Goal: Task Accomplishment & Management: Manage account settings

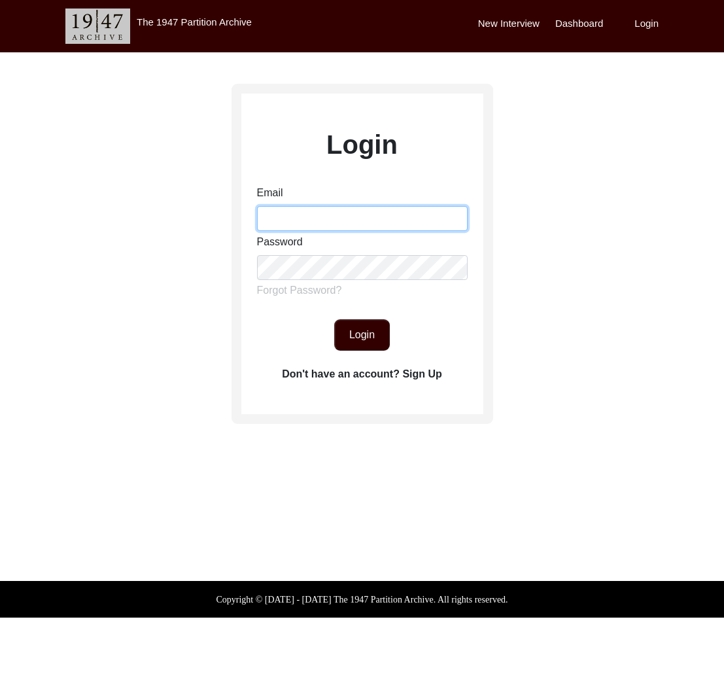
click at [301, 220] on input "Email" at bounding box center [362, 218] width 211 height 25
type input "[EMAIL_ADDRESS][DOMAIN_NAME]"
click at [359, 335] on button "Login" at bounding box center [362, 334] width 56 height 31
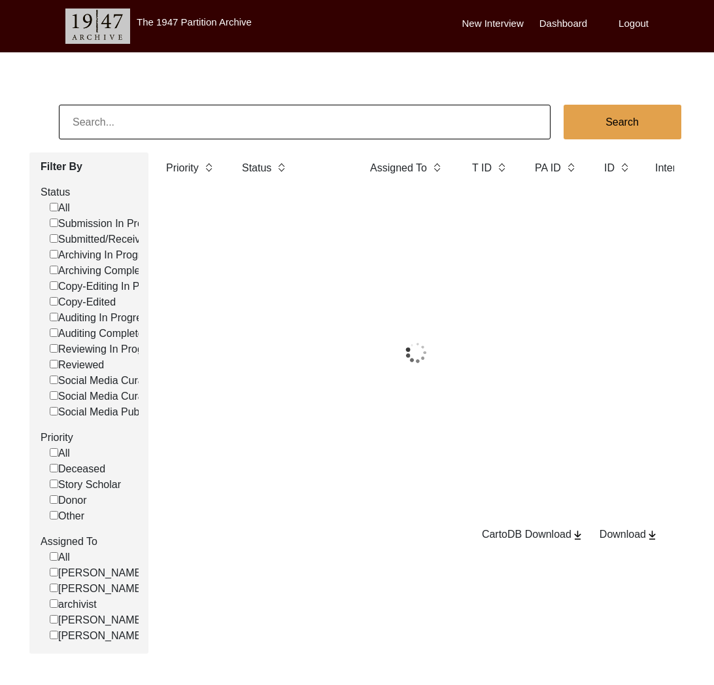
click at [248, 130] on input at bounding box center [305, 122] width 492 height 35
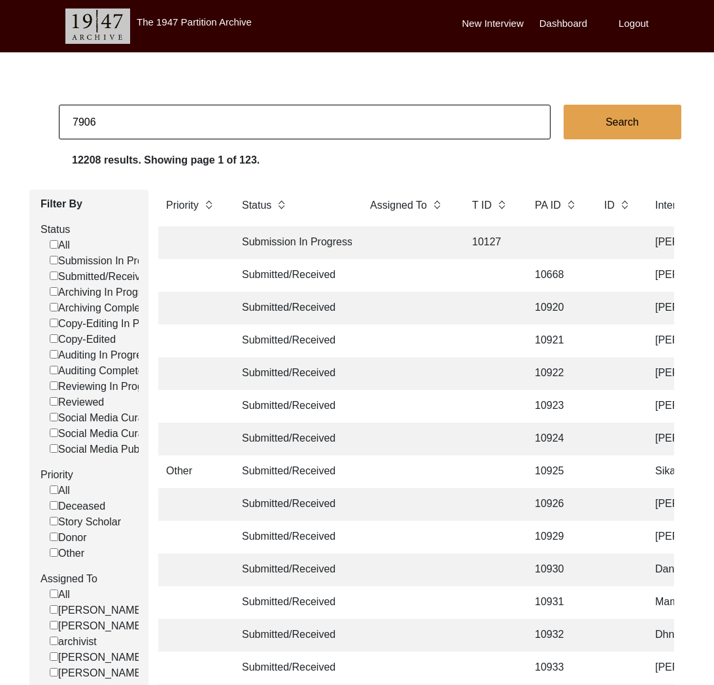
type input "7906"
checkbox input "false"
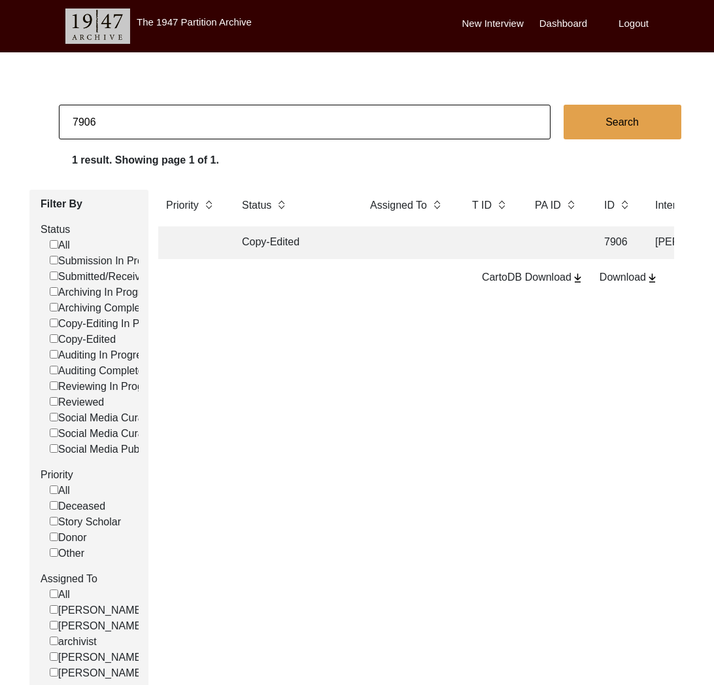
click at [275, 237] on td "Copy-Edited" at bounding box center [293, 242] width 118 height 33
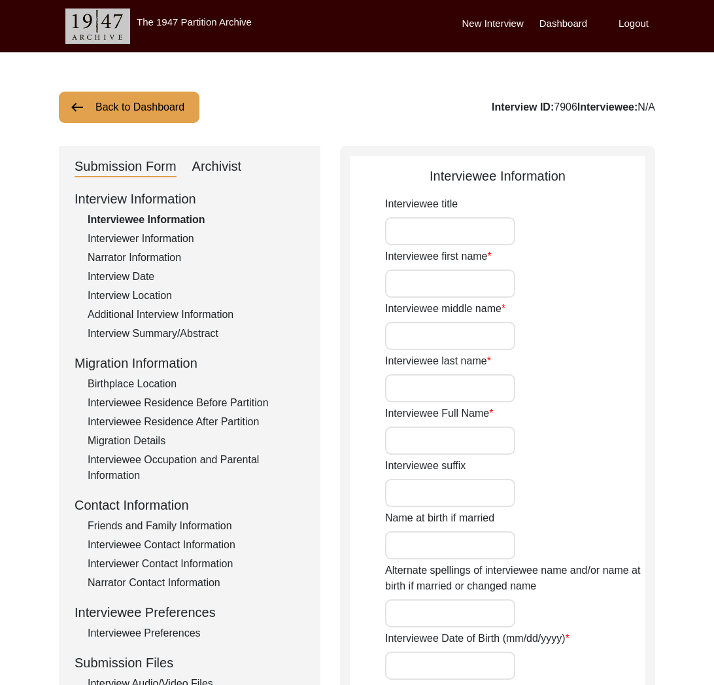
type input "[PERSON_NAME]"
type input "1938"
type input "[DEMOGRAPHIC_DATA]"
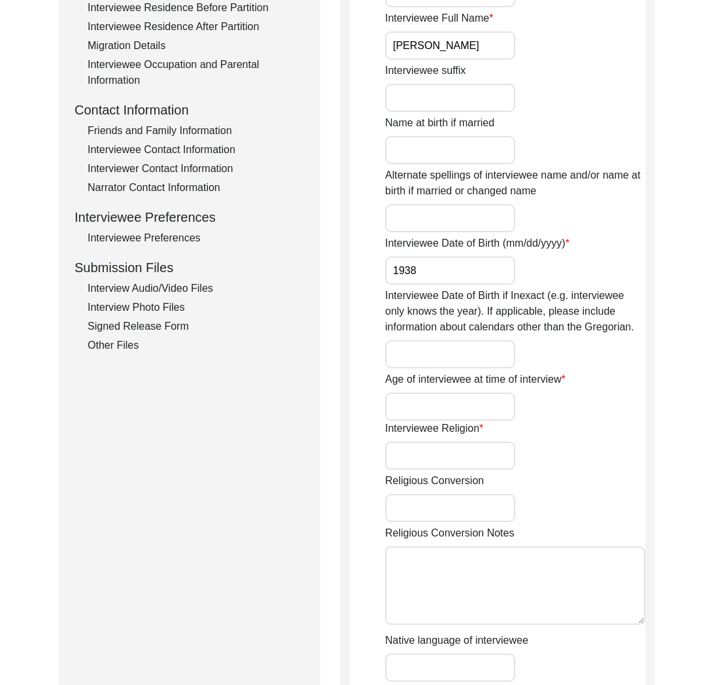
click at [125, 343] on div "Other Files" at bounding box center [196, 345] width 217 height 16
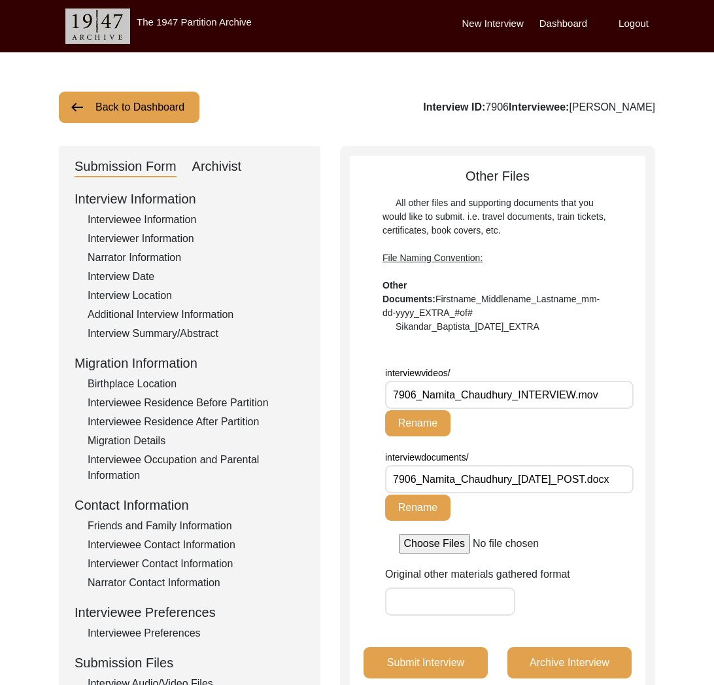
click at [225, 163] on div "Archivist" at bounding box center [217, 166] width 50 height 21
select select "Copy-Edited"
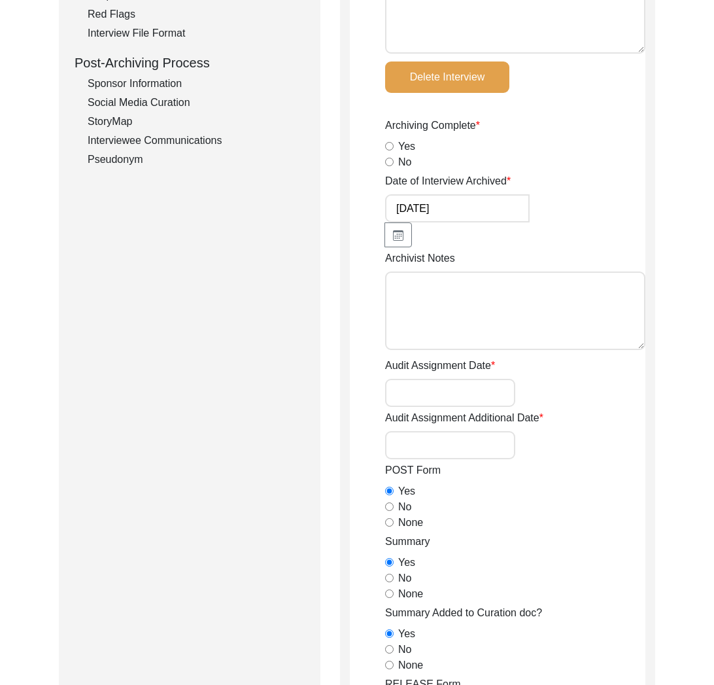
scroll to position [57, 0]
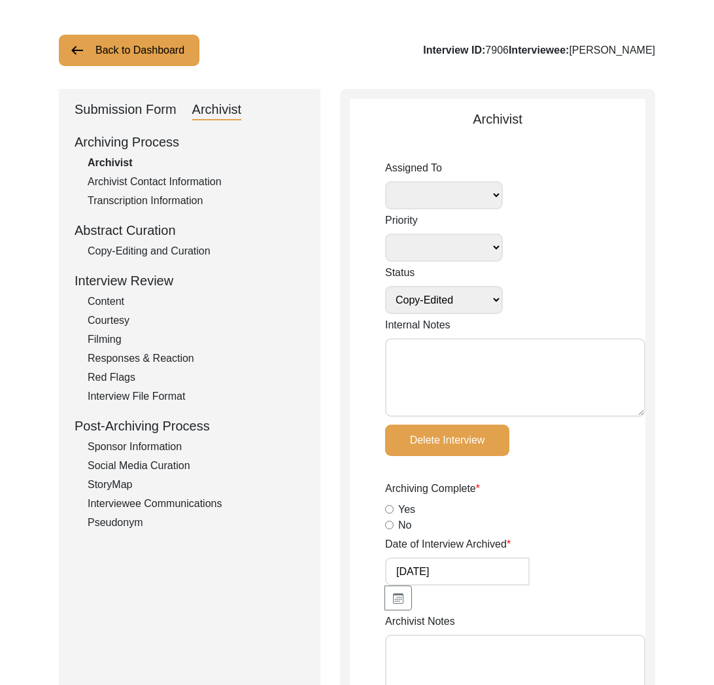
click at [197, 508] on div "Interviewee Communications" at bounding box center [196, 504] width 217 height 16
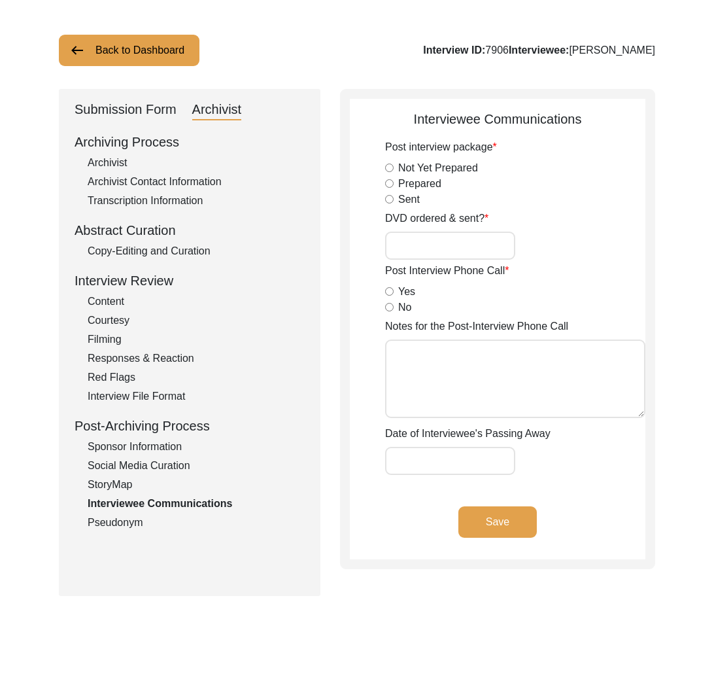
type input "Yes"
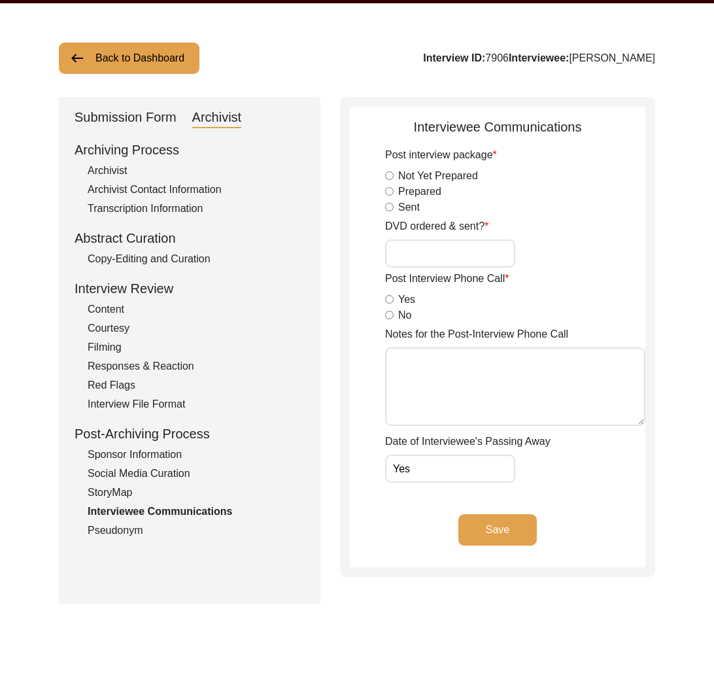
scroll to position [52, 0]
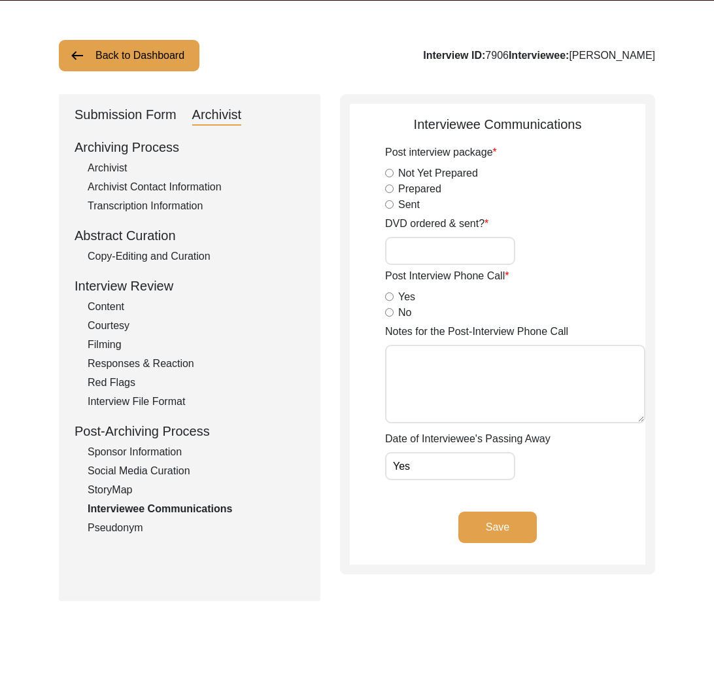
click at [141, 117] on div "Submission Form" at bounding box center [126, 115] width 102 height 21
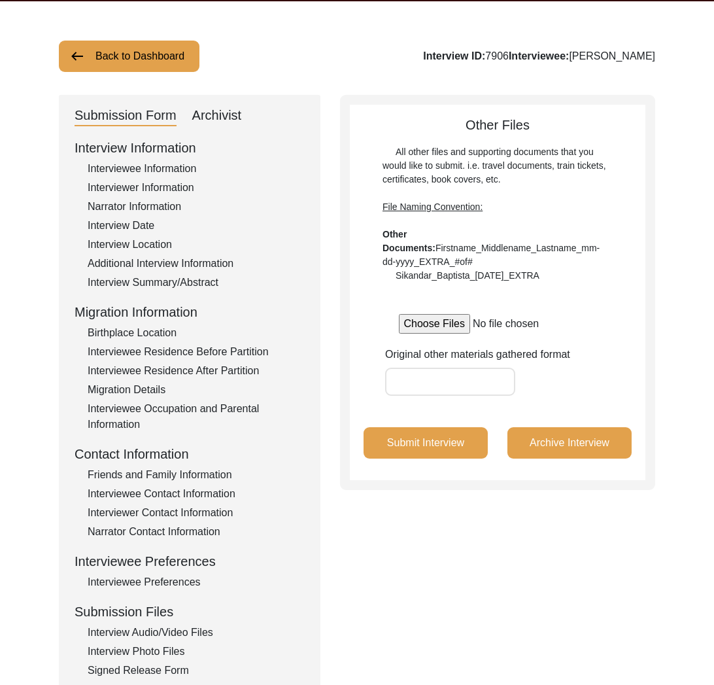
scroll to position [48, 0]
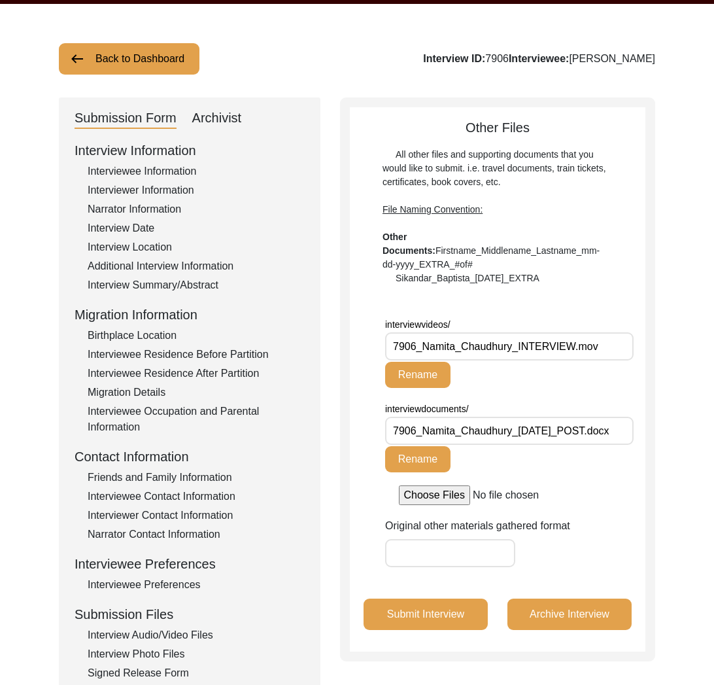
click at [488, 62] on div "Interview ID: 7906 Interviewee: [PERSON_NAME]" at bounding box center [539, 59] width 232 height 16
copy div "7906"
click at [112, 65] on button "Back to Dashboard" at bounding box center [129, 58] width 141 height 31
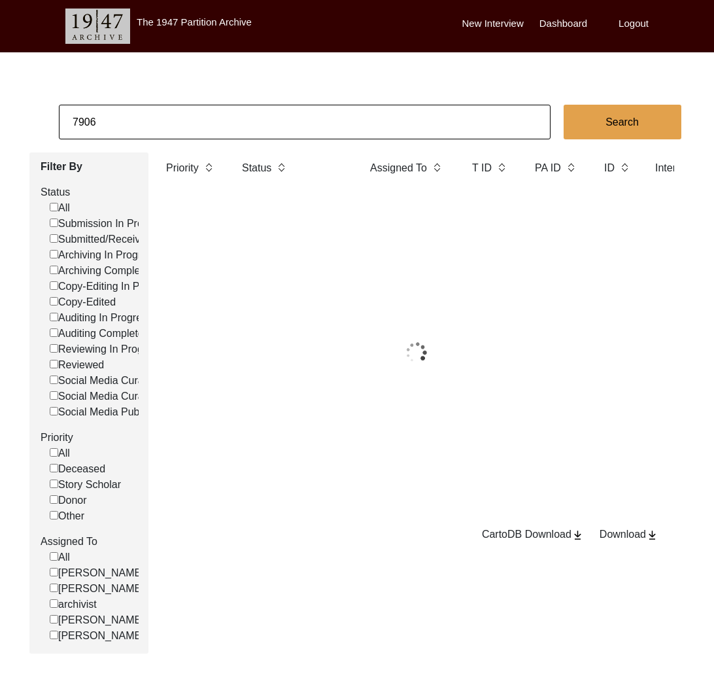
click at [146, 109] on input "7906" at bounding box center [305, 122] width 492 height 35
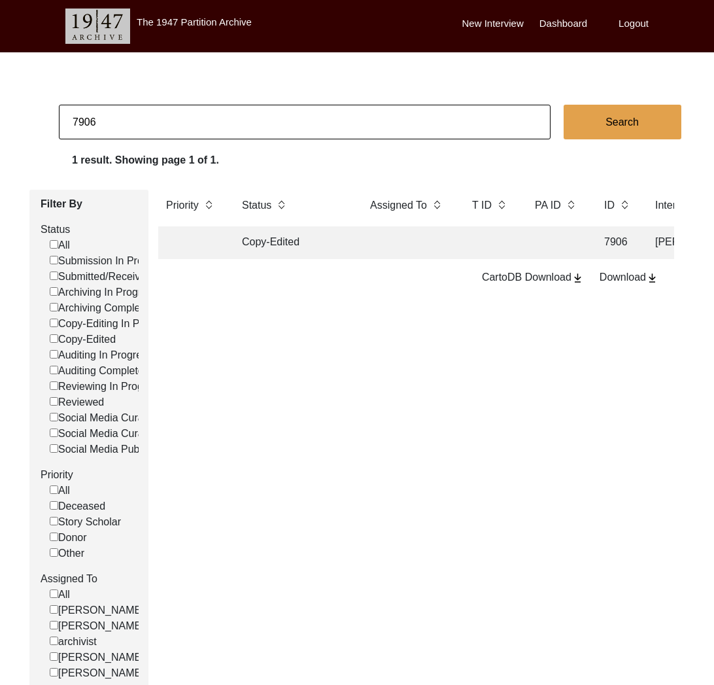
click at [146, 109] on input "7906" at bounding box center [305, 122] width 492 height 35
type input "Mamata"
checkbox input "false"
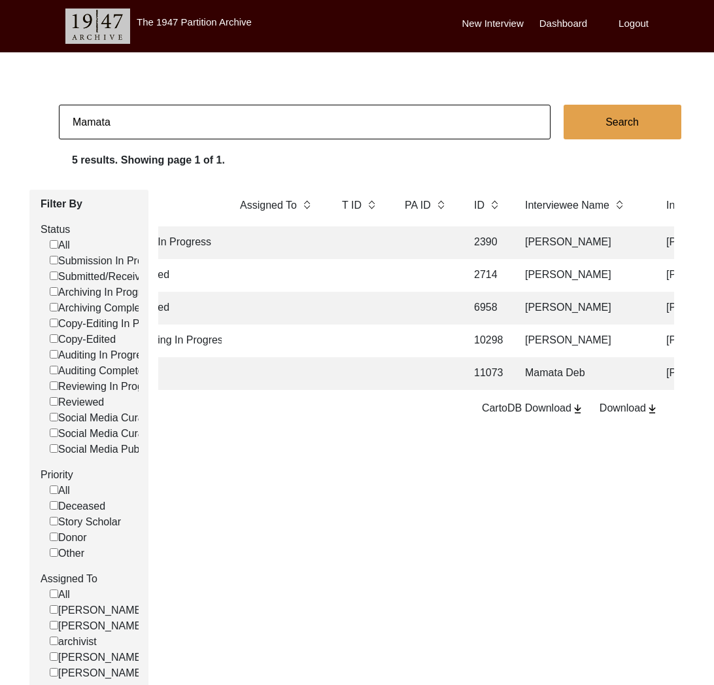
scroll to position [0, 156]
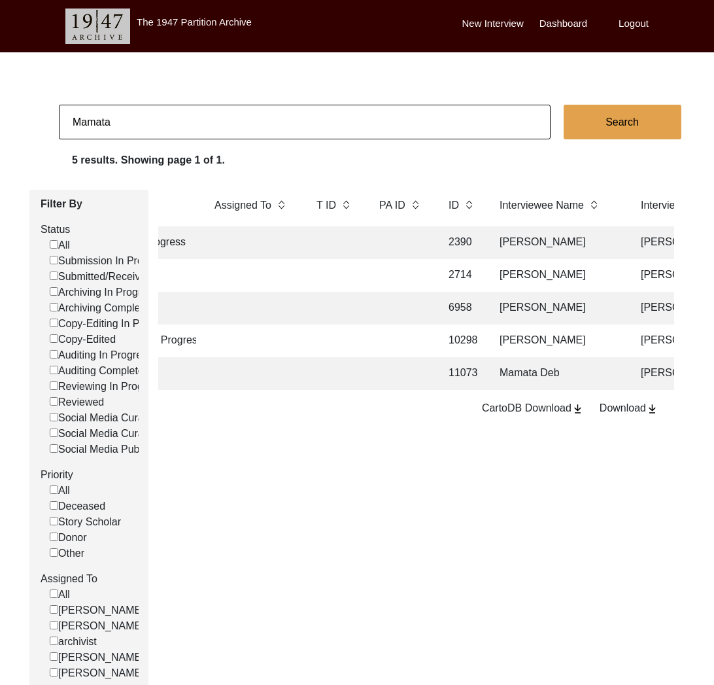
click at [167, 132] on input "Mamata" at bounding box center [305, 122] width 492 height 35
type input "[PERSON_NAME]"
checkbox input "false"
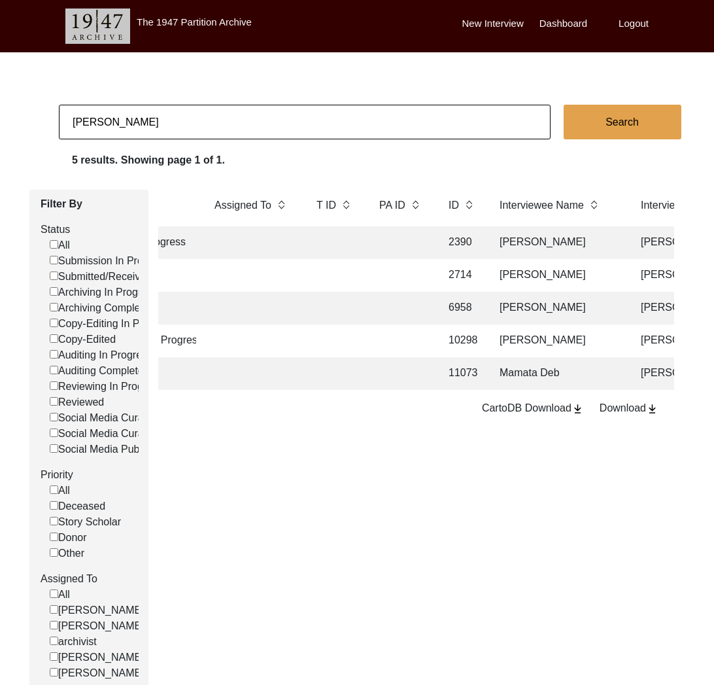
checkbox input "false"
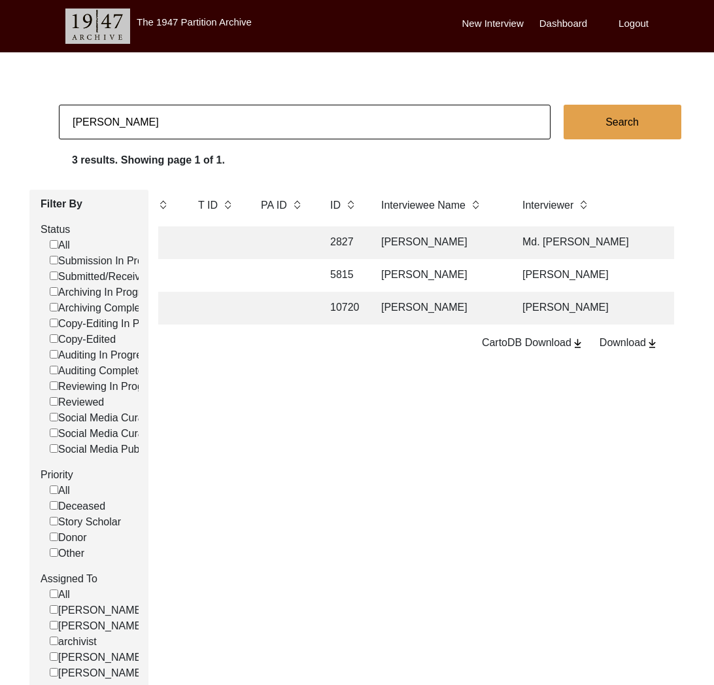
scroll to position [0, 277]
click at [199, 126] on input "[PERSON_NAME]" at bounding box center [305, 122] width 492 height 35
checkbox input "false"
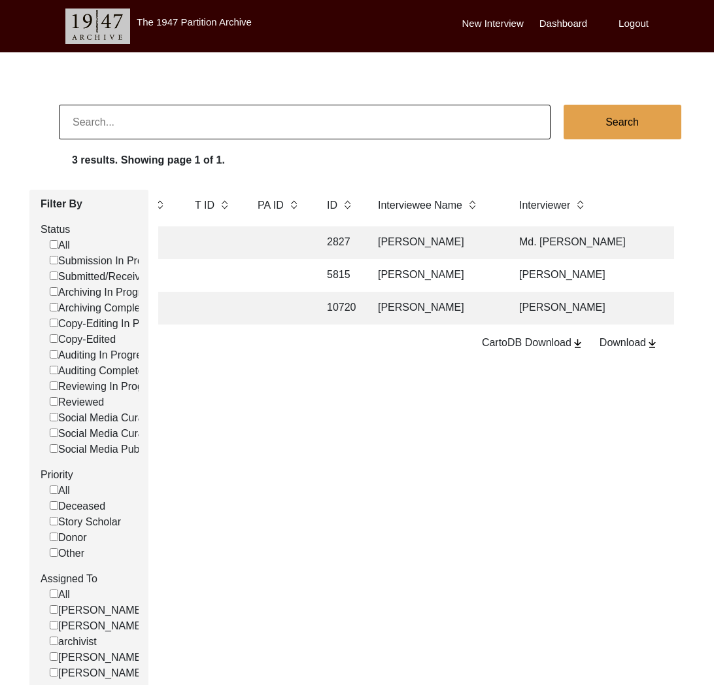
checkbox input "false"
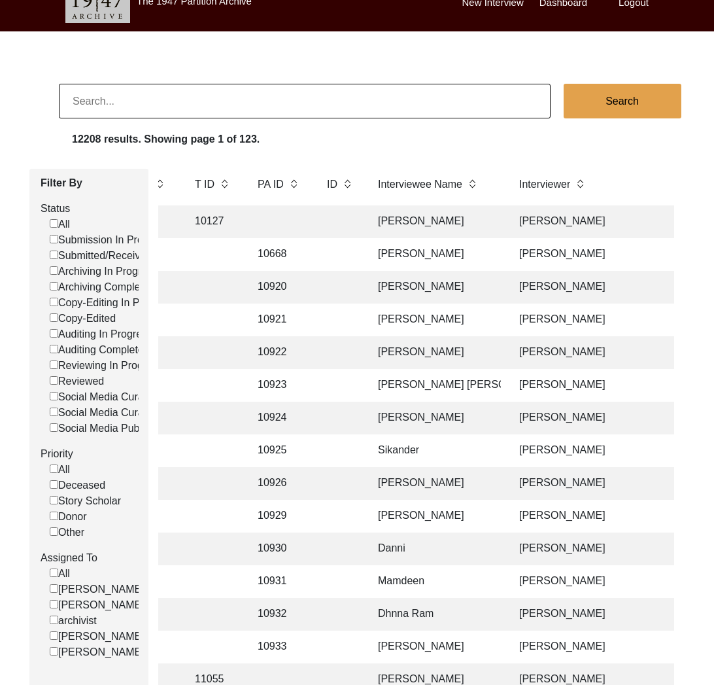
scroll to position [22, 0]
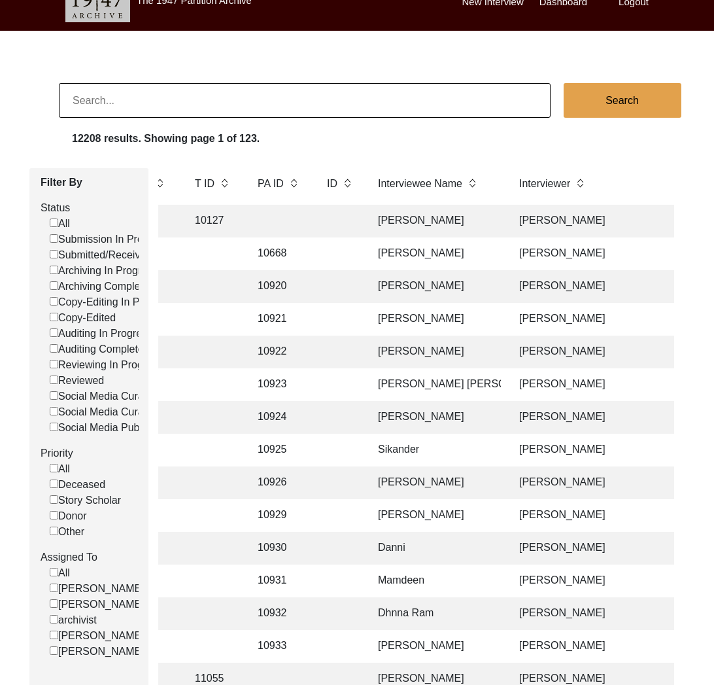
click at [96, 643] on label "[PERSON_NAME]" at bounding box center [97, 636] width 95 height 16
click at [58, 639] on input "[PERSON_NAME]" at bounding box center [54, 634] width 9 height 9
checkbox input "false"
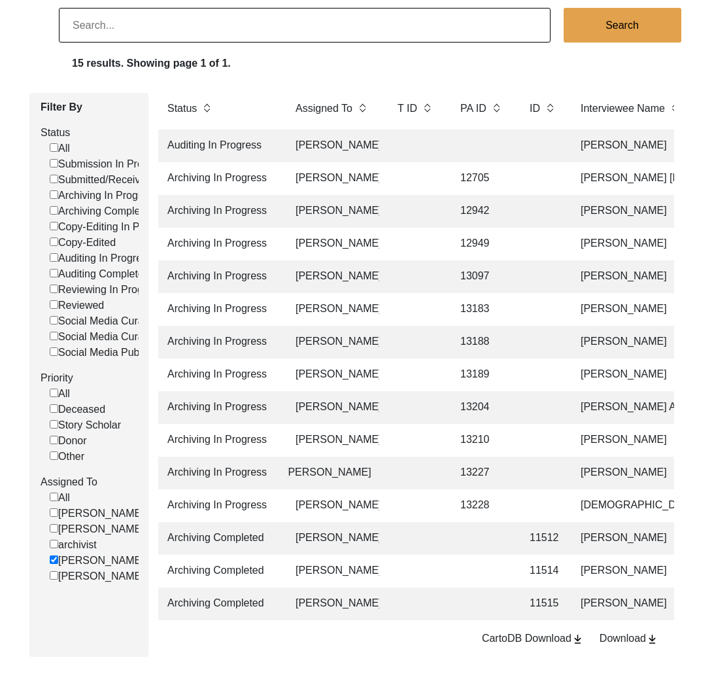
scroll to position [0, 0]
click at [434, 173] on td at bounding box center [416, 178] width 52 height 33
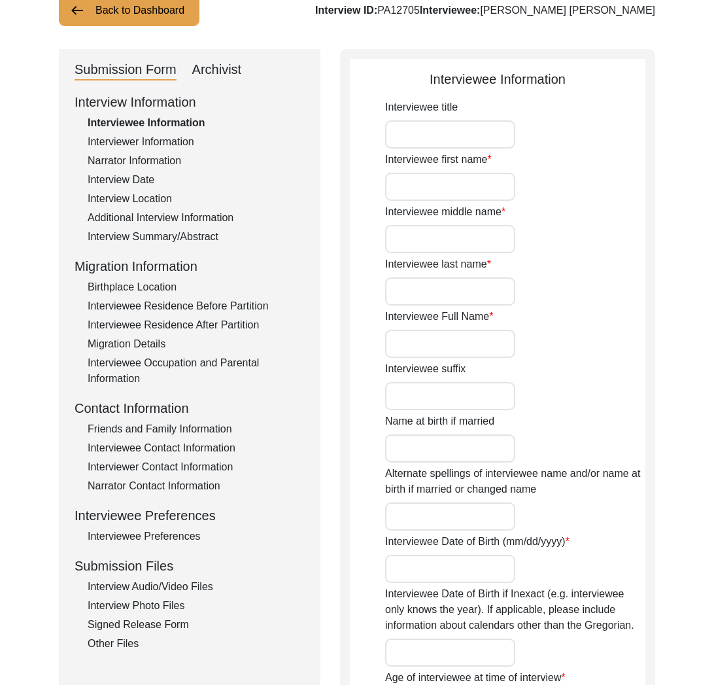
type input "Mr."
type input "[PERSON_NAME]"
type input "Qasim"
type input "[PERSON_NAME]"
type input "[PERSON_NAME] [PERSON_NAME]"
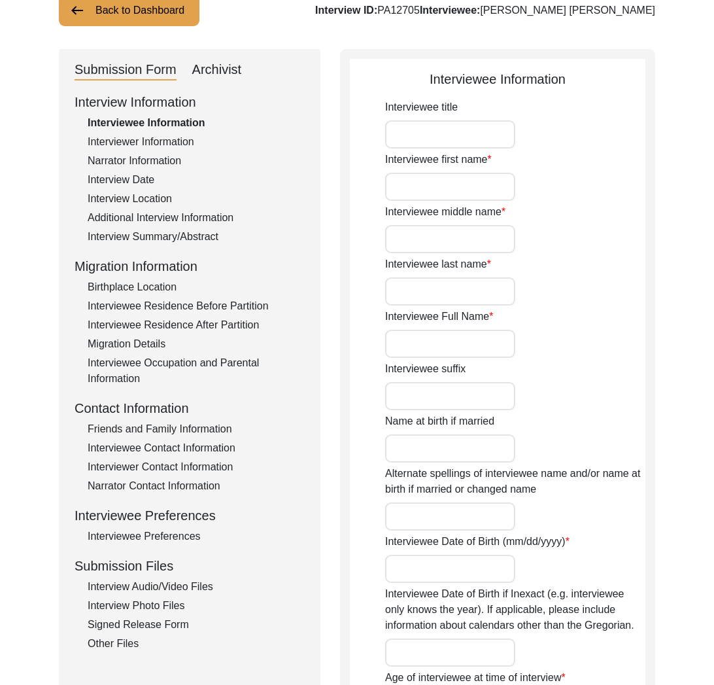
type input "[DATE]"
type input "79"
type input "[DEMOGRAPHIC_DATA]"
type input "[PERSON_NAME] Urdu"
type input "[PERSON_NAME]"
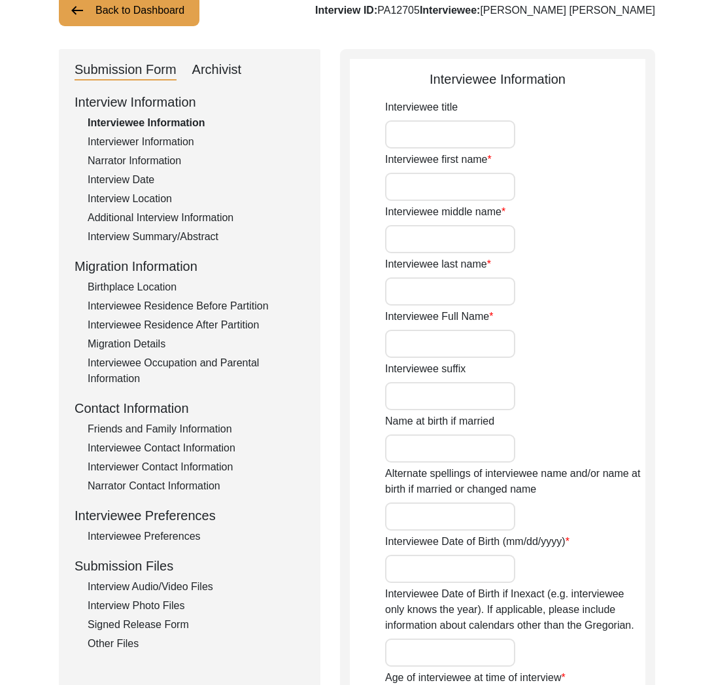
type input "[DEMOGRAPHIC_DATA]"
type input "BakerWal [PERSON_NAME]"
click at [226, 74] on div "Archivist" at bounding box center [217, 70] width 50 height 21
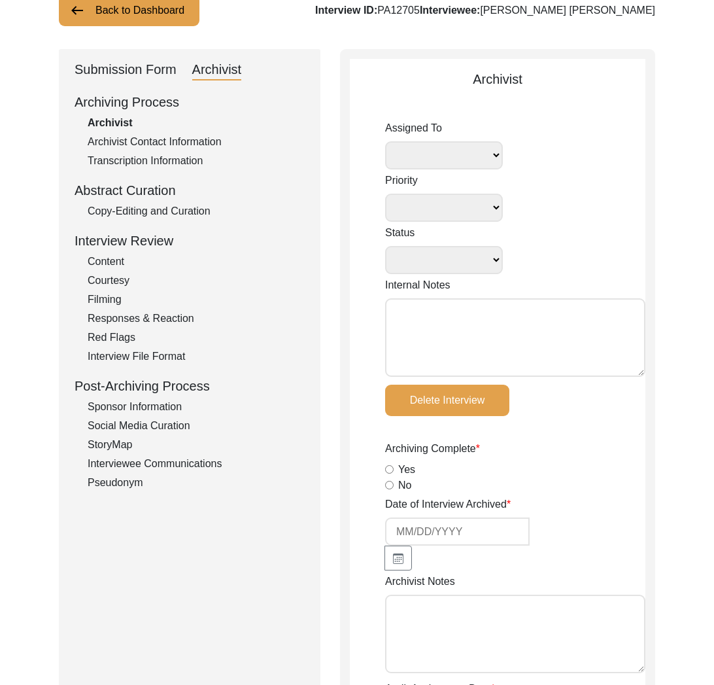
select select "507"
select select
select select "Archiving In Progress"
type textarea "[DATE] Victoria: [PERSON_NAME] finished archiving this, but it needs to be pres…"
radio input "true"
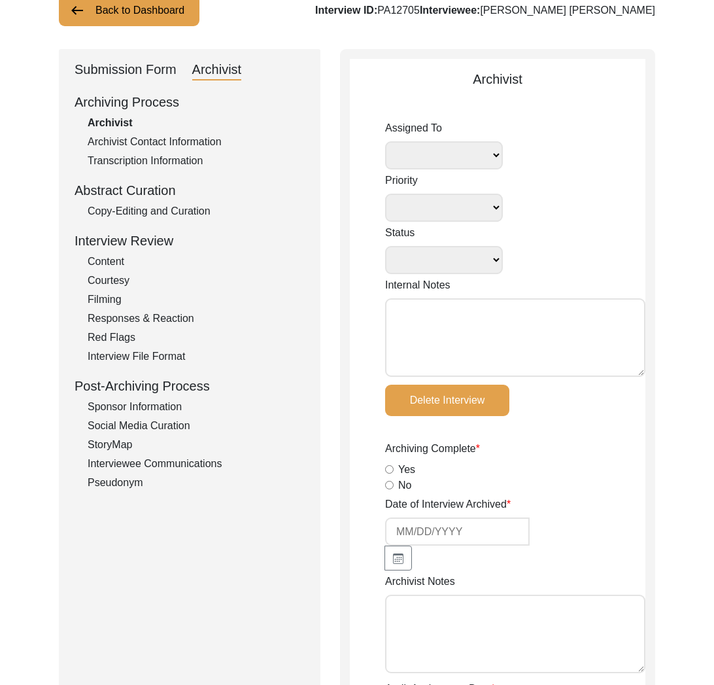
type input "[DATE]"
type textarea "Loremi 41, 0195 Dolorsi. Ametcons. Adip-elit seddo eiusm. Tempori utlab etdolo …"
radio input "true"
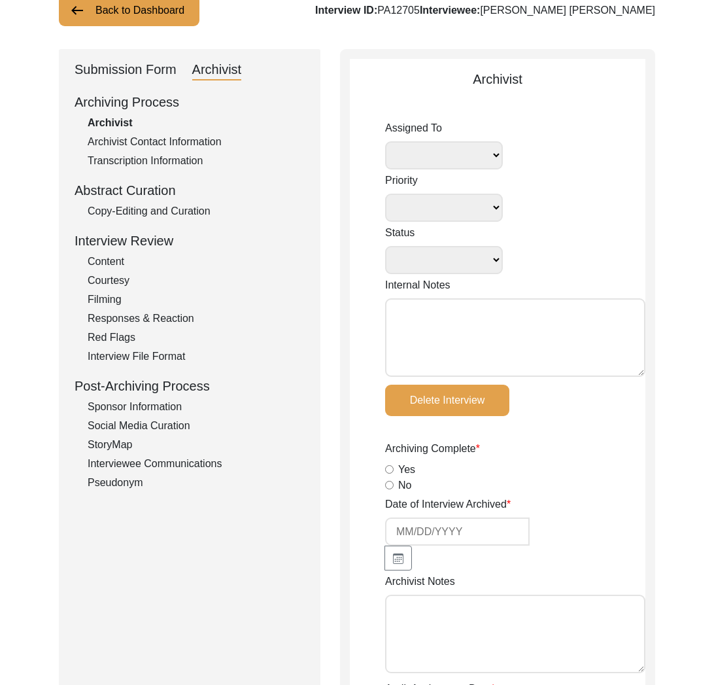
radio input "true"
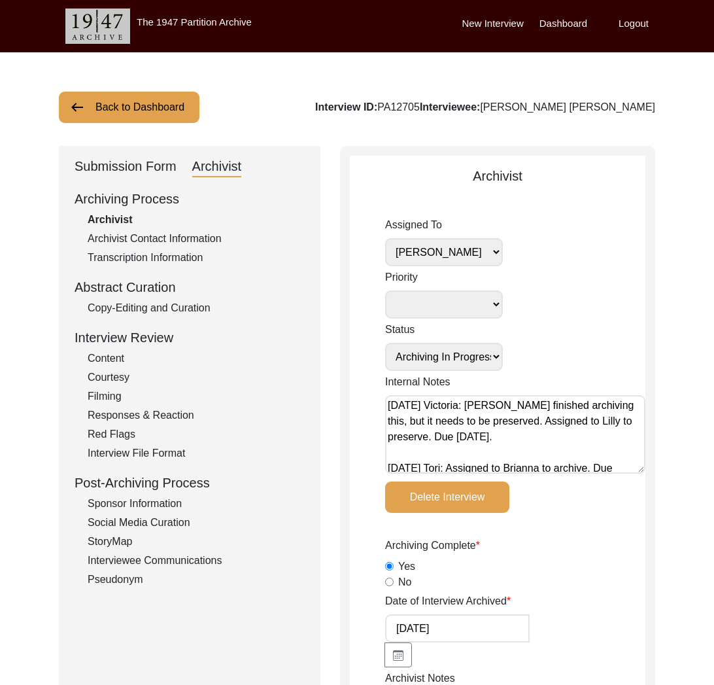
click at [176, 96] on button "Back to Dashboard" at bounding box center [129, 107] width 141 height 31
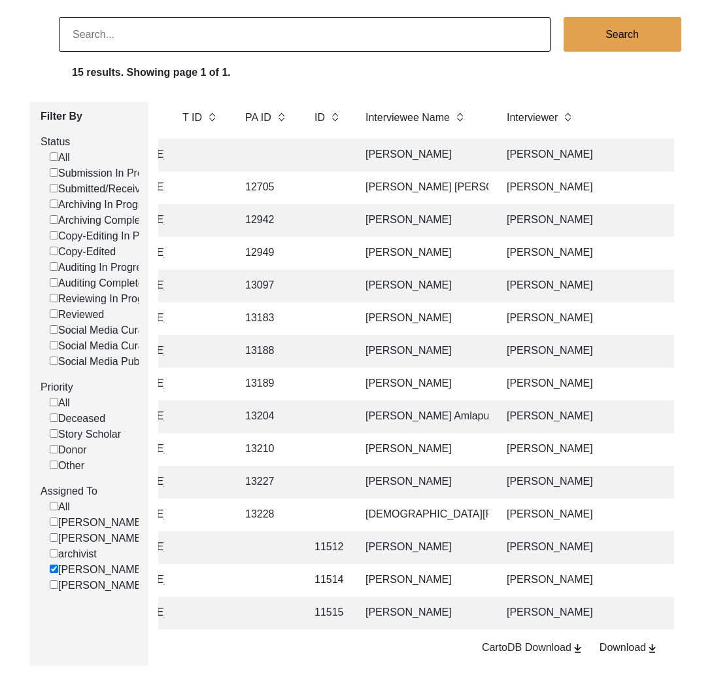
scroll to position [80, 0]
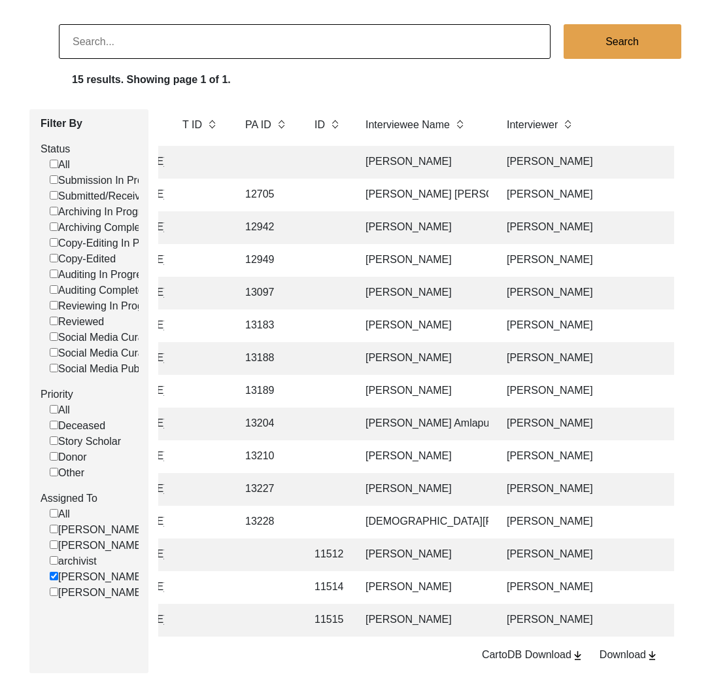
click at [123, 37] on input at bounding box center [305, 41] width 492 height 35
paste input "[PERSON_NAME]"
type input "[PERSON_NAME]"
checkbox input "false"
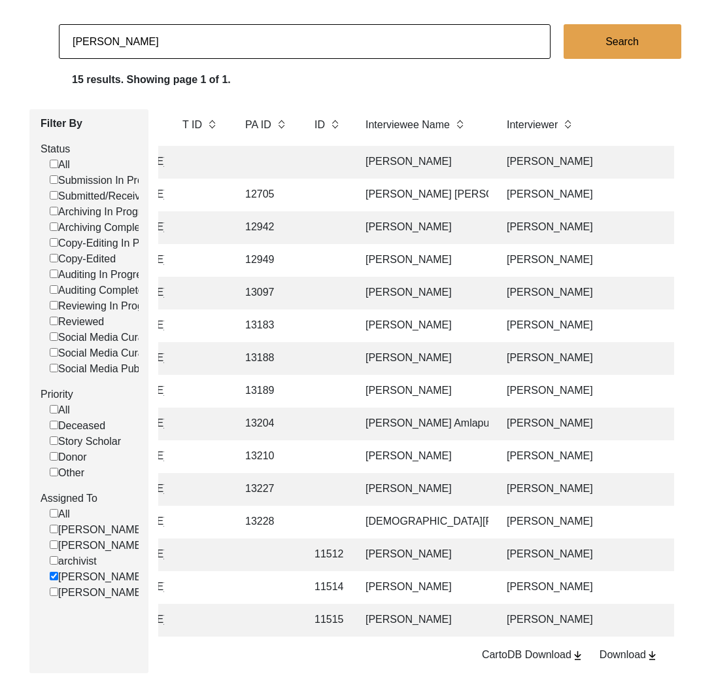
checkbox input "false"
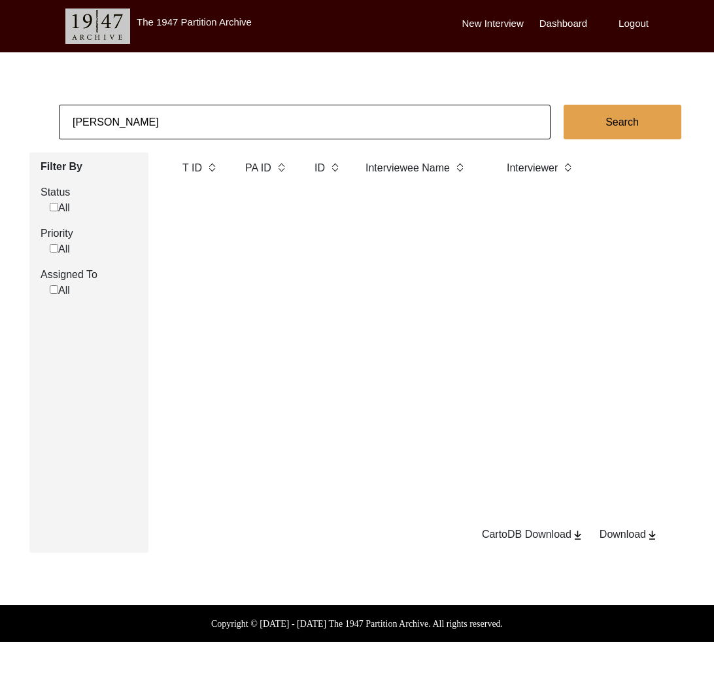
scroll to position [0, 0]
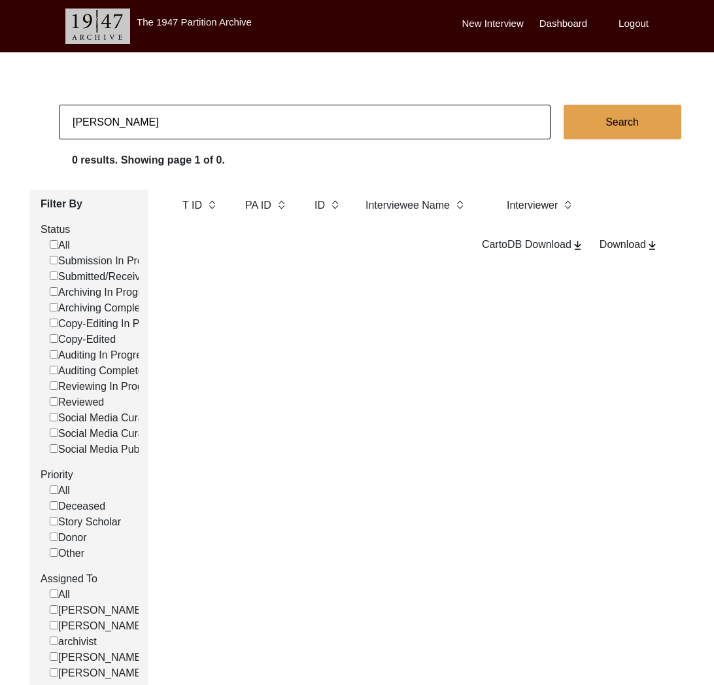
click at [114, 120] on input "[PERSON_NAME]" at bounding box center [305, 122] width 492 height 35
click at [126, 126] on input "[PERSON_NAME]" at bounding box center [305, 122] width 492 height 35
click at [125, 126] on input "[PERSON_NAME]" at bounding box center [305, 122] width 492 height 35
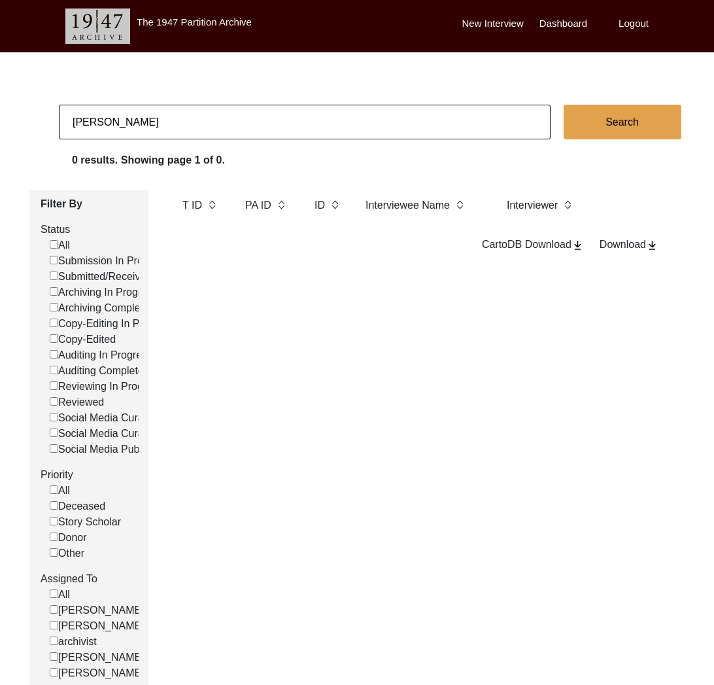
click at [126, 126] on input "[PERSON_NAME]" at bounding box center [305, 122] width 492 height 35
drag, startPoint x: 99, startPoint y: 125, endPoint x: 111, endPoint y: 122, distance: 11.6
click at [101, 125] on input "[PERSON_NAME]" at bounding box center [305, 122] width 492 height 35
click at [111, 122] on input "[PERSON_NAME]" at bounding box center [305, 122] width 492 height 35
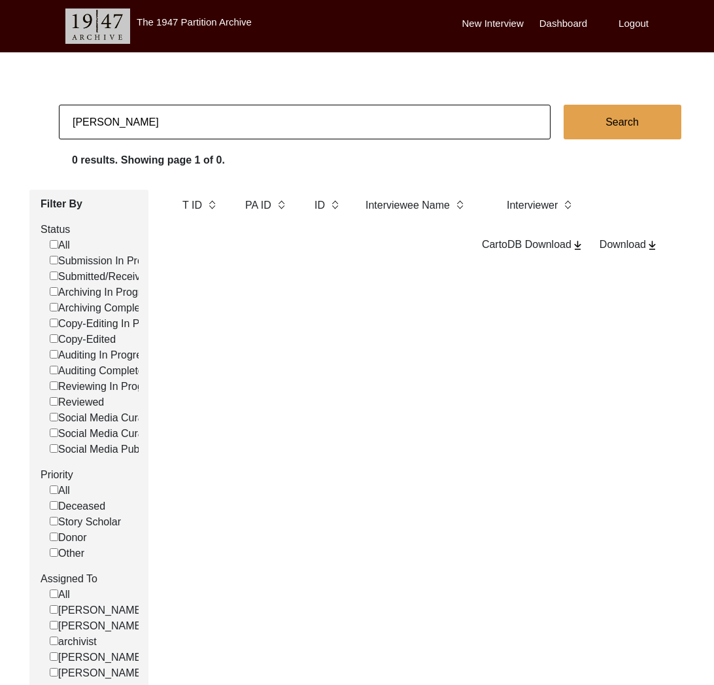
drag, startPoint x: 107, startPoint y: 122, endPoint x: 165, endPoint y: 122, distance: 58.8
click at [165, 122] on input "[PERSON_NAME]" at bounding box center [305, 122] width 492 height 35
type input "[PERSON_NAME]"
checkbox input "false"
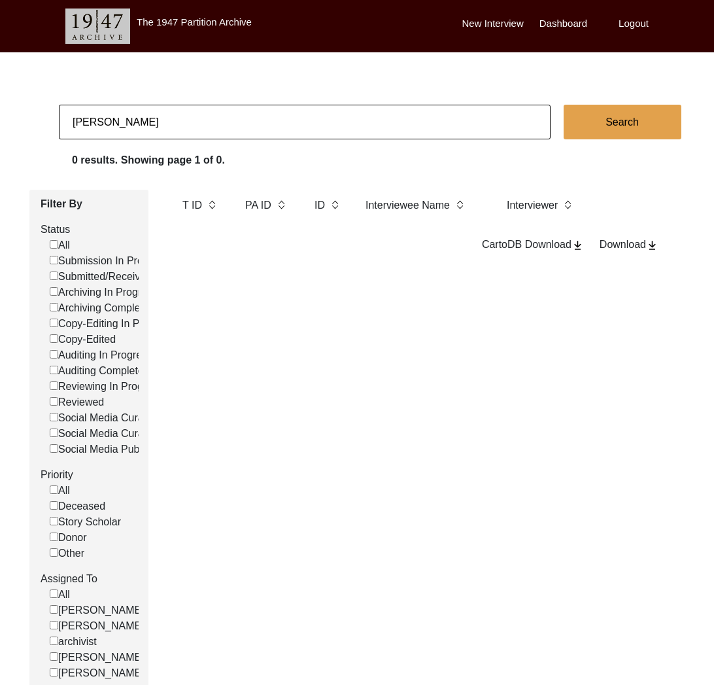
checkbox input "false"
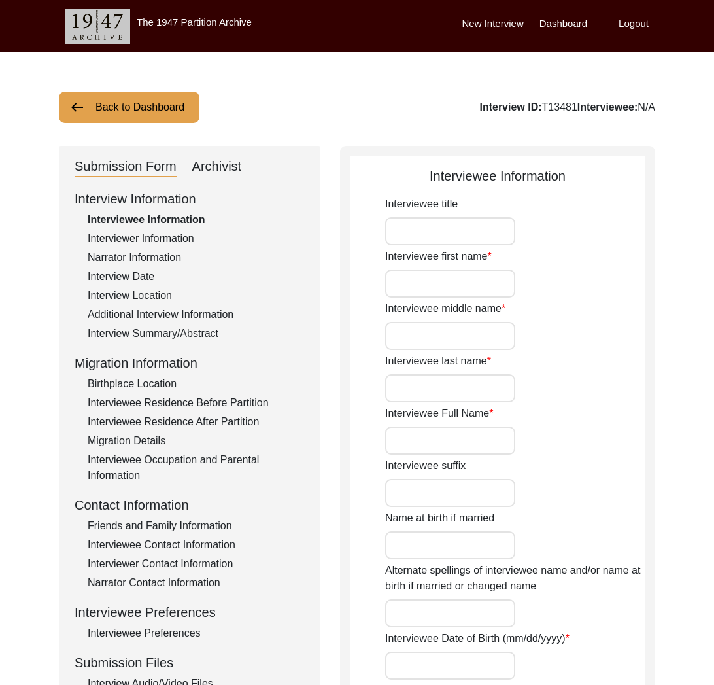
type input "Mrs"
type input "[PERSON_NAME]"
type input "Kaur"
type input "Rai"
type input "[PERSON_NAME]"
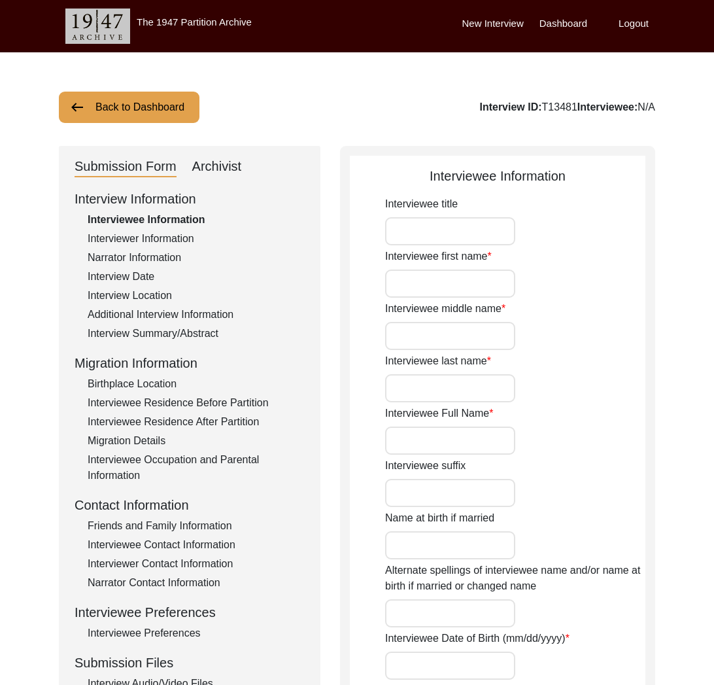
type input "[PERSON_NAME]"
type input "[DATE]"
type input "89"
type input "[DEMOGRAPHIC_DATA]"
type input "Punjabi"
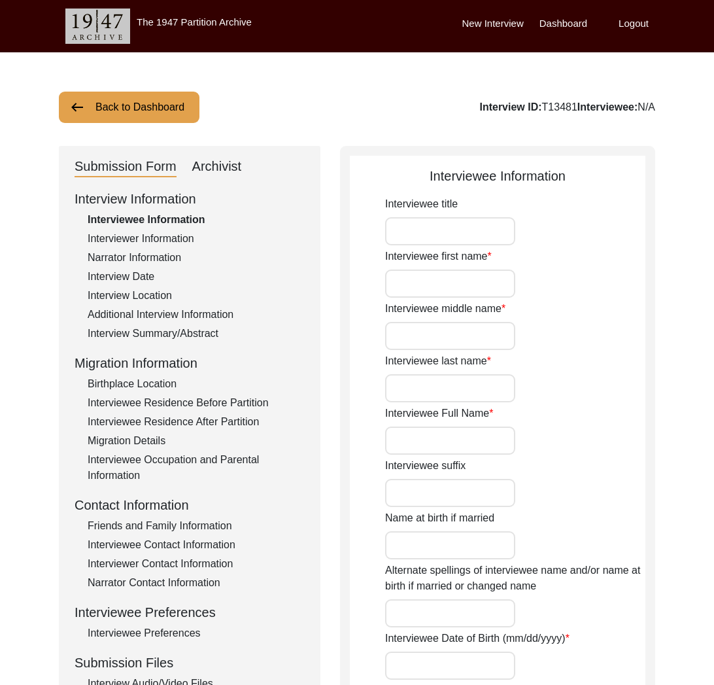
type input "Doaba"
type input "[DEMOGRAPHIC_DATA]"
type input "North Indian"
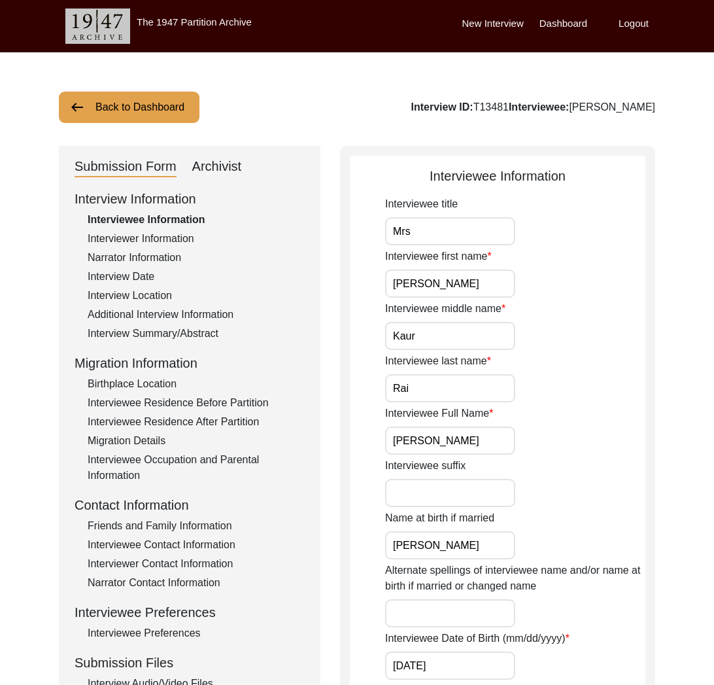
click at [124, 117] on button "Back to Dashboard" at bounding box center [129, 107] width 141 height 31
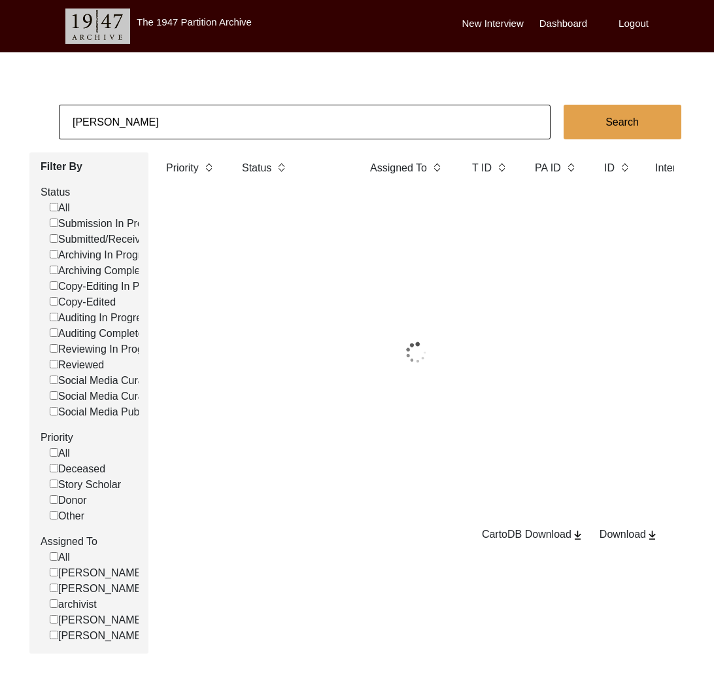
click at [140, 120] on input "[PERSON_NAME]" at bounding box center [305, 122] width 492 height 35
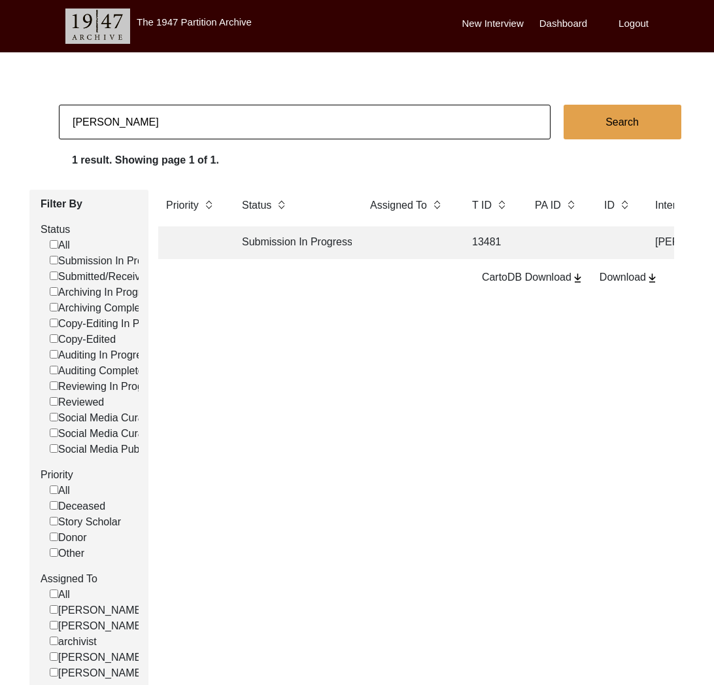
click at [140, 120] on input "[PERSON_NAME]" at bounding box center [305, 122] width 492 height 35
type input "[PERSON_NAME]"
checkbox input "false"
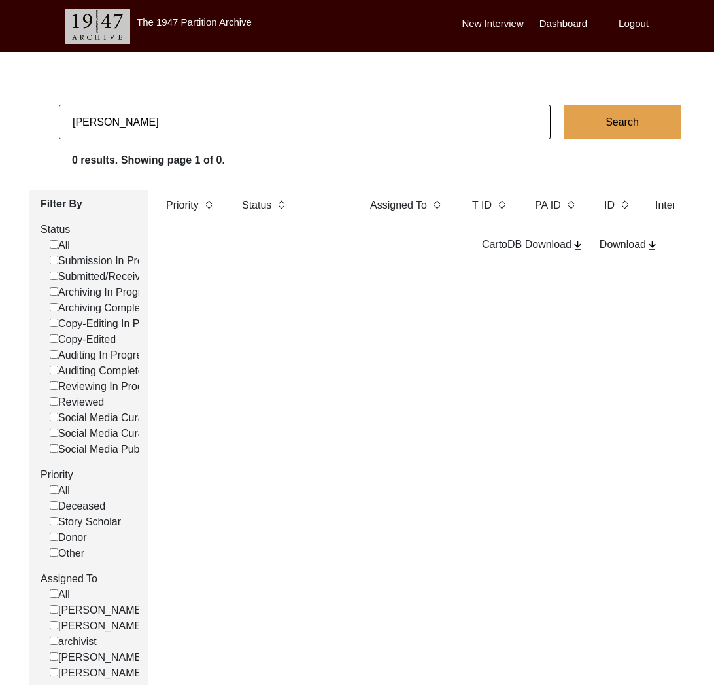
click at [262, 126] on input "[PERSON_NAME]" at bounding box center [305, 122] width 492 height 35
paste input "[PERSON_NAME]"
type input "[PERSON_NAME]"
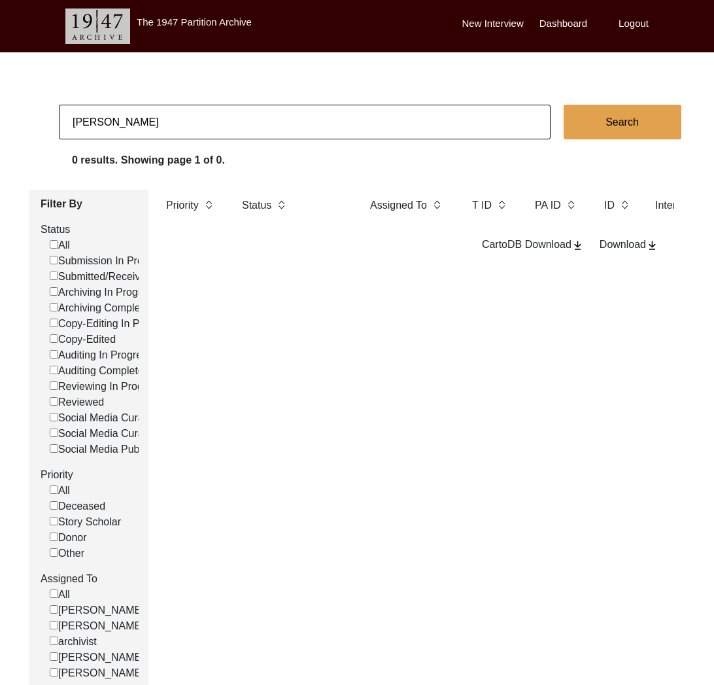
checkbox input "false"
click at [215, 122] on input "[PERSON_NAME]" at bounding box center [305, 122] width 492 height 35
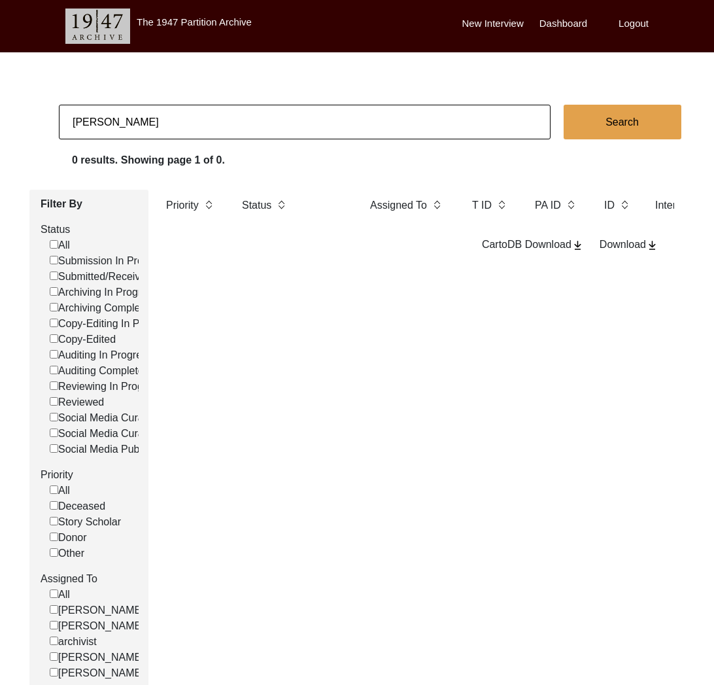
click at [215, 122] on input "[PERSON_NAME]" at bounding box center [305, 122] width 492 height 35
type input "[PERSON_NAME]"
checkbox input "false"
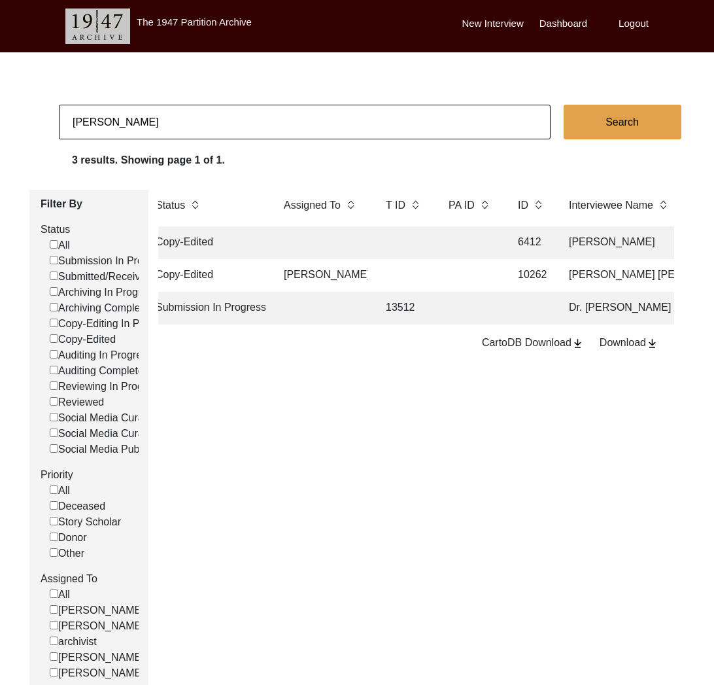
scroll to position [0, 82]
click at [171, 135] on input "[PERSON_NAME]" at bounding box center [305, 122] width 492 height 35
type input "[PERSON_NAME]"
checkbox input "false"
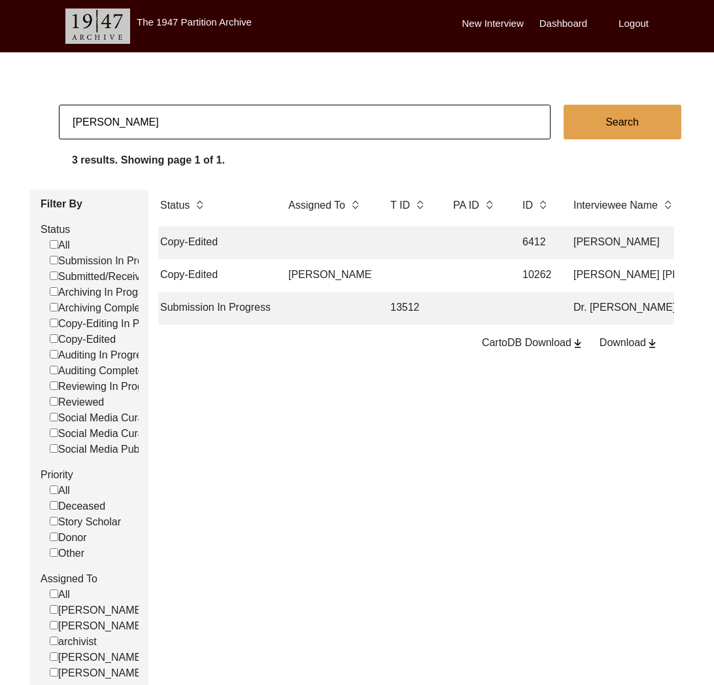
checkbox input "false"
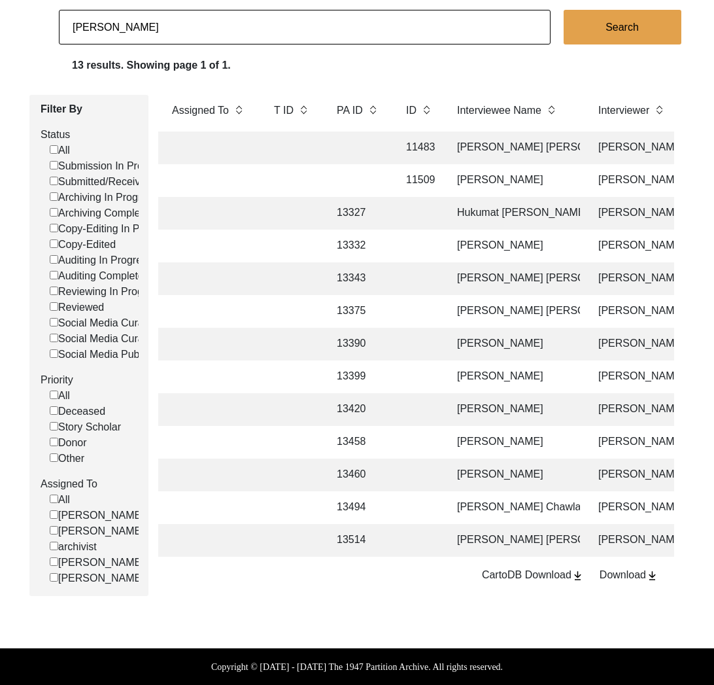
scroll to position [0, 224]
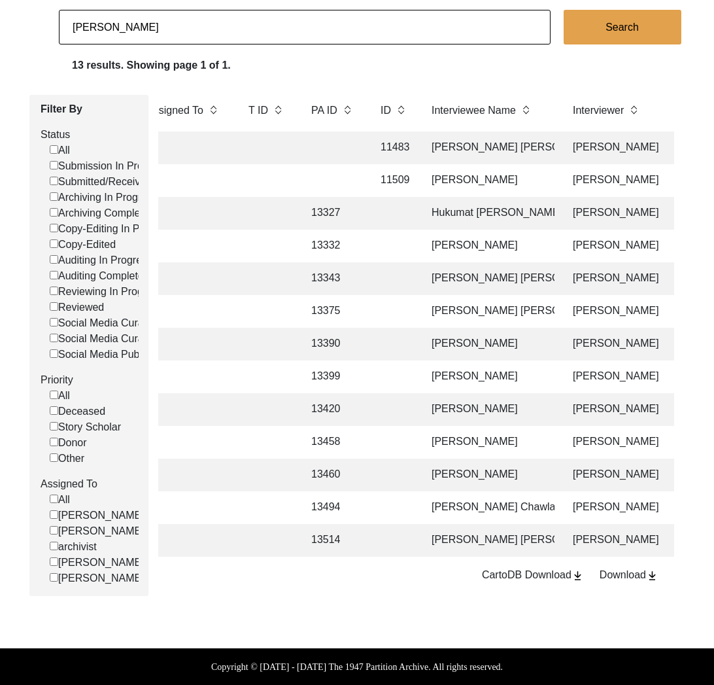
click at [130, 10] on input "[PERSON_NAME]" at bounding box center [305, 27] width 492 height 35
paste input "13212"
type input "13212"
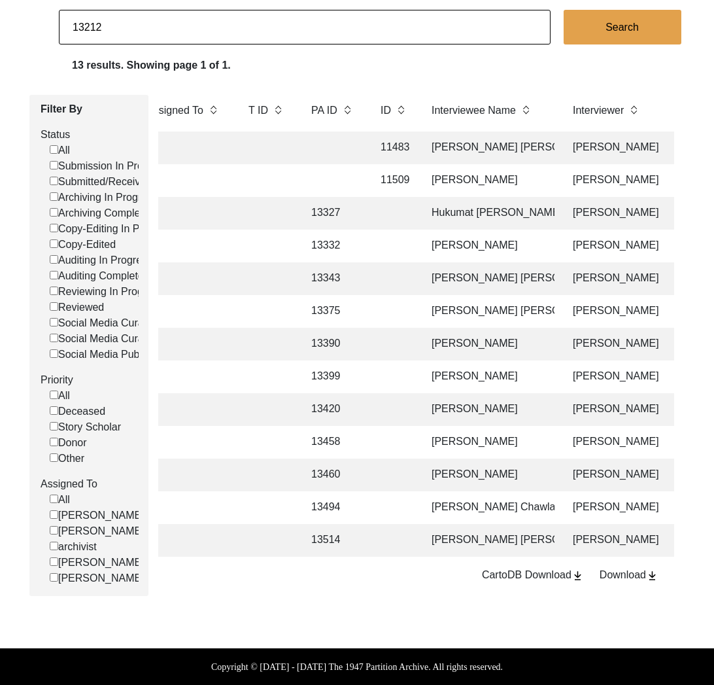
checkbox input "false"
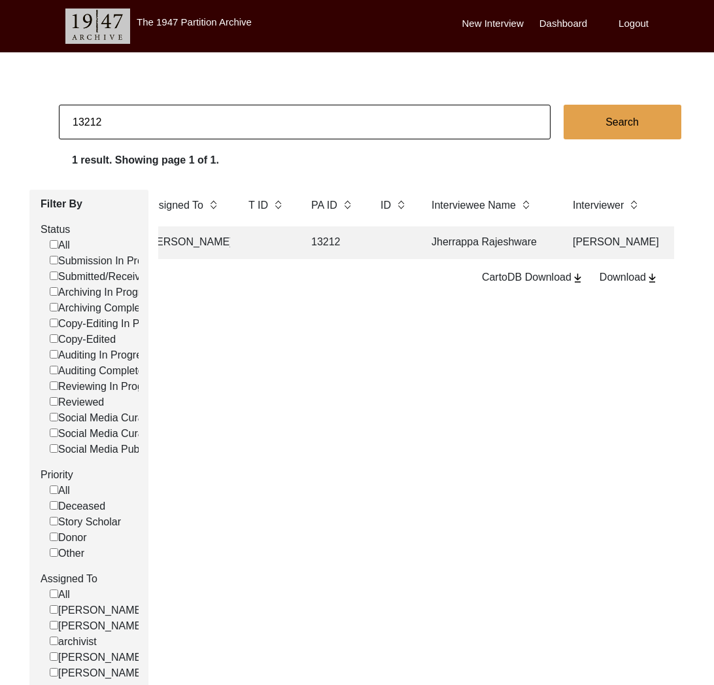
click at [349, 242] on td "13212" at bounding box center [332, 242] width 59 height 33
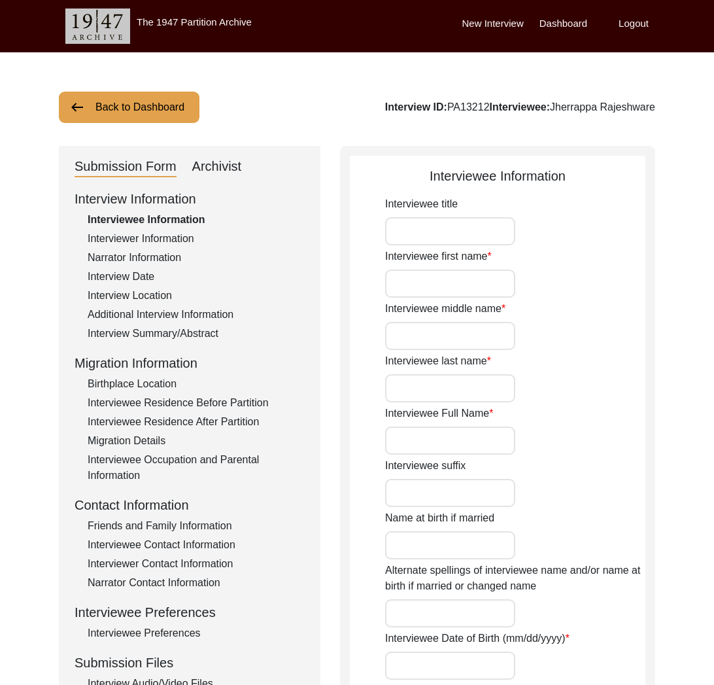
type input "Mr."
type input "Jherrappa"
type input "N/A"
type input "Rajeshware"
type input "Jherrappa Rajeshware"
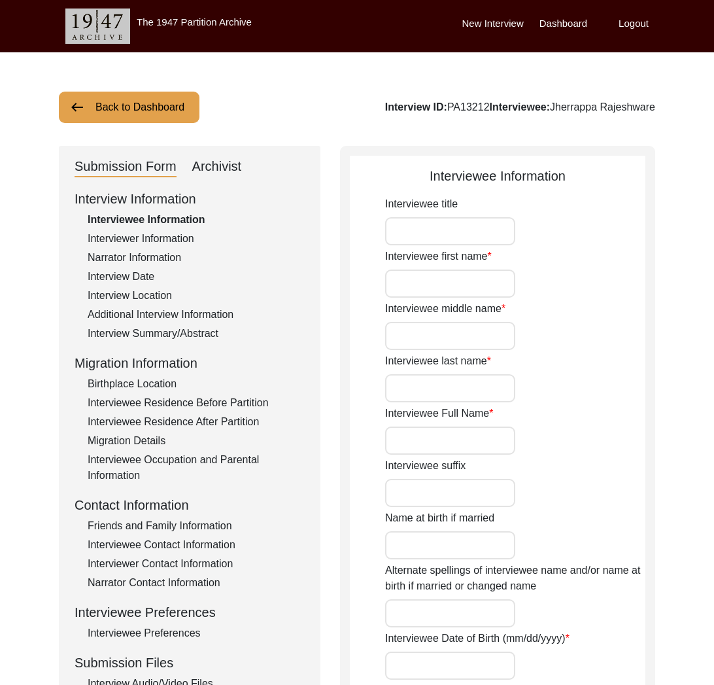
type input "1936"
type input "Interviewee is not sure about date of birth but he remembers being 12 during Po…"
type input "89"
type input "Lingayat"
type input "[DEMOGRAPHIC_DATA]"
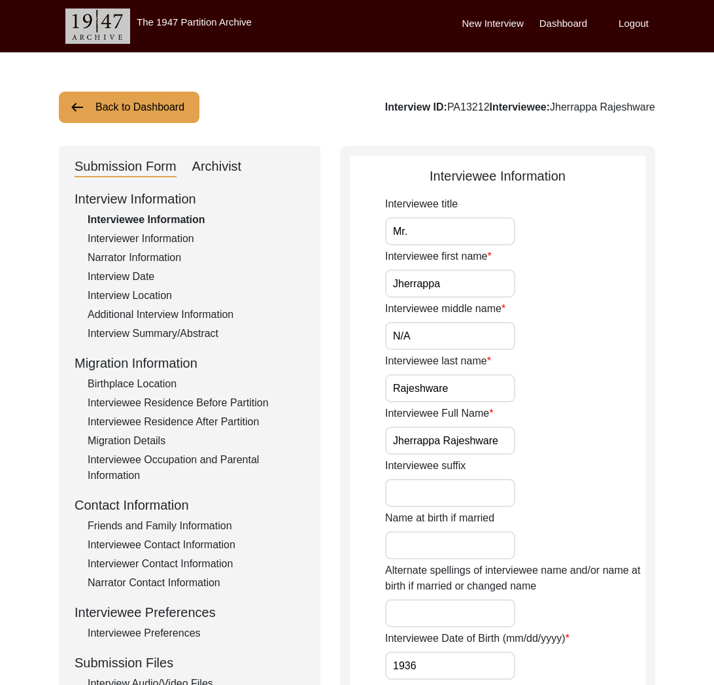
click at [185, 233] on div "Interviewer Information" at bounding box center [196, 239] width 217 height 16
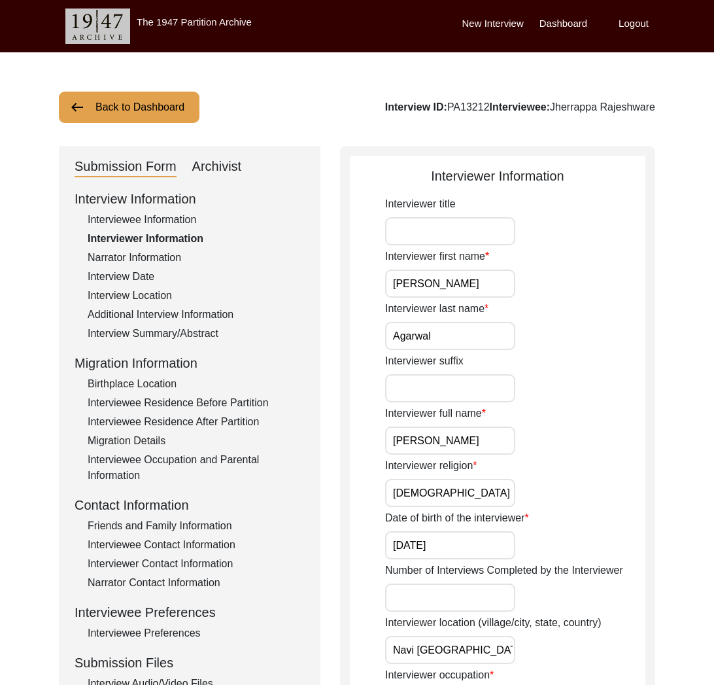
click at [155, 260] on div "Narrator Information" at bounding box center [196, 258] width 217 height 16
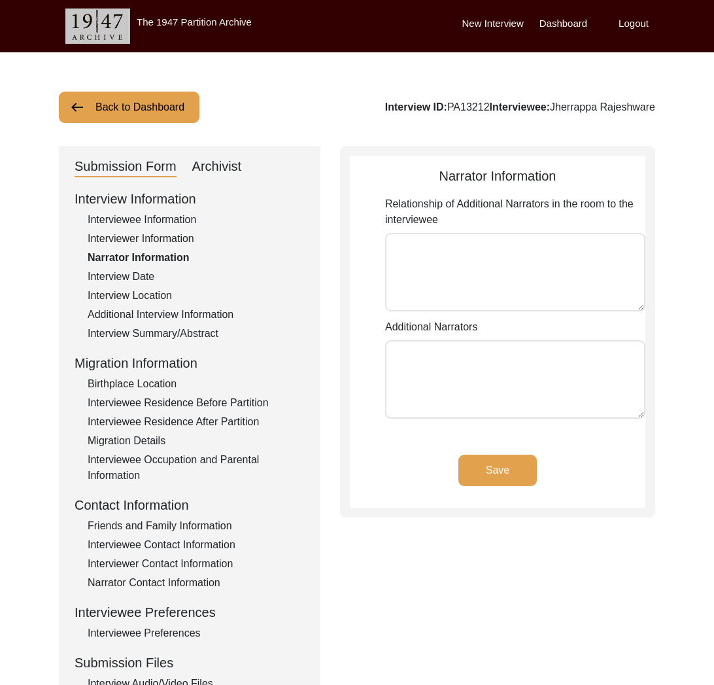
type textarea "[PERSON_NAME] Friend on interviewee. From Living Labs Network. Helped in transl…"
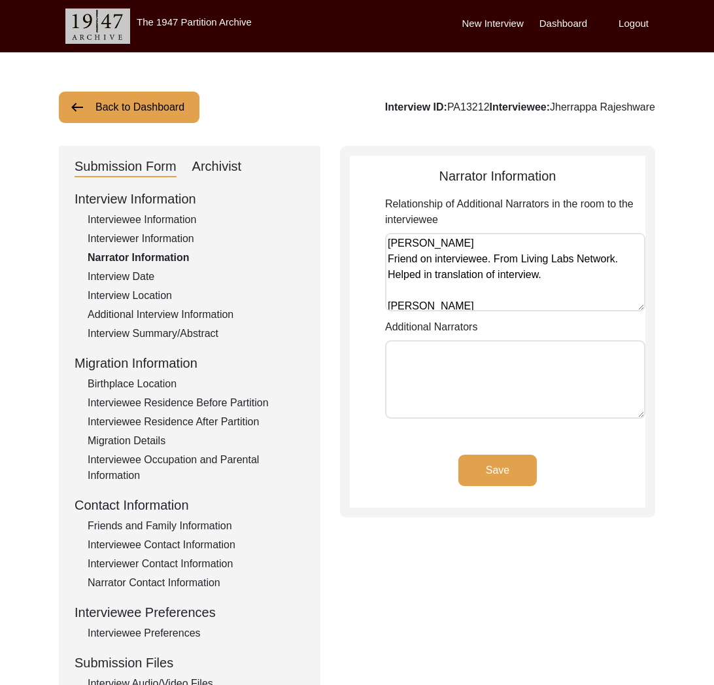
click at [137, 270] on div "Interview Date" at bounding box center [196, 277] width 217 height 16
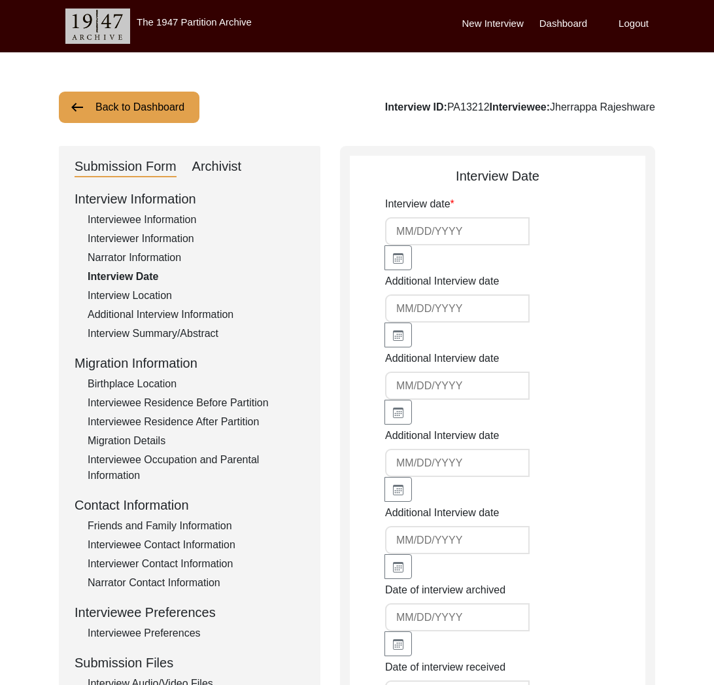
type input "[DATE]"
click at [145, 286] on div "Interview Information Interviewee Information Interviewer Information Narrator …" at bounding box center [190, 468] width 230 height 559
click at [148, 296] on div "Interview Location" at bounding box center [196, 296] width 217 height 16
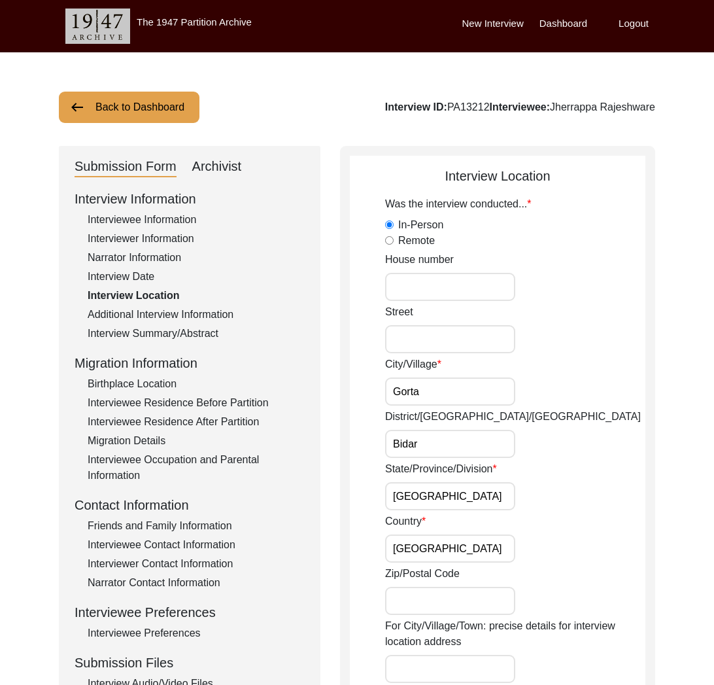
click at [168, 310] on div "Additional Interview Information" at bounding box center [196, 315] width 217 height 16
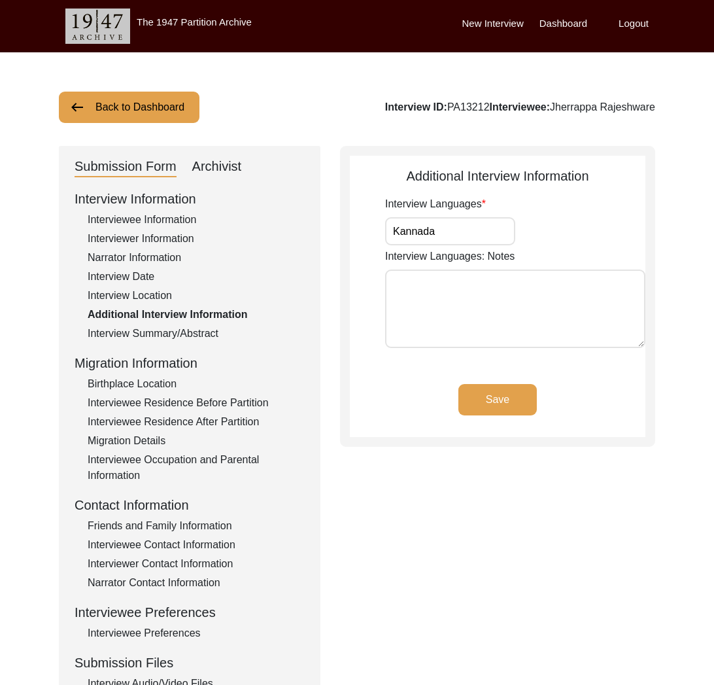
click at [186, 328] on div "Interview Summary/Abstract" at bounding box center [196, 334] width 217 height 16
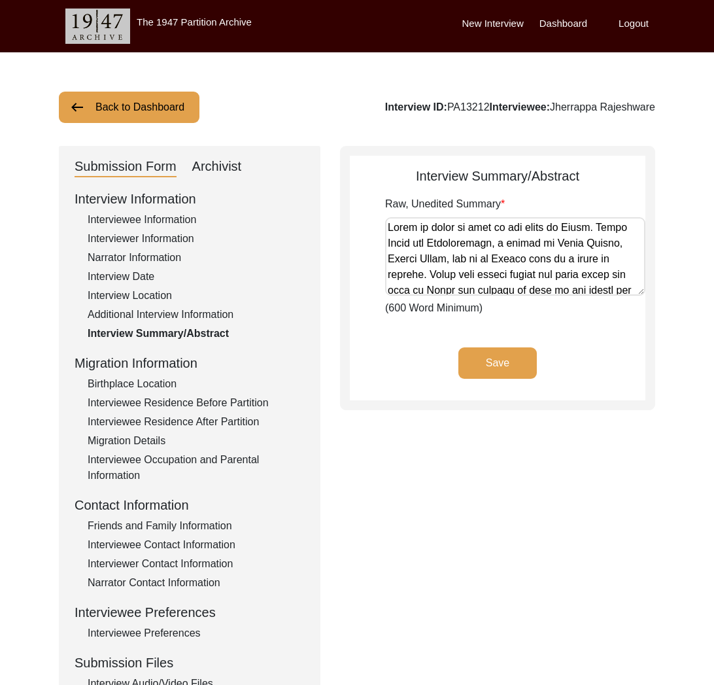
drag, startPoint x: 175, startPoint y: 383, endPoint x: 197, endPoint y: 389, distance: 23.2
click at [175, 383] on div "Birthplace Location" at bounding box center [196, 384] width 217 height 16
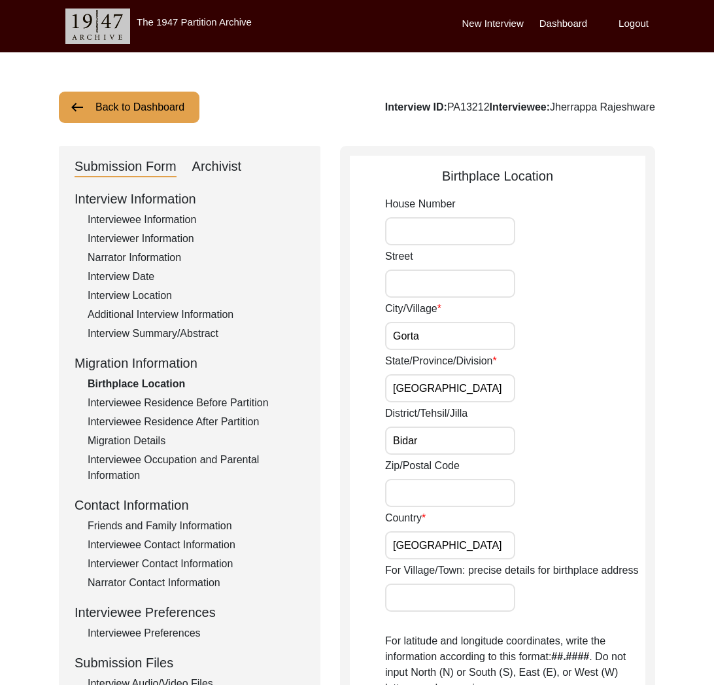
click at [215, 396] on div "Interviewee Residence Before Partition" at bounding box center [196, 403] width 217 height 16
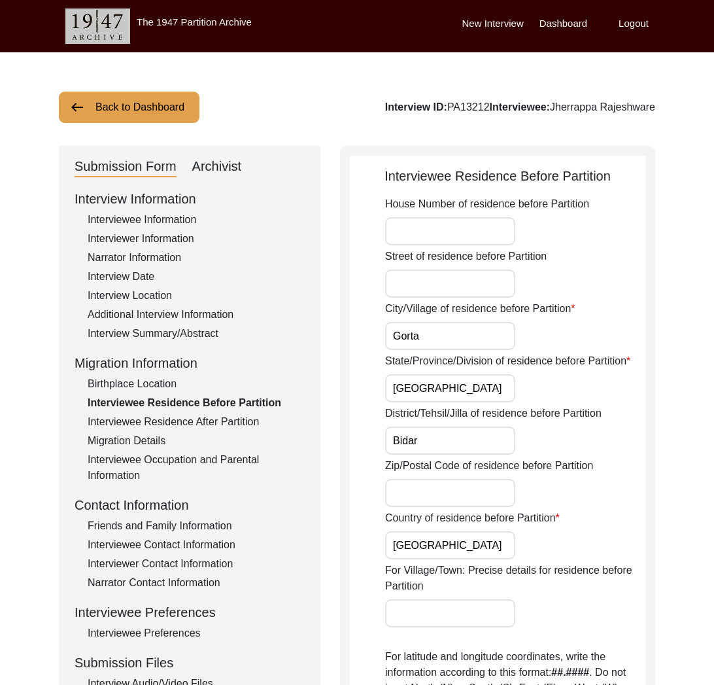
click at [213, 433] on div "Migration Details" at bounding box center [196, 441] width 217 height 16
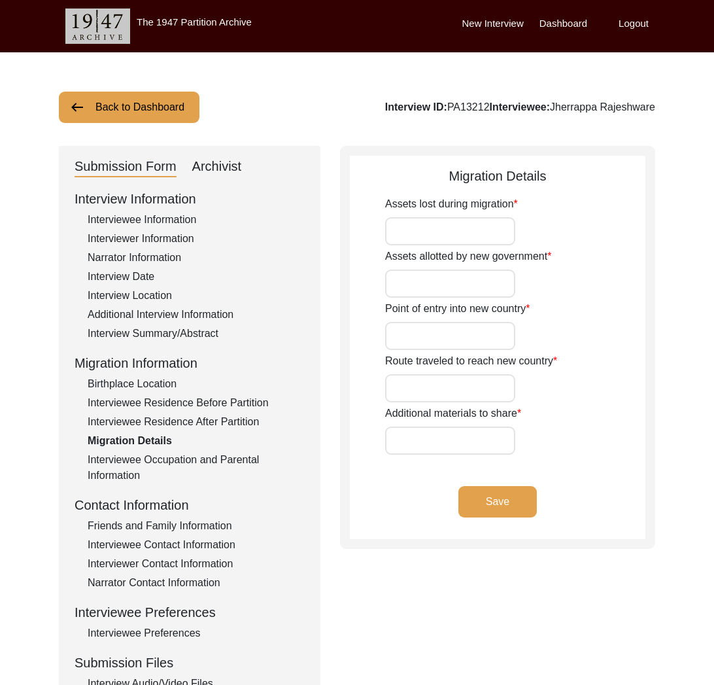
type input "N/A"
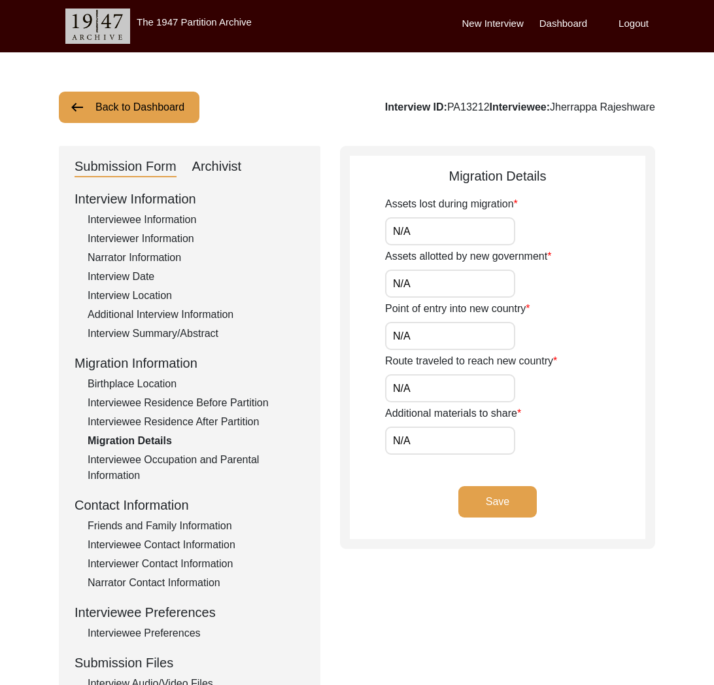
click at [182, 424] on div "Interviewee Residence After Partition" at bounding box center [196, 422] width 217 height 16
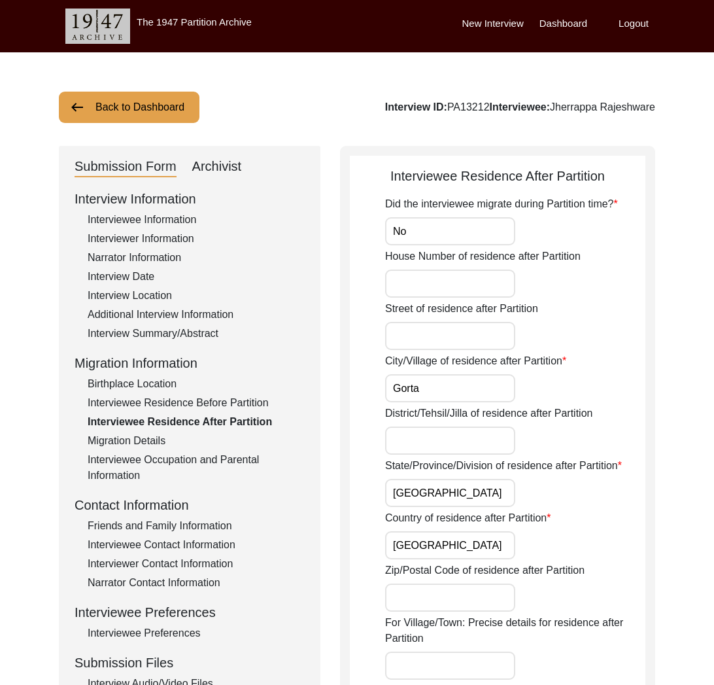
drag, startPoint x: 148, startPoint y: 443, endPoint x: 165, endPoint y: 455, distance: 20.5
click at [149, 443] on div "Migration Details" at bounding box center [196, 441] width 217 height 16
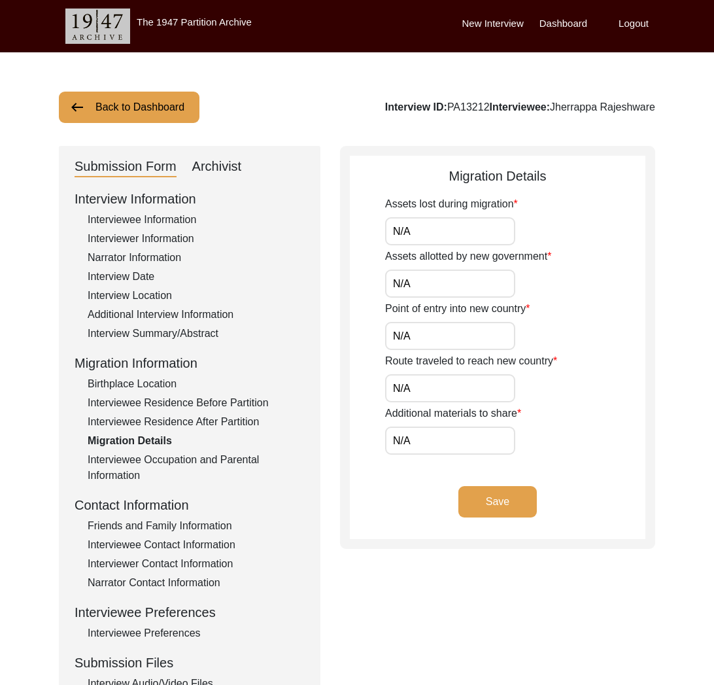
click at [163, 459] on div "Interviewee Occupation and Parental Information" at bounding box center [196, 467] width 217 height 31
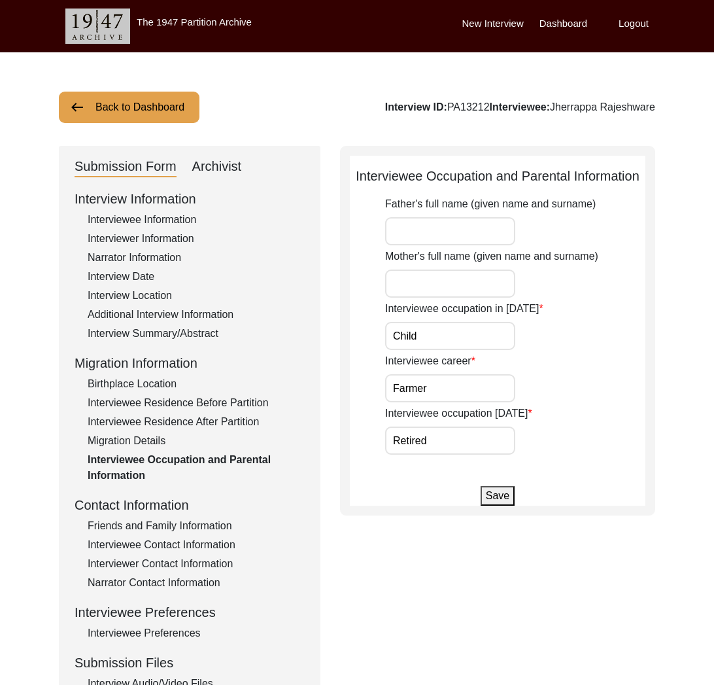
drag, startPoint x: 163, startPoint y: 516, endPoint x: 171, endPoint y: 522, distance: 9.8
click at [168, 520] on div "Interview Information Interviewee Information Interviewer Information Narrator …" at bounding box center [190, 468] width 230 height 559
click at [183, 530] on div "Friends and Family Information" at bounding box center [196, 526] width 217 height 16
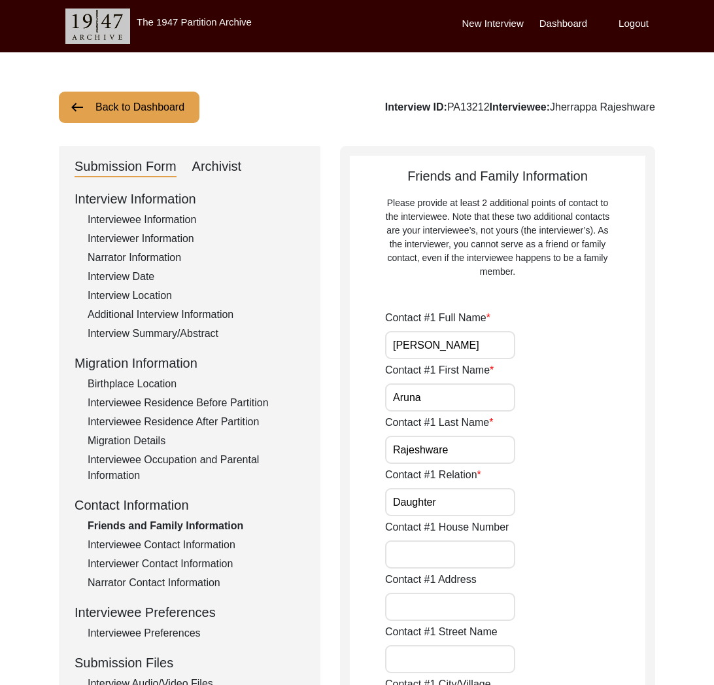
click at [199, 548] on div "Interviewee Contact Information" at bounding box center [196, 545] width 217 height 16
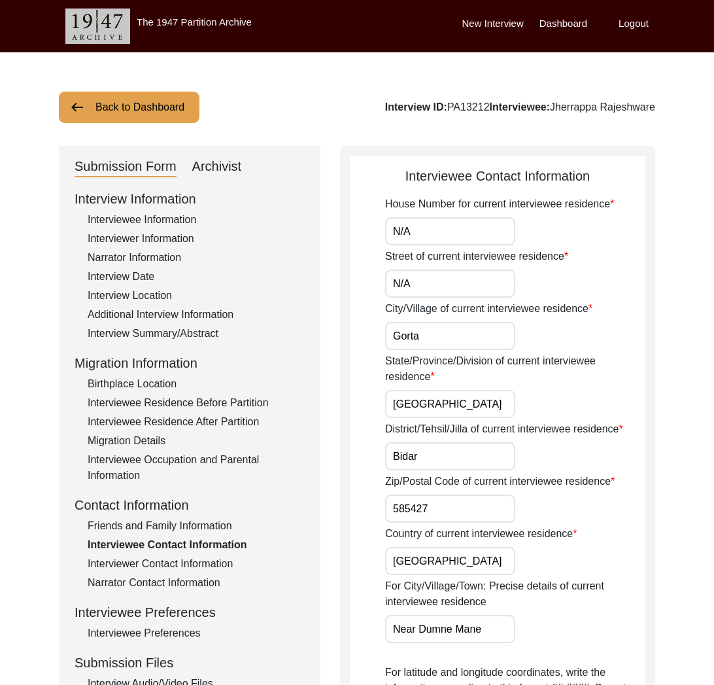
drag, startPoint x: 195, startPoint y: 561, endPoint x: 196, endPoint y: 573, distance: 12.4
click at [195, 562] on div "Interviewer Contact Information" at bounding box center [196, 564] width 217 height 16
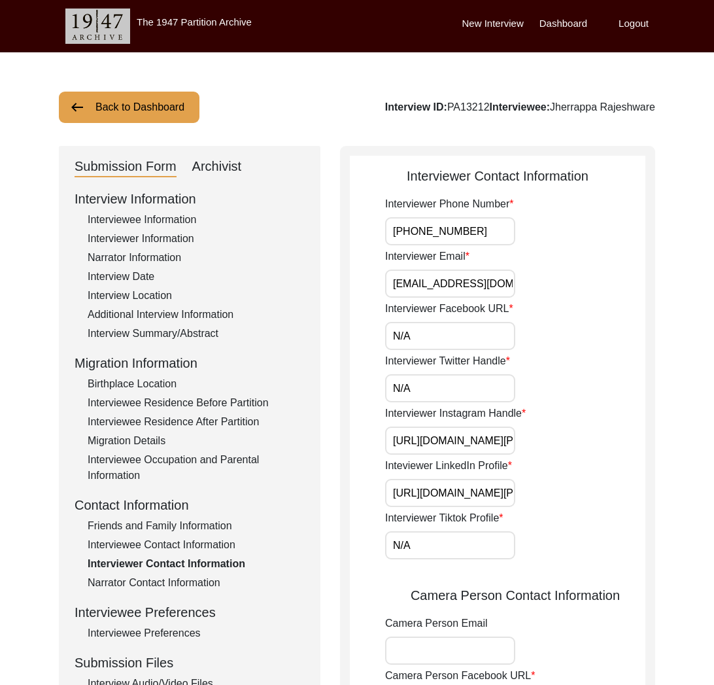
click at [196, 573] on div "Interview Information Interviewee Information Interviewer Information Narrator …" at bounding box center [190, 468] width 230 height 559
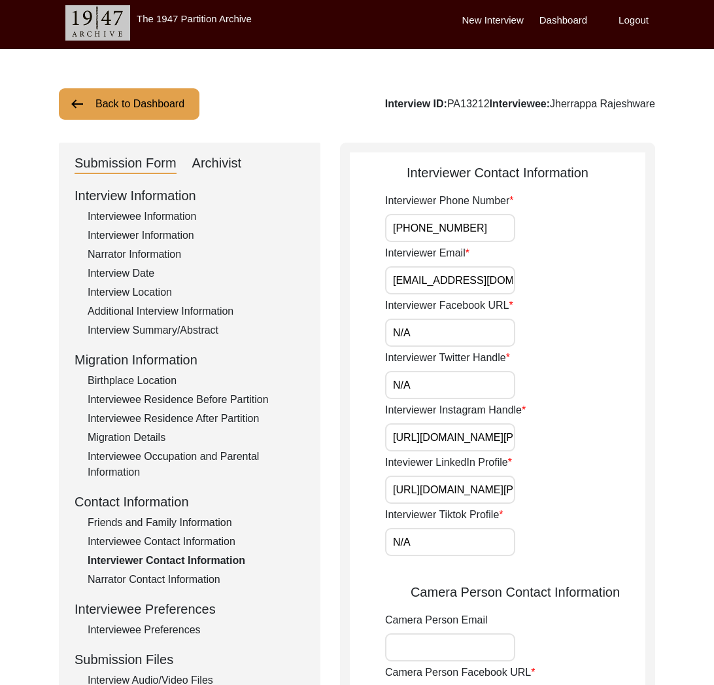
click at [188, 584] on div "Narrator Contact Information" at bounding box center [196, 579] width 217 height 16
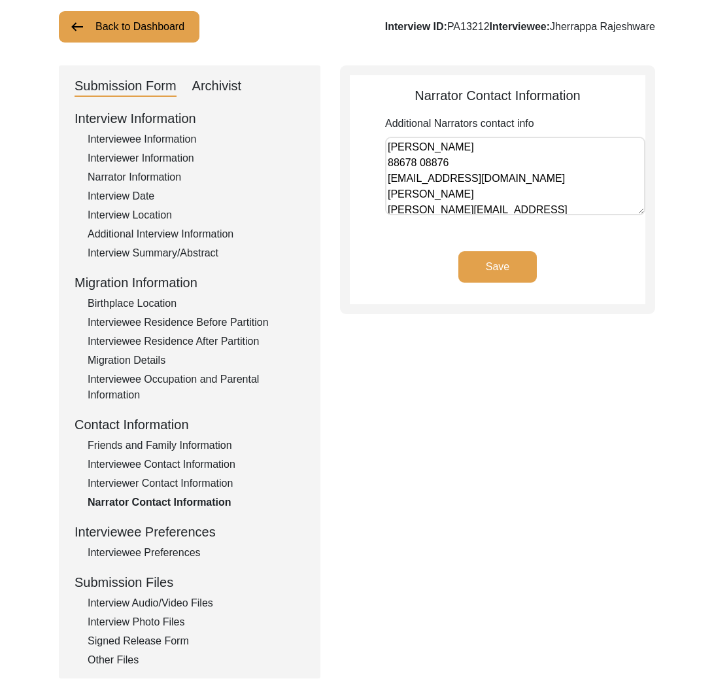
scroll to position [179, 0]
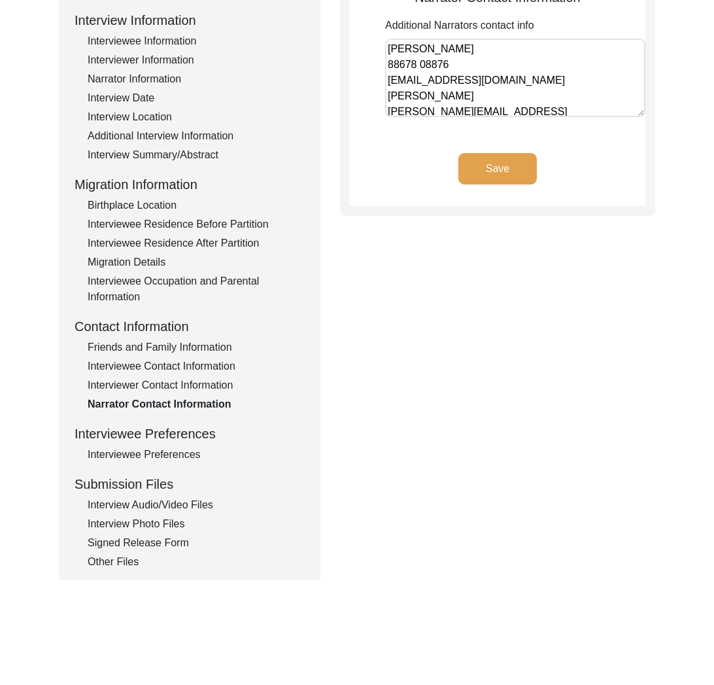
drag, startPoint x: 179, startPoint y: 457, endPoint x: 177, endPoint y: 515, distance: 58.3
click at [179, 457] on div "Interviewee Preferences" at bounding box center [196, 455] width 217 height 16
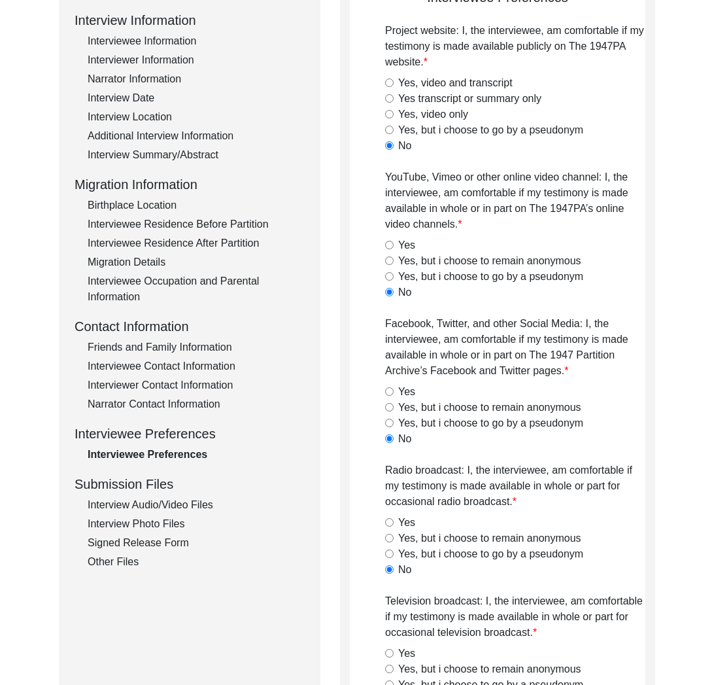
click at [177, 511] on div "Interview Audio/Video Files" at bounding box center [196, 505] width 217 height 16
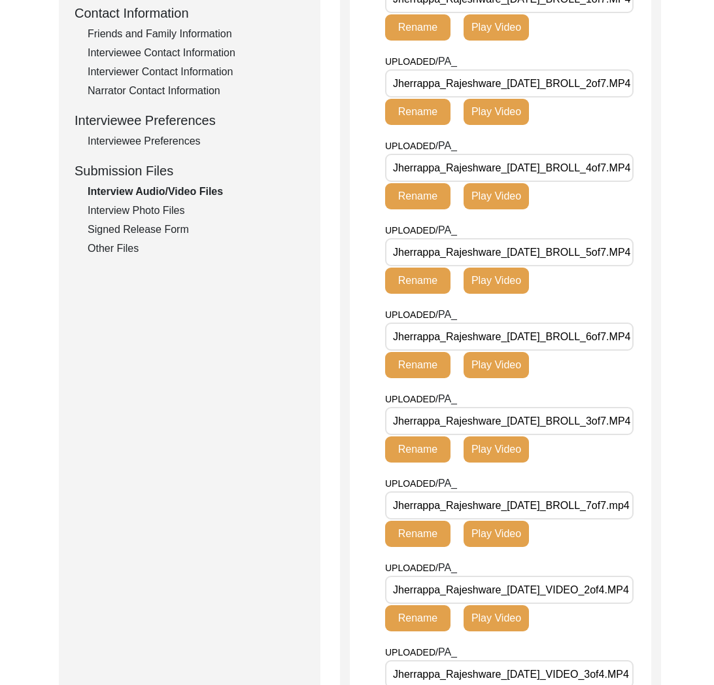
scroll to position [474, 0]
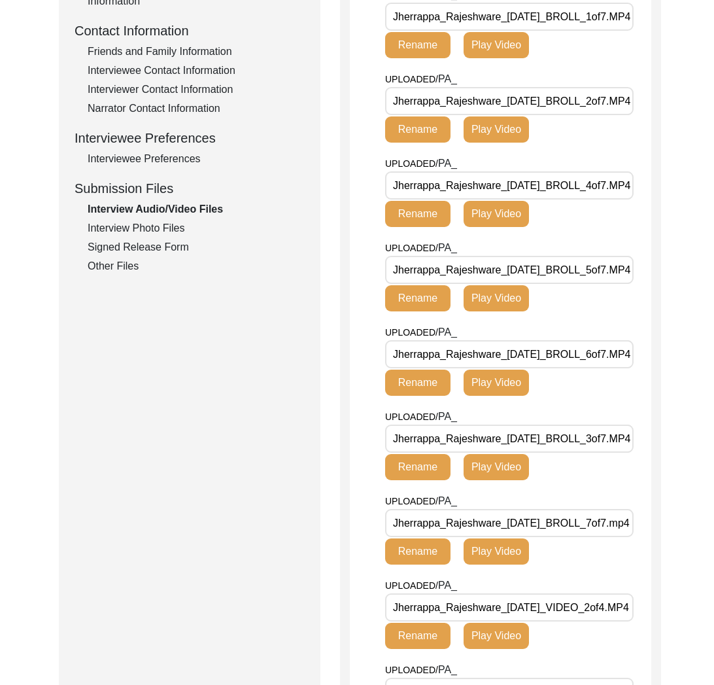
click at [154, 228] on div "Interview Photo Files" at bounding box center [196, 228] width 217 height 16
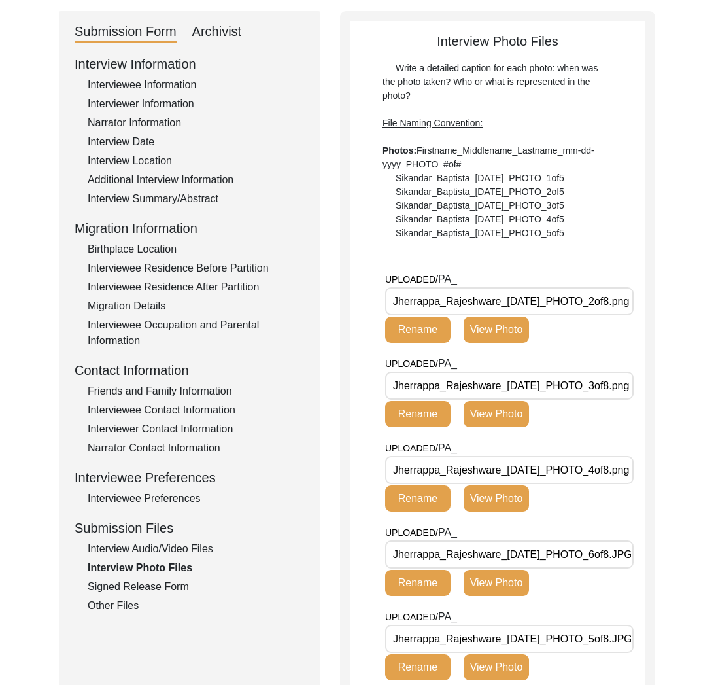
scroll to position [158, 0]
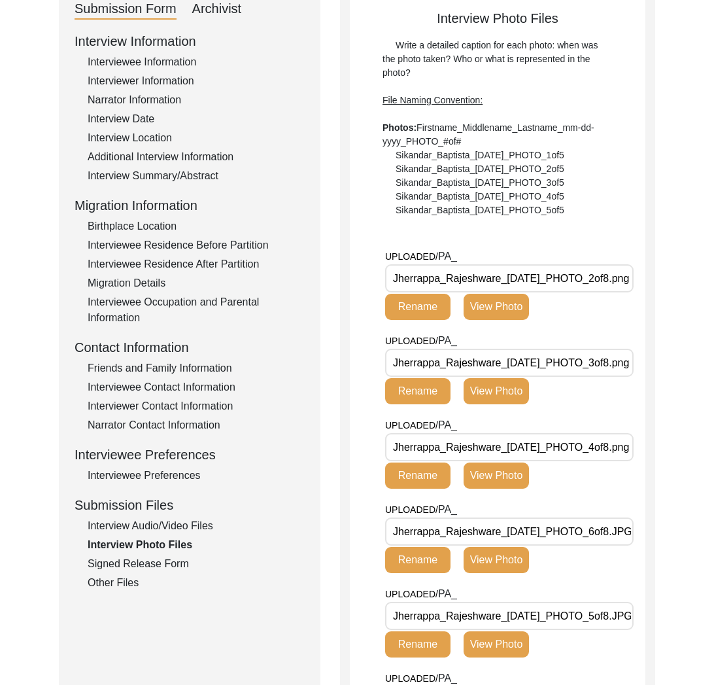
click at [174, 558] on div "Signed Release Form" at bounding box center [196, 564] width 217 height 16
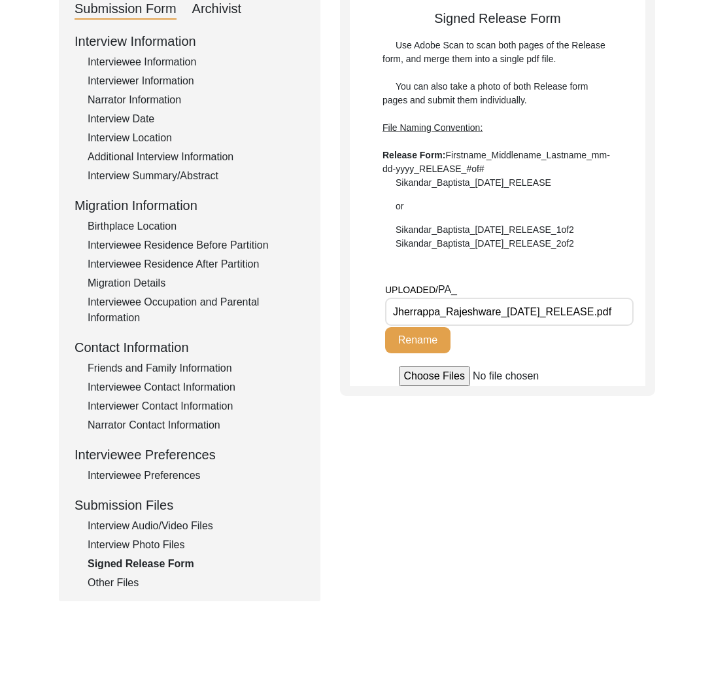
click at [139, 575] on div "Other Files" at bounding box center [196, 583] width 217 height 16
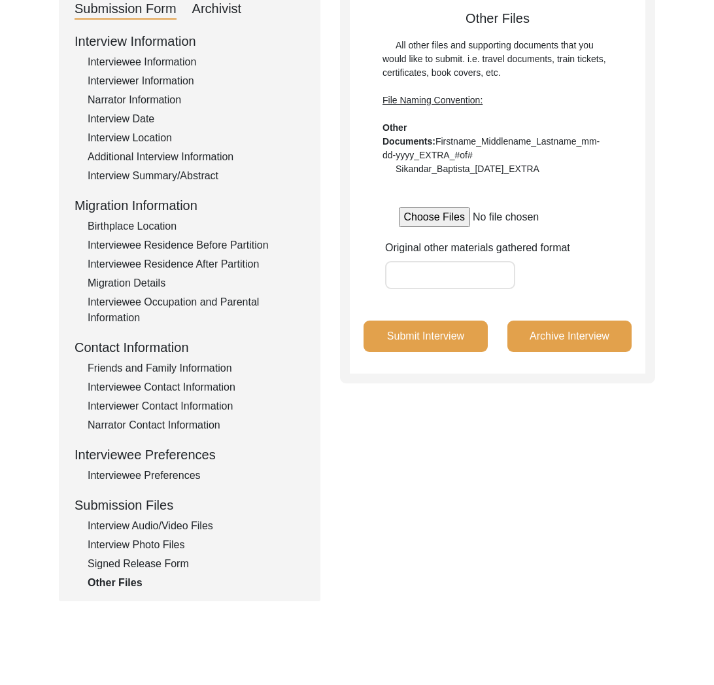
scroll to position [0, 0]
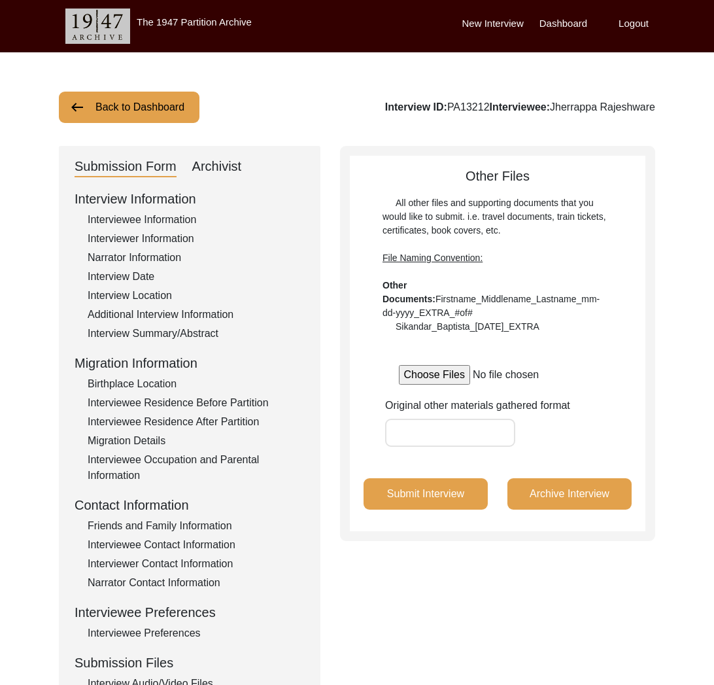
click at [107, 99] on button "Back to Dashboard" at bounding box center [129, 107] width 141 height 31
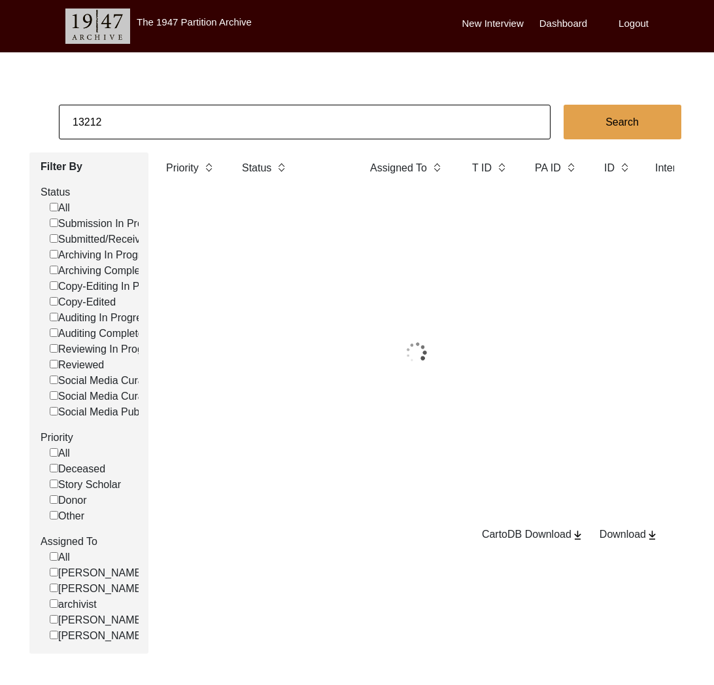
click at [159, 123] on input "13212" at bounding box center [305, 122] width 492 height 35
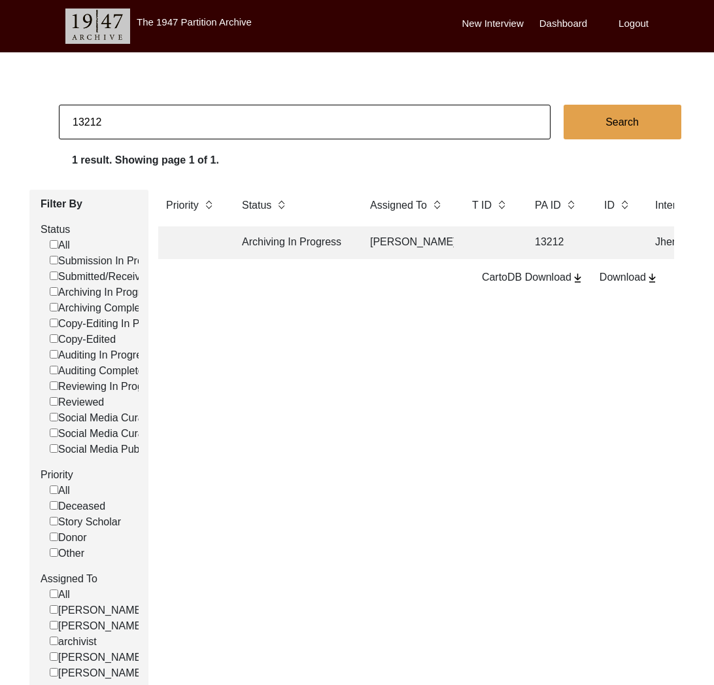
click at [159, 122] on input "13212" at bounding box center [305, 122] width 492 height 35
click at [276, 117] on input "13212" at bounding box center [305, 122] width 492 height 35
type input "13514"
checkbox input "false"
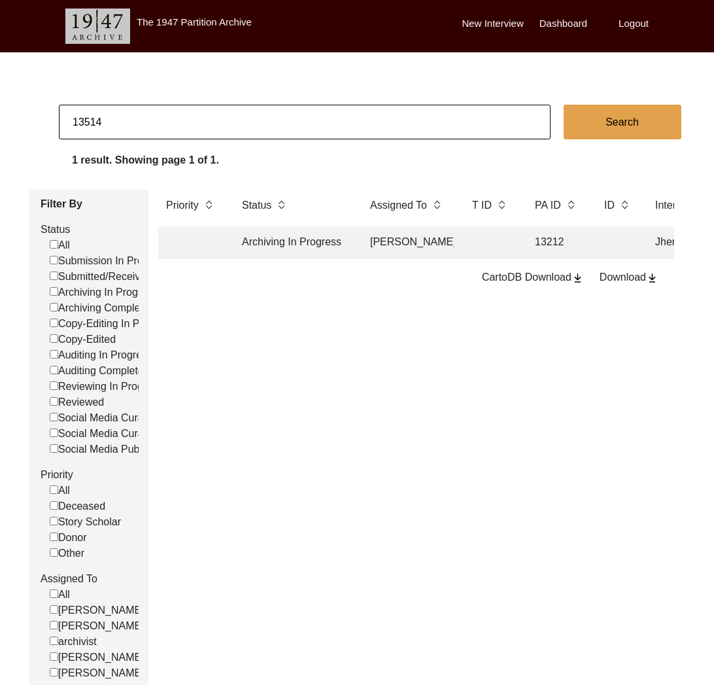
checkbox input "false"
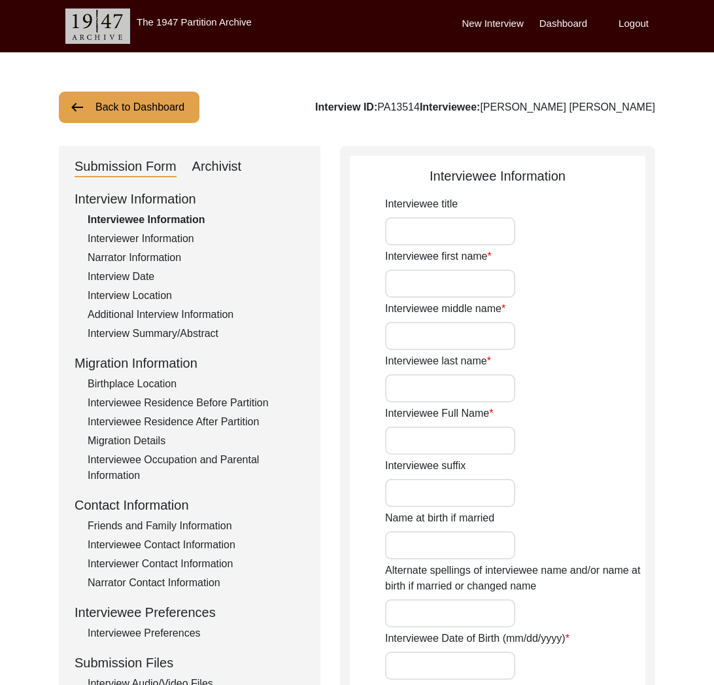
type input "[PERSON_NAME]"
type input "[PERSON_NAME] [PERSON_NAME]"
type input "N/A"
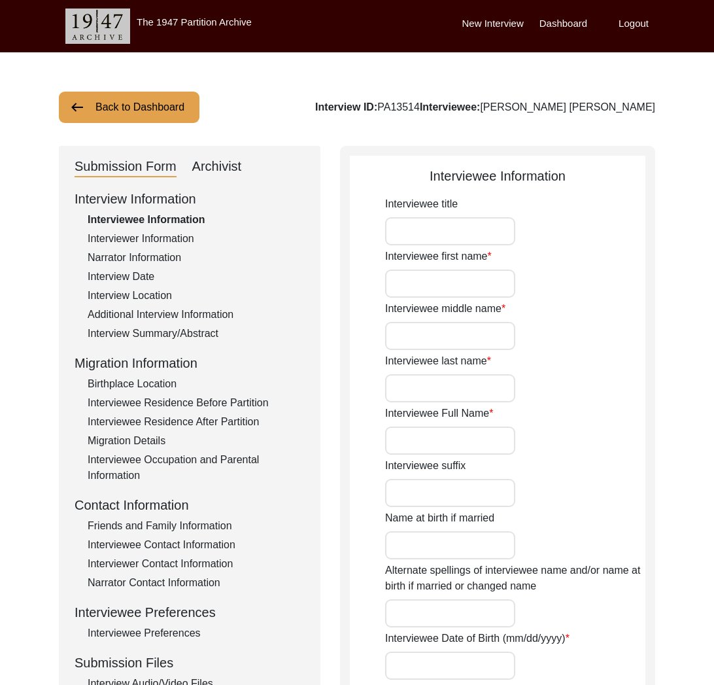
type input "N/A"
type input "[DATE]"
type input "85 years"
type input "[DEMOGRAPHIC_DATA]"
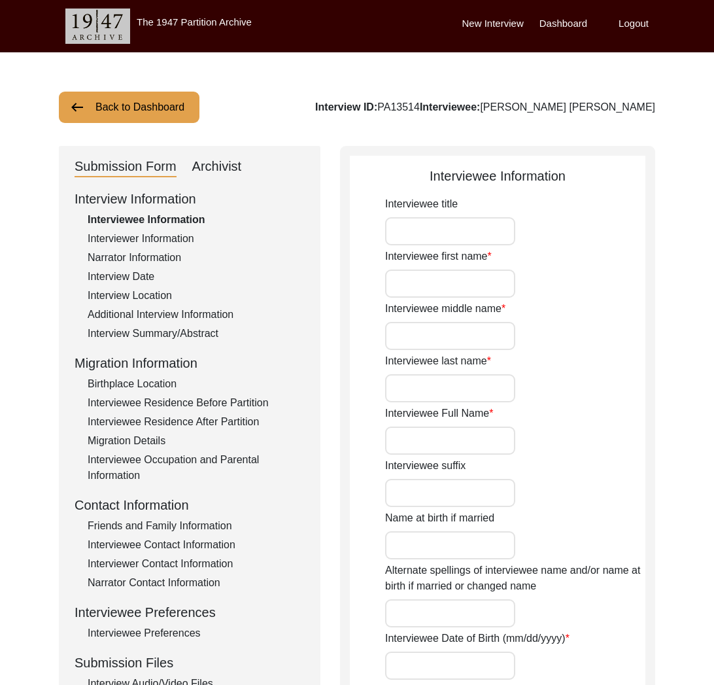
type input "NIL"
type input "Punjabi"
type input "Multani"
type input "[DEMOGRAPHIC_DATA]"
type input "Arora"
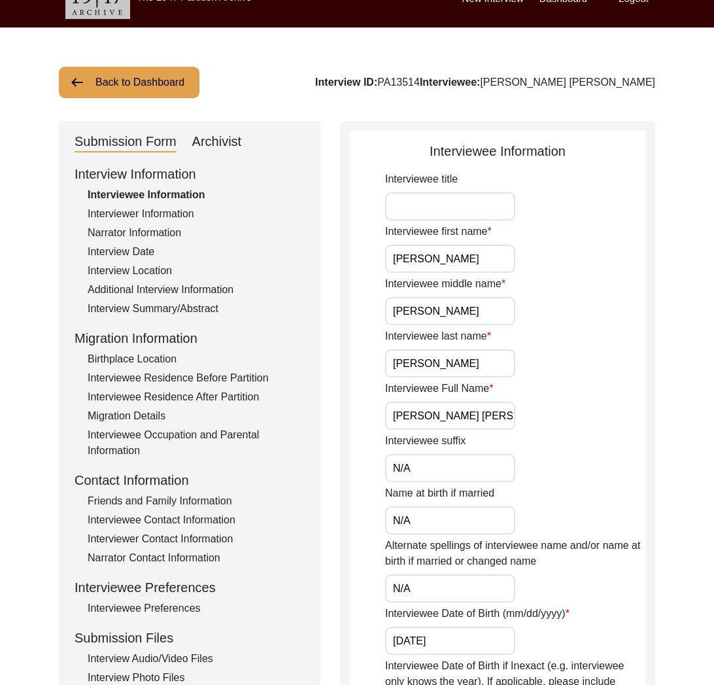
scroll to position [212, 0]
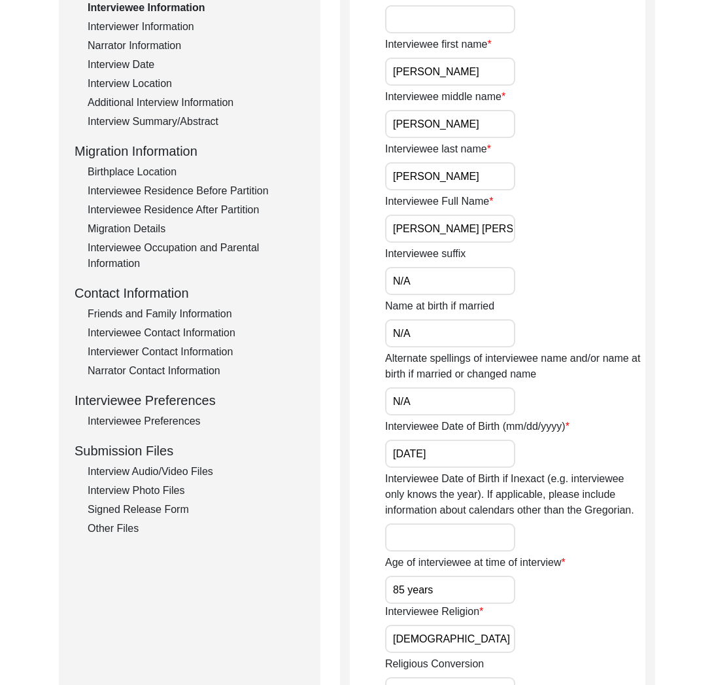
click at [137, 534] on div "Other Files" at bounding box center [196, 528] width 217 height 16
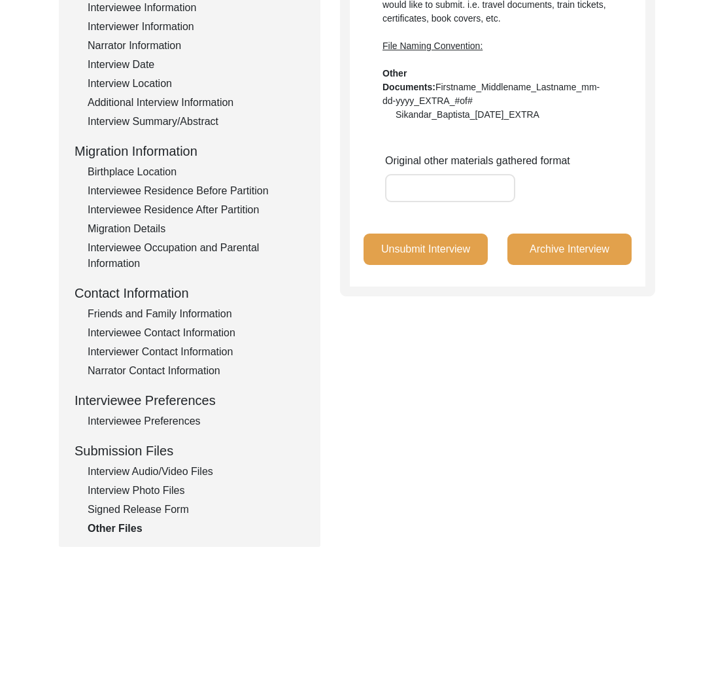
click at [144, 500] on div "Interview Information Interviewee Information Interviewer Information Narrator …" at bounding box center [190, 256] width 230 height 559
click at [145, 492] on div "Interview Photo Files" at bounding box center [196, 491] width 217 height 16
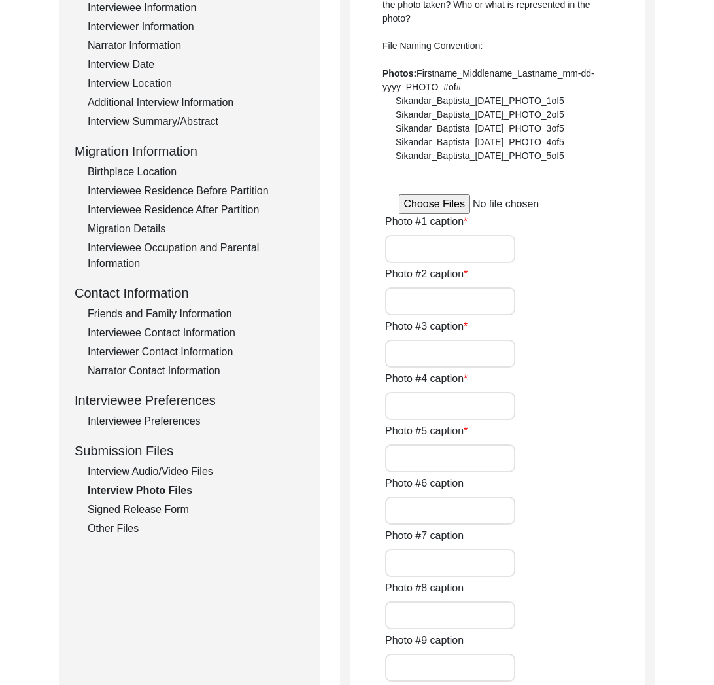
type input "[PERSON_NAME] was awarded Distinguished Orthopedic Surgeon Award"
type input "[PERSON_NAME] at 6th OASAC Conference at [GEOGRAPHIC_DATA], [GEOGRAPHIC_DATA]"
type input "[PERSON_NAME] received Chakra award in [DATE]"
type input "[PERSON_NAME] with then Congress president [PERSON_NAME]"
type input "[PERSON_NAME] at 6th OASAC Conference, [GEOGRAPHIC_DATA], 2010"
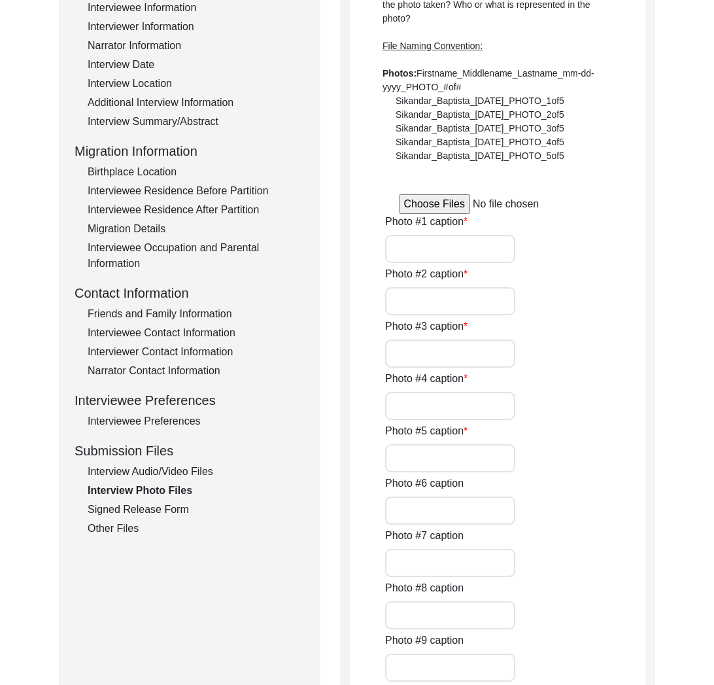
type input "[PERSON_NAME] at 42nd Annual Convocation of National School of Medical Sciences…"
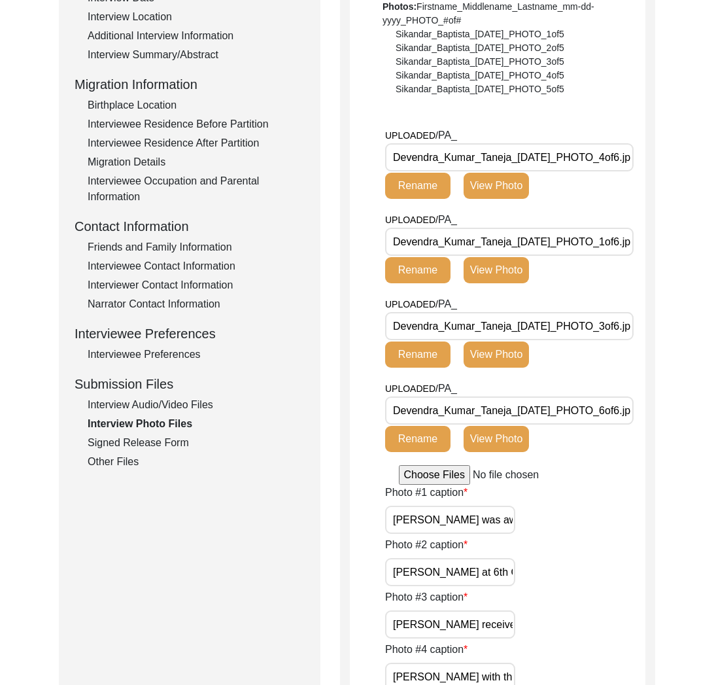
click at [115, 462] on div "Other Files" at bounding box center [196, 462] width 217 height 16
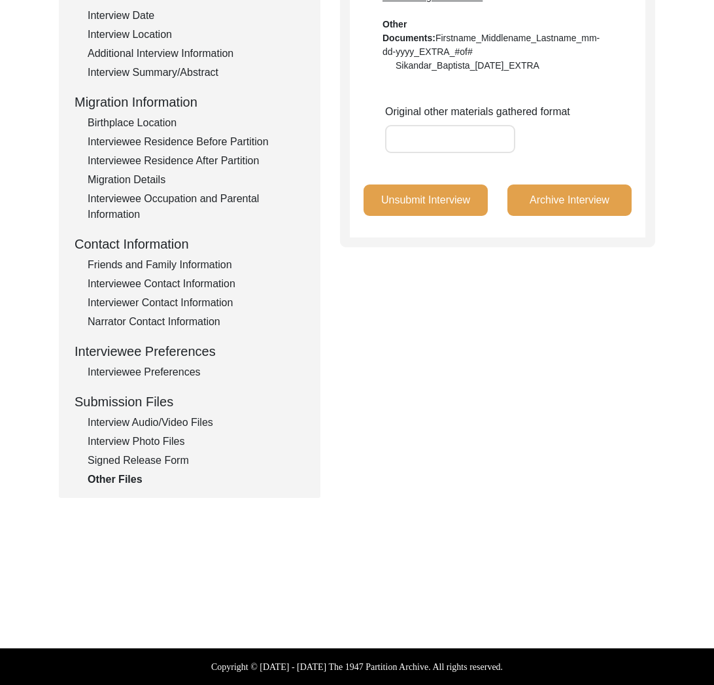
click at [438, 205] on button "Unsubmit Interview" at bounding box center [426, 199] width 124 height 31
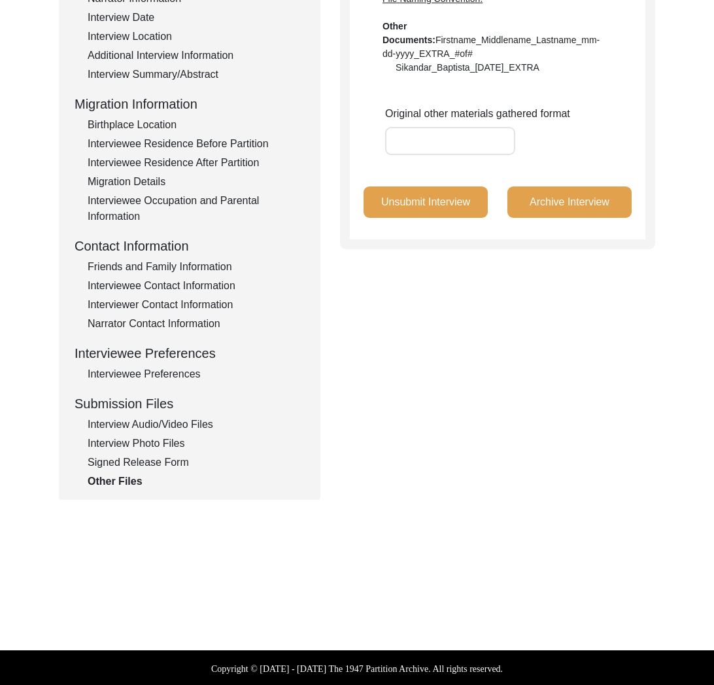
scroll to position [0, 0]
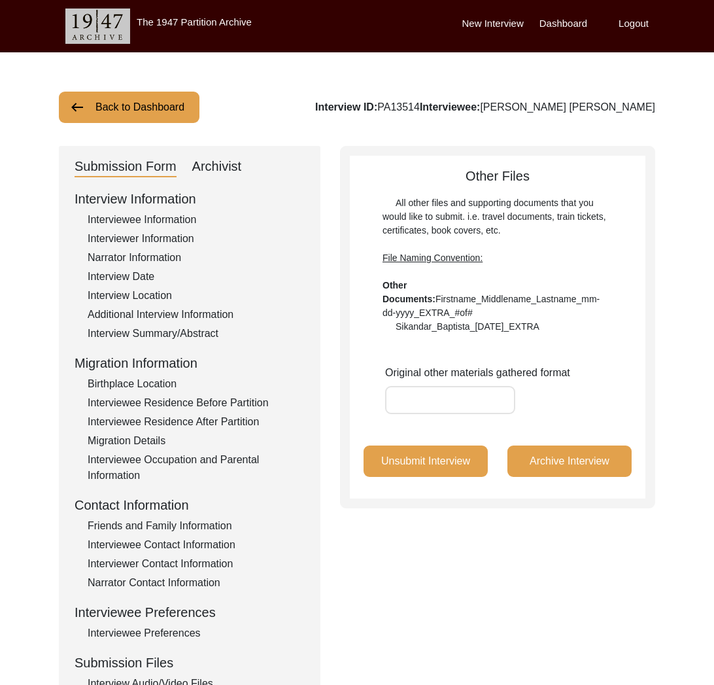
click at [126, 109] on button "Back to Dashboard" at bounding box center [129, 107] width 141 height 31
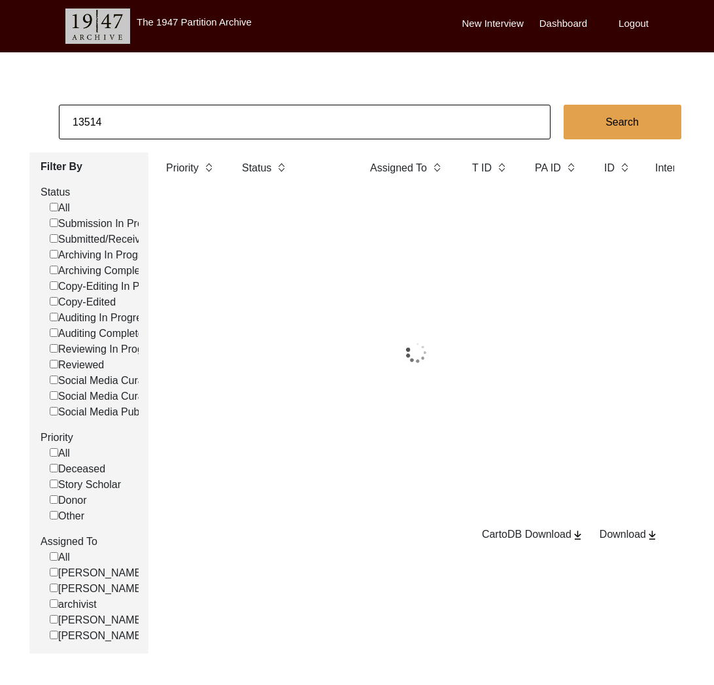
drag, startPoint x: 126, startPoint y: 109, endPoint x: 167, endPoint y: 116, distance: 42.6
click at [167, 116] on input "13514" at bounding box center [305, 122] width 492 height 35
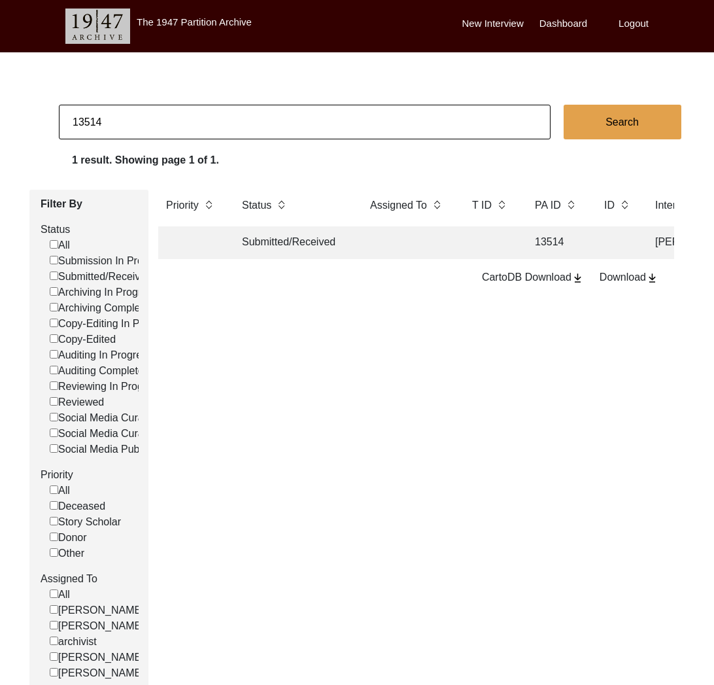
click at [167, 116] on input "13514" at bounding box center [305, 122] width 492 height 35
click at [373, 245] on td at bounding box center [408, 242] width 92 height 33
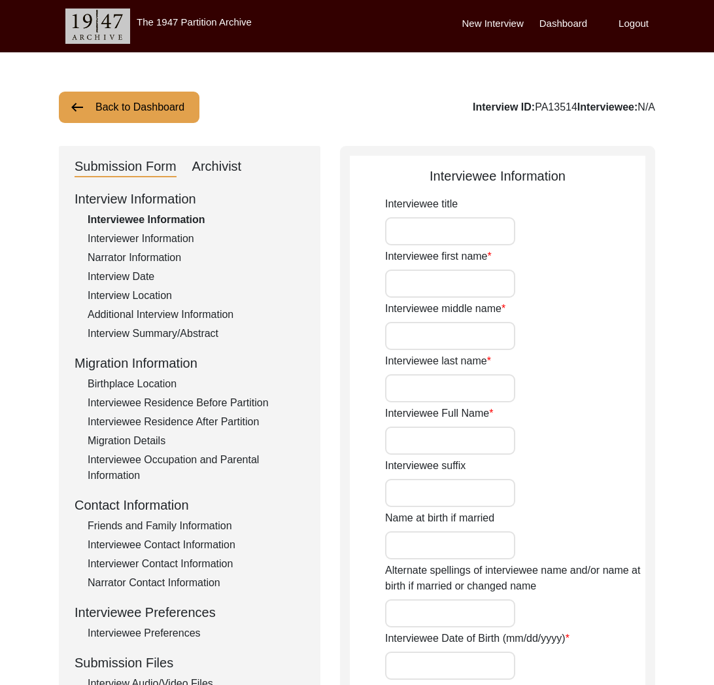
type input "[PERSON_NAME]"
type input "[PERSON_NAME] [PERSON_NAME]"
type input "N/A"
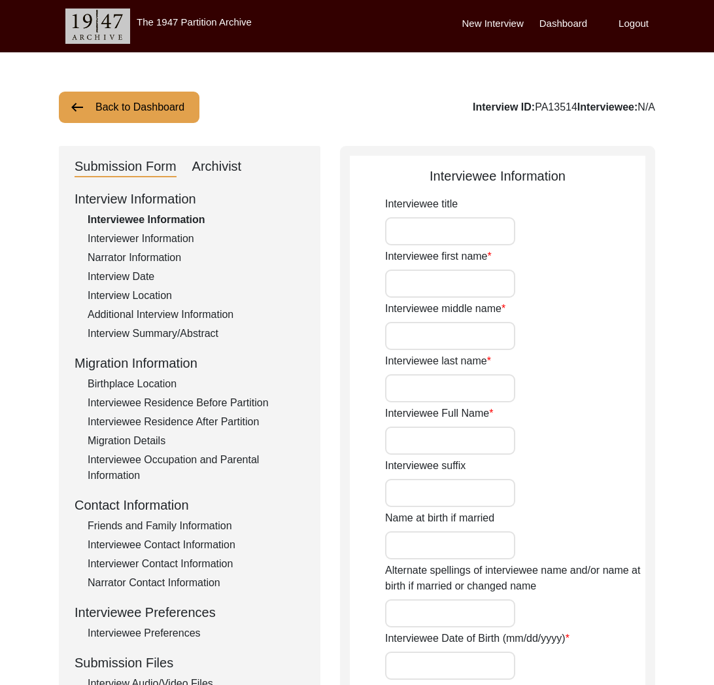
type input "N/A"
type input "[DATE]"
type input "85 years"
type input "[DEMOGRAPHIC_DATA]"
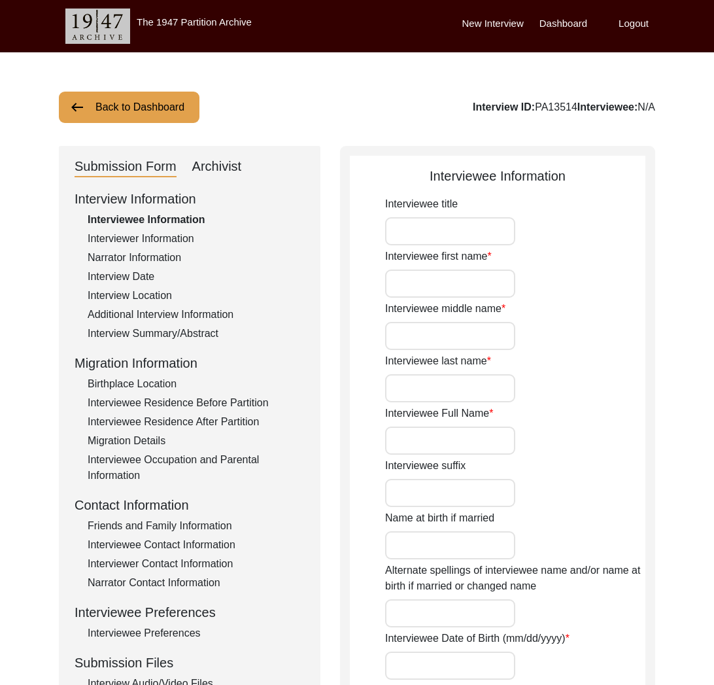
type input "NIL"
type input "Punjabi"
type input "Multani"
type input "[DEMOGRAPHIC_DATA]"
type input "Arora"
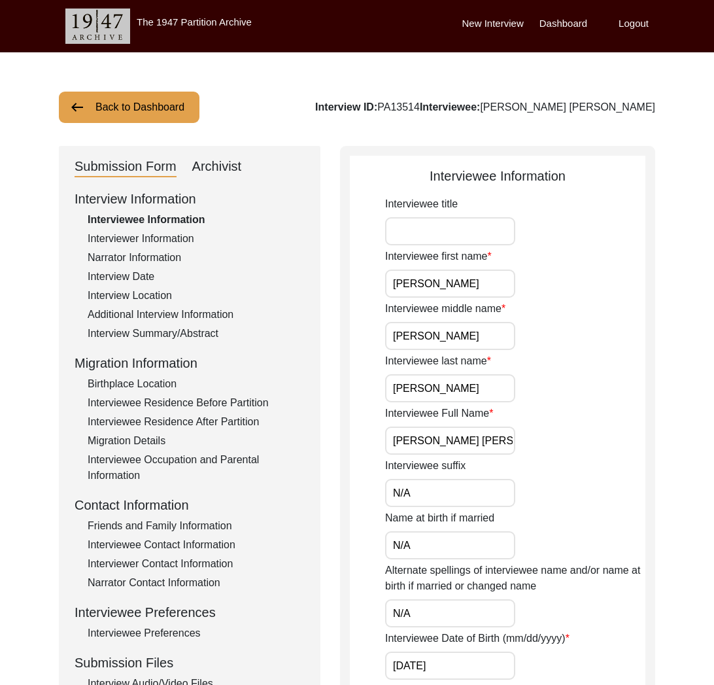
click at [148, 100] on button "Back to Dashboard" at bounding box center [129, 107] width 141 height 31
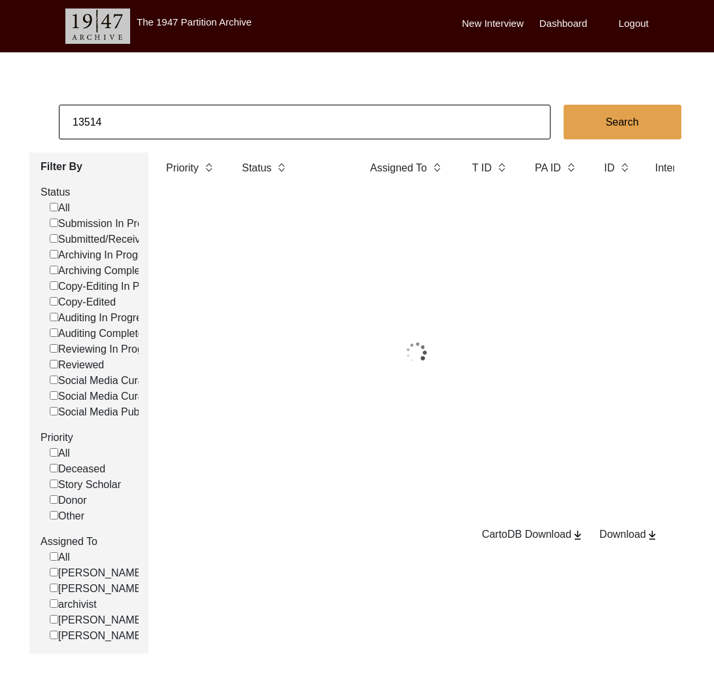
click at [187, 117] on input "13514" at bounding box center [305, 122] width 492 height 35
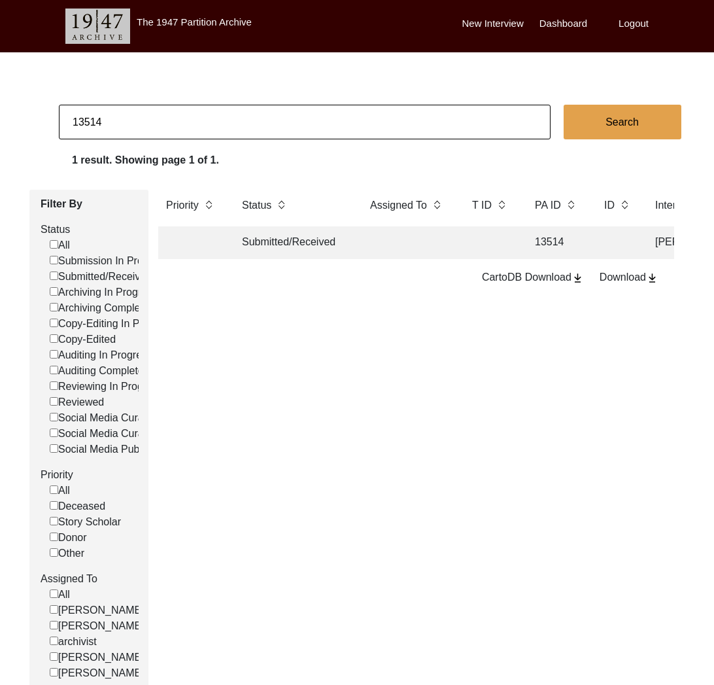
click at [187, 116] on input "13514" at bounding box center [305, 122] width 492 height 35
type input "[PERSON_NAME]"
checkbox input "false"
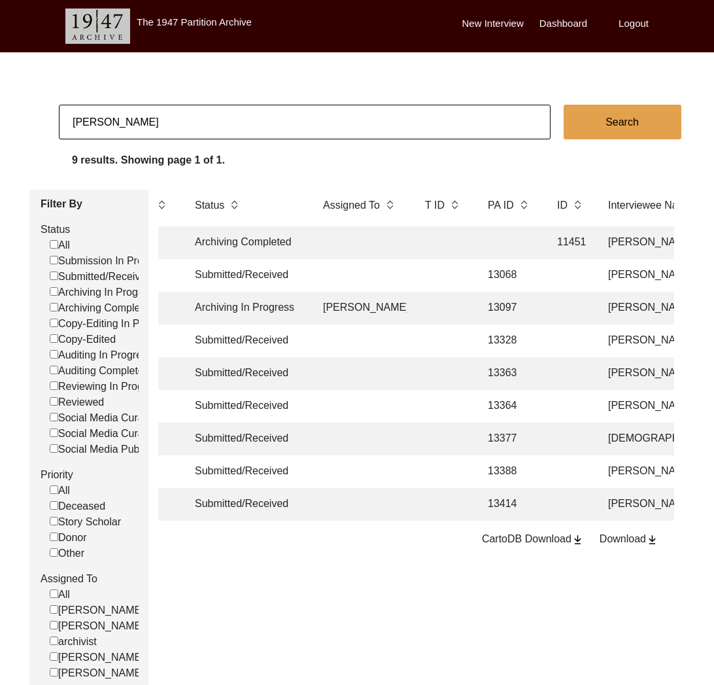
scroll to position [0, 73]
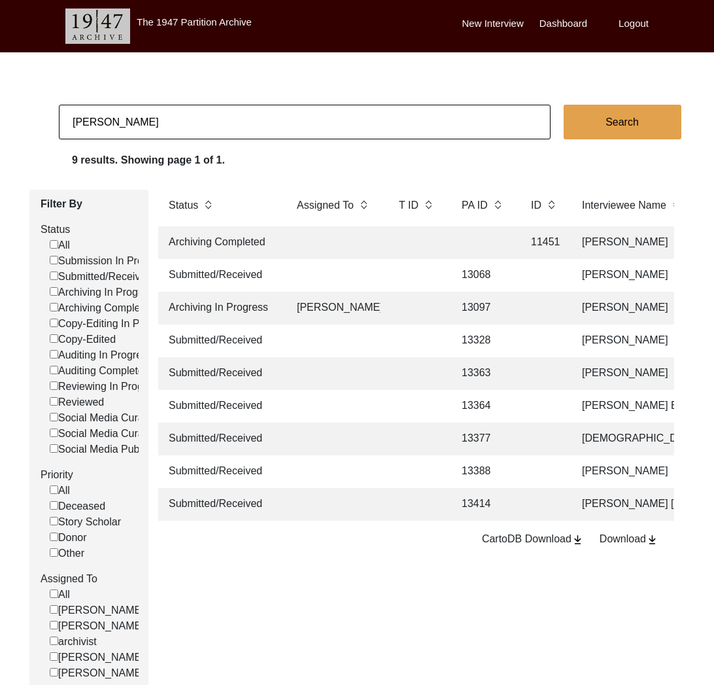
click at [139, 133] on input "[PERSON_NAME]" at bounding box center [305, 122] width 492 height 35
paste input "[PERSON_NAME]"
drag, startPoint x: 75, startPoint y: 121, endPoint x: 65, endPoint y: 121, distance: 9.8
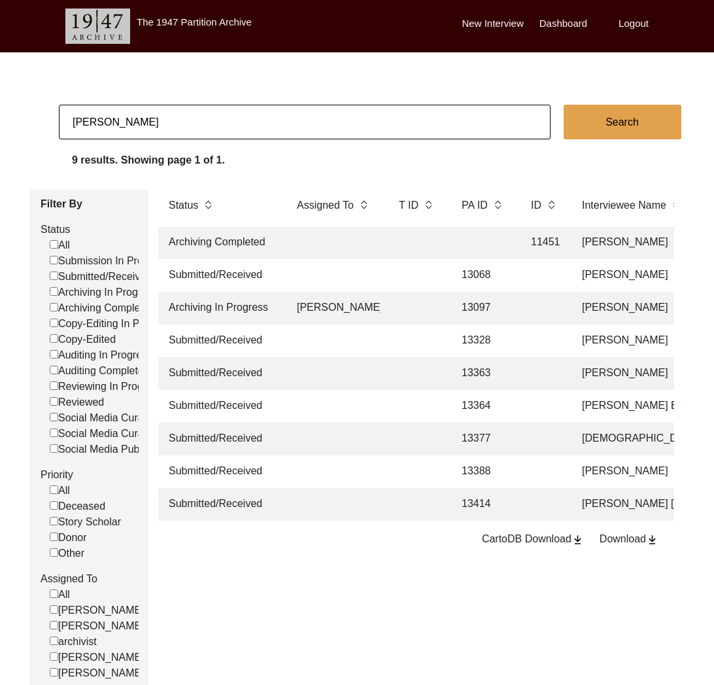
click at [65, 121] on input "[PERSON_NAME]" at bounding box center [305, 122] width 492 height 35
type input "[PERSON_NAME]"
checkbox input "false"
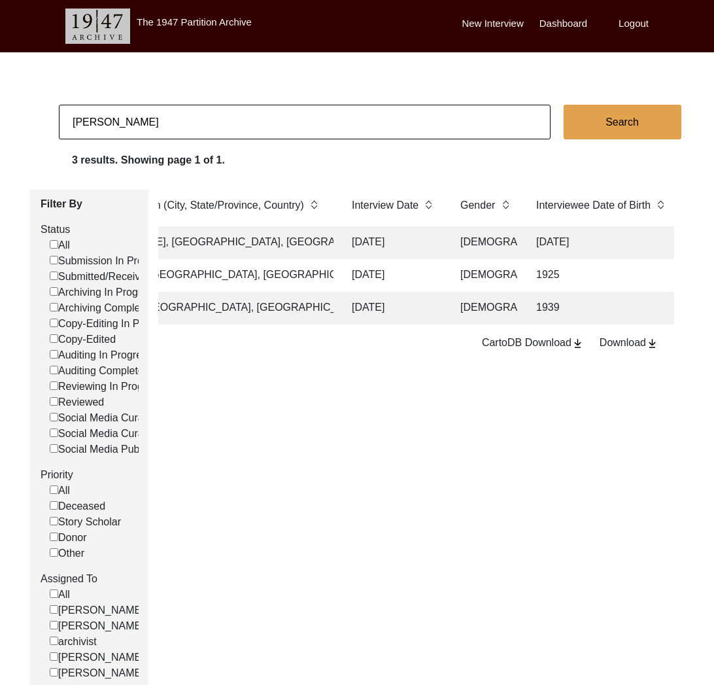
scroll to position [0, 957]
click at [429, 238] on td "[DATE]" at bounding box center [392, 242] width 98 height 33
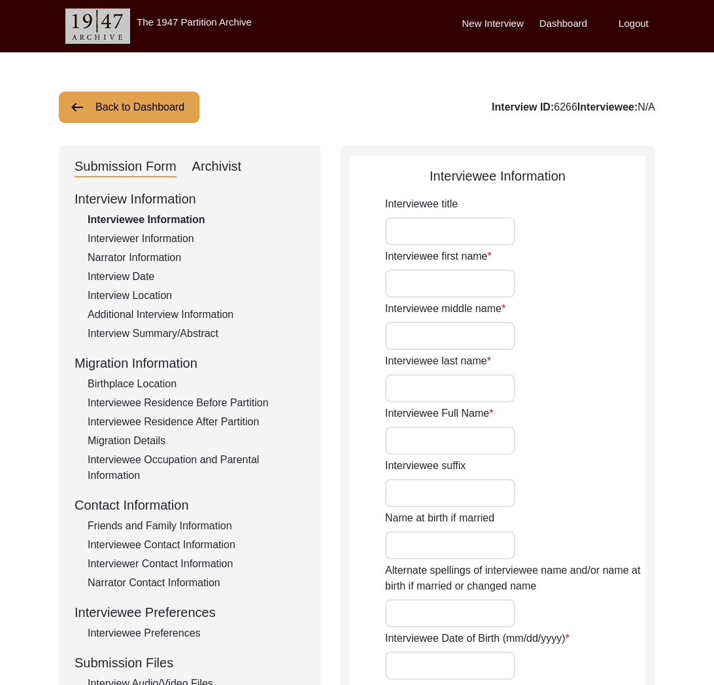
type input "[PERSON_NAME]"
type input "[DATE]"
type input "[DEMOGRAPHIC_DATA]"
click at [165, 532] on div "Friends and Family Information" at bounding box center [196, 526] width 217 height 16
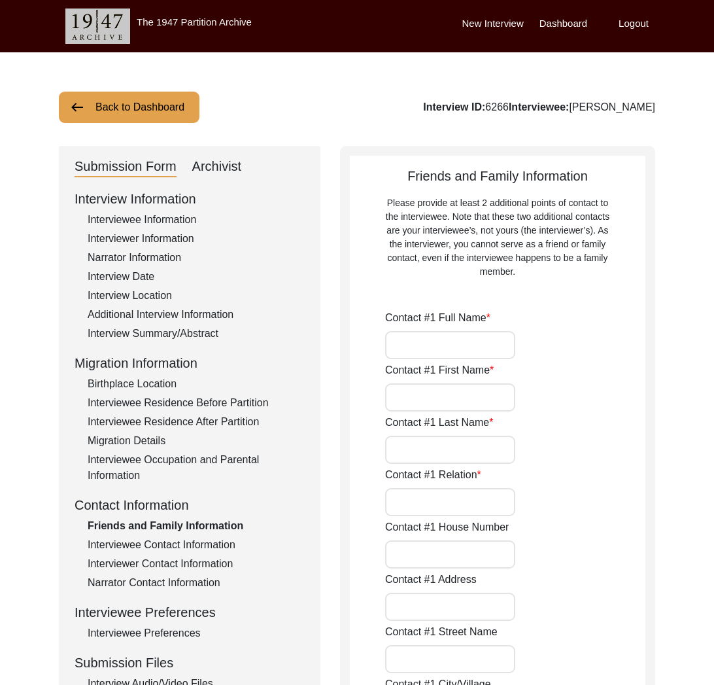
type input "[PERSON_NAME]"
type input "Grandson"
type input "Chak 310 GB"
type input "[PERSON_NAME]"
type input "[GEOGRAPHIC_DATA]"
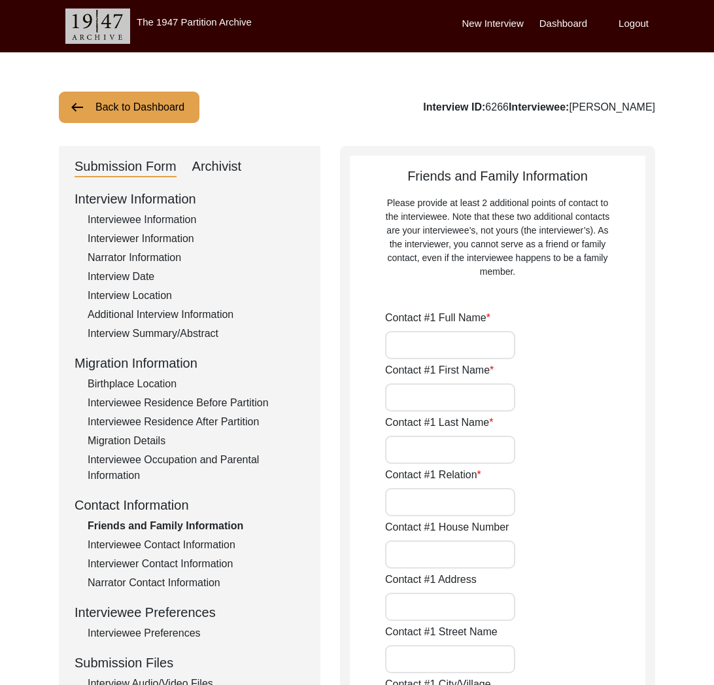
type input "36050"
type input "[GEOGRAPHIC_DATA]"
type input "3087306281"
type input "n/a"
type input "[PERSON_NAME]"
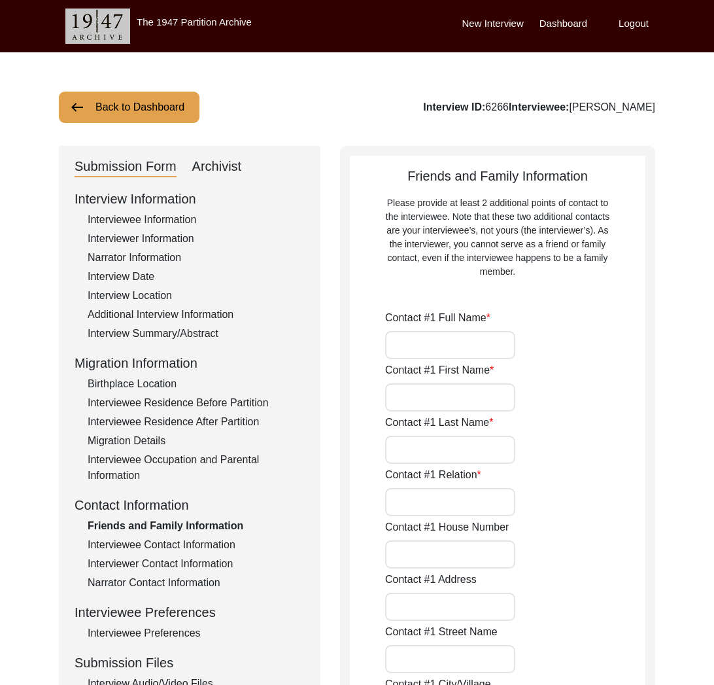
type input "Grandson"
type input "Chak 310 GB"
type input "[PERSON_NAME]"
type input "[GEOGRAPHIC_DATA]"
type input "36050"
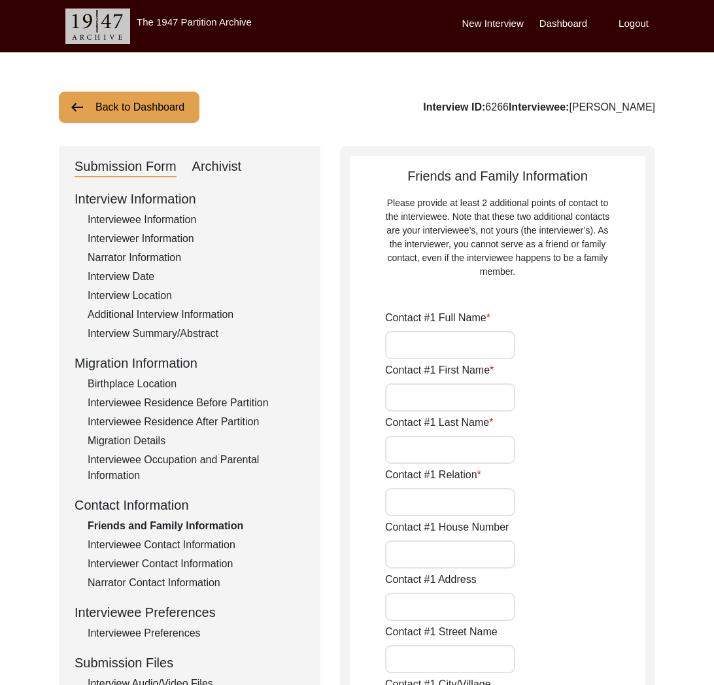
type input "[GEOGRAPHIC_DATA]"
type input "3415049995"
type input "n/a"
type input "[PERSON_NAME]"
type input "Neighbor"
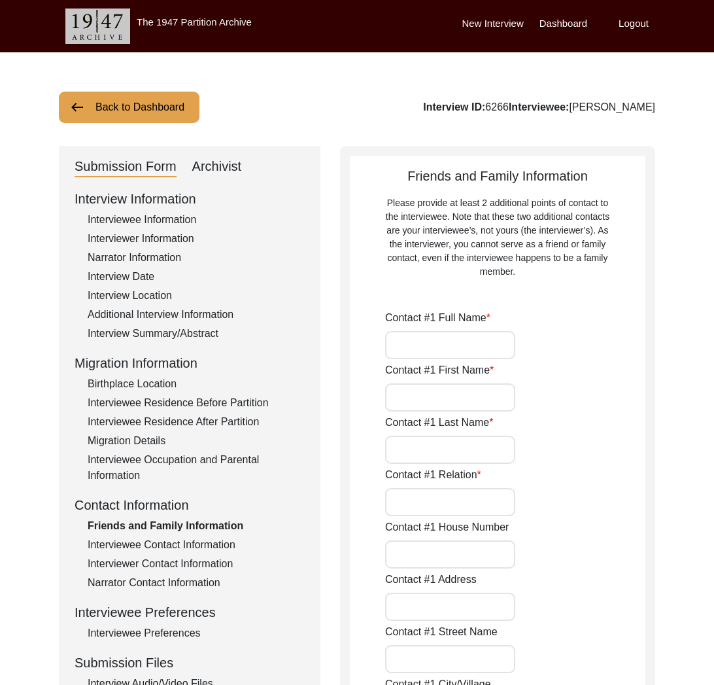
type input "[PERSON_NAME]"
type input "[GEOGRAPHIC_DATA]"
type input "36050"
type input "[GEOGRAPHIC_DATA]"
type input "923002526310"
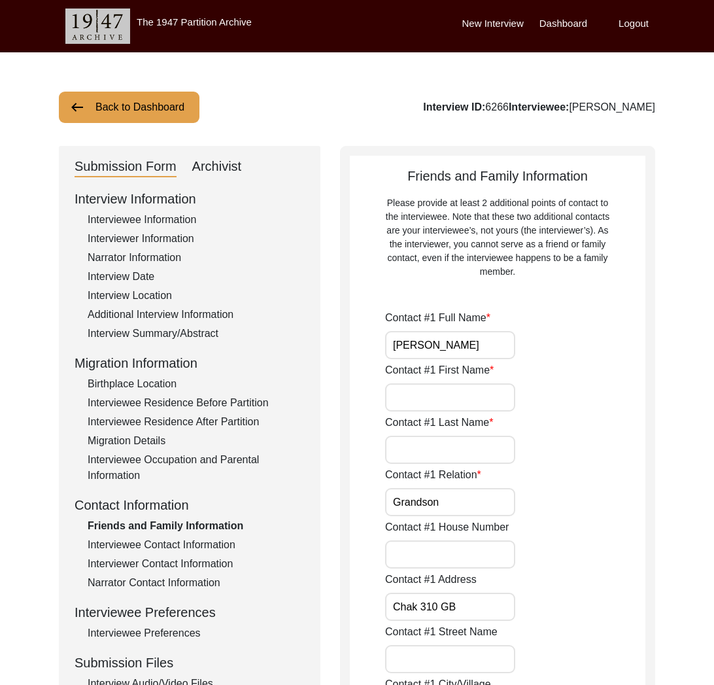
click at [143, 439] on div "Migration Details" at bounding box center [196, 441] width 217 height 16
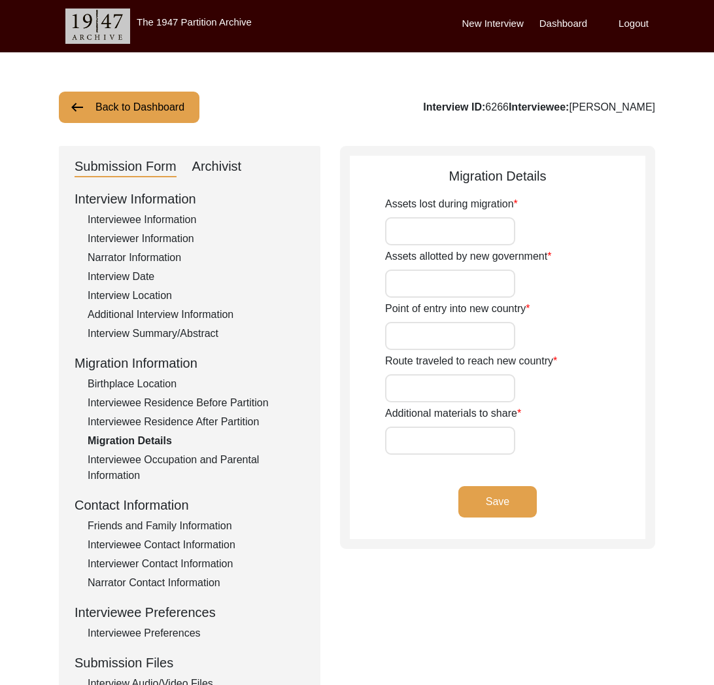
click at [146, 453] on div "Interviewee Occupation and Parental Information" at bounding box center [196, 467] width 217 height 31
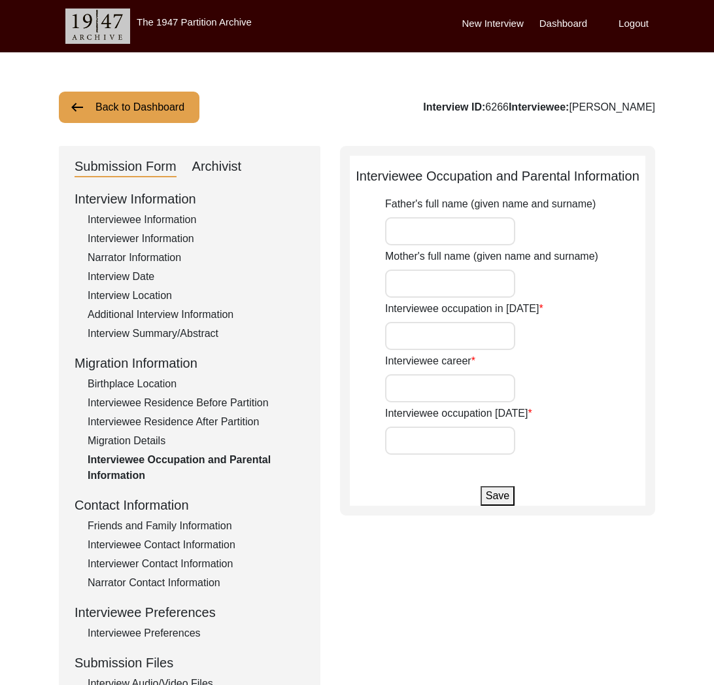
click at [162, 120] on button "Back to Dashboard" at bounding box center [129, 107] width 141 height 31
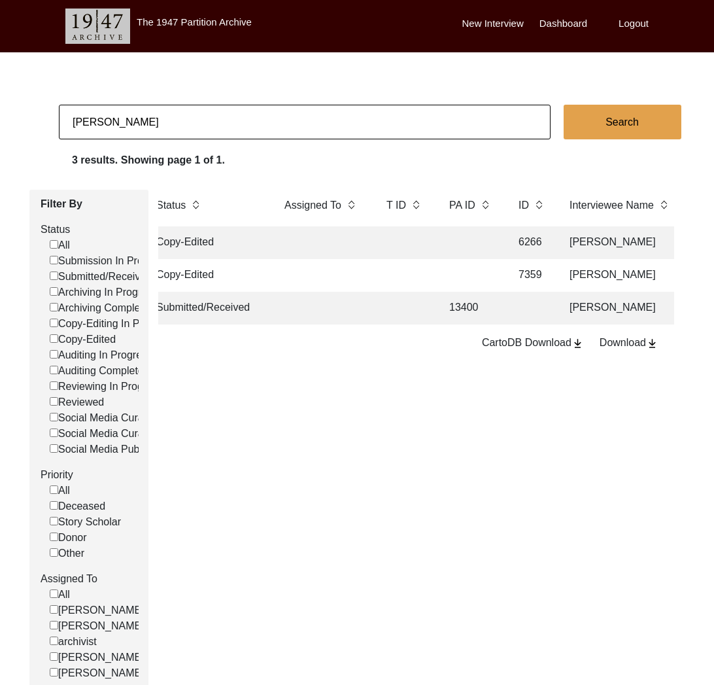
scroll to position [0, 169]
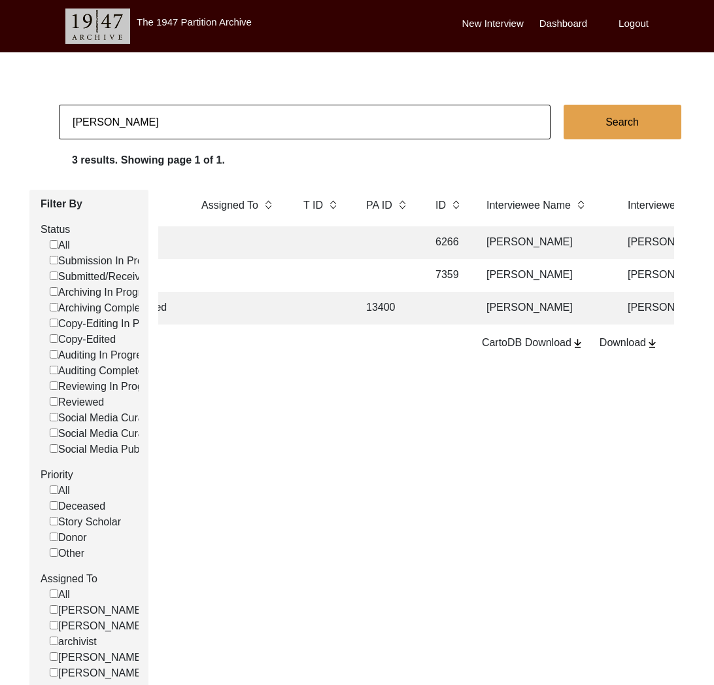
click at [489, 277] on td "[PERSON_NAME]" at bounding box center [544, 275] width 131 height 33
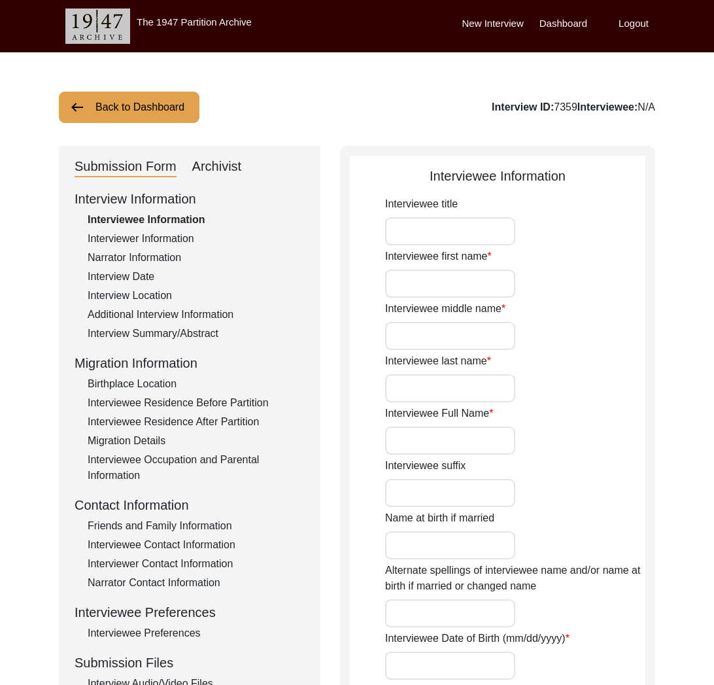
type input "Haji"
type input "[PERSON_NAME]"
type input "1925"
type input "[DEMOGRAPHIC_DATA]"
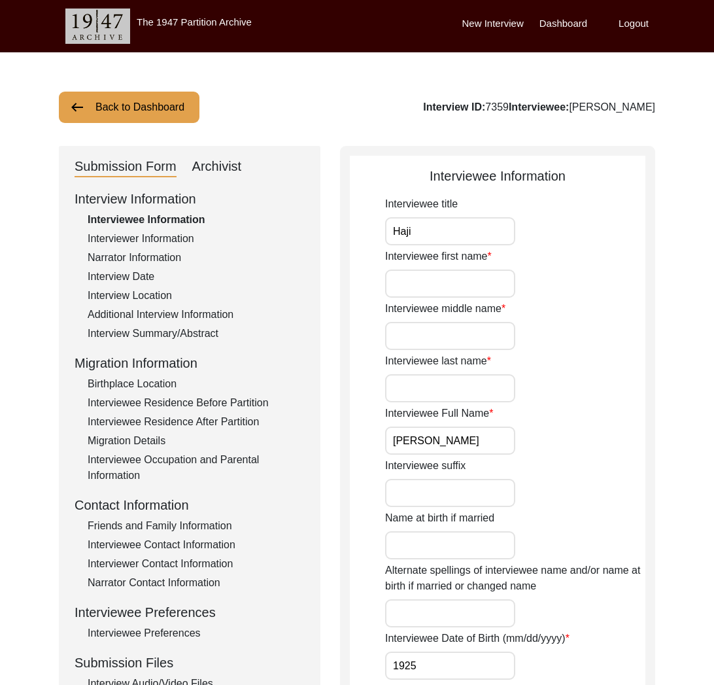
click at [152, 436] on div "Migration Details" at bounding box center [196, 441] width 217 height 16
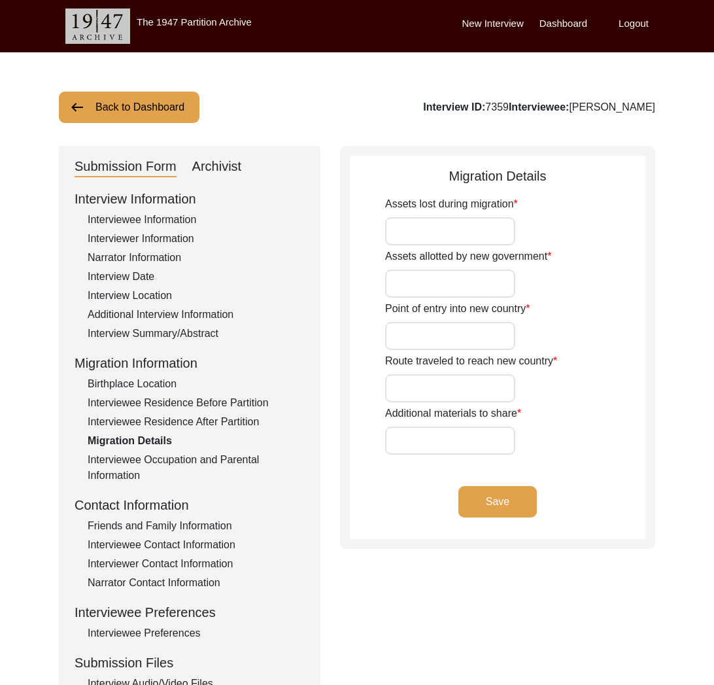
click at [165, 458] on div "Interviewee Occupation and Parental Information" at bounding box center [196, 467] width 217 height 31
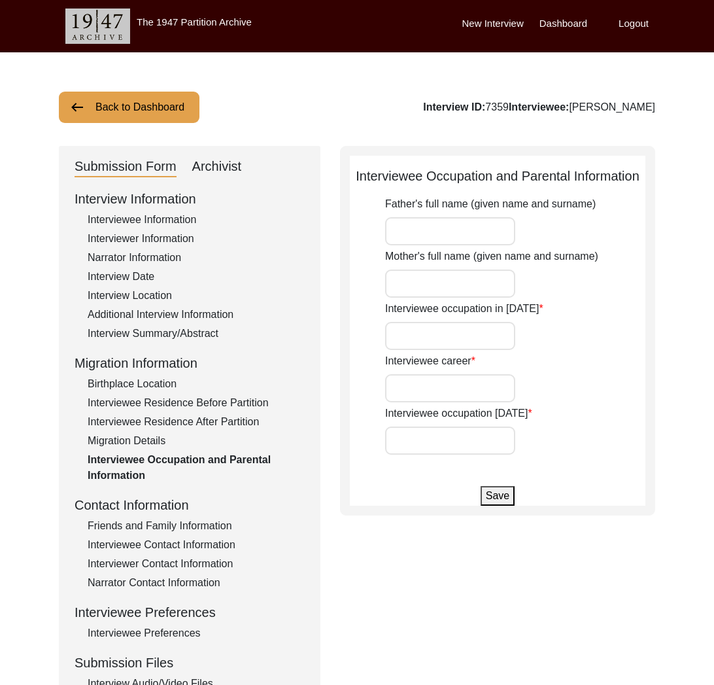
click at [158, 118] on button "Back to Dashboard" at bounding box center [129, 107] width 141 height 31
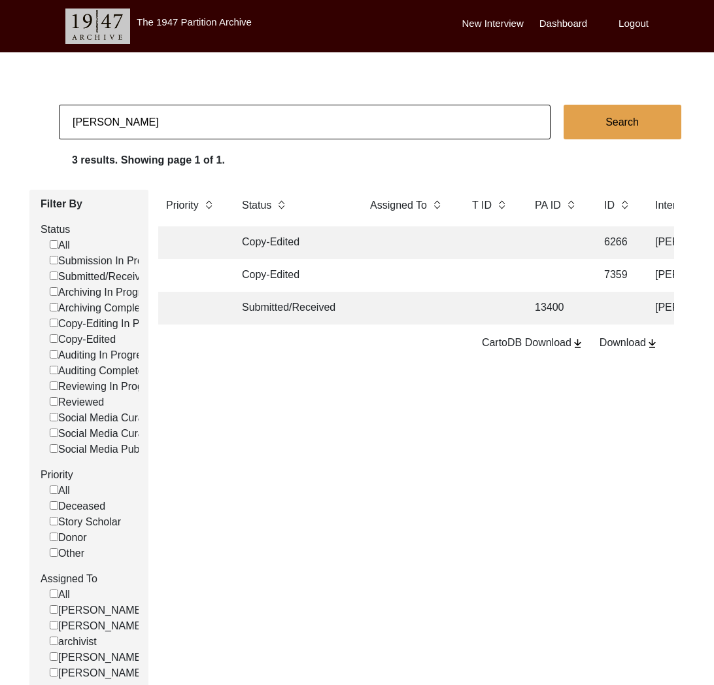
click at [154, 119] on input "[PERSON_NAME]" at bounding box center [305, 122] width 492 height 35
type input "13195"
checkbox input "false"
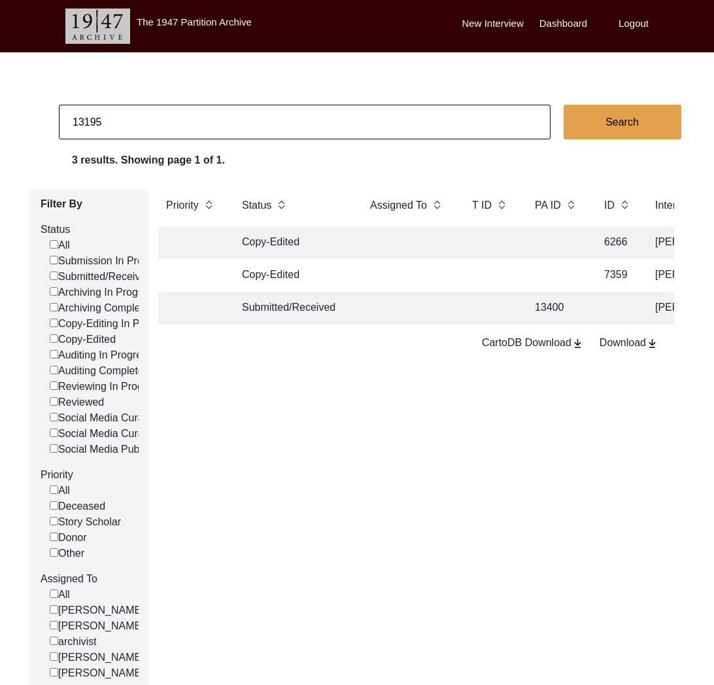
checkbox input "false"
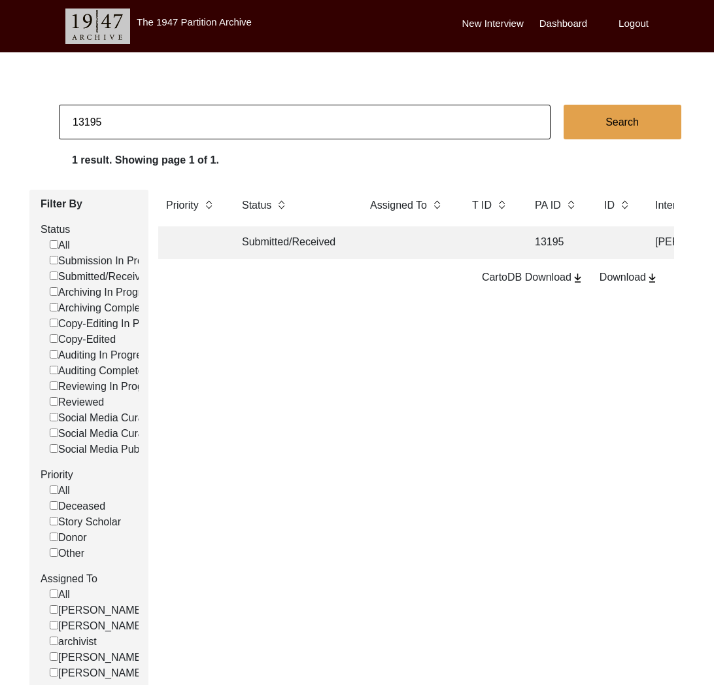
click at [281, 253] on td "Submitted/Received" at bounding box center [293, 242] width 118 height 33
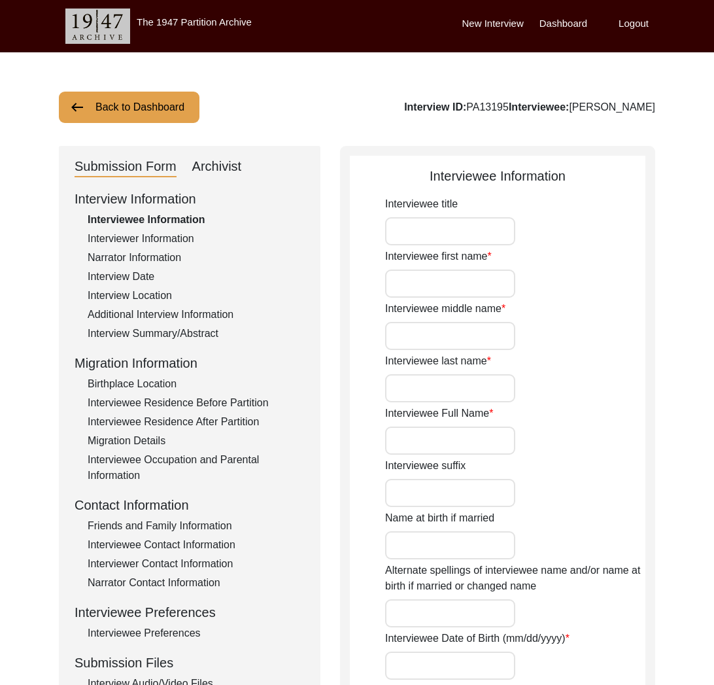
type input "Sambanna"
type input "-"
type input "Gundappa"
type input "[PERSON_NAME]"
type input "[DATE]"
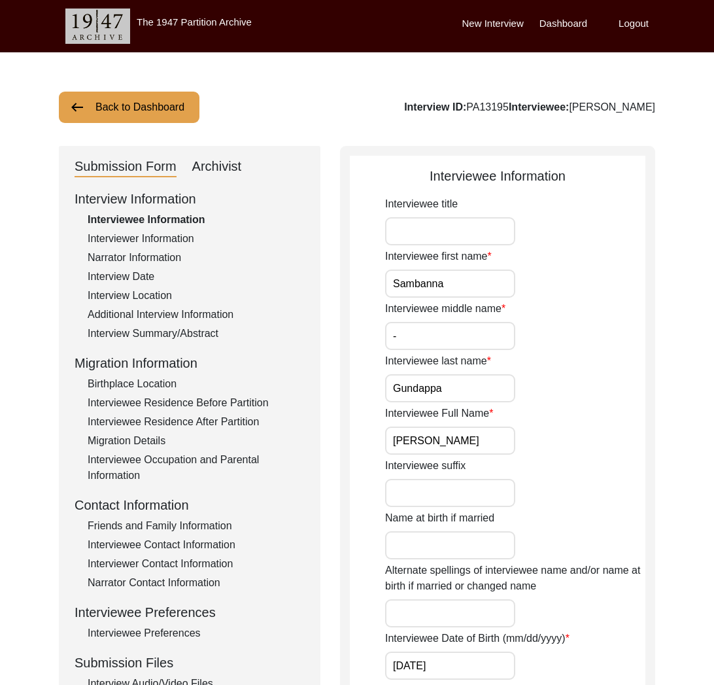
click at [218, 165] on div "Archivist" at bounding box center [217, 166] width 50 height 21
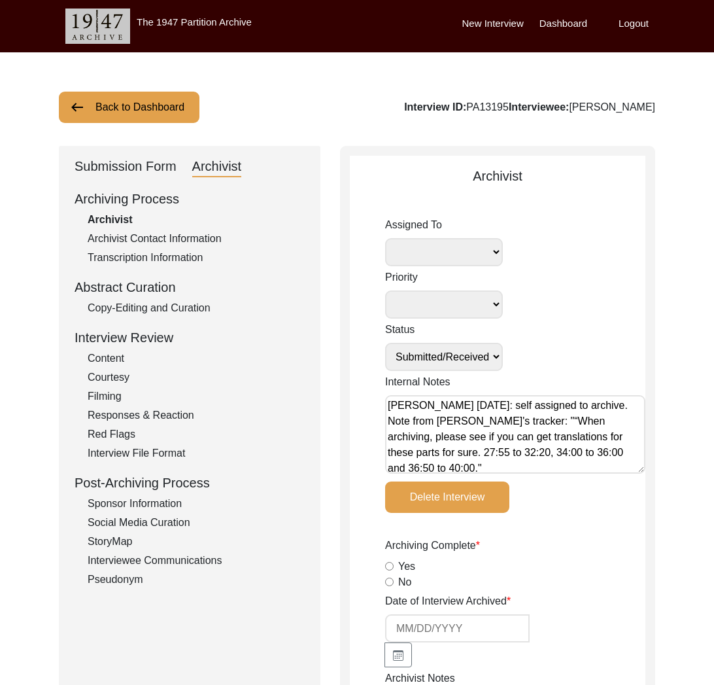
click at [219, 165] on div "Archivist" at bounding box center [217, 166] width 50 height 21
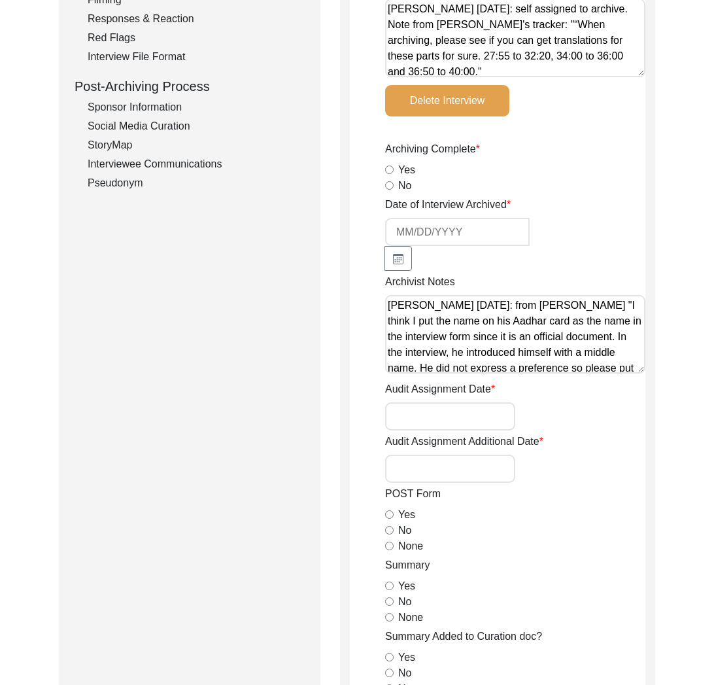
scroll to position [366, 0]
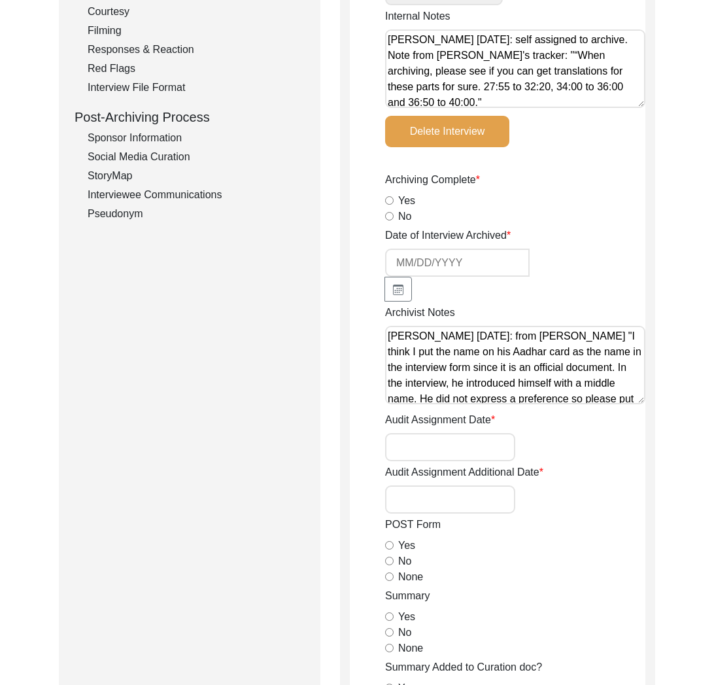
drag, startPoint x: 631, startPoint y: 400, endPoint x: 645, endPoint y: 388, distance: 18.6
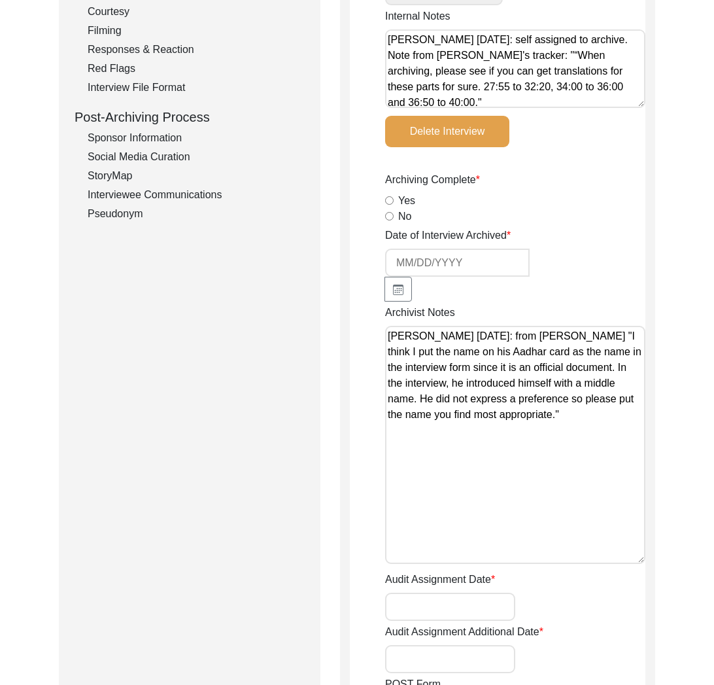
drag, startPoint x: 638, startPoint y: 397, endPoint x: 641, endPoint y: 557, distance: 160.2
click at [641, 557] on textarea "[PERSON_NAME] [DATE]: from [PERSON_NAME] "I think I put the name on his Aadhar …" at bounding box center [515, 445] width 260 height 238
click at [598, 472] on textarea "[PERSON_NAME] [DATE]: from [PERSON_NAME] "I think I put the name on his Aadhar …" at bounding box center [515, 445] width 260 height 238
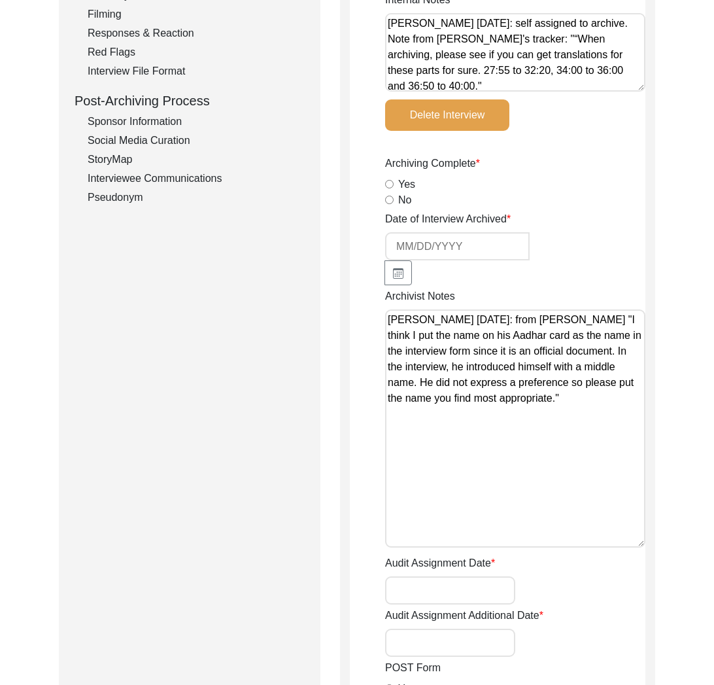
scroll to position [395, 0]
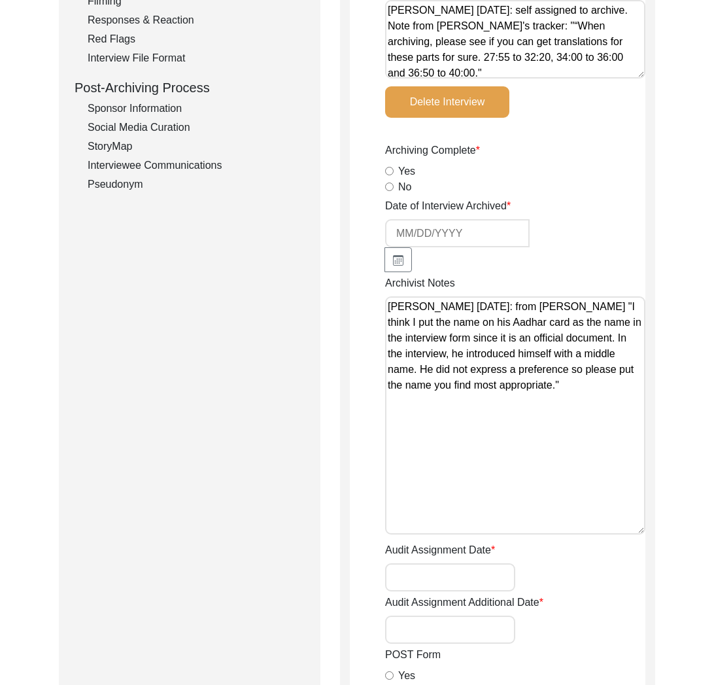
click at [520, 435] on textarea "[PERSON_NAME] [DATE]: from [PERSON_NAME] "I think I put the name on his Aadhar …" at bounding box center [515, 415] width 260 height 238
drag, startPoint x: 581, startPoint y: 393, endPoint x: 303, endPoint y: 275, distance: 302.7
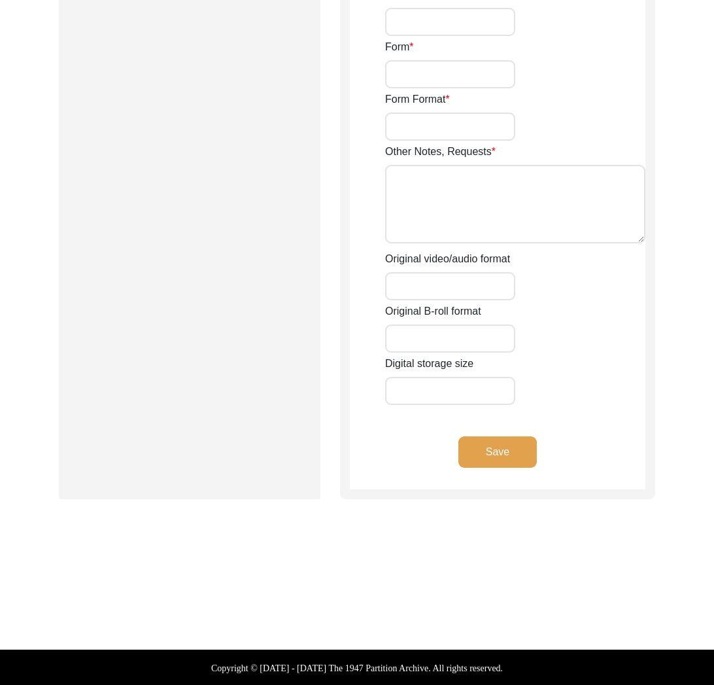
click at [511, 446] on button "Save" at bounding box center [497, 451] width 78 height 31
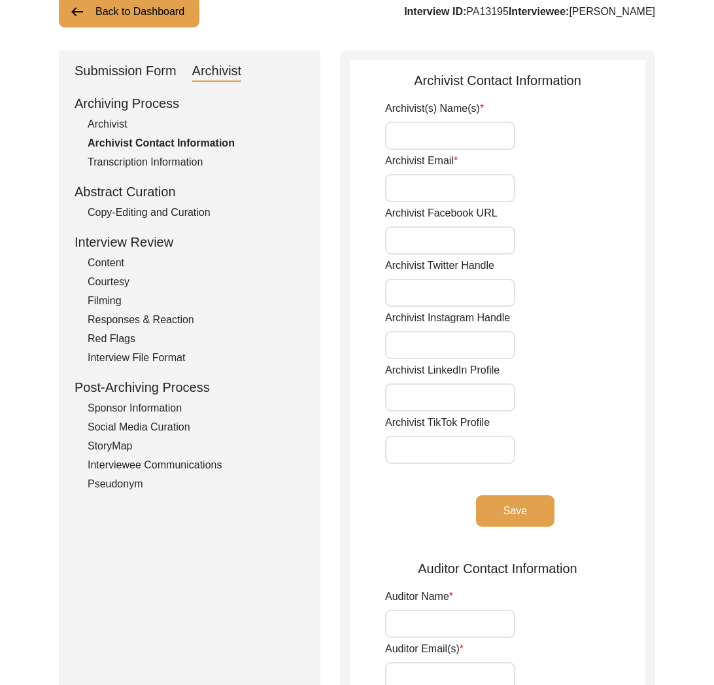
scroll to position [0, 0]
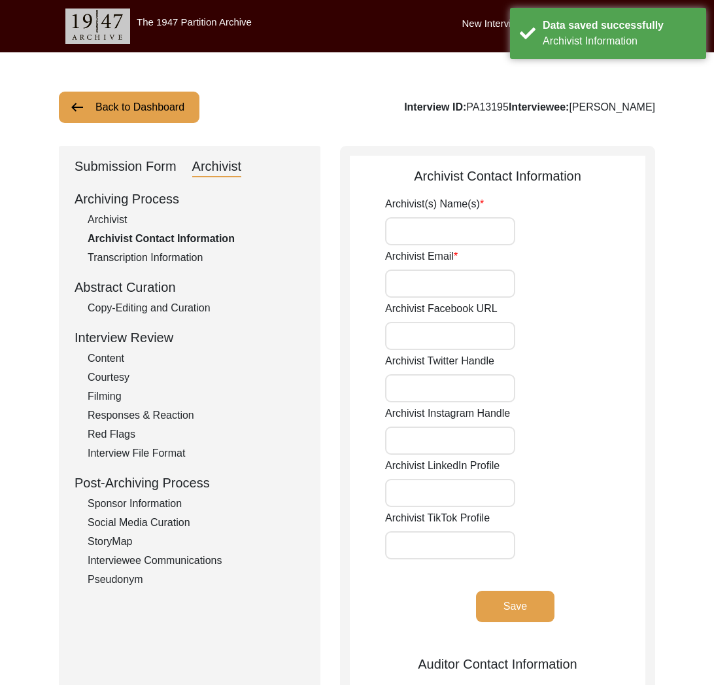
click at [113, 213] on div "Archivist" at bounding box center [196, 220] width 217 height 16
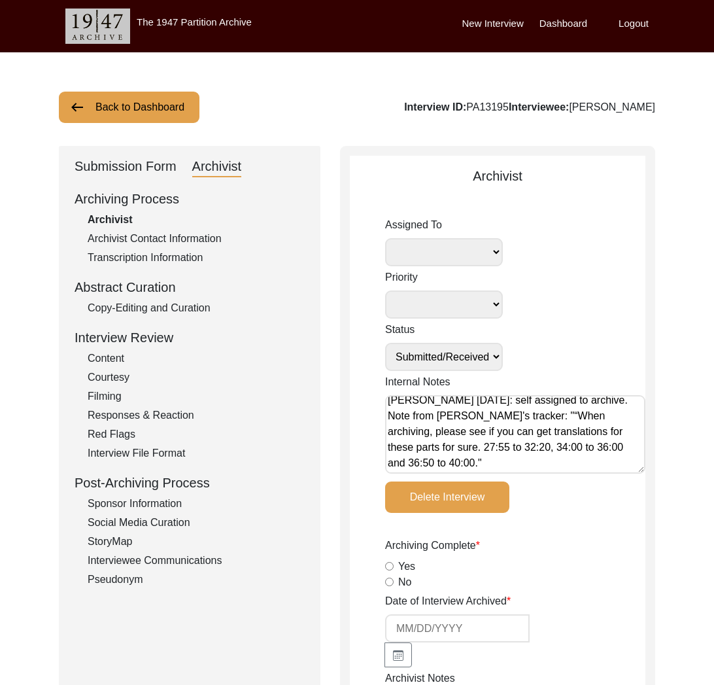
click at [131, 165] on div "Submission Form" at bounding box center [126, 166] width 102 height 21
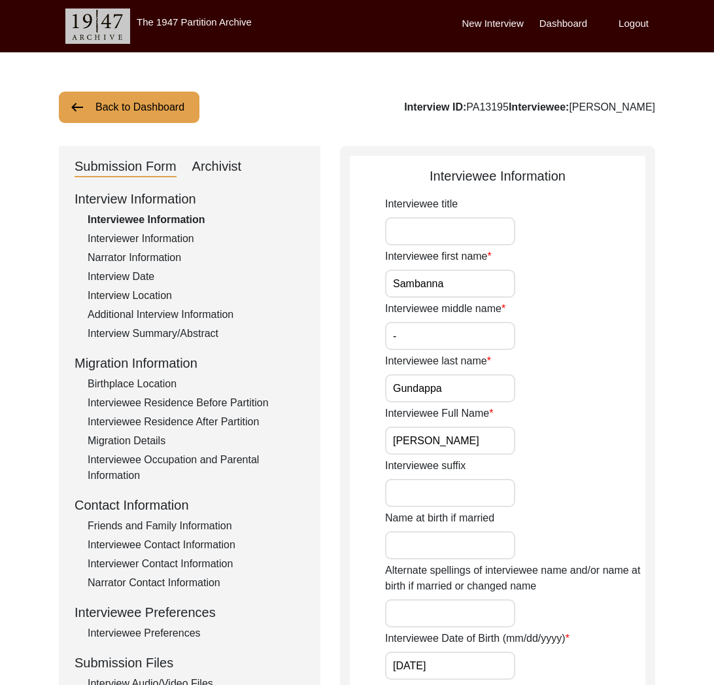
click at [154, 237] on div "Interviewer Information" at bounding box center [196, 239] width 217 height 16
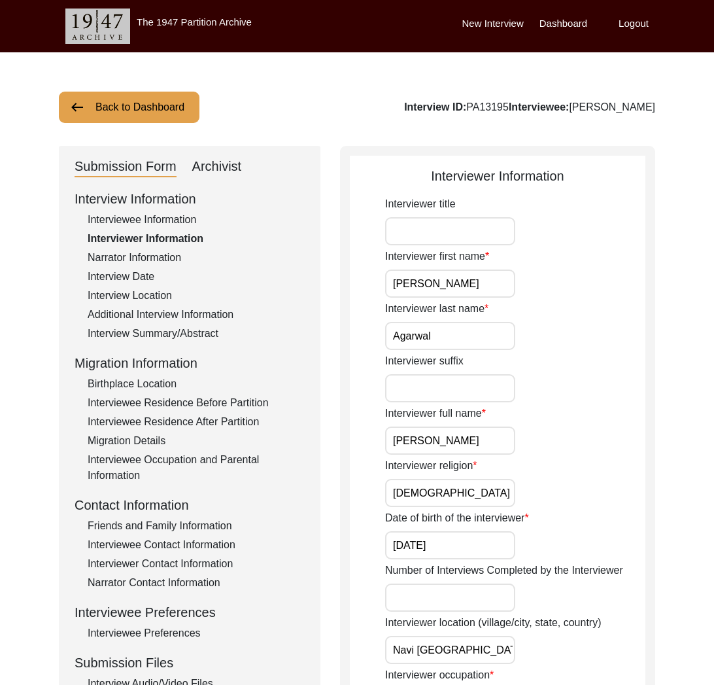
click at [158, 264] on div "Narrator Information" at bounding box center [196, 258] width 217 height 16
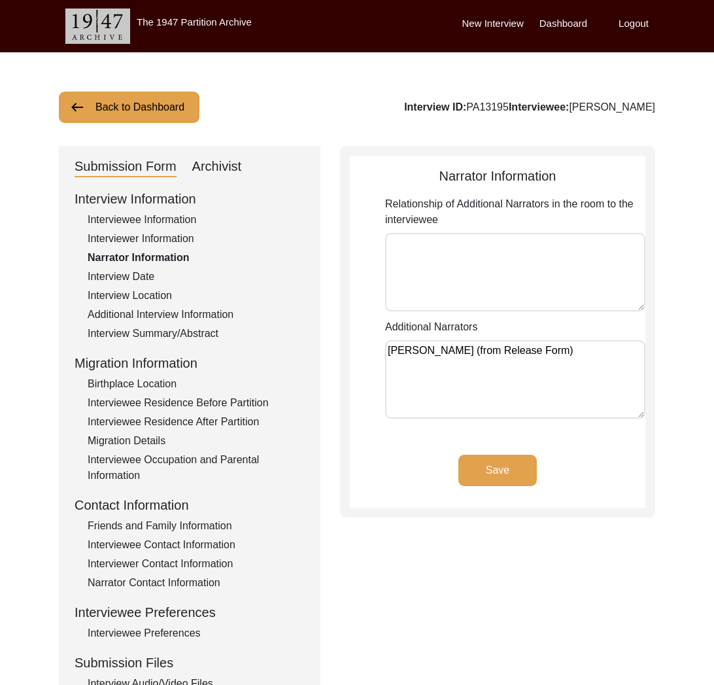
click at [145, 279] on div "Interview Date" at bounding box center [196, 277] width 217 height 16
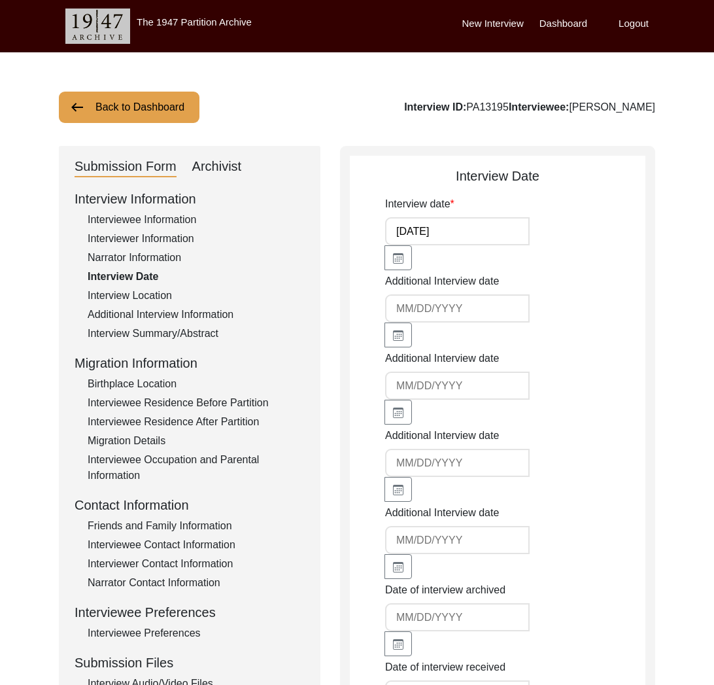
click at [143, 265] on div "Interview Information Interviewee Information Interviewer Information Narrator …" at bounding box center [190, 468] width 230 height 559
click at [143, 261] on div "Narrator Information" at bounding box center [196, 258] width 217 height 16
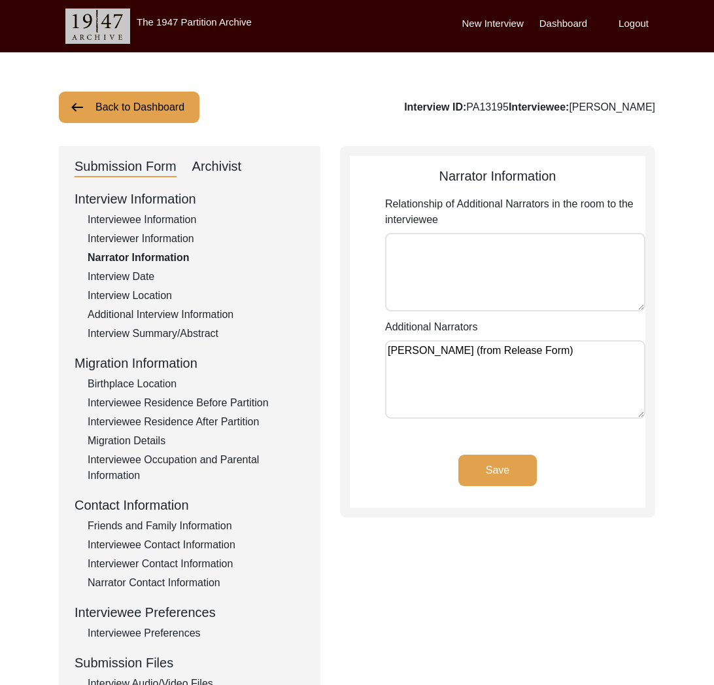
click at [143, 275] on div "Interview Date" at bounding box center [196, 277] width 217 height 16
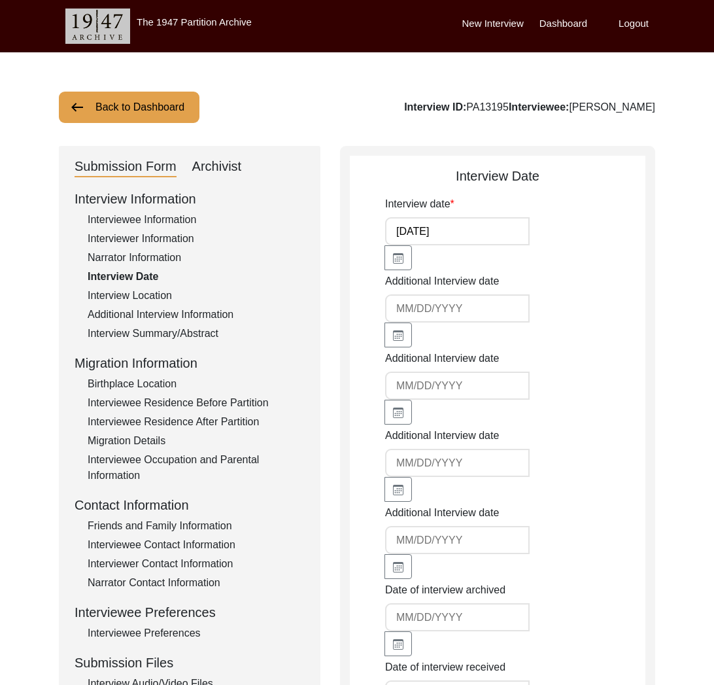
click at [154, 301] on div "Interview Location" at bounding box center [196, 296] width 217 height 16
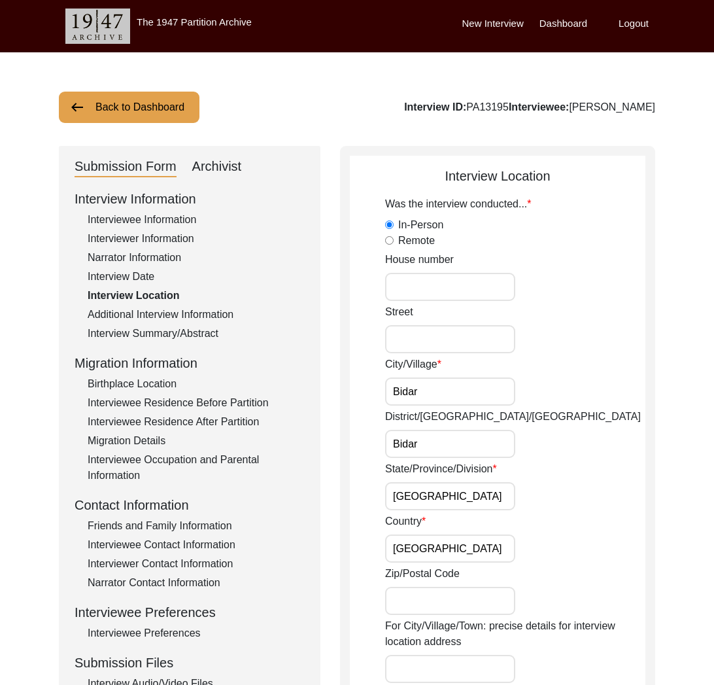
click at [188, 307] on div "Additional Interview Information" at bounding box center [196, 315] width 217 height 16
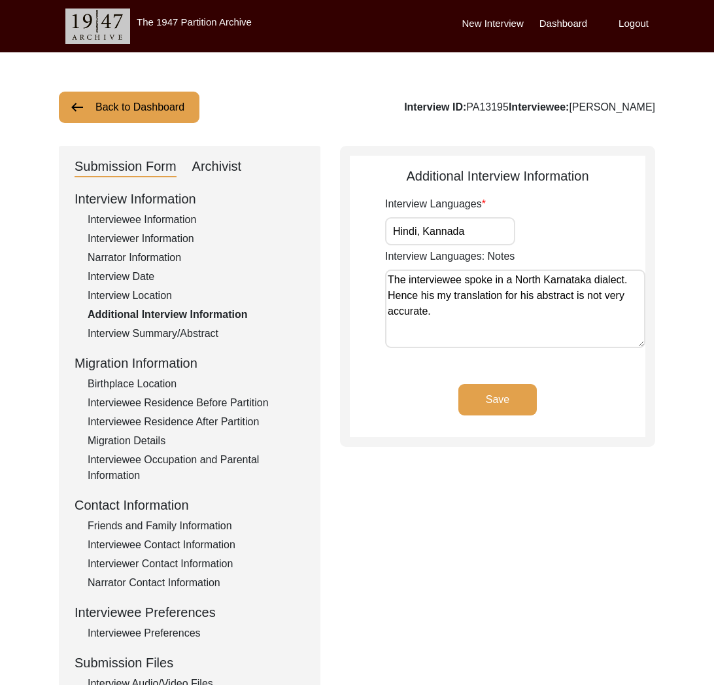
click at [198, 330] on div "Interview Summary/Abstract" at bounding box center [196, 334] width 217 height 16
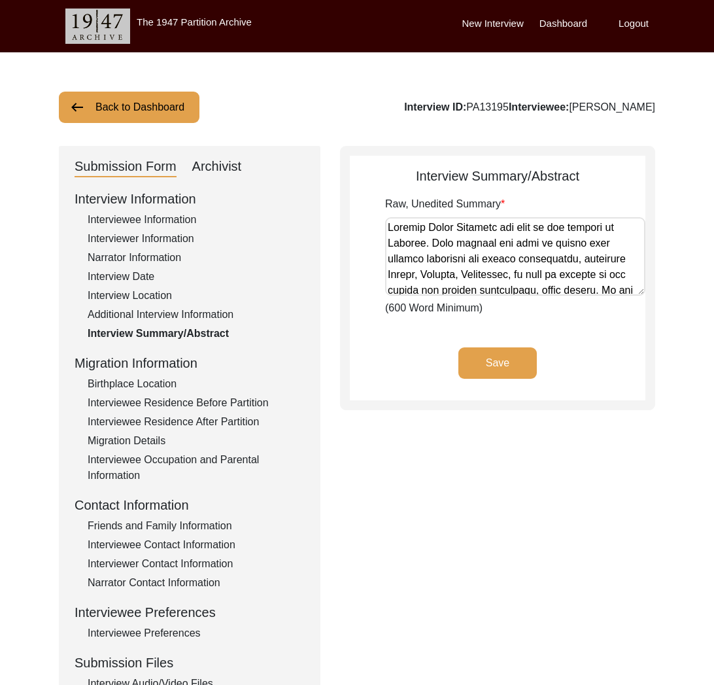
click at [152, 390] on div "Birthplace Location" at bounding box center [196, 384] width 217 height 16
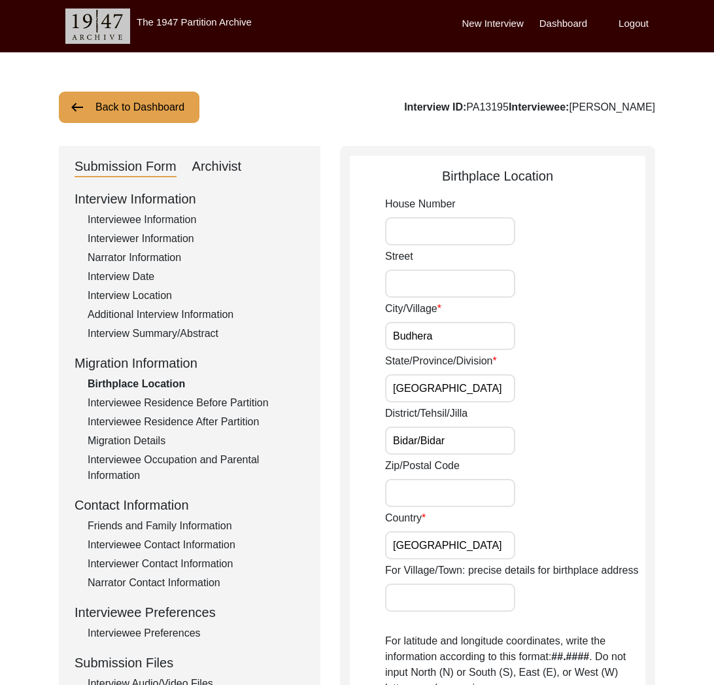
click at [151, 334] on div "Interview Summary/Abstract" at bounding box center [196, 334] width 217 height 16
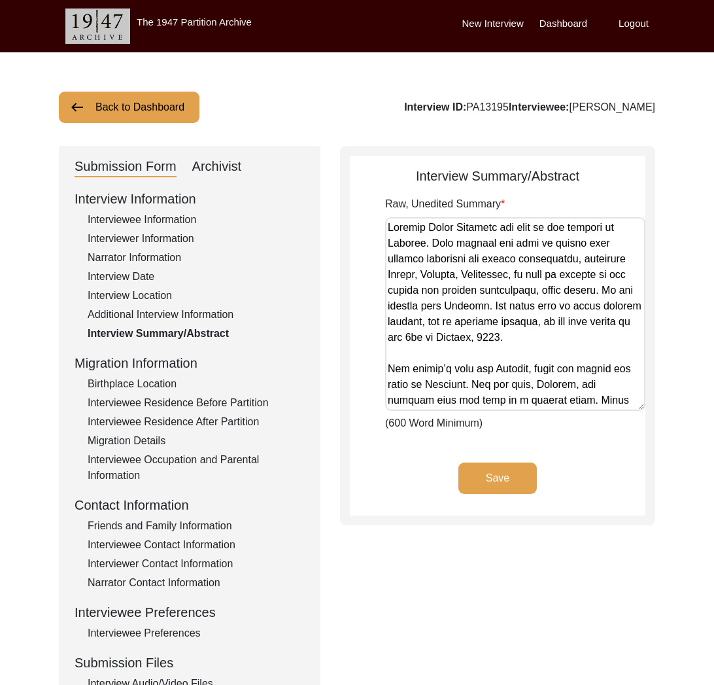
drag, startPoint x: 640, startPoint y: 288, endPoint x: 643, endPoint y: 403, distance: 115.2
click at [643, 403] on textarea "Raw, Unedited Summary" at bounding box center [515, 314] width 260 height 194
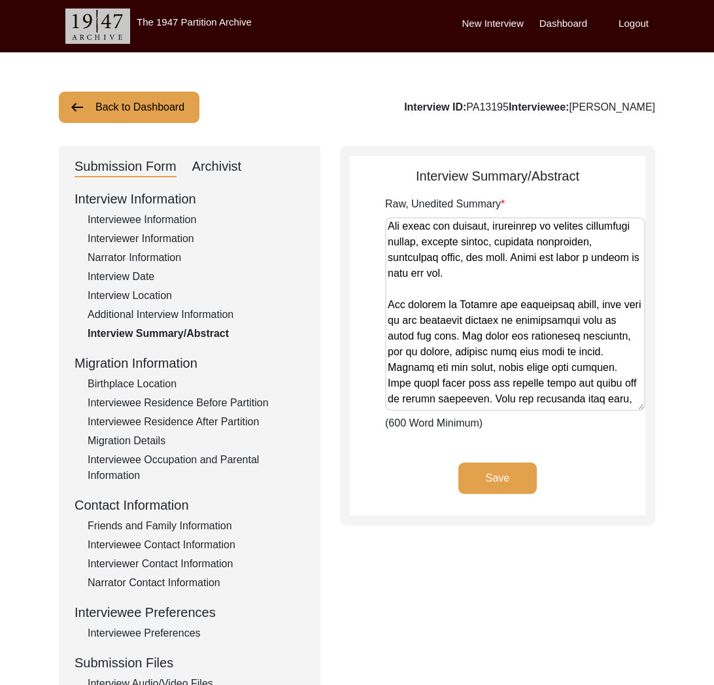
scroll to position [811, 0]
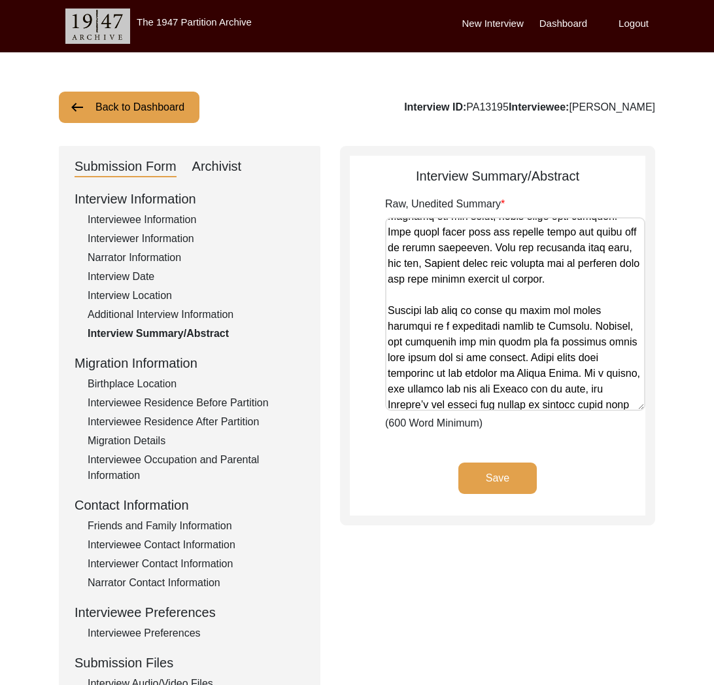
click at [160, 384] on div "Birthplace Location" at bounding box center [196, 384] width 217 height 16
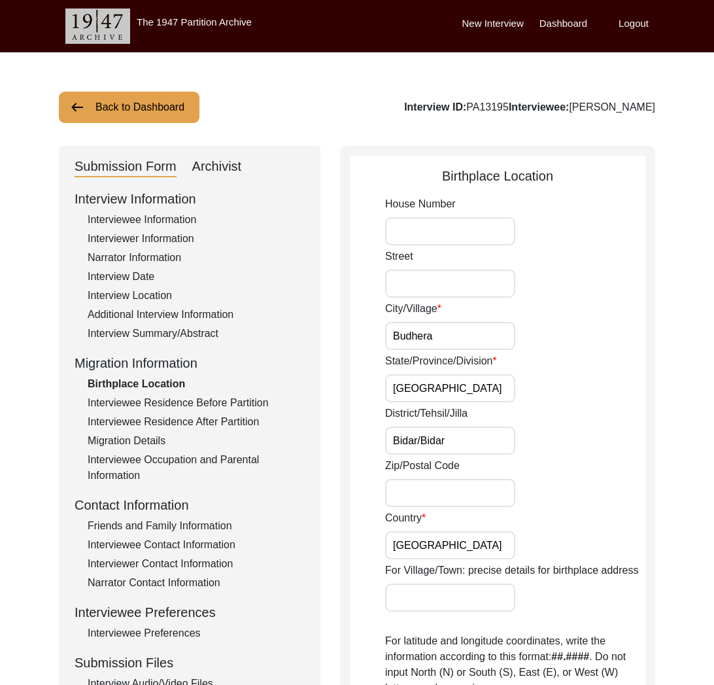
click at [182, 396] on div "Interviewee Residence Before Partition" at bounding box center [196, 403] width 217 height 16
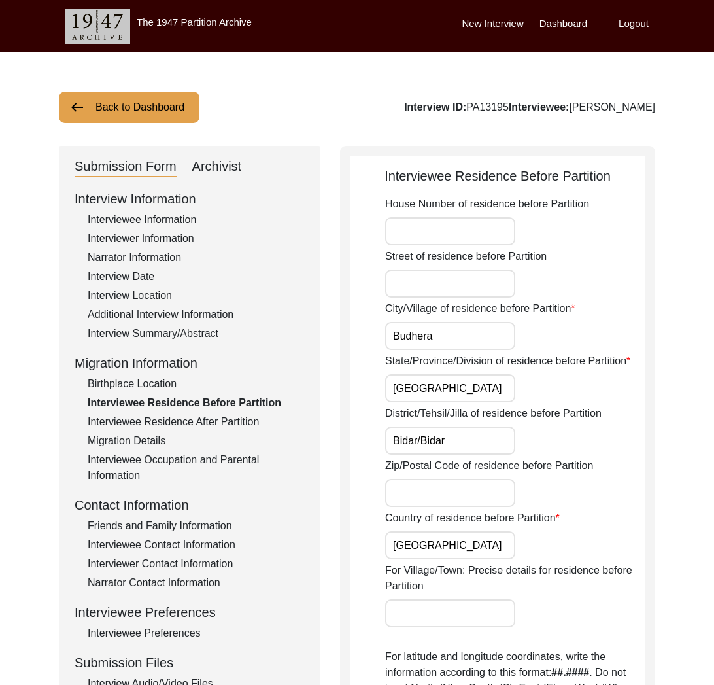
click at [181, 424] on div "Interviewee Residence After Partition" at bounding box center [196, 422] width 217 height 16
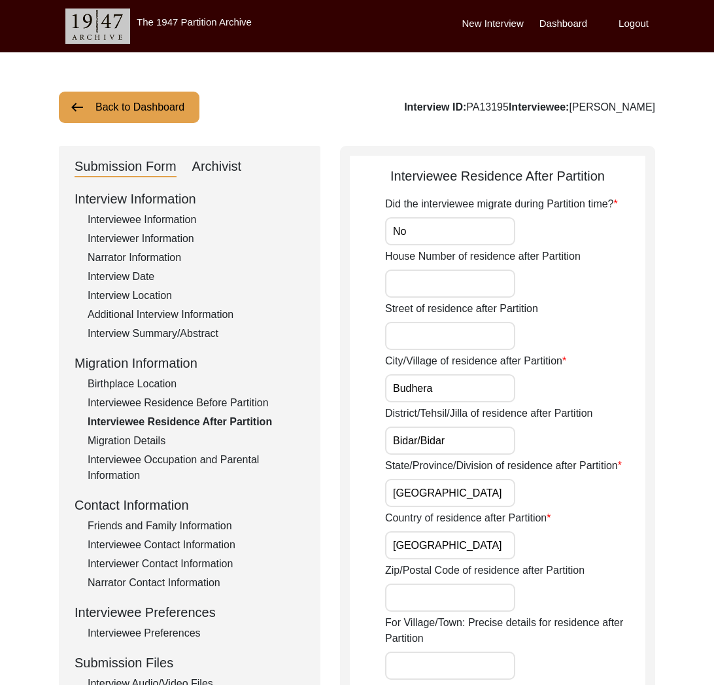
click at [171, 403] on div "Interviewee Residence Before Partition" at bounding box center [196, 403] width 217 height 16
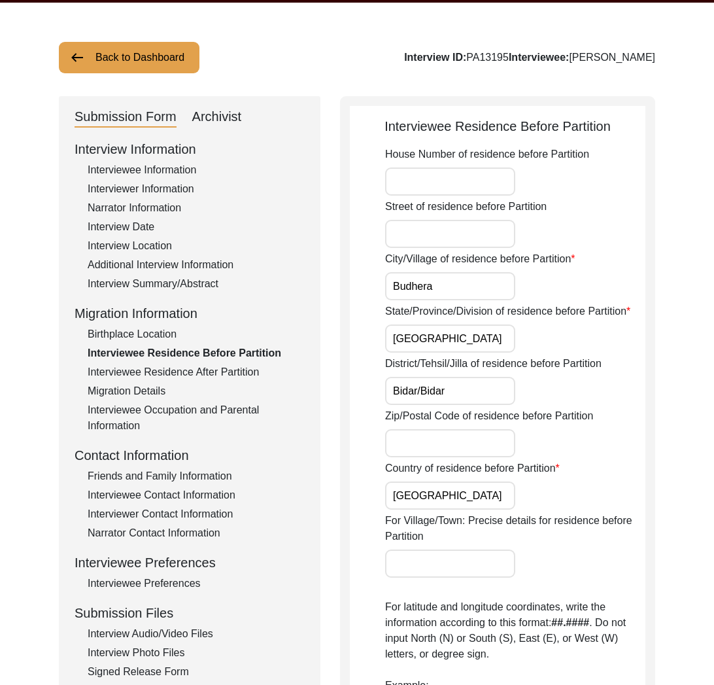
scroll to position [19, 0]
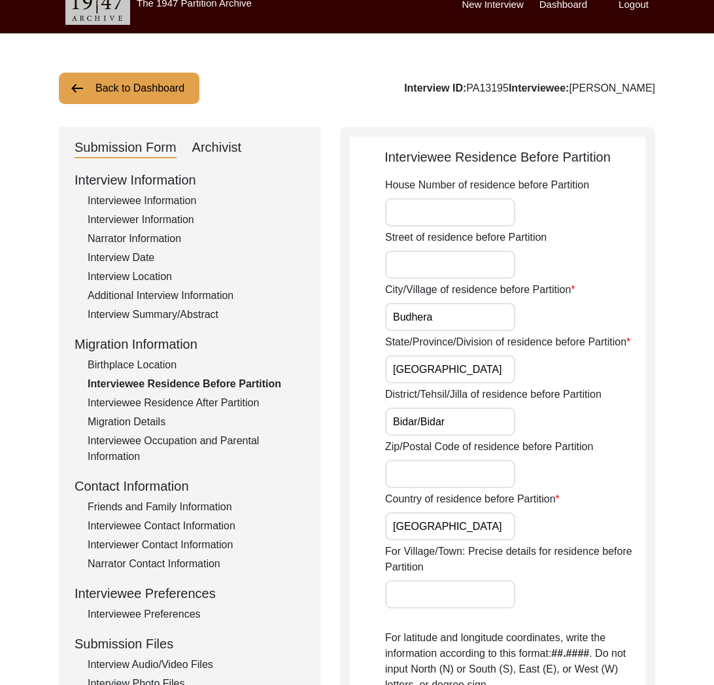
click at [146, 403] on div "Interviewee Residence After Partition" at bounding box center [196, 403] width 217 height 16
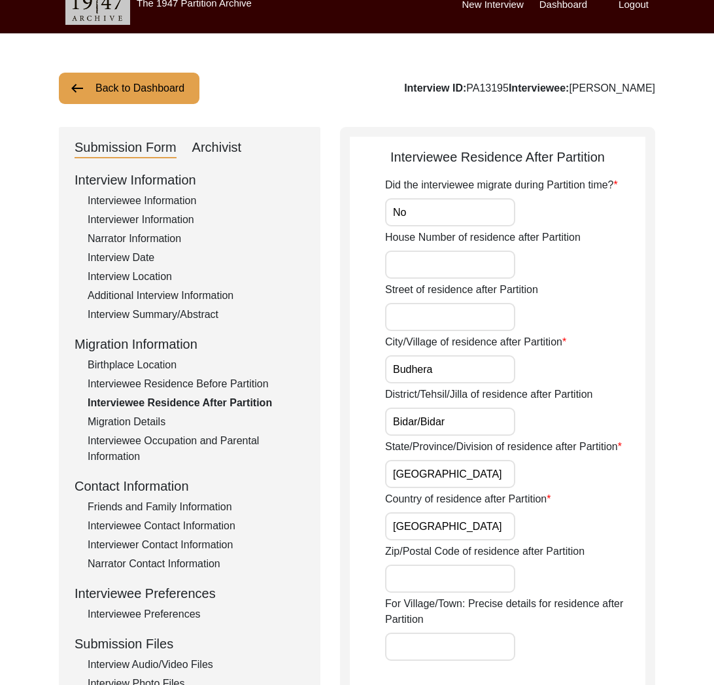
click at [148, 384] on div "Interviewee Residence Before Partition" at bounding box center [196, 384] width 217 height 16
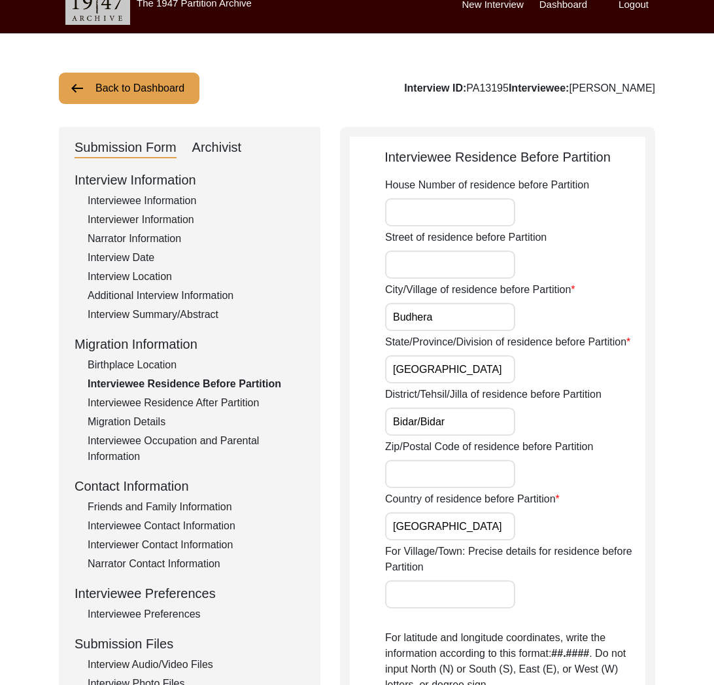
click at [132, 366] on div "Birthplace Location" at bounding box center [196, 365] width 217 height 16
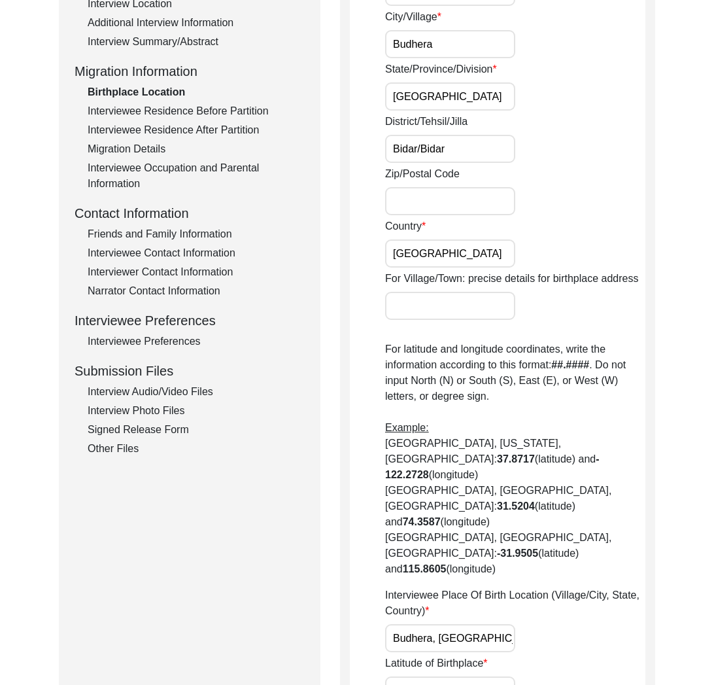
scroll to position [345, 0]
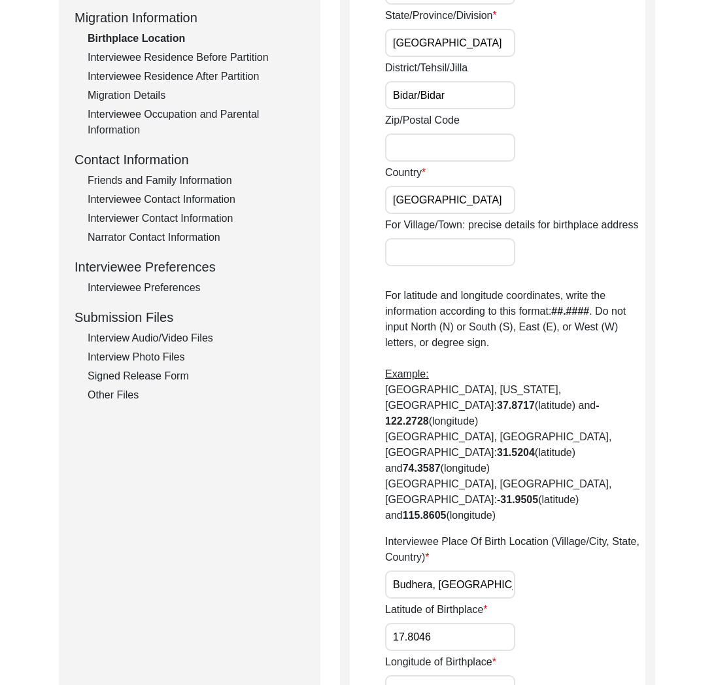
click at [465, 570] on input "Budhera, [GEOGRAPHIC_DATA], [GEOGRAPHIC_DATA], [GEOGRAPHIC_DATA], [GEOGRAPHIC_D…" at bounding box center [450, 584] width 130 height 28
paste input "aluka, [GEOGRAPHIC_DATA], Kalaburagi Division"
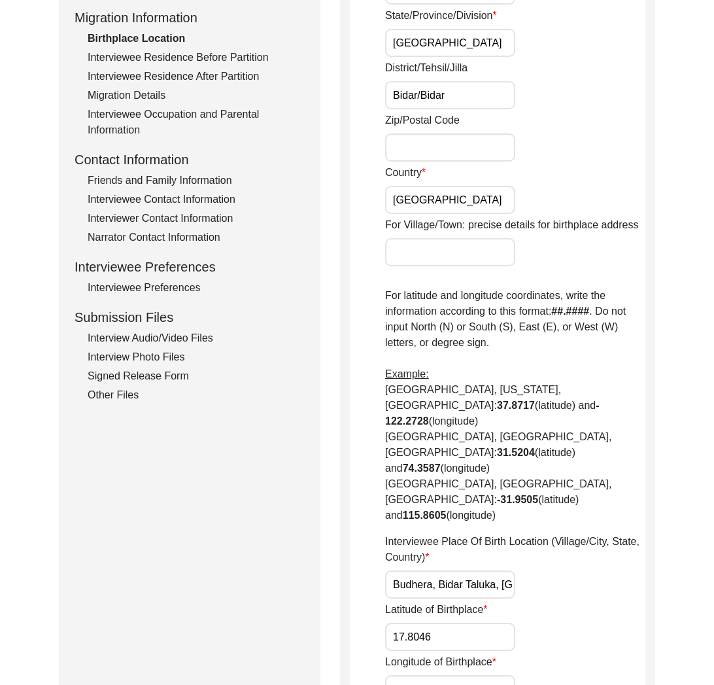
click at [460, 622] on input "17.8046" at bounding box center [450, 636] width 130 height 28
paste input "3,"
click at [570, 602] on div "Latitude of Birthplace 17.8043" at bounding box center [515, 626] width 260 height 49
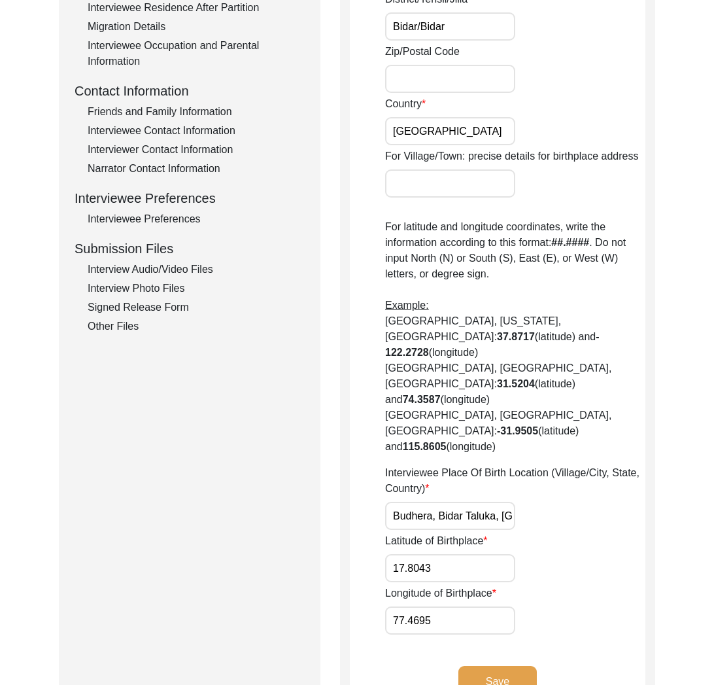
scroll to position [439, 0]
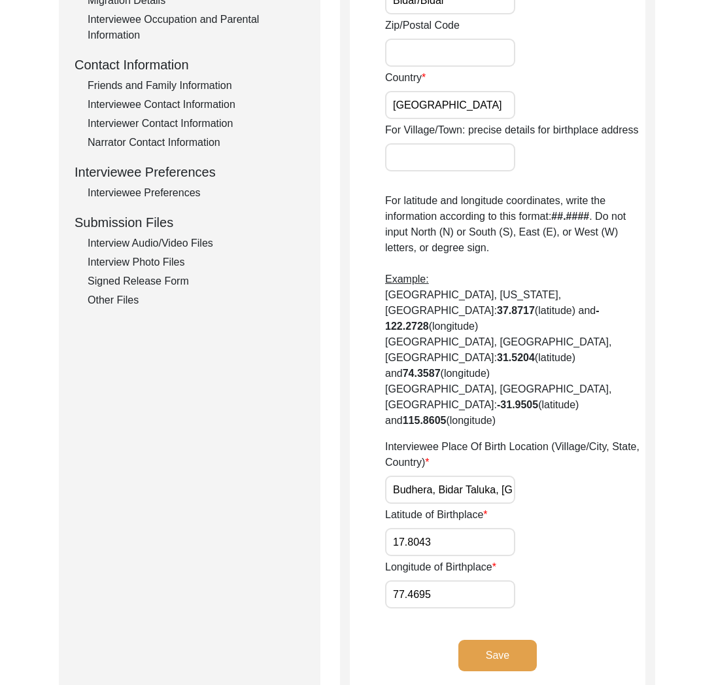
click at [485, 640] on button "Save" at bounding box center [497, 655] width 78 height 31
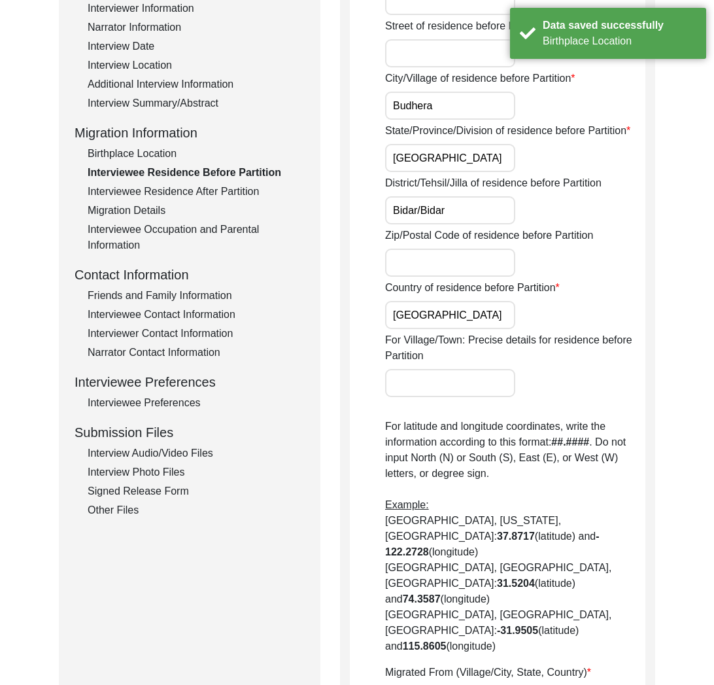
scroll to position [0, 0]
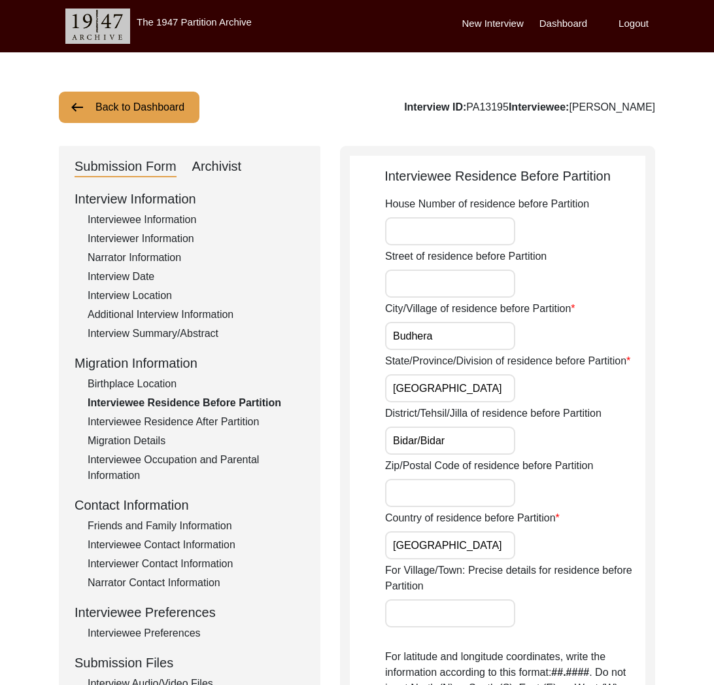
click at [162, 388] on div "Birthplace Location" at bounding box center [196, 384] width 217 height 16
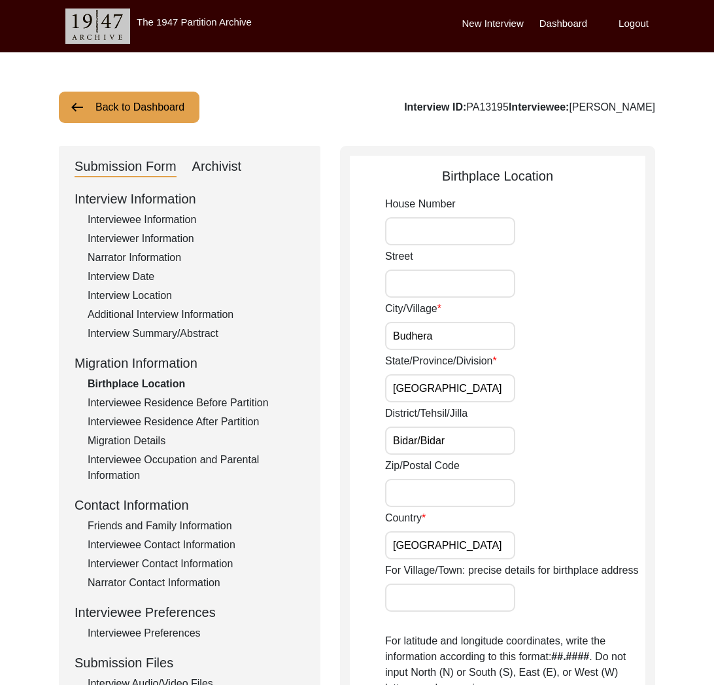
click at [175, 405] on div "Interviewee Residence Before Partition" at bounding box center [196, 403] width 217 height 16
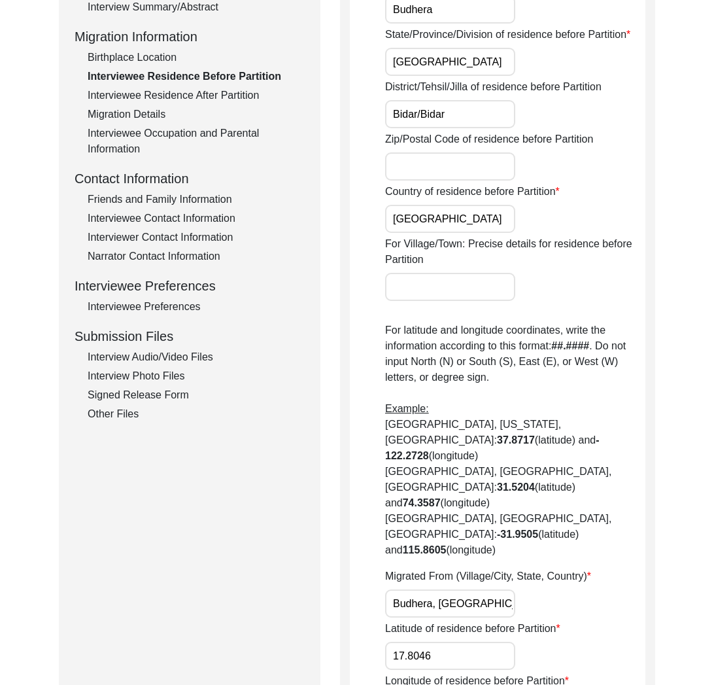
scroll to position [396, 0]
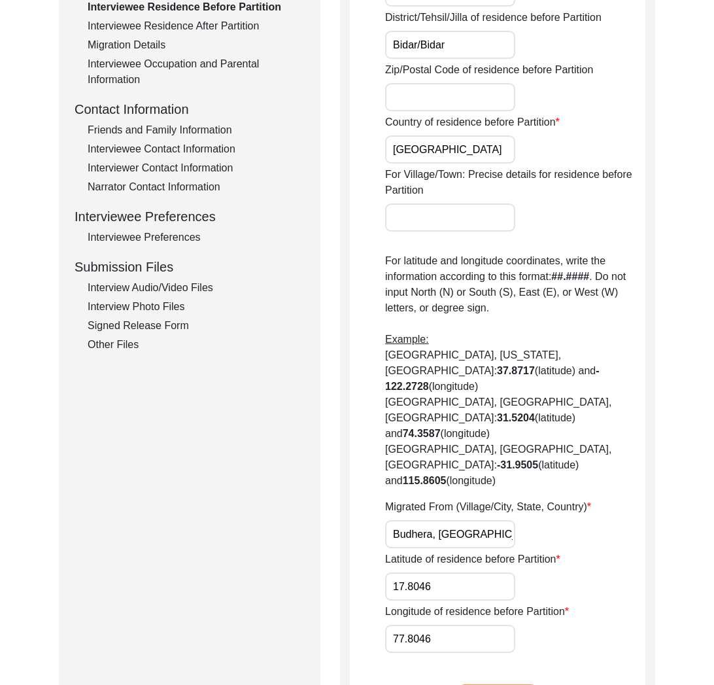
click at [474, 520] on input "Budhera, [GEOGRAPHIC_DATA], [GEOGRAPHIC_DATA], [GEOGRAPHIC_DATA], [GEOGRAPHIC_D…" at bounding box center [450, 534] width 130 height 28
paste input "aluka, [GEOGRAPHIC_DATA], Kalaburagi Division"
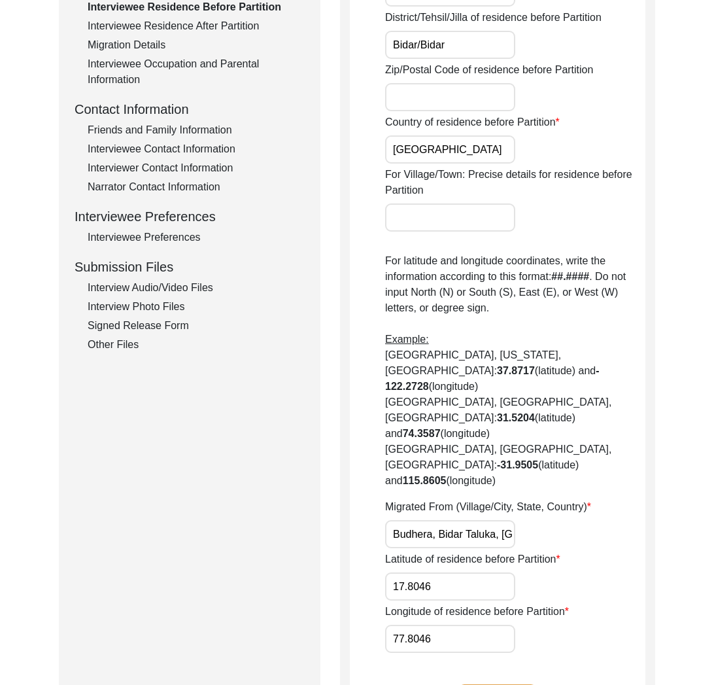
click at [415, 572] on input "17.8046" at bounding box center [450, 586] width 130 height 28
paste input "3"
click at [494, 624] on input "77.8046" at bounding box center [450, 638] width 130 height 28
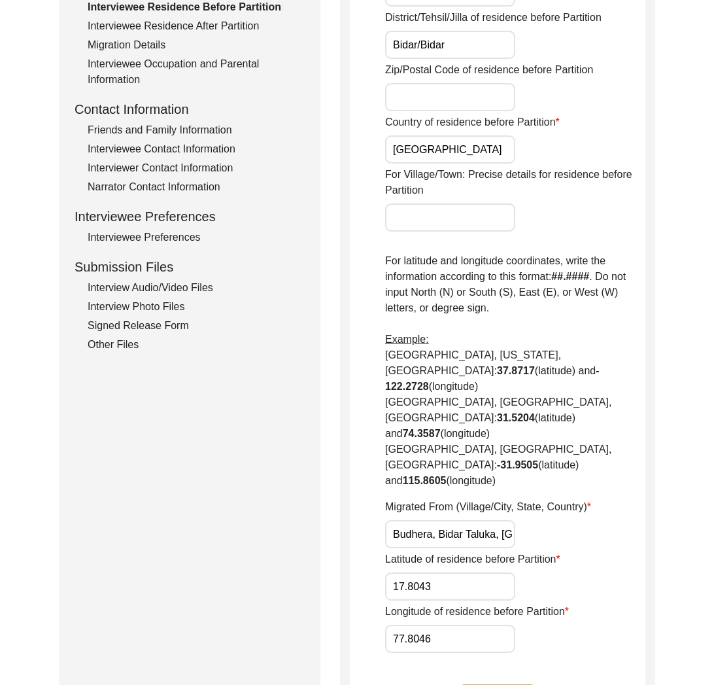
click at [494, 624] on input "77.8046" at bounding box center [450, 638] width 130 height 28
paste input "4695"
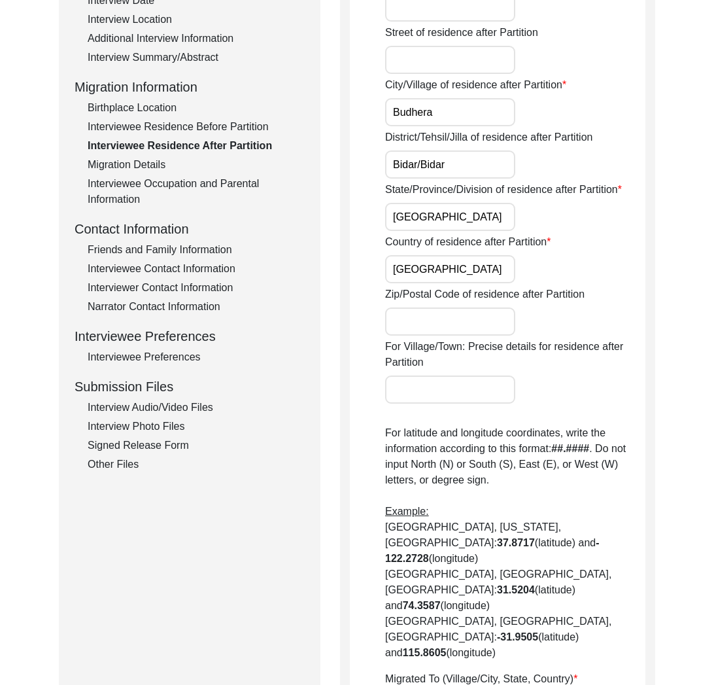
scroll to position [256, 0]
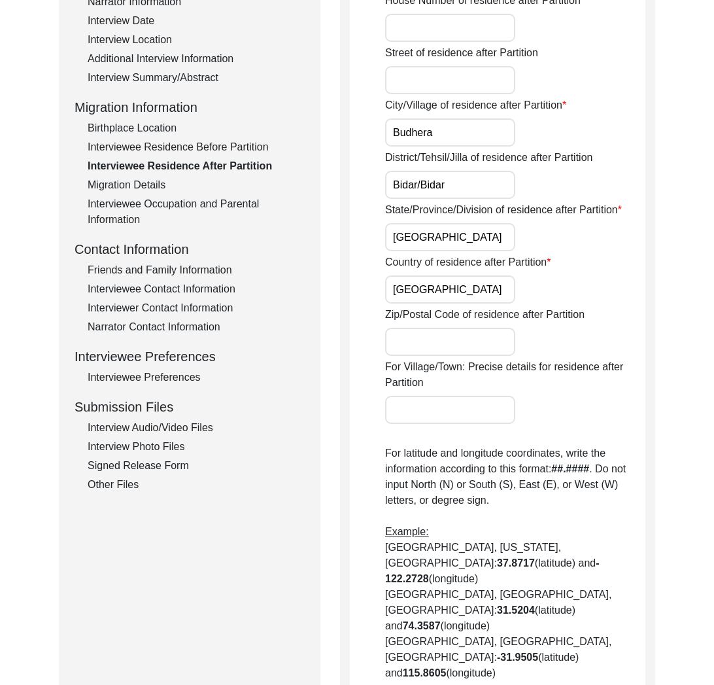
click at [145, 188] on div "Migration Details" at bounding box center [196, 185] width 217 height 16
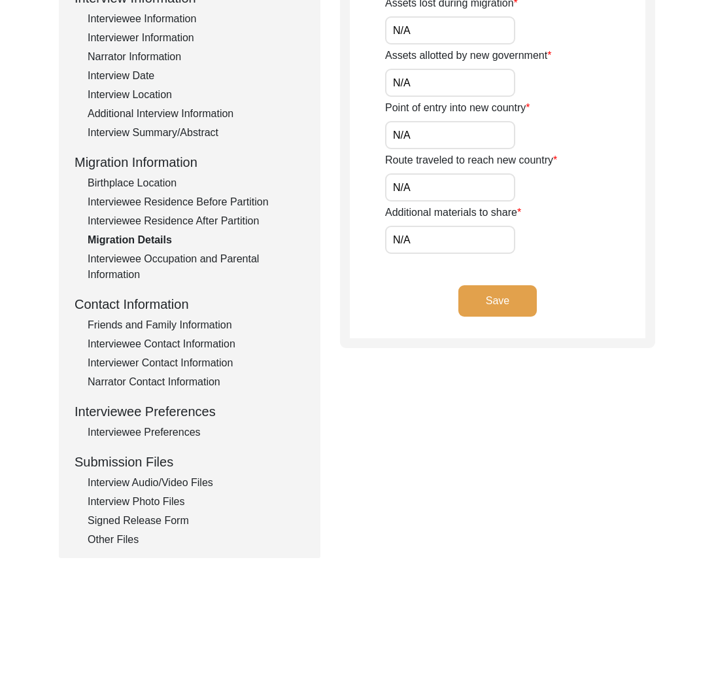
scroll to position [159, 0]
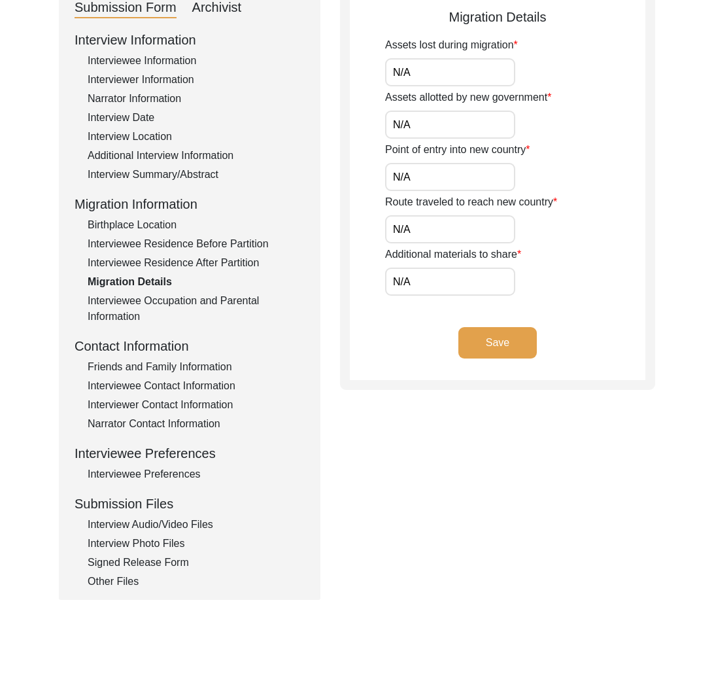
click at [182, 299] on div "Interviewee Occupation and Parental Information" at bounding box center [196, 308] width 217 height 31
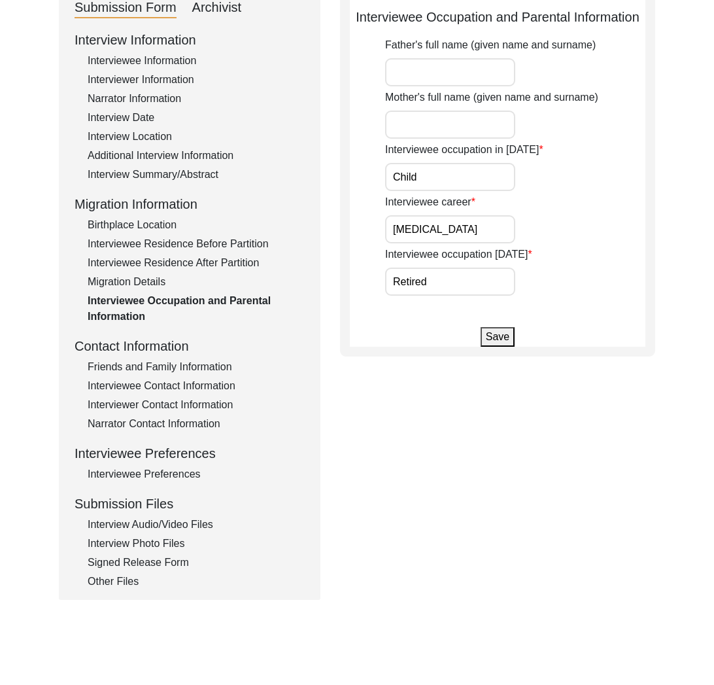
click at [184, 374] on div "Friends and Family Information" at bounding box center [196, 367] width 217 height 16
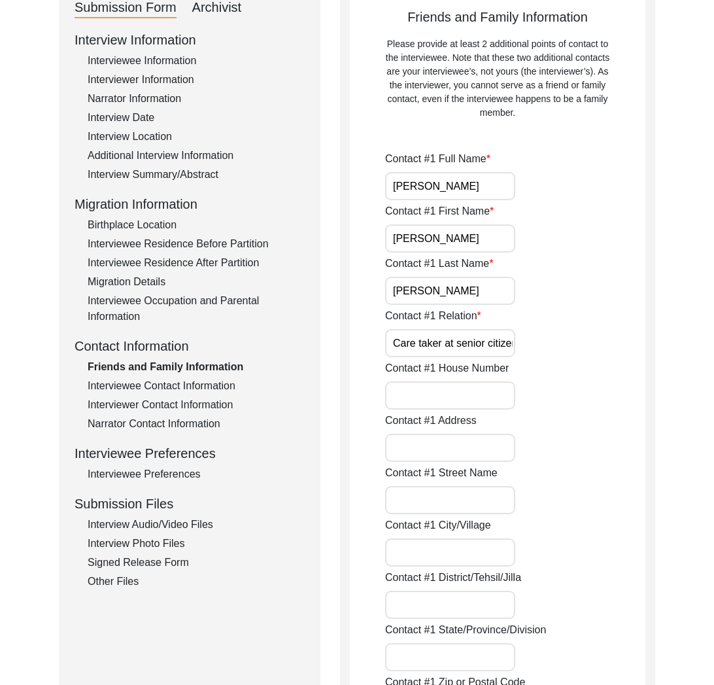
click at [184, 394] on div "Interview Information Interviewee Information Interviewer Information Narrator …" at bounding box center [190, 309] width 230 height 559
click at [186, 398] on div "Interviewer Contact Information" at bounding box center [196, 405] width 217 height 16
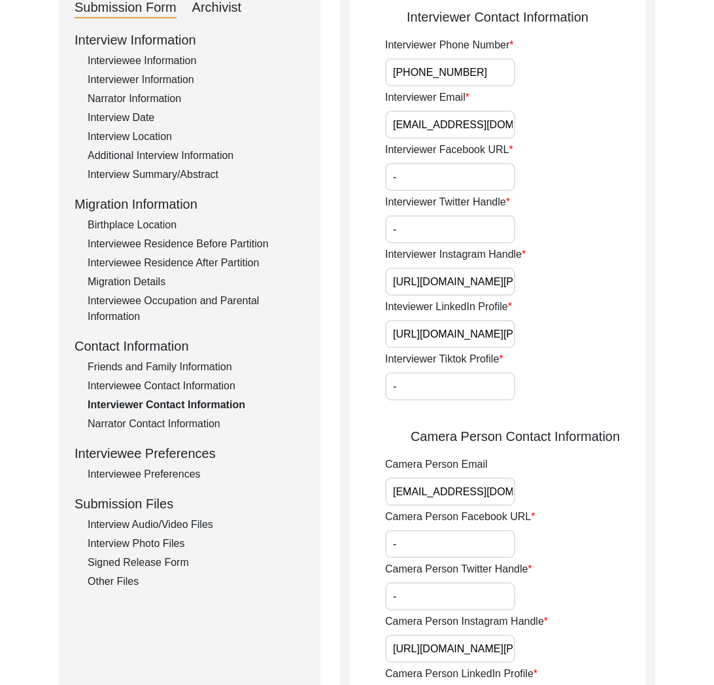
click at [184, 390] on div "Interviewee Contact Information" at bounding box center [196, 386] width 217 height 16
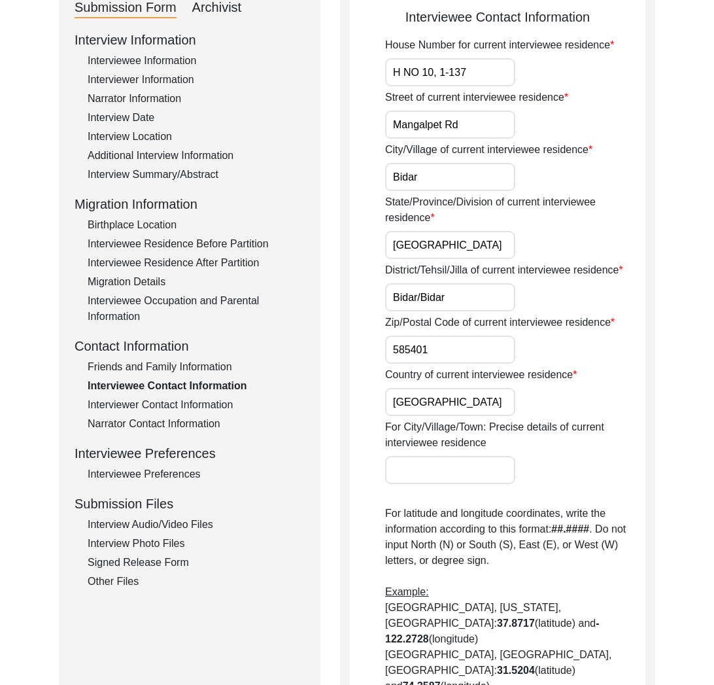
click at [204, 425] on div "Narrator Contact Information" at bounding box center [196, 424] width 217 height 16
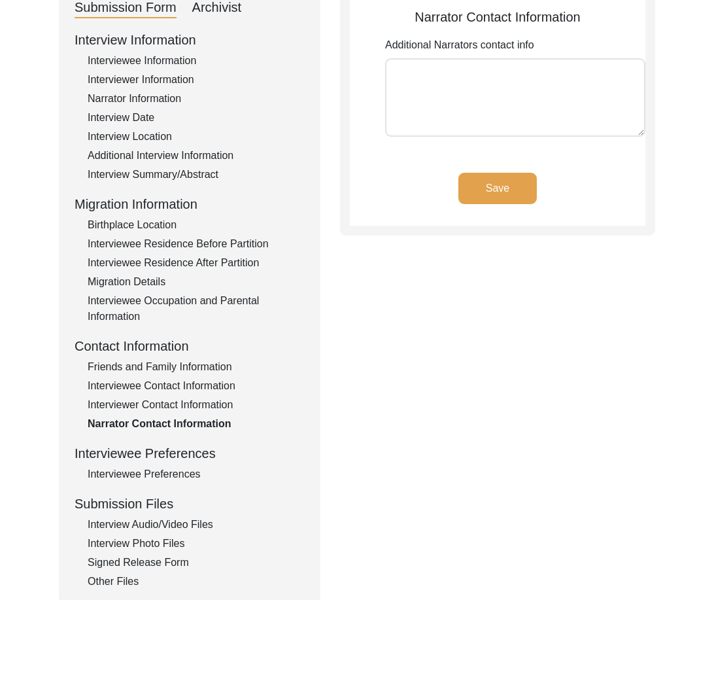
click at [201, 400] on div "Interviewer Contact Information" at bounding box center [196, 405] width 217 height 16
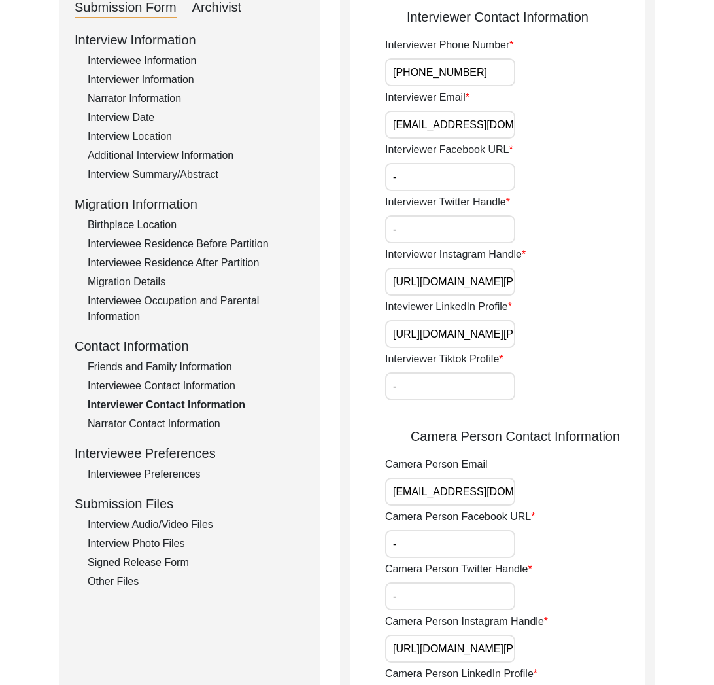
click at [173, 384] on div "Interviewee Contact Information" at bounding box center [196, 386] width 217 height 16
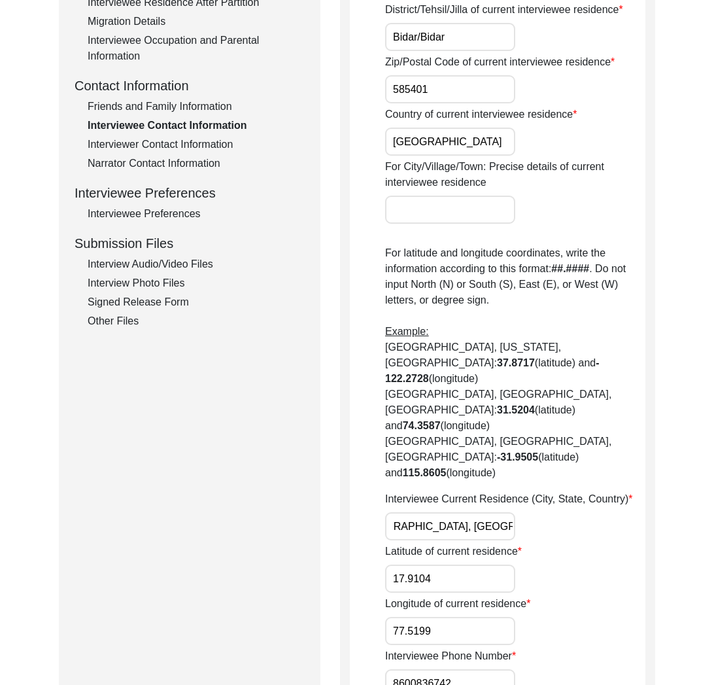
scroll to position [0, 0]
click at [466, 512] on input "Bidar, [GEOGRAPHIC_DATA], [GEOGRAPHIC_DATA], [GEOGRAPHIC_DATA], [GEOGRAPHIC_DAT…" at bounding box center [450, 526] width 130 height 28
paste input "aluka, [GEOGRAPHIC_DATA], Kalaburagi Division"
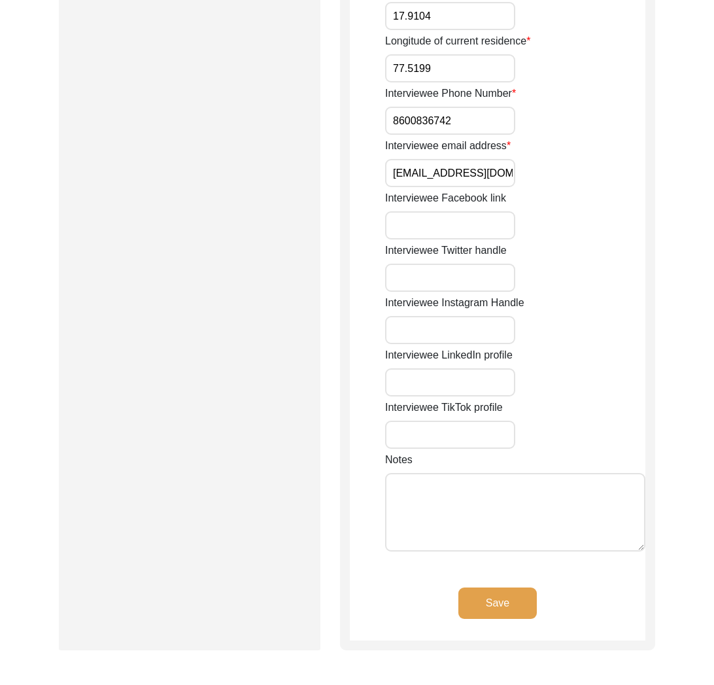
scroll to position [1086, 0]
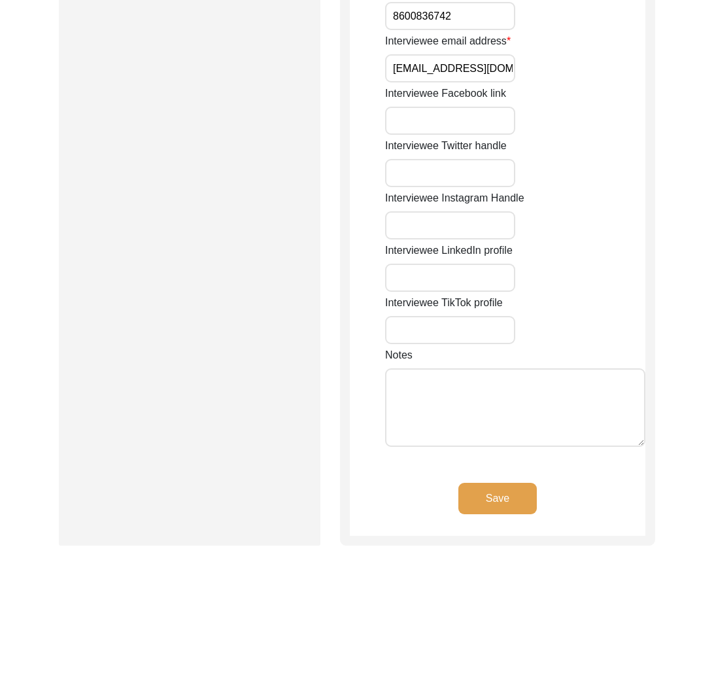
click at [510, 483] on button "Save" at bounding box center [497, 498] width 78 height 31
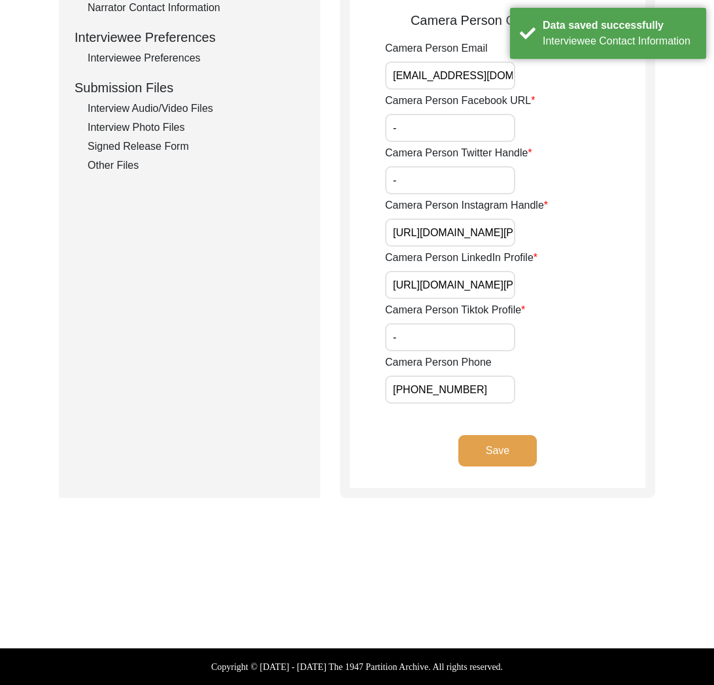
scroll to position [179, 0]
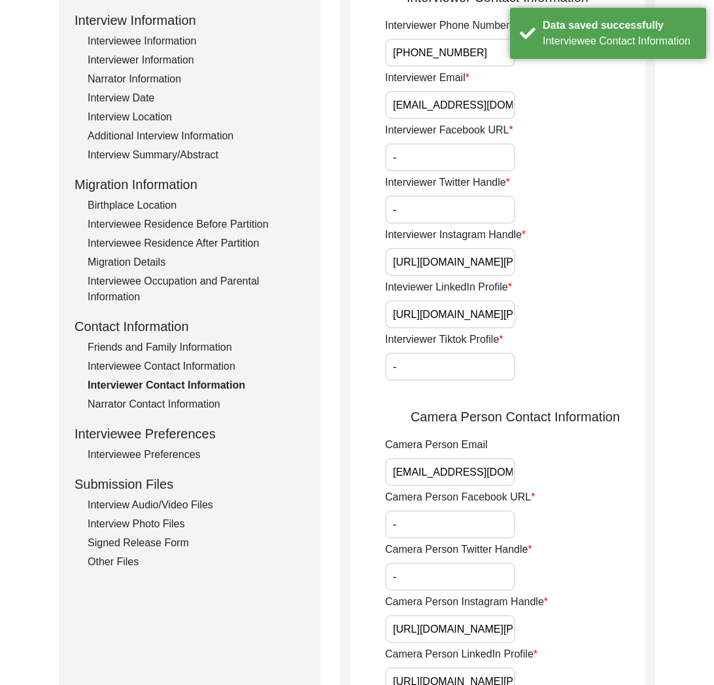
click at [175, 396] on div "Narrator Contact Information" at bounding box center [196, 404] width 217 height 16
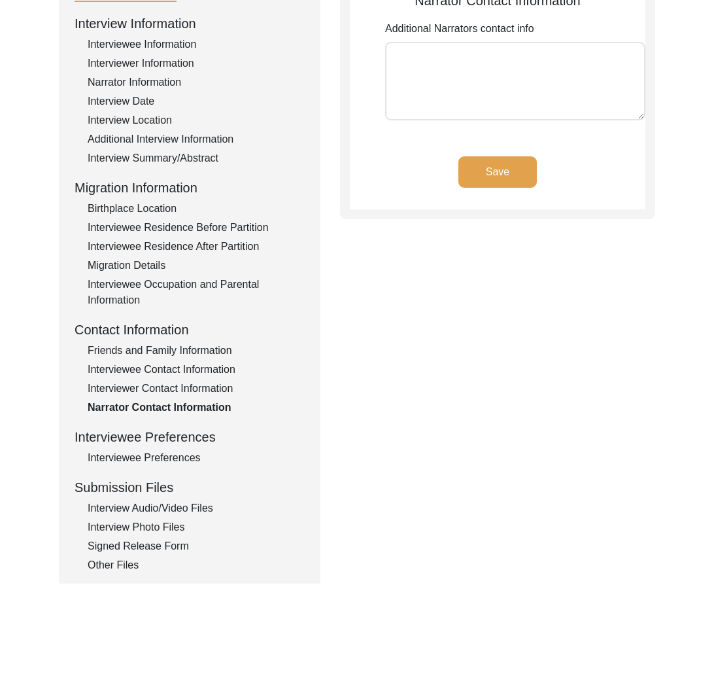
scroll to position [0, 0]
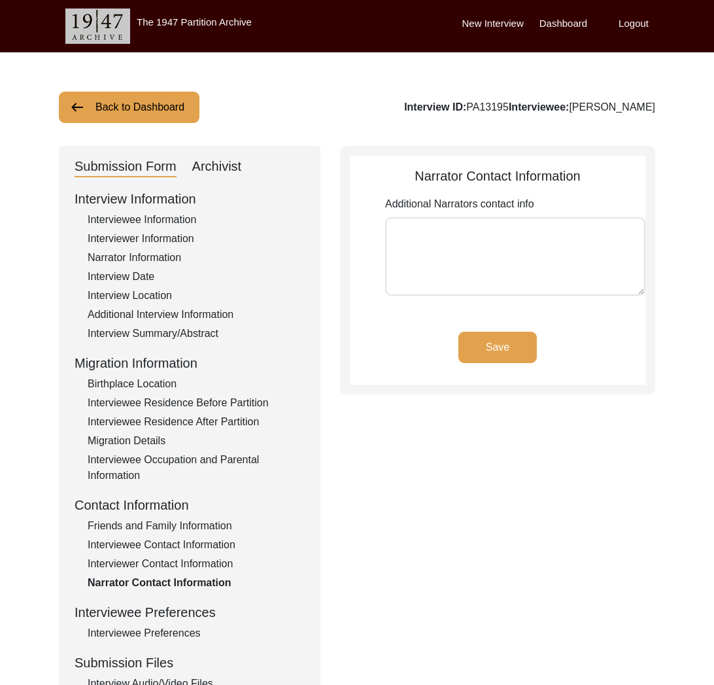
click at [167, 113] on button "Back to Dashboard" at bounding box center [129, 107] width 141 height 31
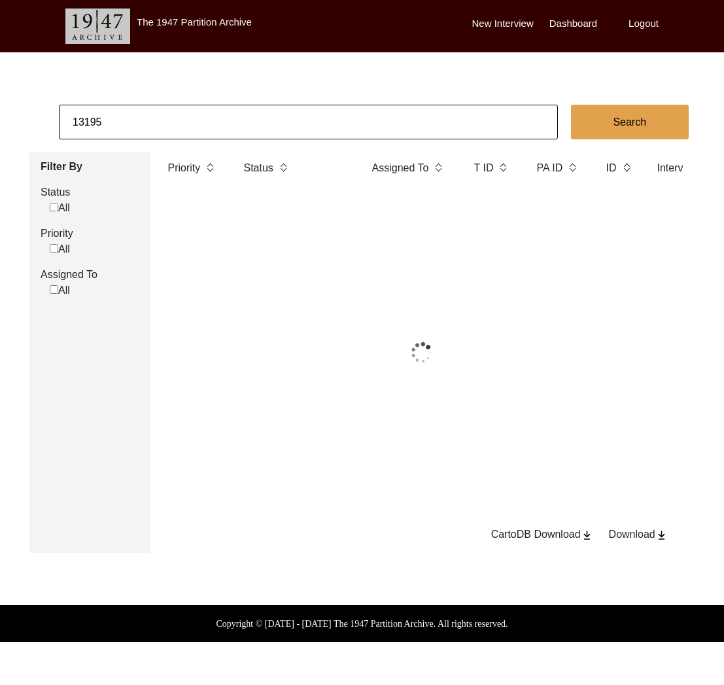
click at [216, 118] on input "13195" at bounding box center [308, 122] width 499 height 35
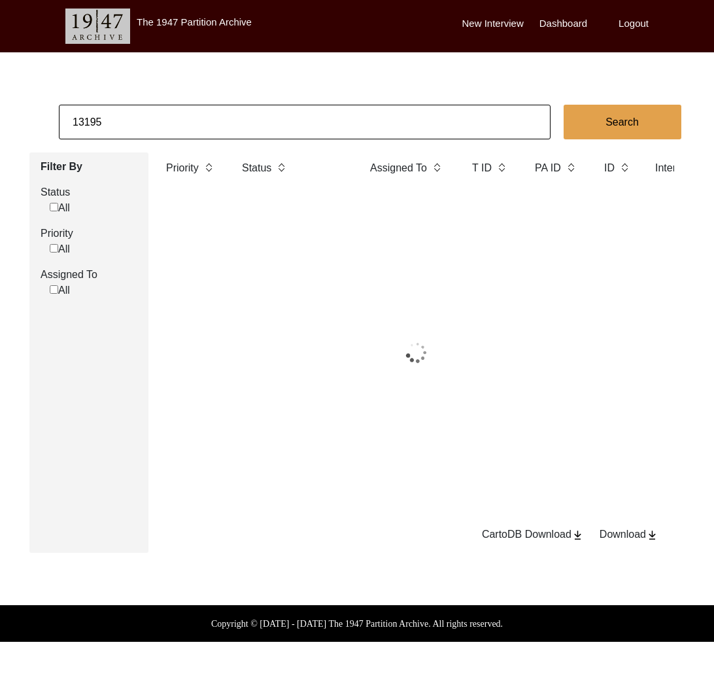
paste input "1489"
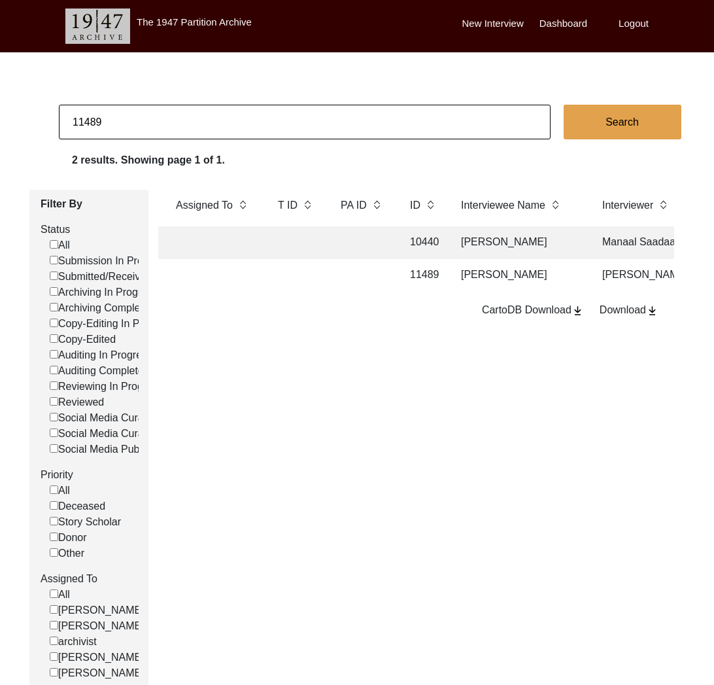
scroll to position [0, 13]
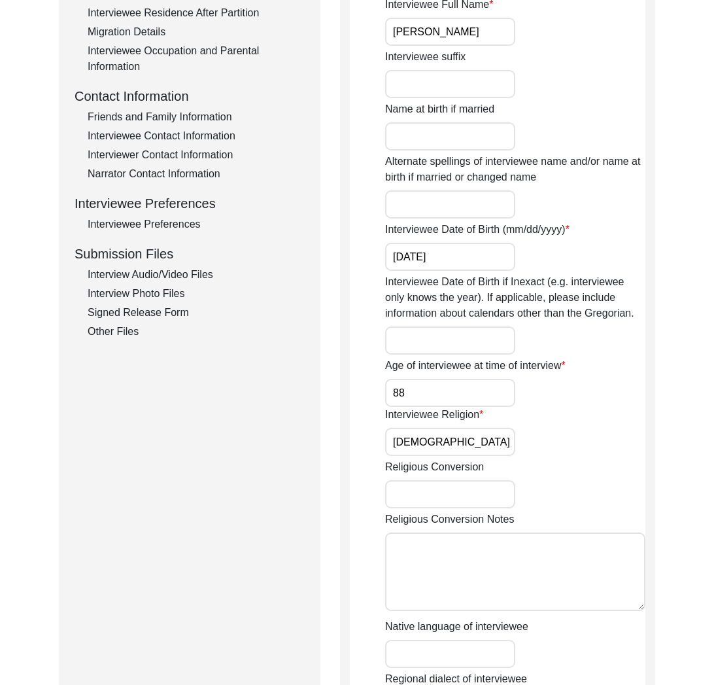
drag, startPoint x: 158, startPoint y: 273, endPoint x: 196, endPoint y: 267, distance: 38.9
click at [158, 273] on div "Interview Audio/Video Files" at bounding box center [196, 275] width 217 height 16
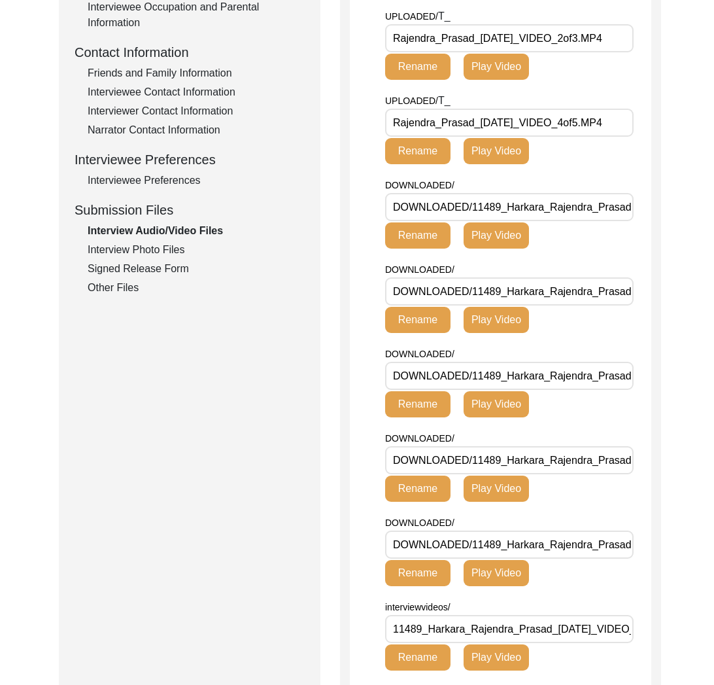
scroll to position [453, 0]
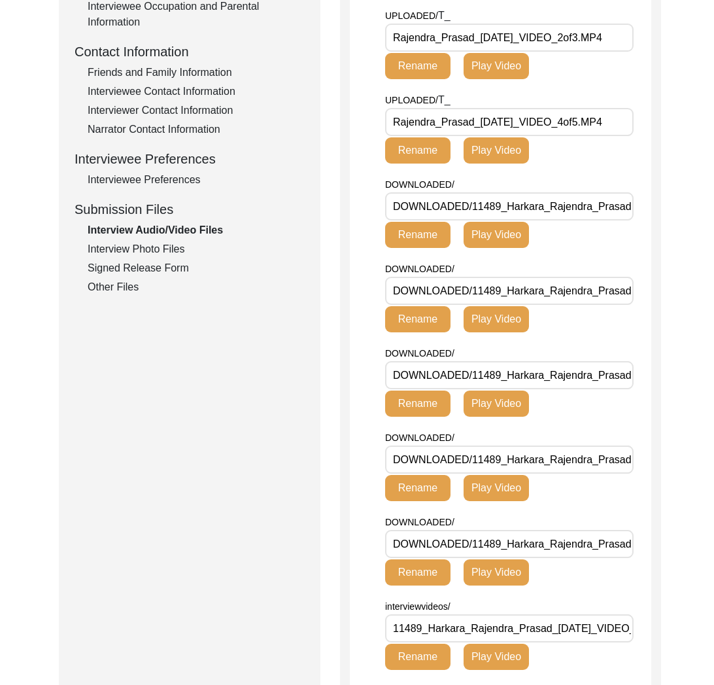
drag, startPoint x: 520, startPoint y: 76, endPoint x: 363, endPoint y: 80, distance: 157.6
click at [363, 80] on app-file-uploader "UPLOADED/ T_ Rajendra_Prasad_[DATE]_VIDEO_2of3.MP4 Rename Play Video UPLOADED/ …" at bounding box center [500, 439] width 301 height 863
click at [146, 269] on div "Signed Release Form" at bounding box center [196, 268] width 217 height 16
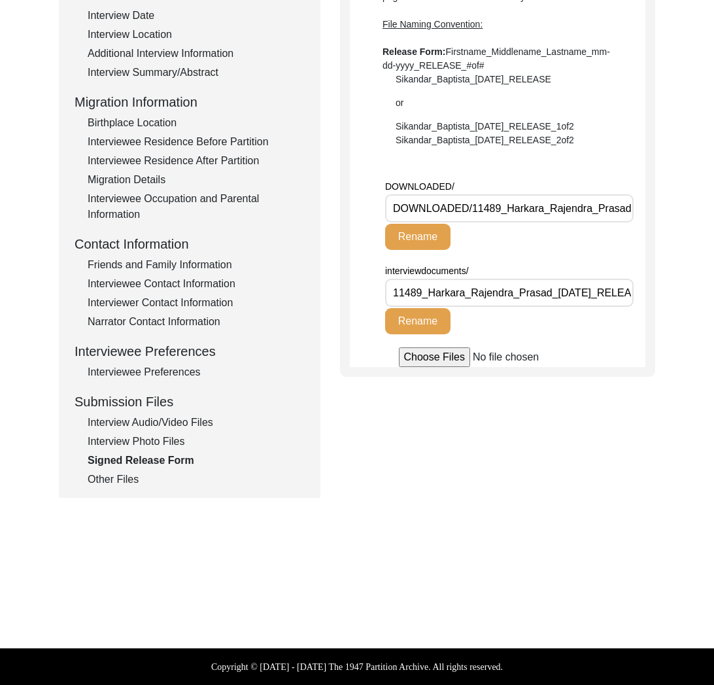
scroll to position [0, 0]
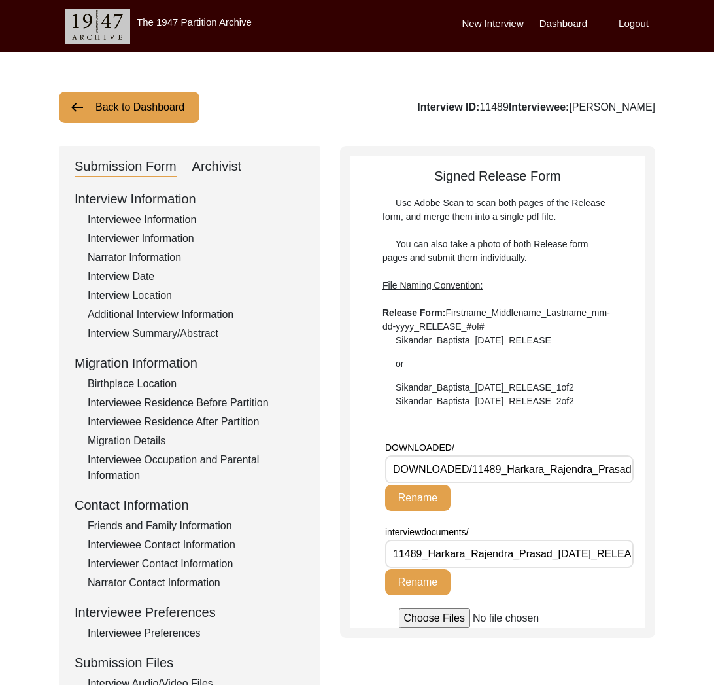
click at [141, 111] on button "Back to Dashboard" at bounding box center [129, 107] width 141 height 31
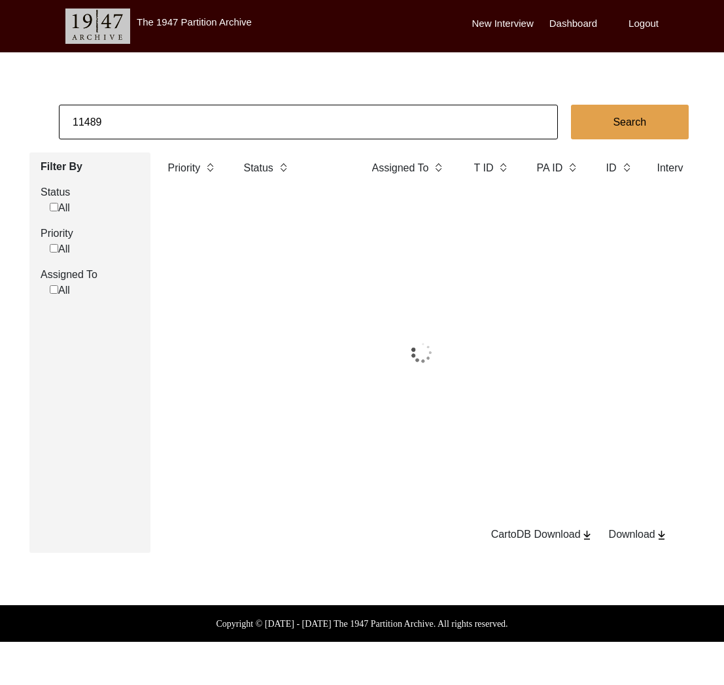
click at [163, 125] on input "11489" at bounding box center [308, 122] width 499 height 35
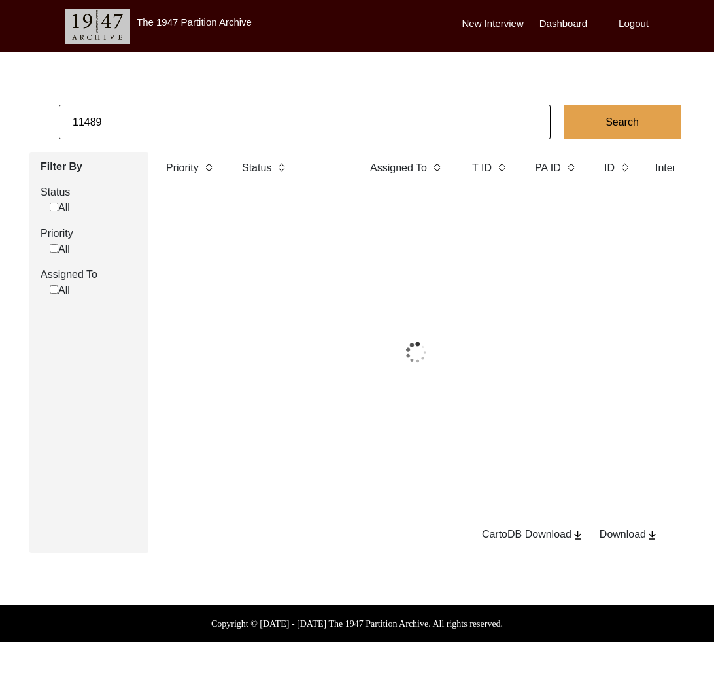
click at [163, 125] on input "11489" at bounding box center [305, 122] width 492 height 35
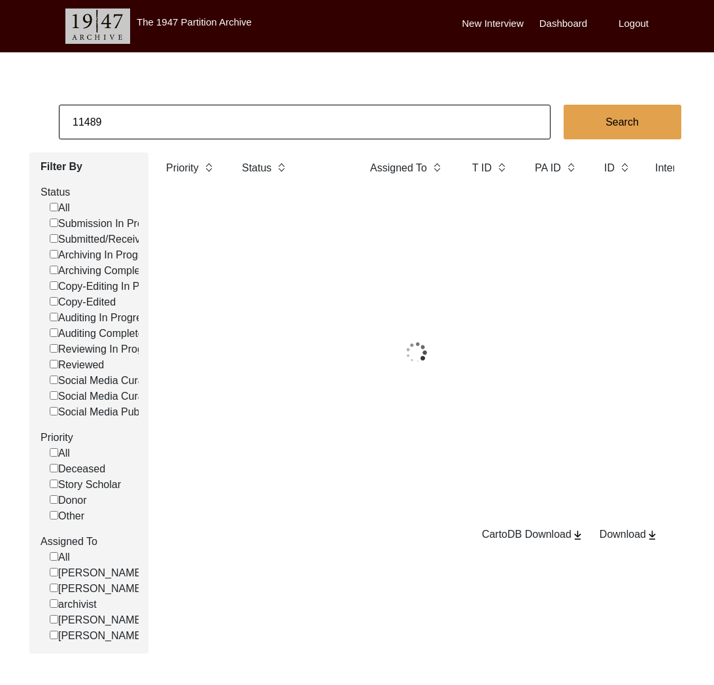
paste input "273"
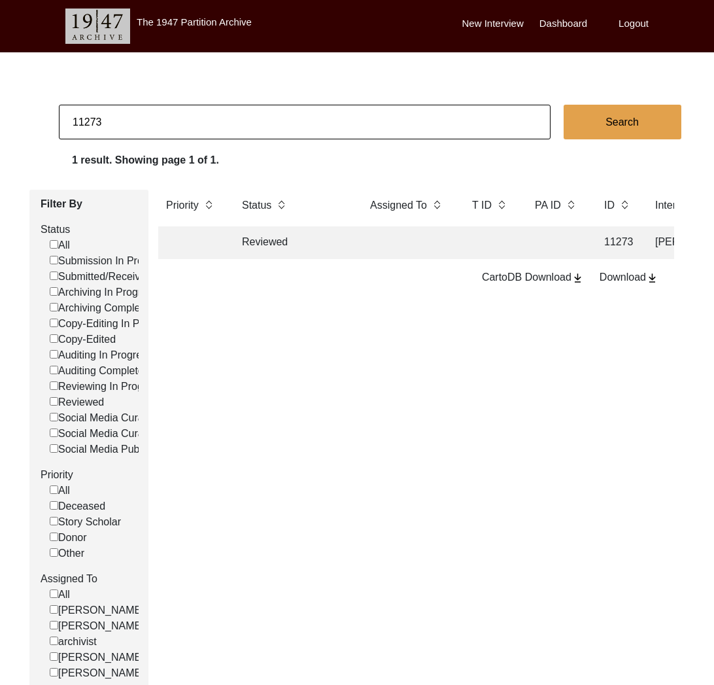
click at [262, 239] on td "Reviewed" at bounding box center [293, 242] width 118 height 33
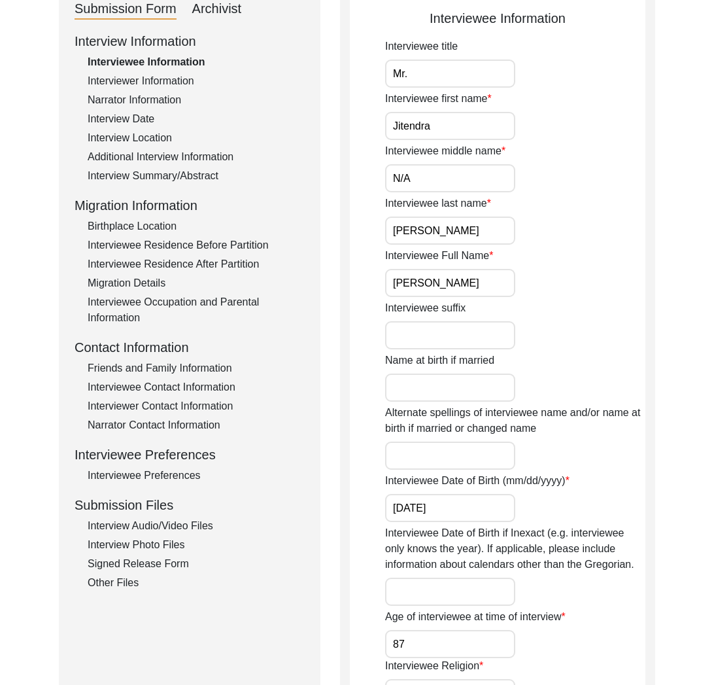
scroll to position [212, 0]
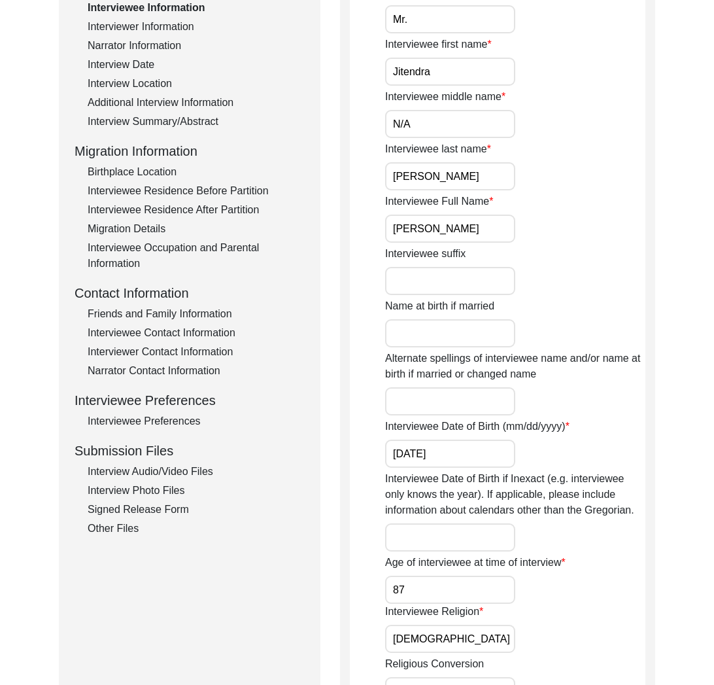
click at [196, 466] on div "Interview Audio/Video Files" at bounding box center [196, 472] width 217 height 16
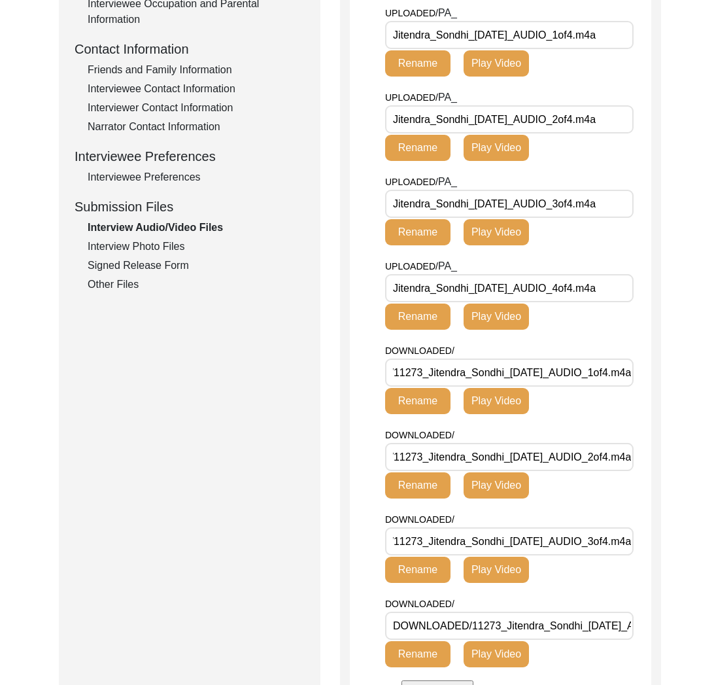
scroll to position [324, 0]
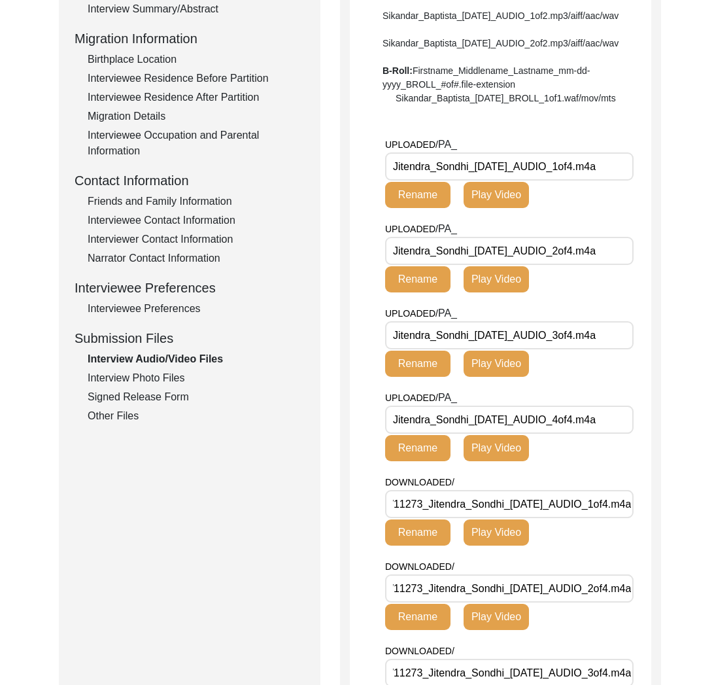
click at [460, 180] on input "Jitendra_Sondhi_[DATE]_AUDIO_1of4.m4a" at bounding box center [509, 166] width 248 height 28
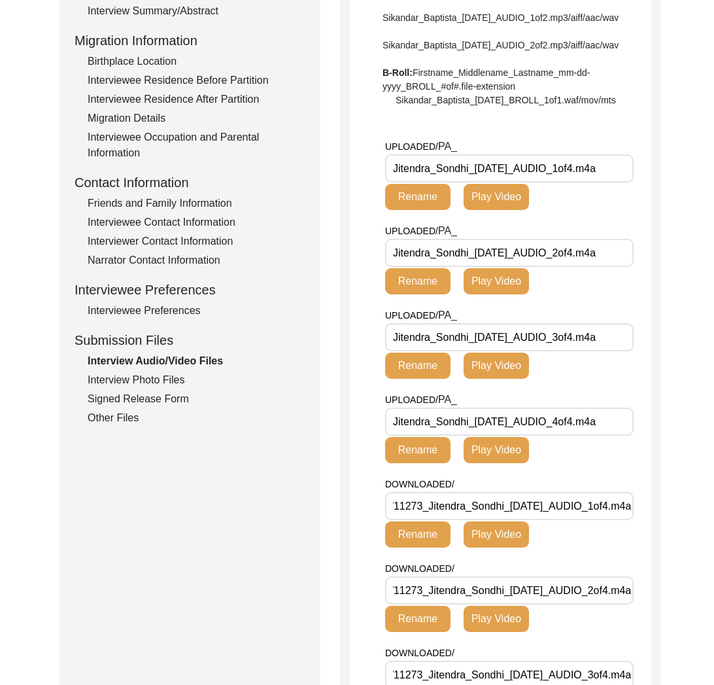
scroll to position [322, 0]
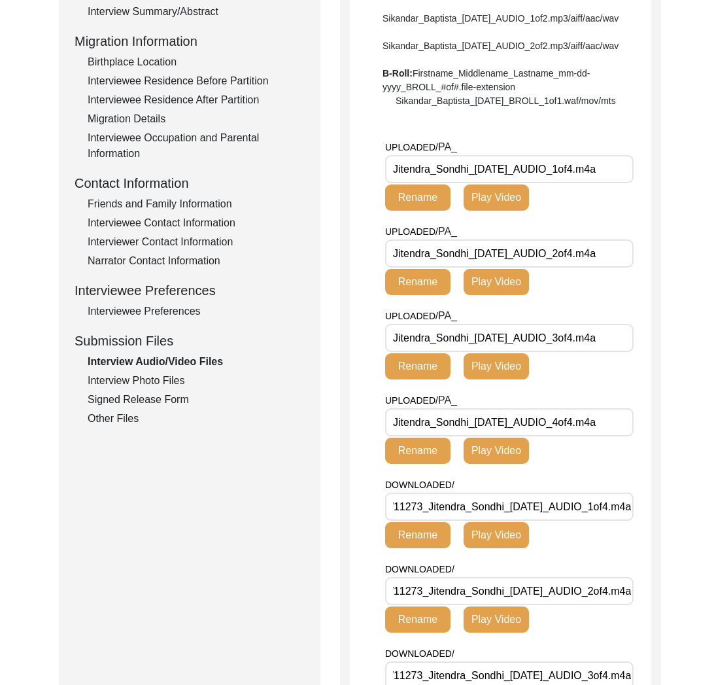
click at [182, 378] on div "Interview Photo Files" at bounding box center [196, 381] width 217 height 16
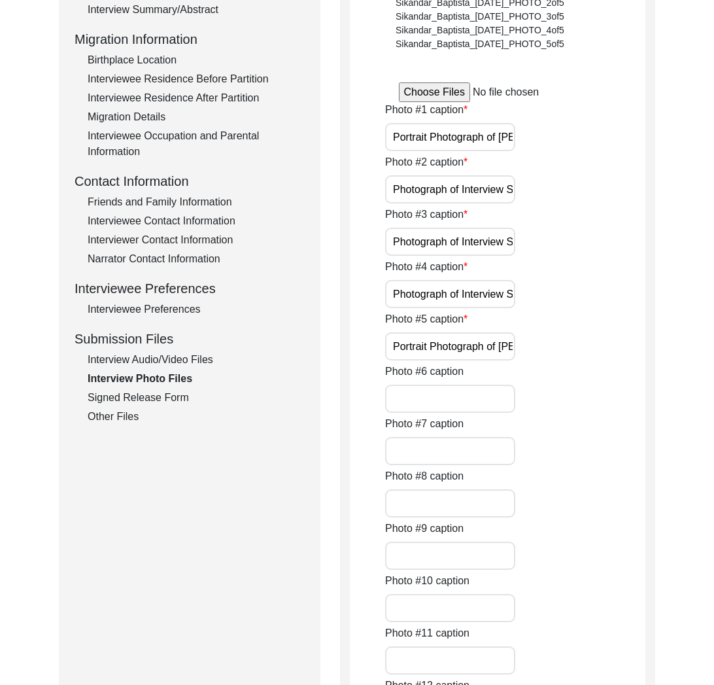
click at [184, 366] on div "Interview Audio/Video Files" at bounding box center [196, 360] width 217 height 16
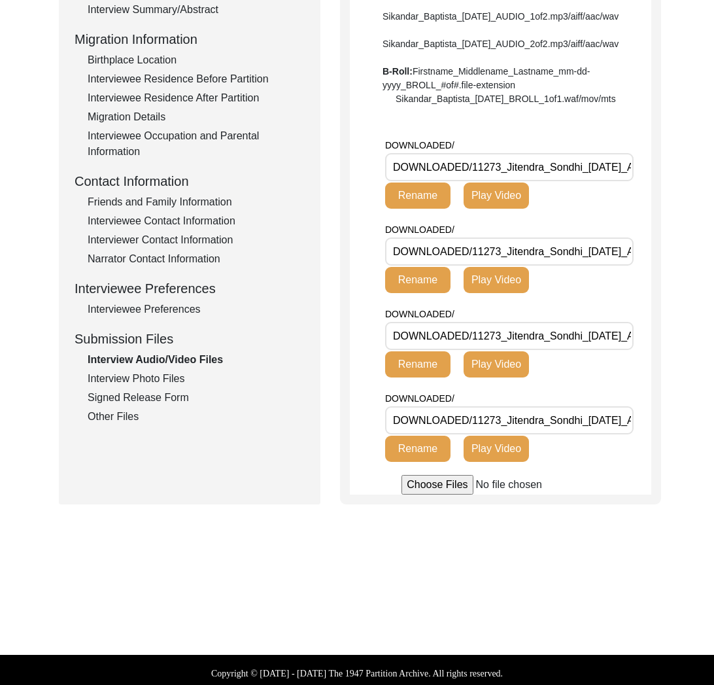
scroll to position [0, 0]
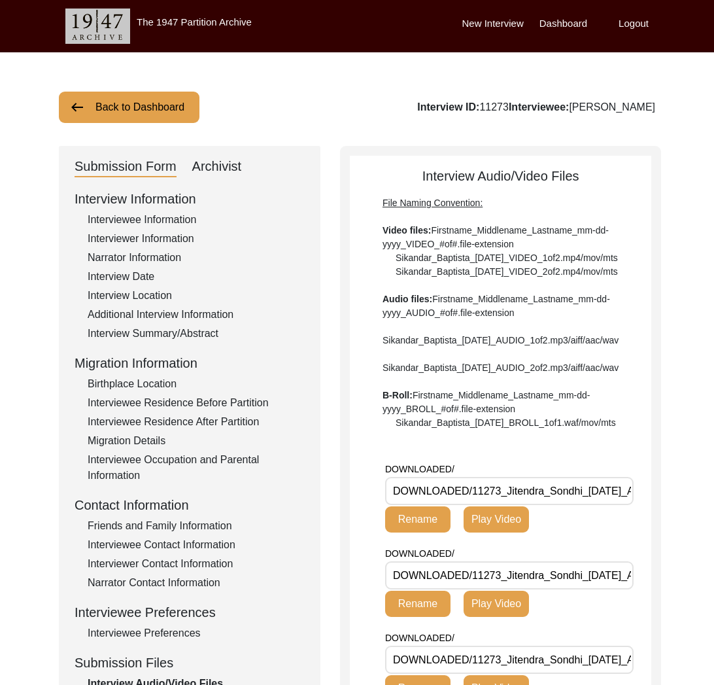
click at [120, 103] on button "Back to Dashboard" at bounding box center [129, 107] width 141 height 31
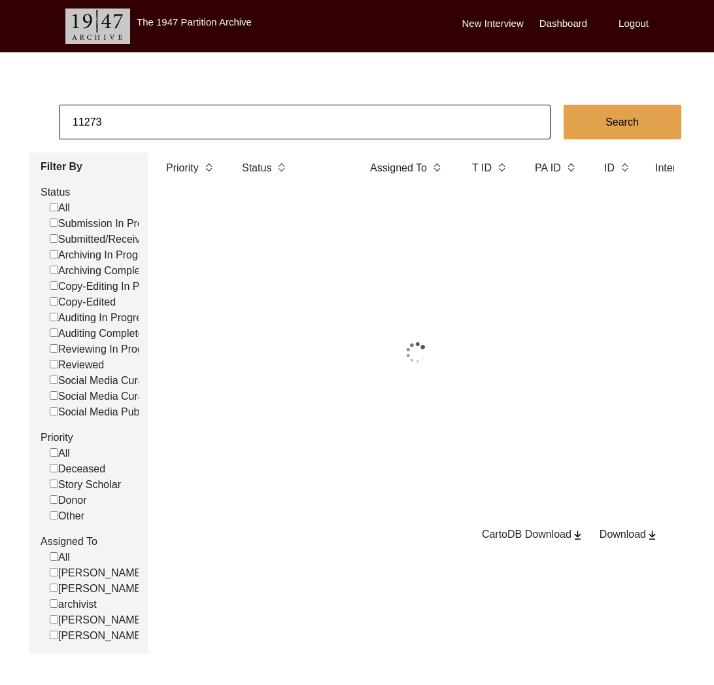
click at [177, 114] on input "11273" at bounding box center [305, 122] width 492 height 35
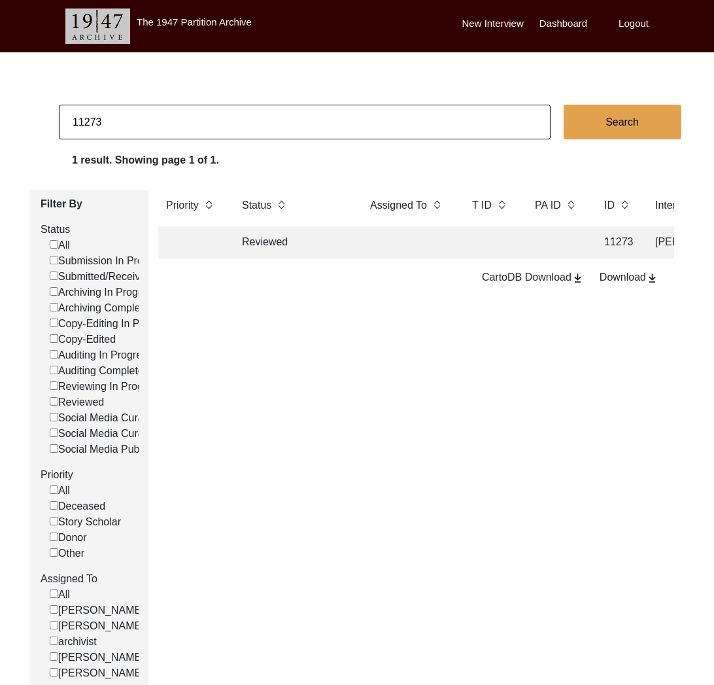
paste input "490"
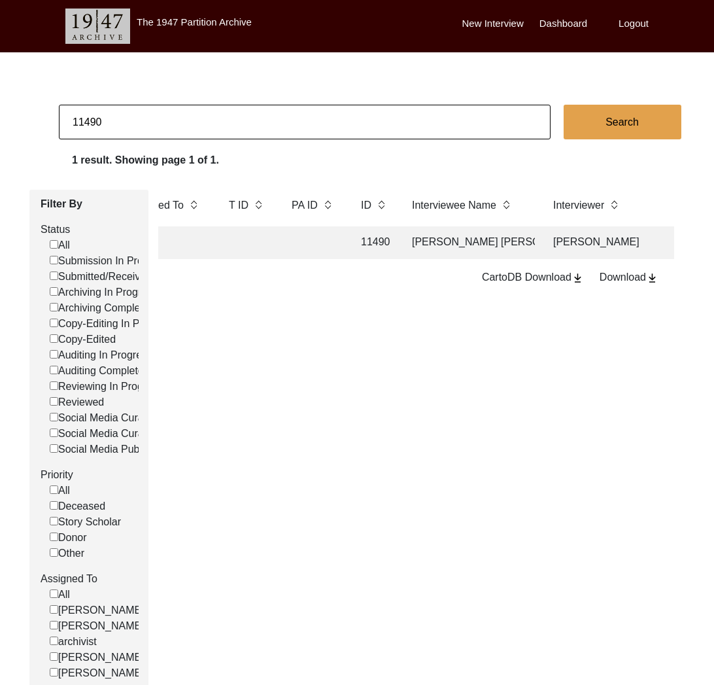
scroll to position [1, 0]
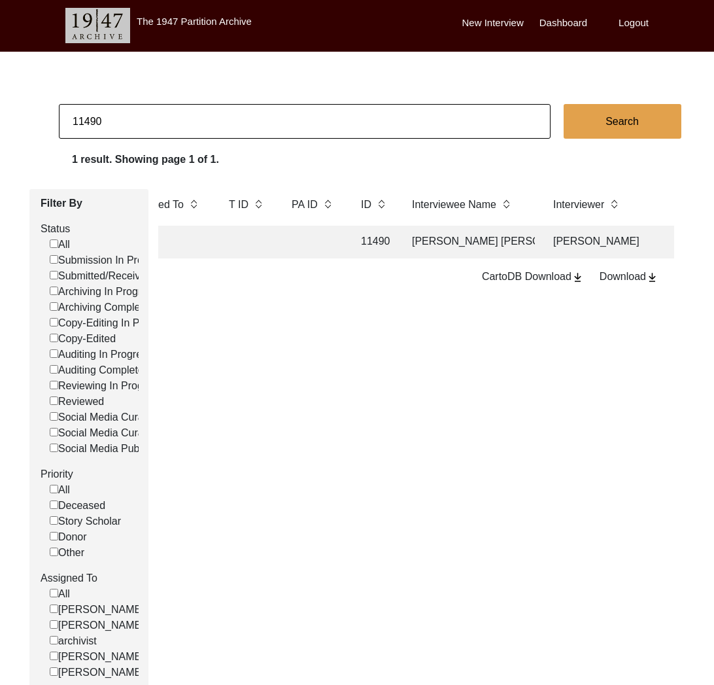
click at [319, 245] on td at bounding box center [313, 242] width 59 height 33
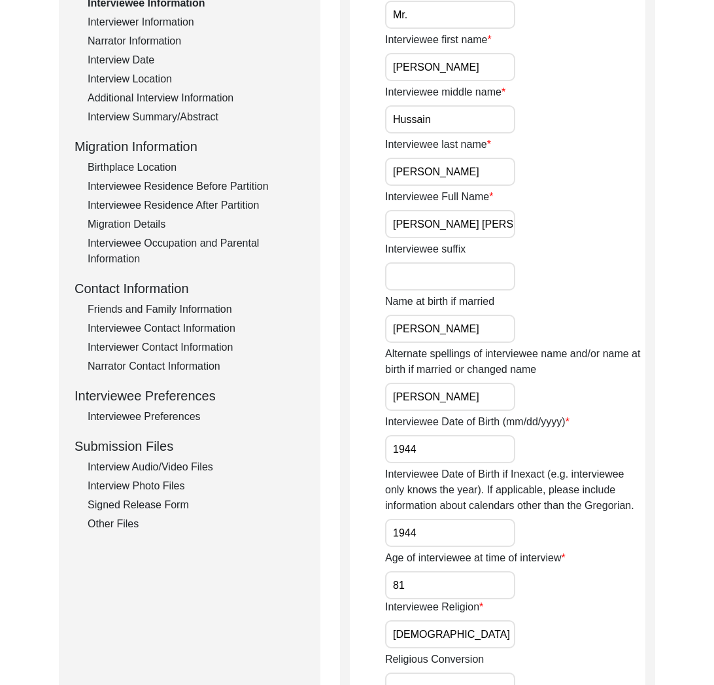
scroll to position [238, 0]
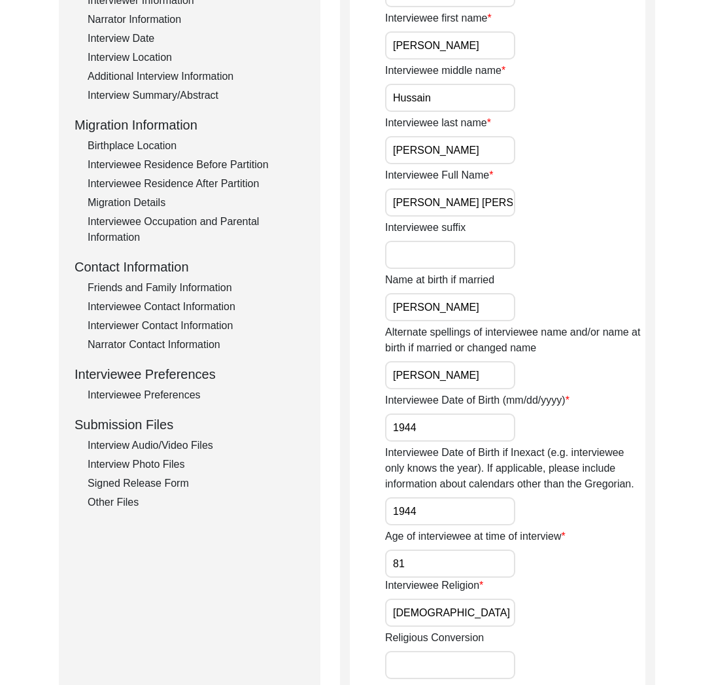
click at [153, 464] on div "Interview Photo Files" at bounding box center [196, 464] width 217 height 16
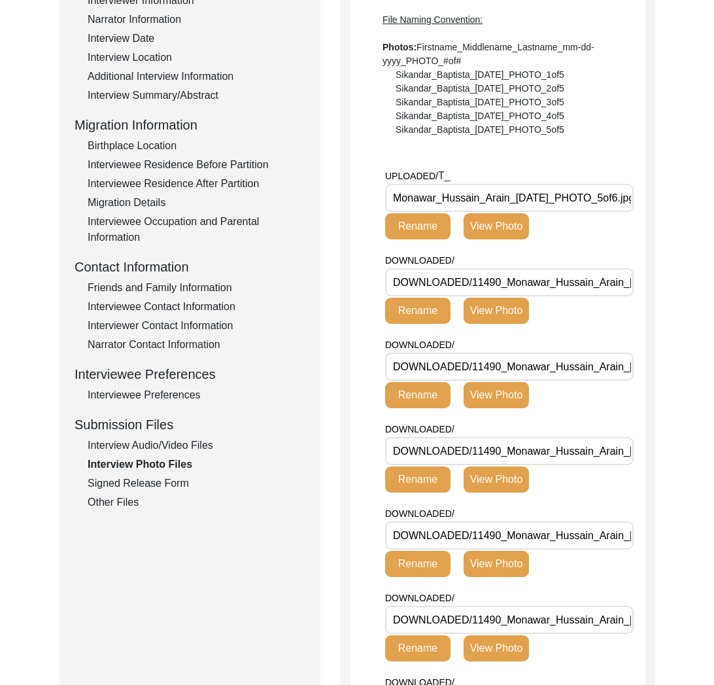
scroll to position [211, 0]
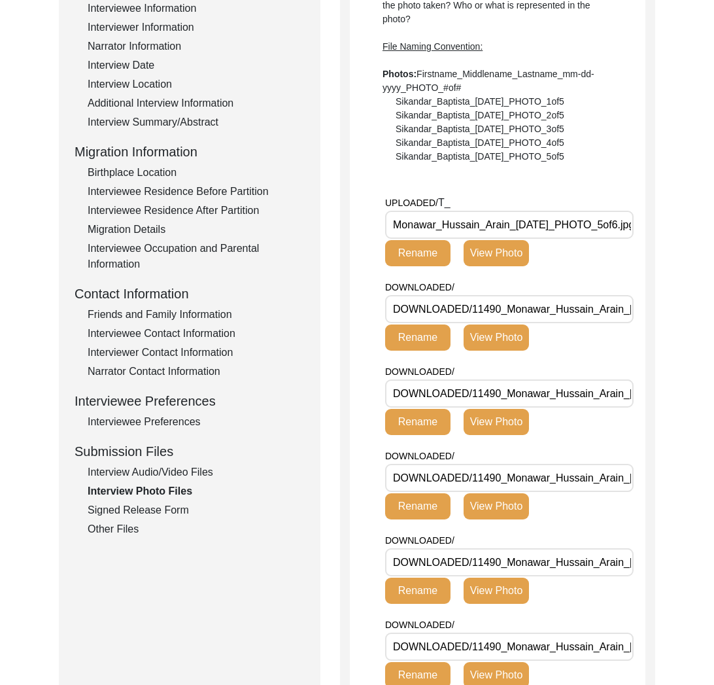
click at [581, 220] on input "Monawar_Hussain_Arain_[DATE]_PHOTO_5of6.jpg" at bounding box center [509, 225] width 248 height 28
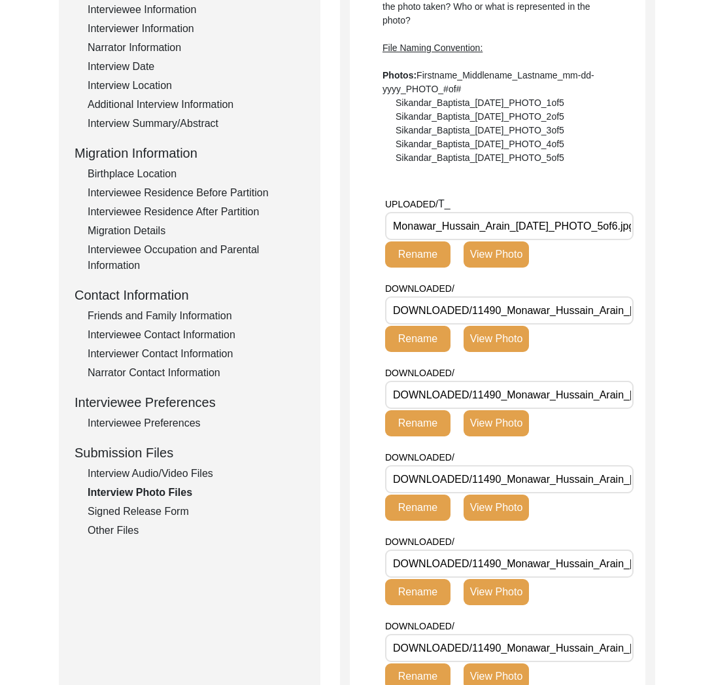
click at [549, 224] on input "Monawar_Hussain_Arain_[DATE]_PHOTO_5of6.jpg" at bounding box center [509, 226] width 248 height 28
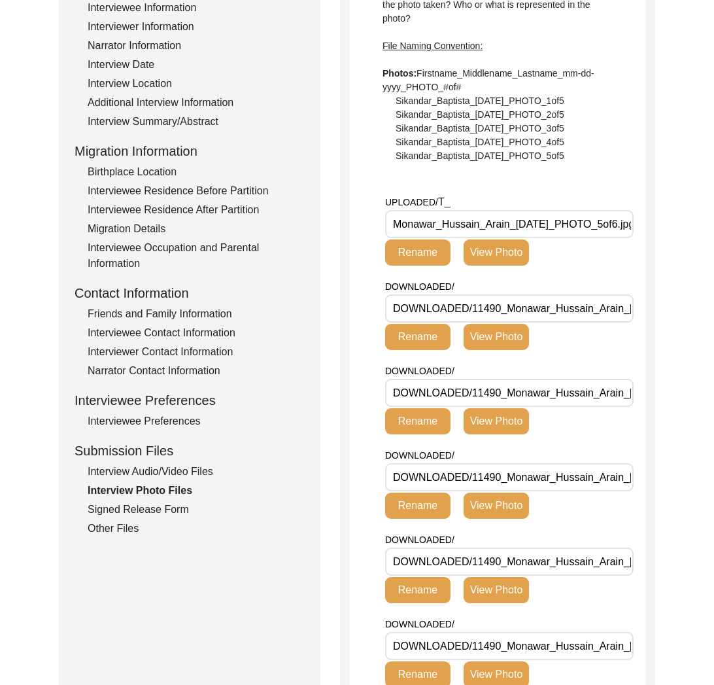
drag, startPoint x: 570, startPoint y: 224, endPoint x: 280, endPoint y: 217, distance: 290.4
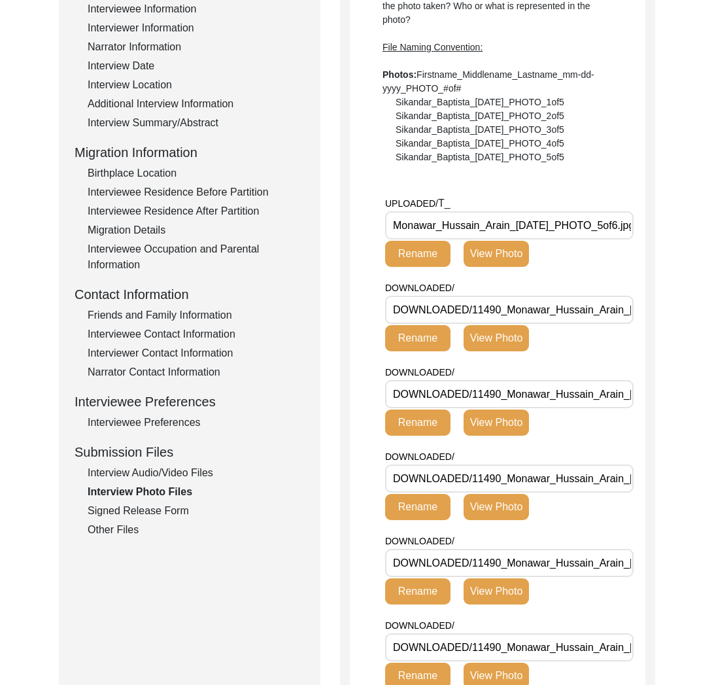
click at [145, 471] on div "Interview Audio/Video Files" at bounding box center [196, 473] width 217 height 16
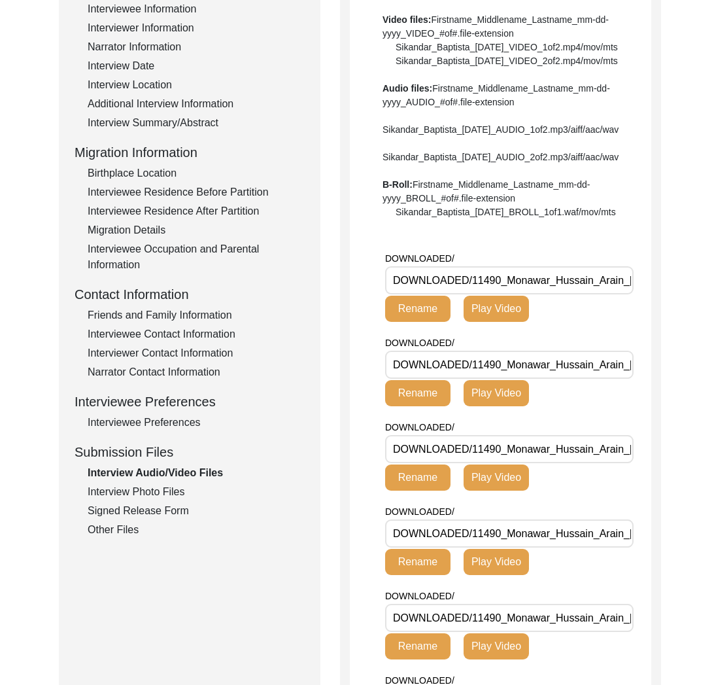
click at [157, 490] on div "Interview Photo Files" at bounding box center [196, 492] width 217 height 16
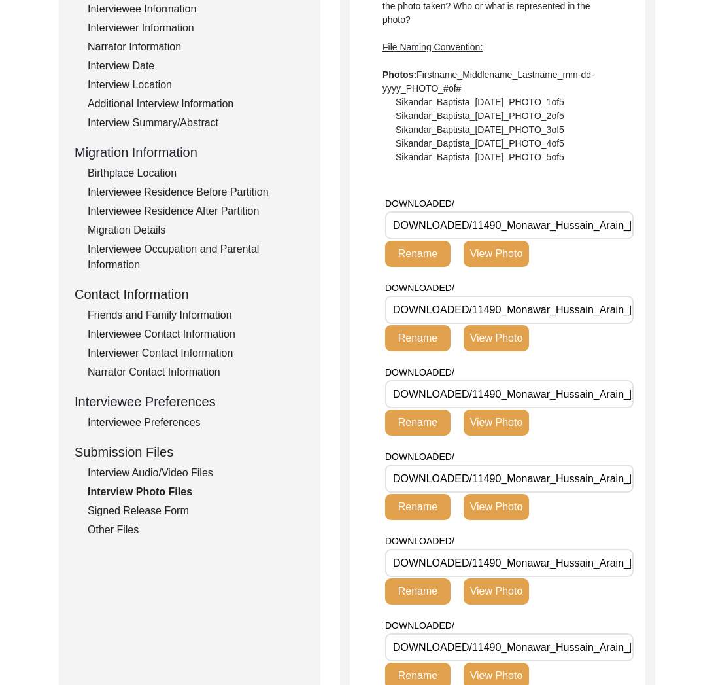
scroll to position [0, 0]
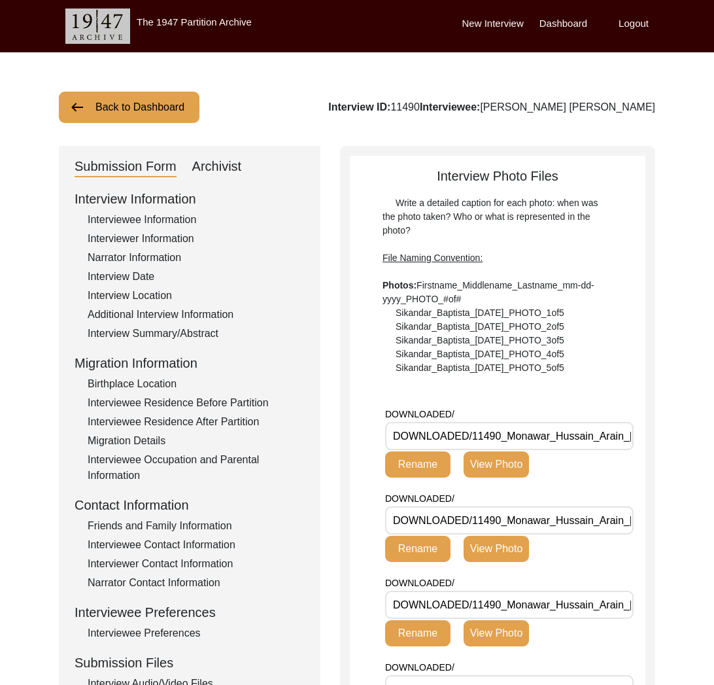
click at [134, 111] on button "Back to Dashboard" at bounding box center [129, 107] width 141 height 31
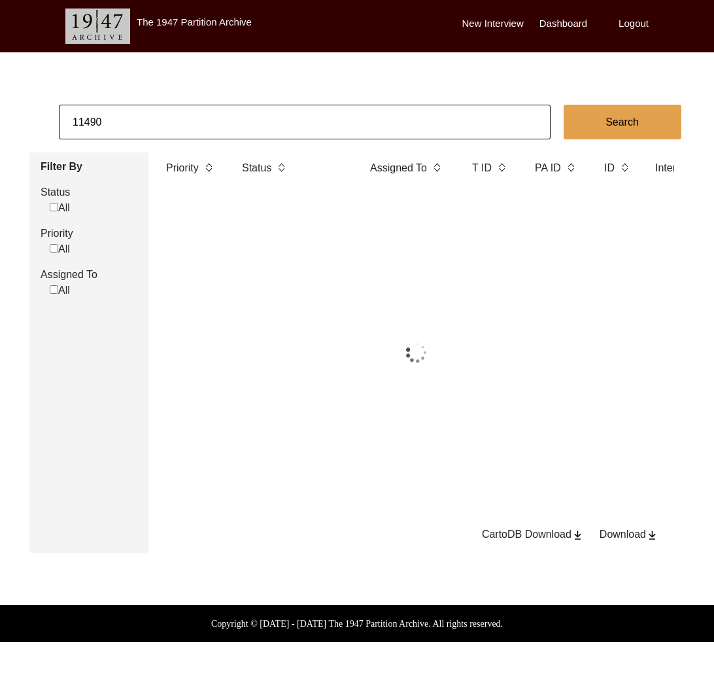
click at [164, 124] on input "11490" at bounding box center [305, 122] width 492 height 35
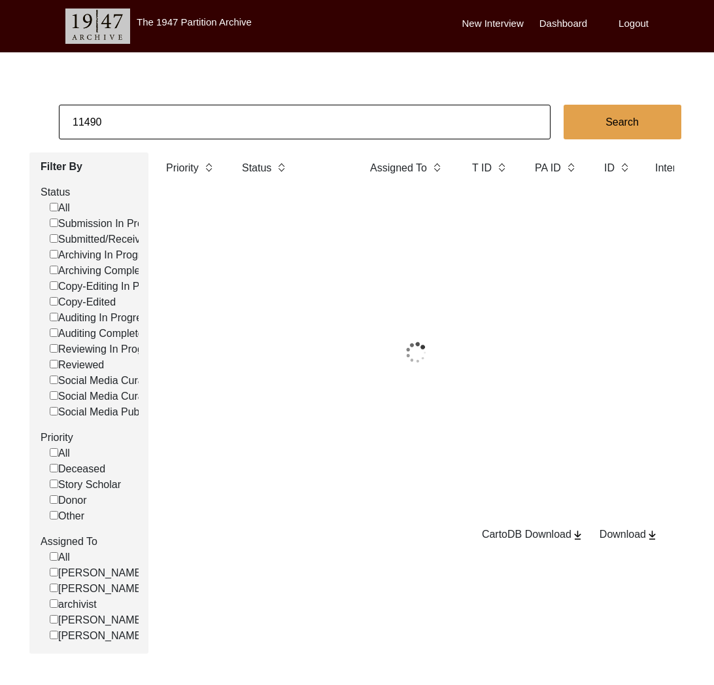
click at [164, 124] on input "11490" at bounding box center [305, 122] width 492 height 35
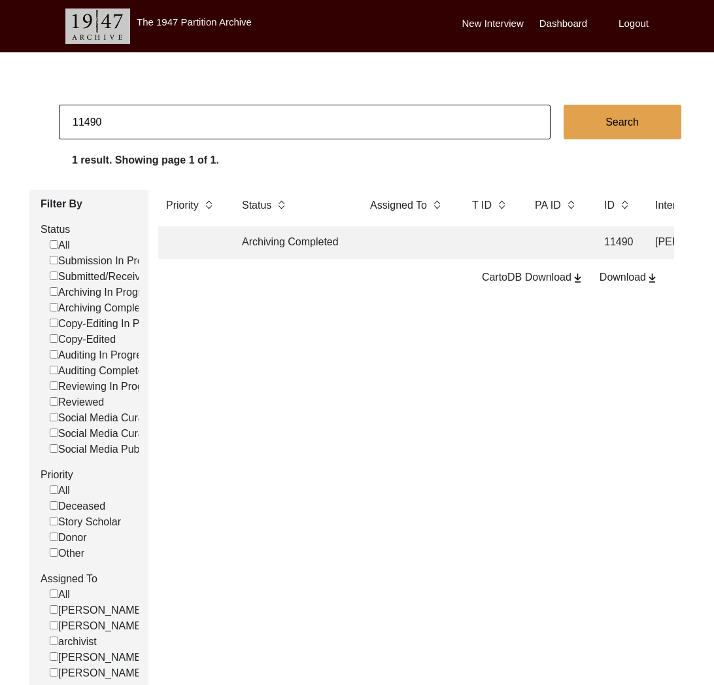
paste input "3"
click at [292, 244] on td "Archiving Completed" at bounding box center [293, 242] width 118 height 33
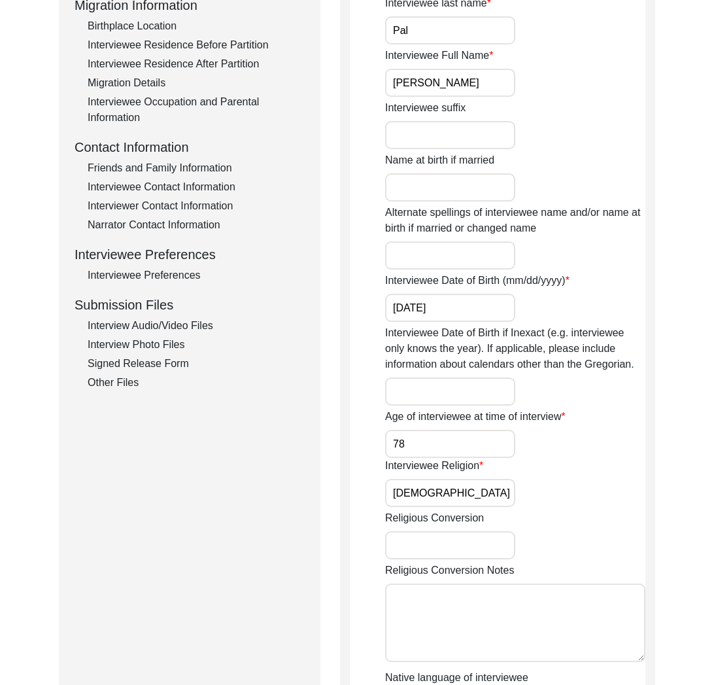
click at [164, 321] on div "Interview Audio/Video Files" at bounding box center [196, 326] width 217 height 16
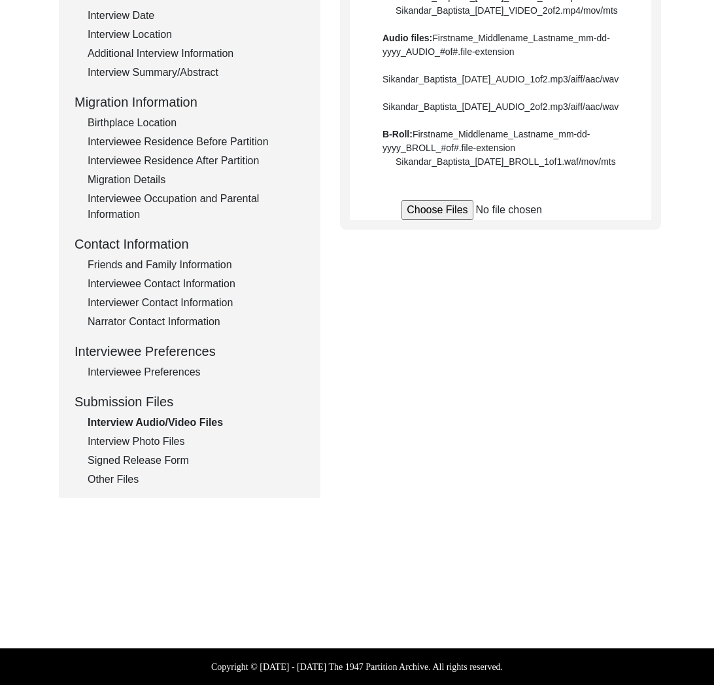
scroll to position [358, 0]
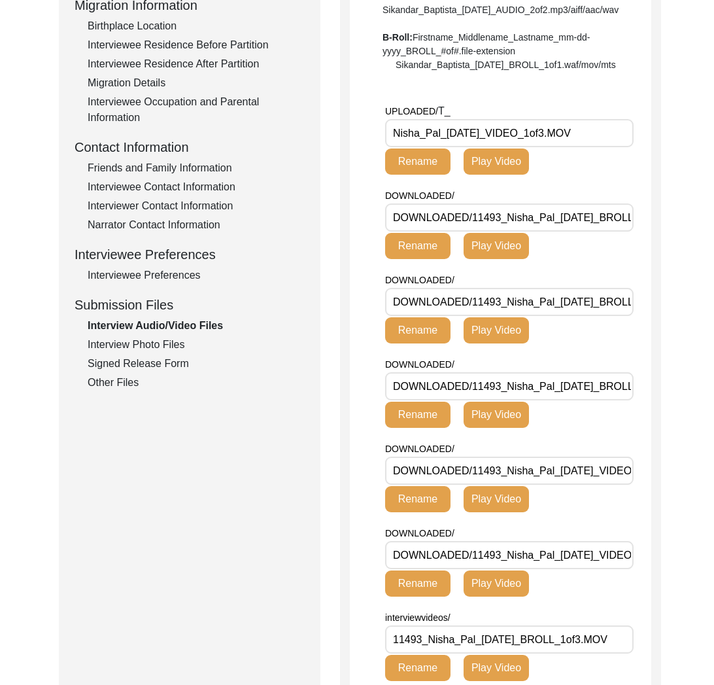
click at [506, 147] on input "Nisha_Pal_[DATE]_VIDEO_1of3.MOV" at bounding box center [509, 133] width 248 height 28
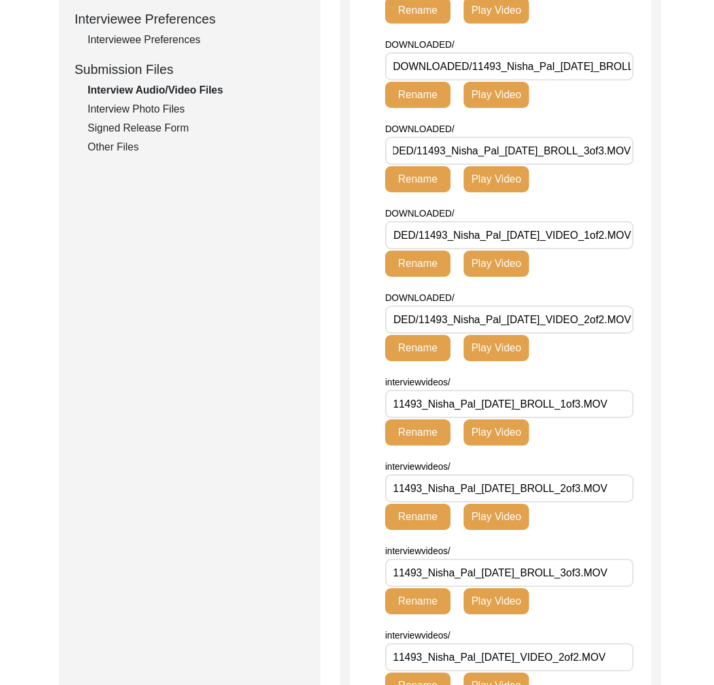
scroll to position [551, 0]
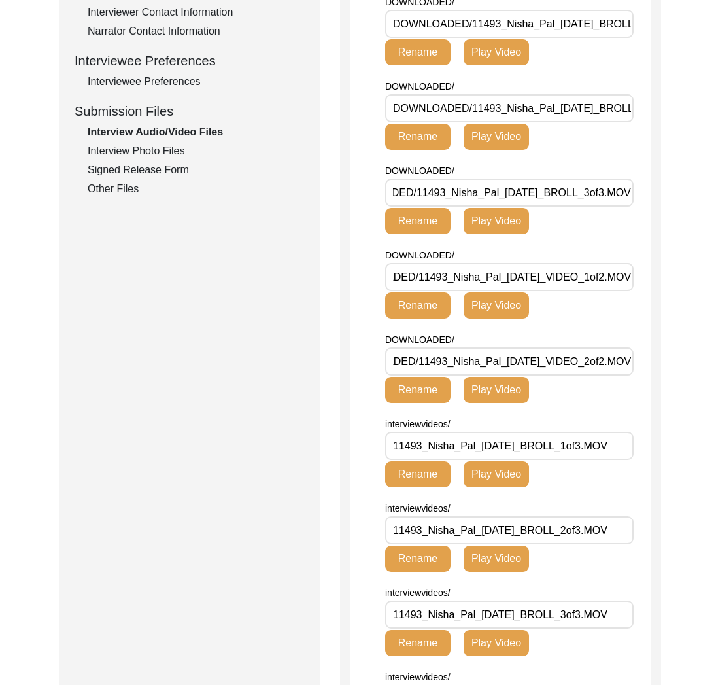
click at [167, 151] on div "Interview Photo Files" at bounding box center [196, 151] width 217 height 16
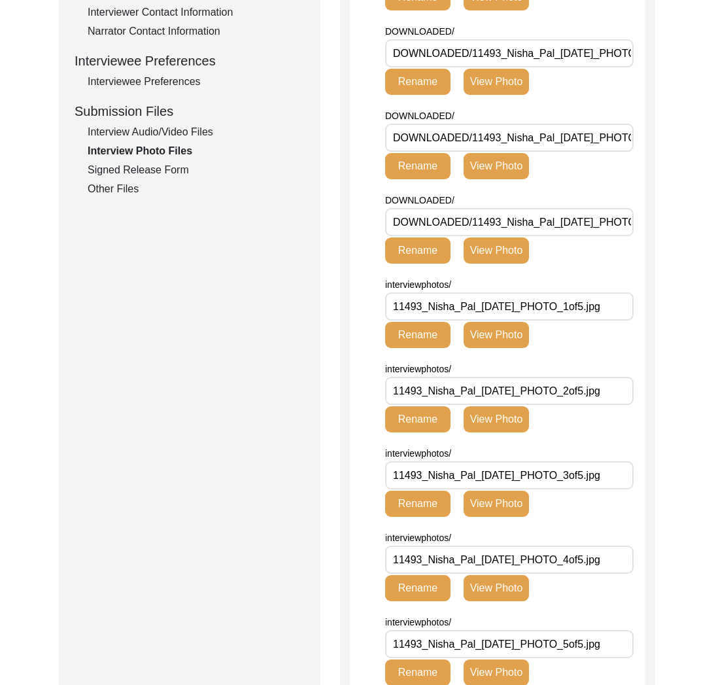
click at [171, 138] on div "Interview Audio/Video Files" at bounding box center [196, 132] width 217 height 16
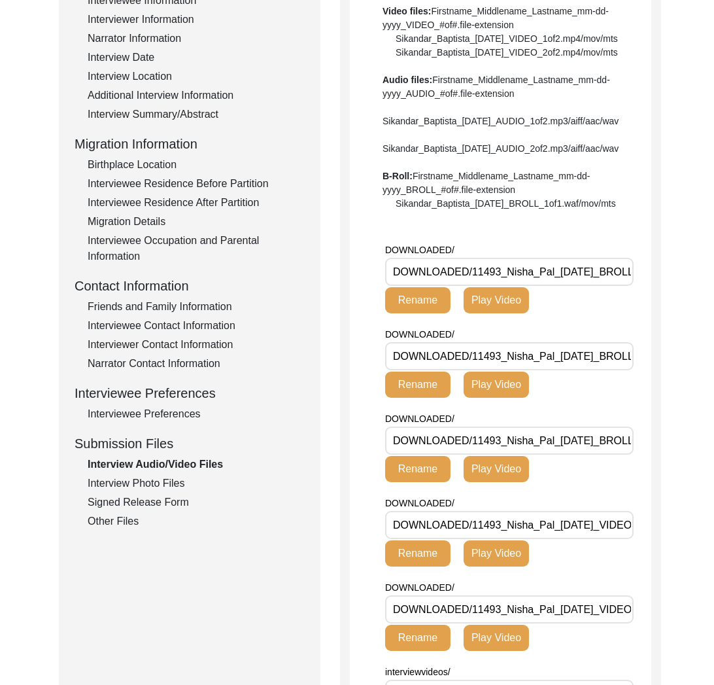
scroll to position [0, 0]
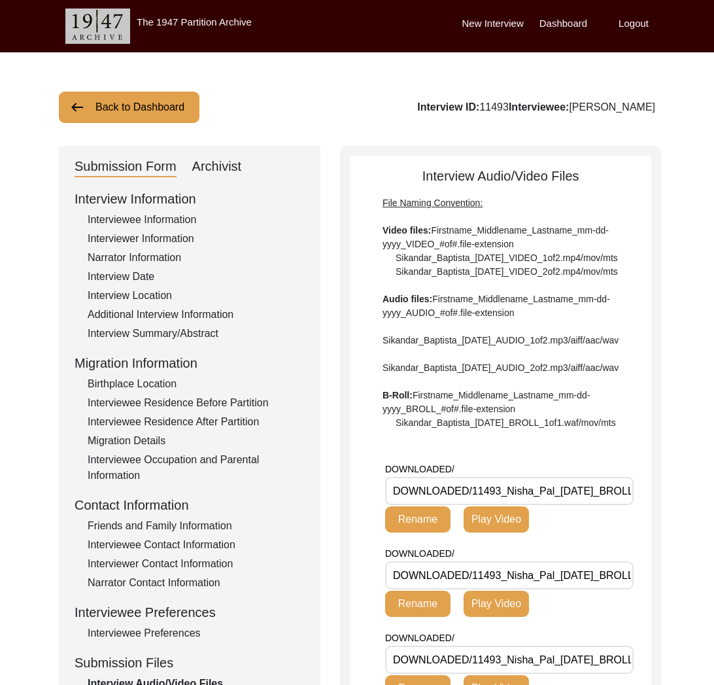
click at [135, 121] on button "Back to Dashboard" at bounding box center [129, 107] width 141 height 31
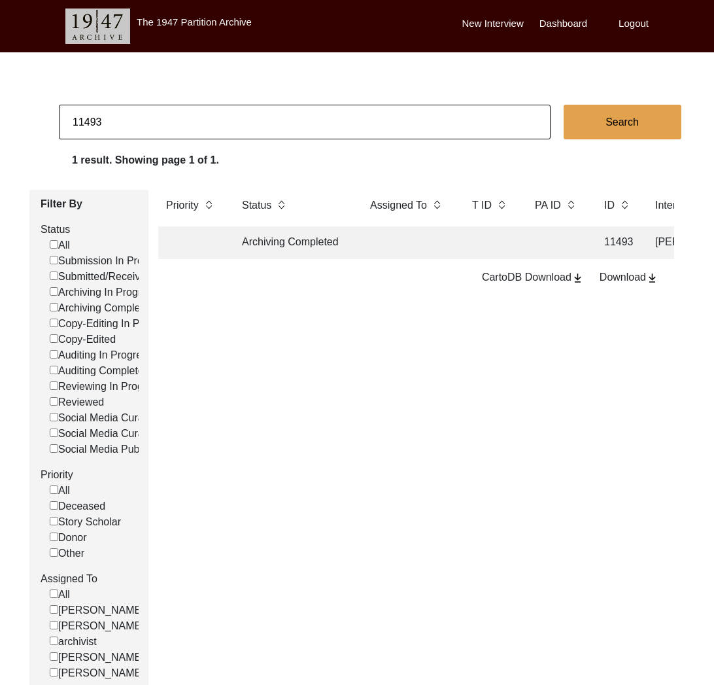
click at [143, 116] on input "11493" at bounding box center [305, 122] width 492 height 35
paste input "514"
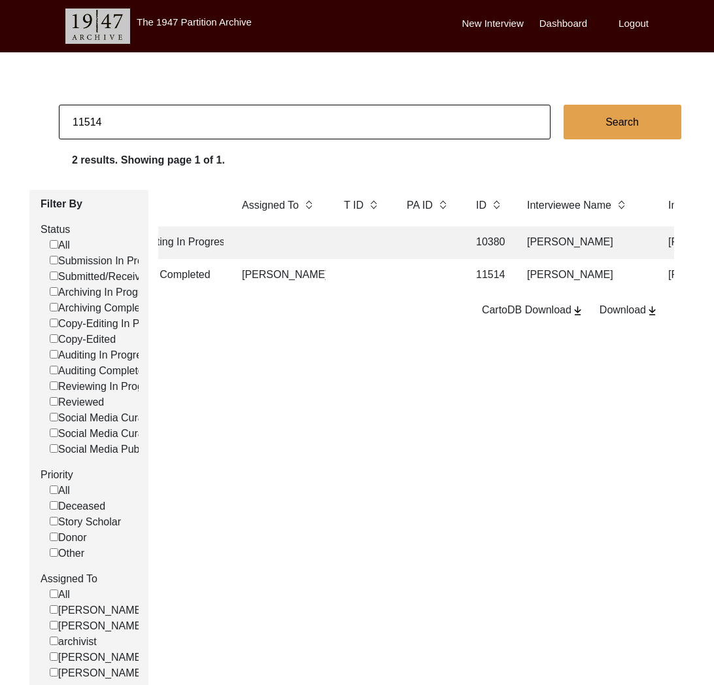
scroll to position [0, 13]
click at [426, 275] on td at bounding box center [428, 275] width 59 height 33
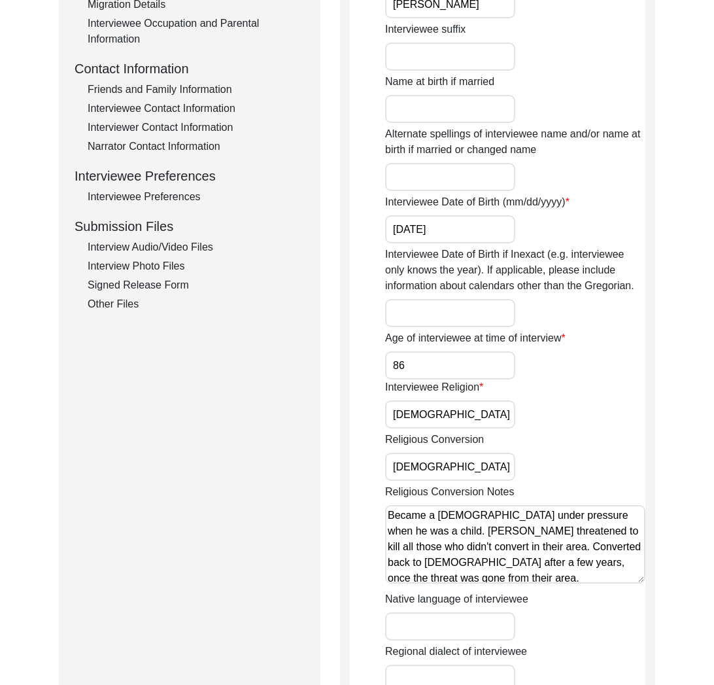
click at [167, 250] on div "Interview Audio/Video Files" at bounding box center [196, 247] width 217 height 16
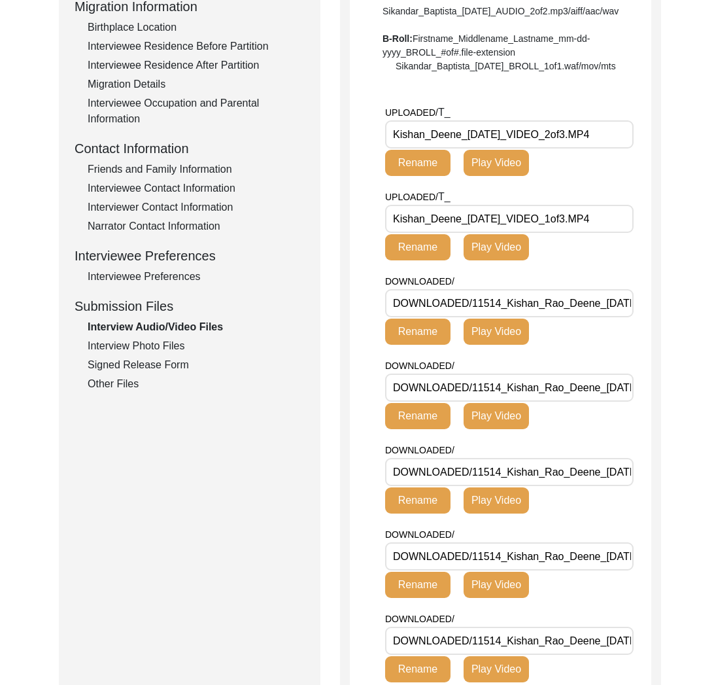
scroll to position [343, 0]
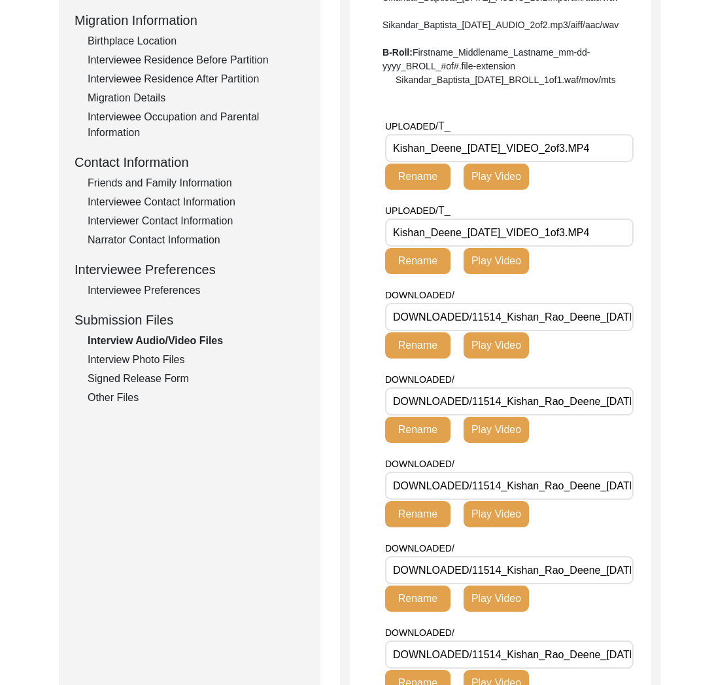
drag, startPoint x: 520, startPoint y: 188, endPoint x: 337, endPoint y: 189, distance: 183.1
click at [337, 189] on div "Submission Form Archivist Interview Information Interviewee Information Intervi…" at bounding box center [357, 566] width 596 height 1526
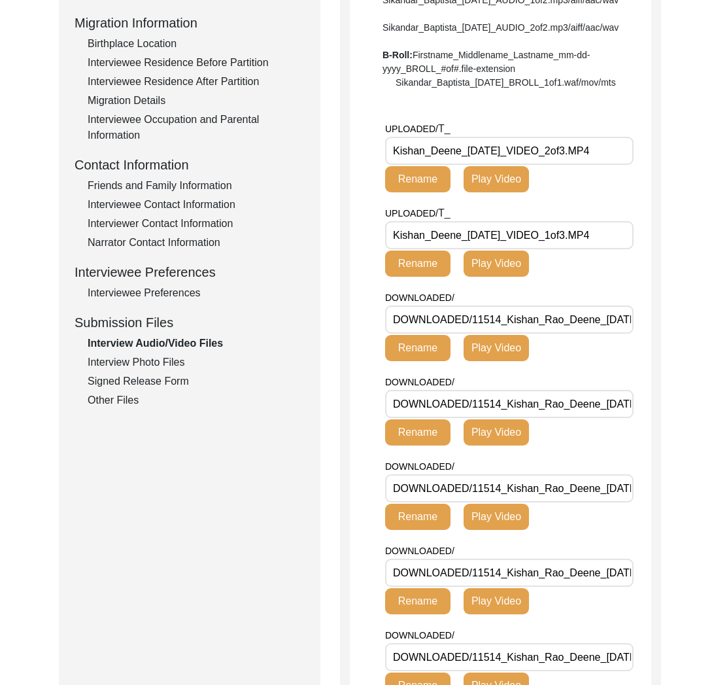
scroll to position [0, 0]
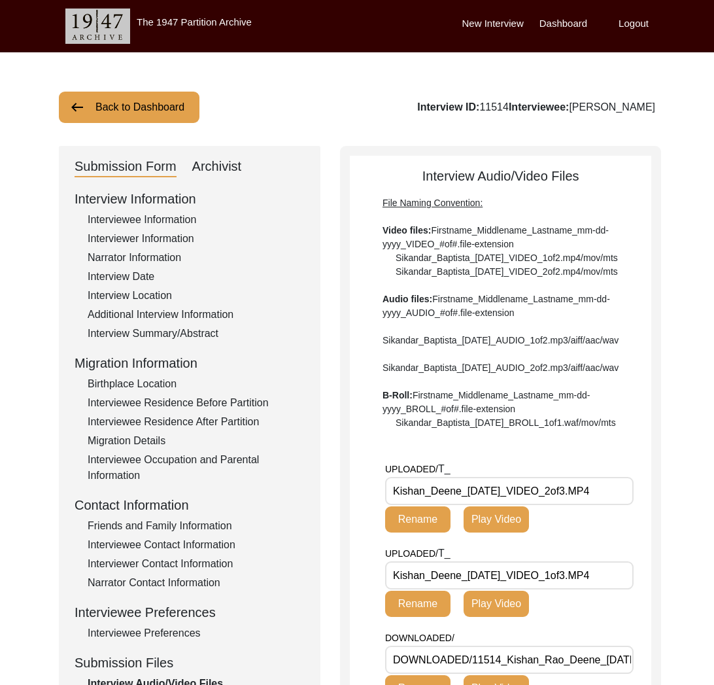
click at [153, 109] on button "Back to Dashboard" at bounding box center [129, 107] width 141 height 31
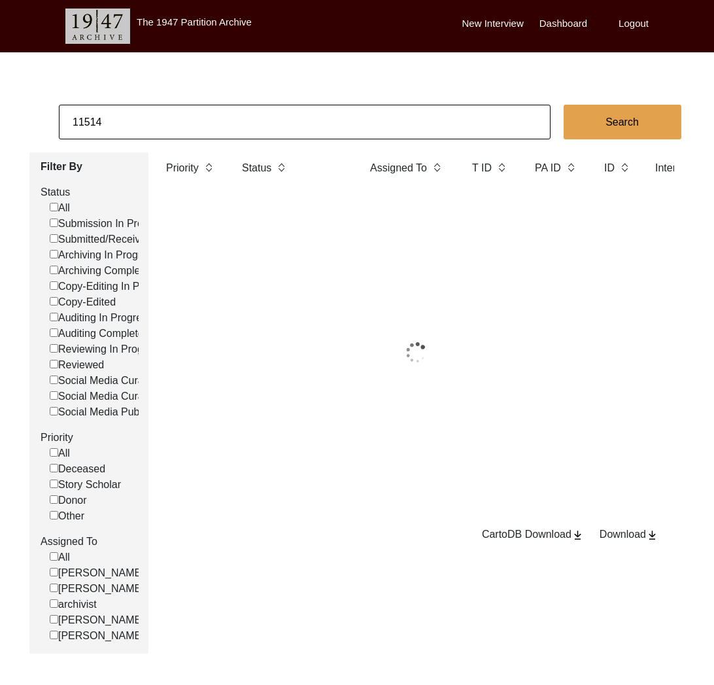
click at [180, 125] on input "11514" at bounding box center [305, 122] width 492 height 35
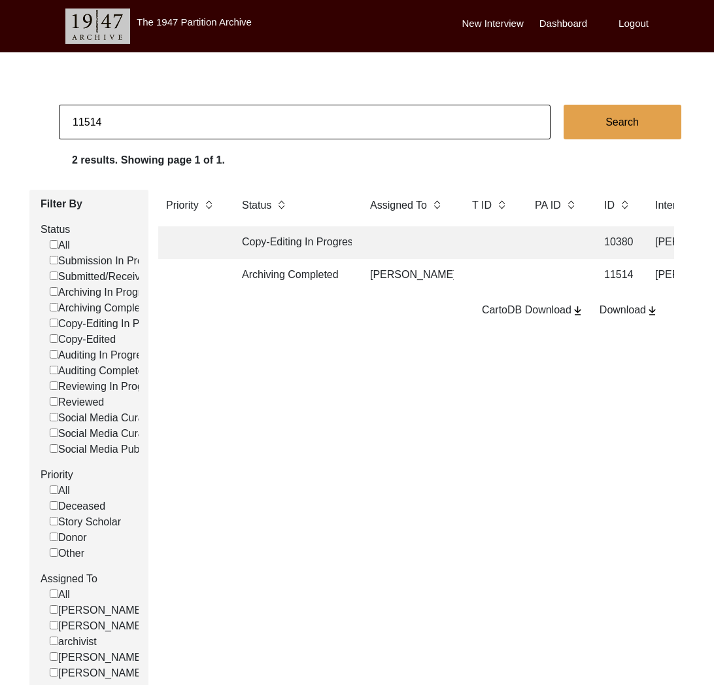
click at [180, 125] on input "11514" at bounding box center [305, 122] width 492 height 35
click at [383, 280] on td at bounding box center [408, 275] width 92 height 33
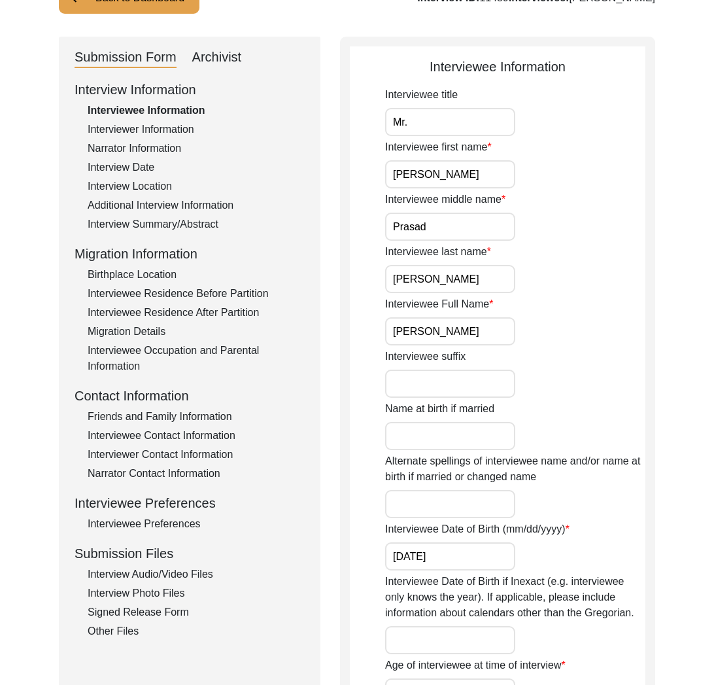
scroll to position [167, 0]
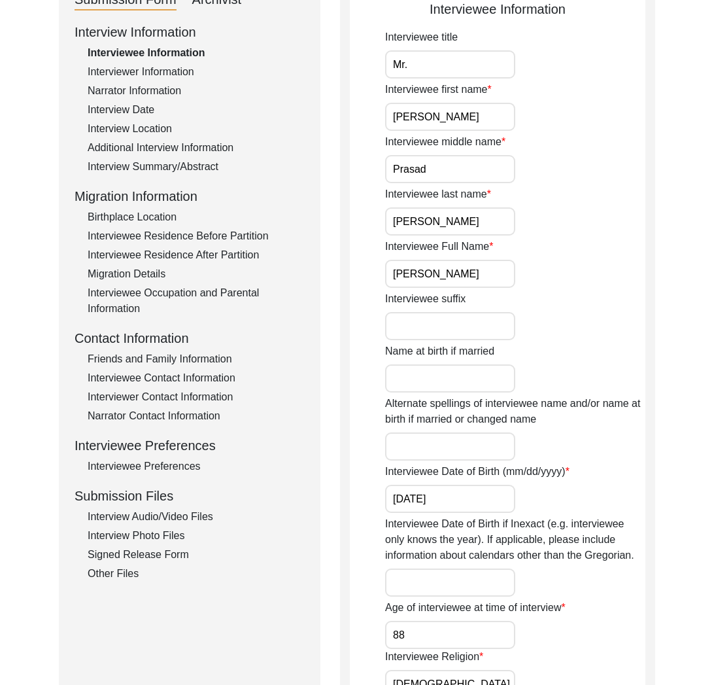
click at [128, 516] on div "Interview Audio/Video Files" at bounding box center [196, 517] width 217 height 16
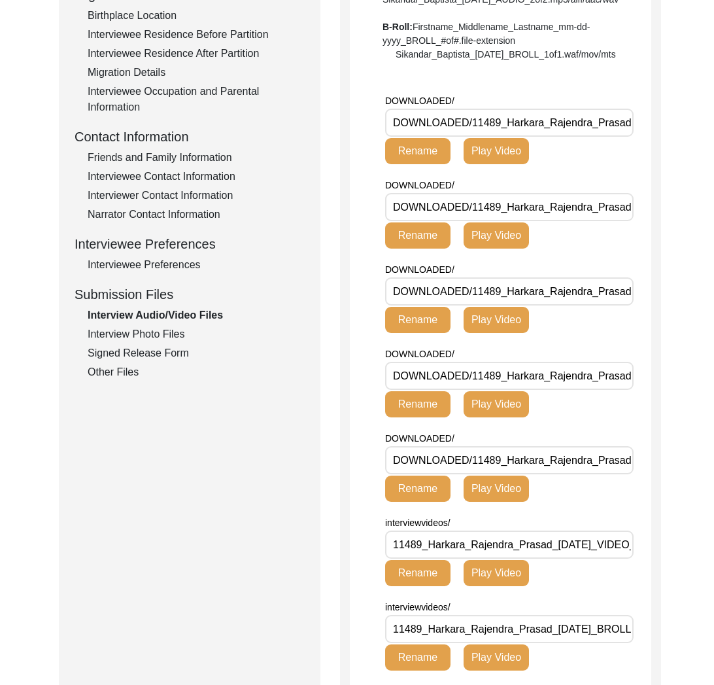
scroll to position [456, 0]
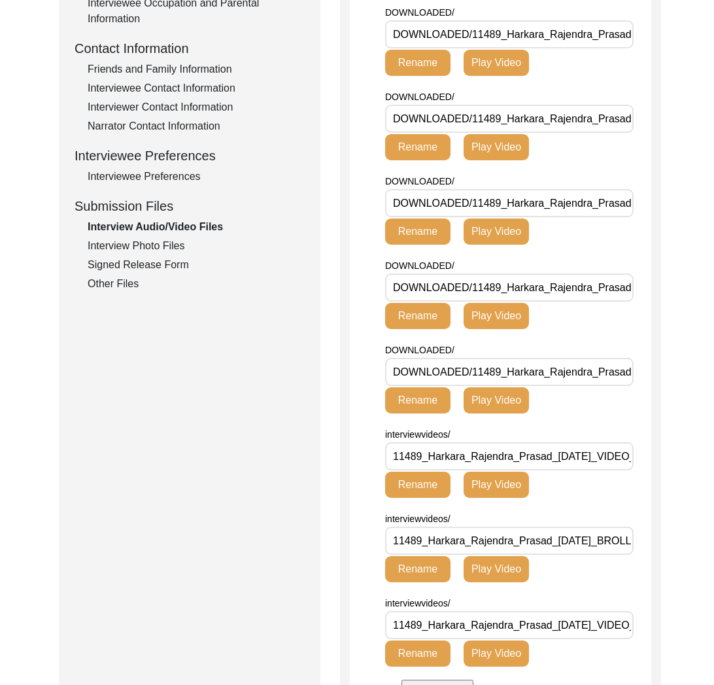
drag, startPoint x: 113, startPoint y: 246, endPoint x: 156, endPoint y: 321, distance: 86.7
click at [113, 246] on div "Interview Photo Files" at bounding box center [196, 246] width 217 height 16
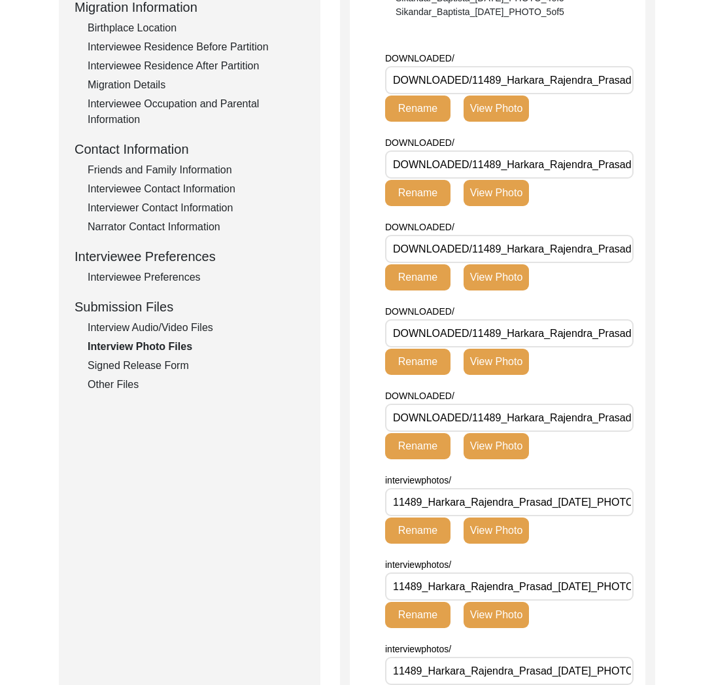
scroll to position [295, 0]
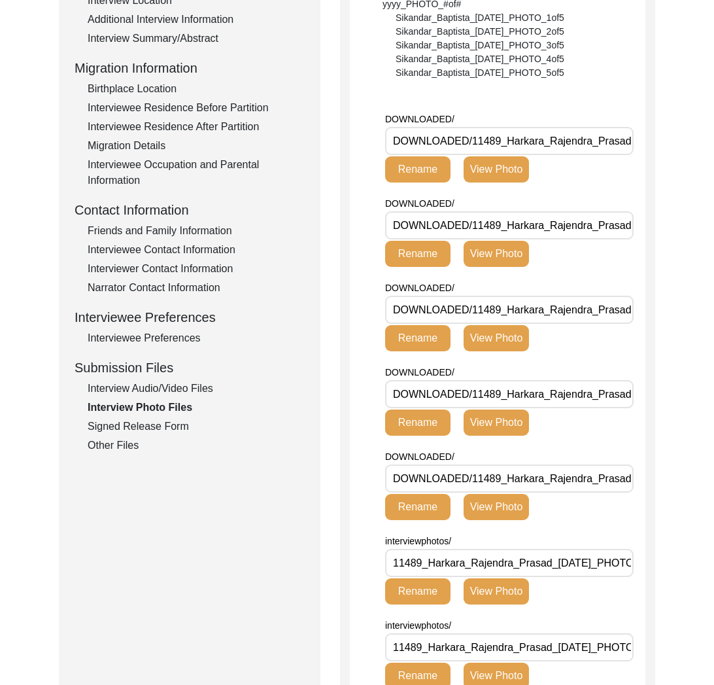
click at [146, 437] on div "Interview Information Interviewee Information Interviewer Information Narrator …" at bounding box center [190, 173] width 230 height 559
click at [142, 420] on div "Signed Release Form" at bounding box center [196, 426] width 217 height 16
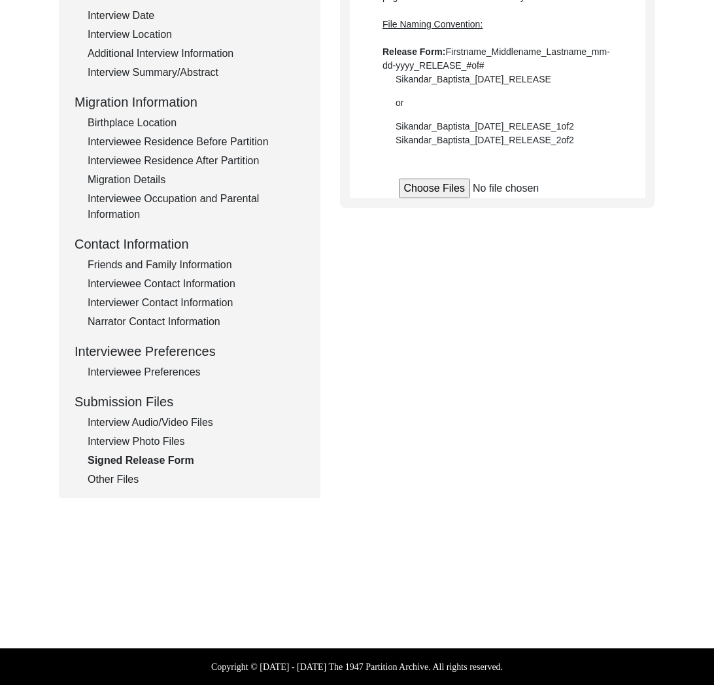
scroll to position [261, 0]
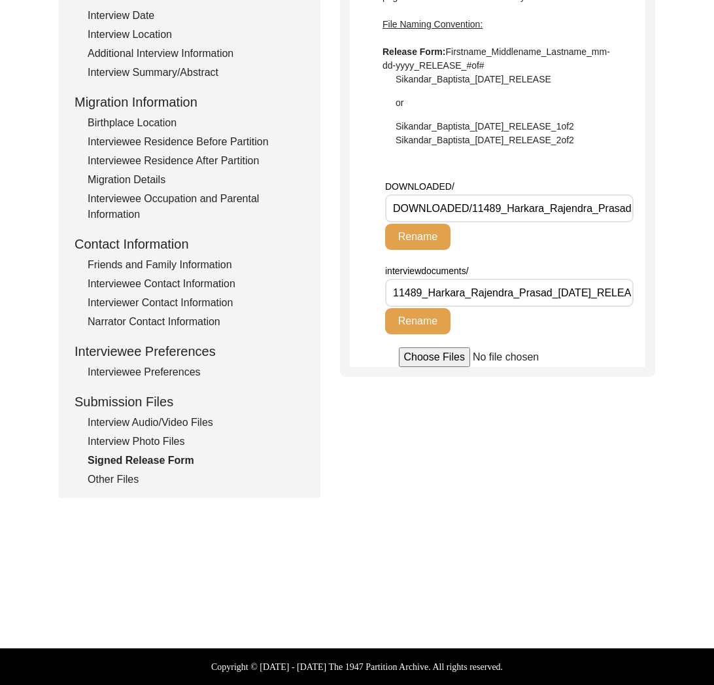
click at [128, 479] on div "Other Files" at bounding box center [196, 479] width 217 height 16
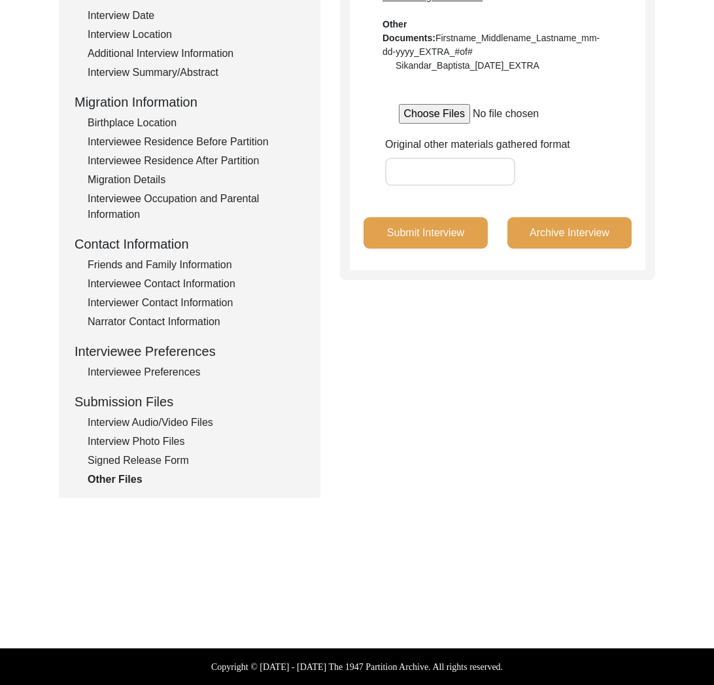
click at [156, 427] on div "Interview Audio/Video Files" at bounding box center [196, 423] width 217 height 16
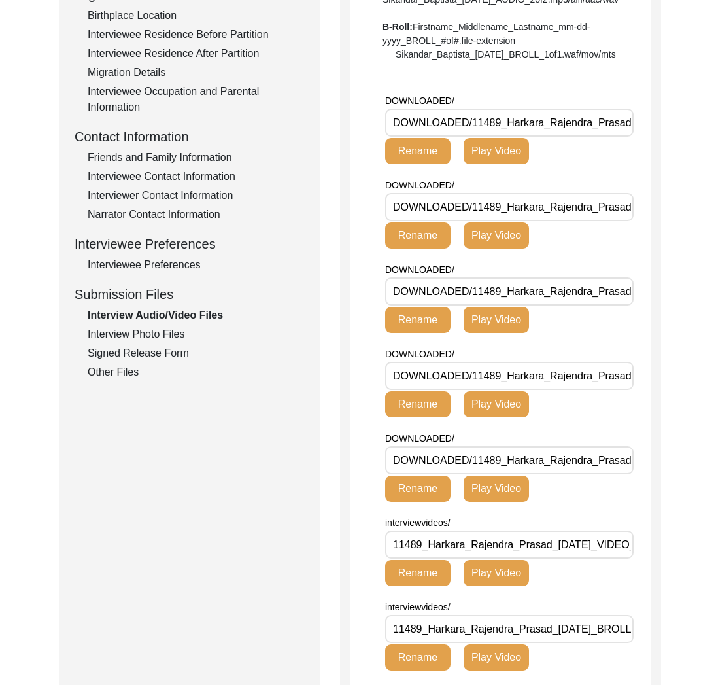
scroll to position [0, 0]
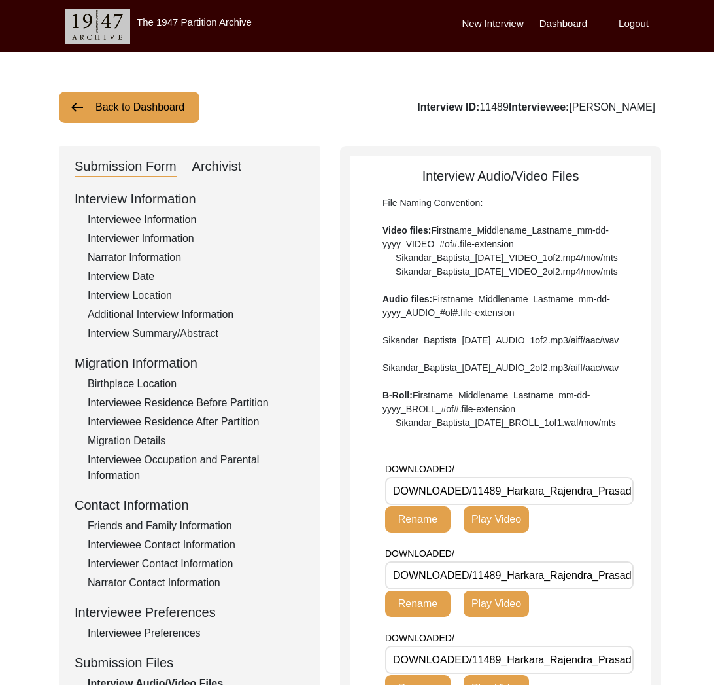
click at [154, 107] on button "Back to Dashboard" at bounding box center [129, 107] width 141 height 31
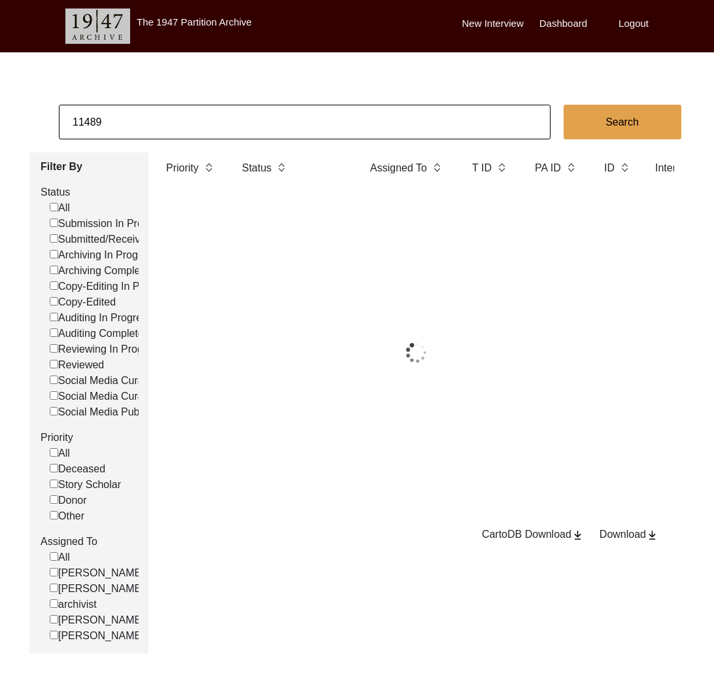
click at [214, 122] on input "11489" at bounding box center [305, 122] width 492 height 35
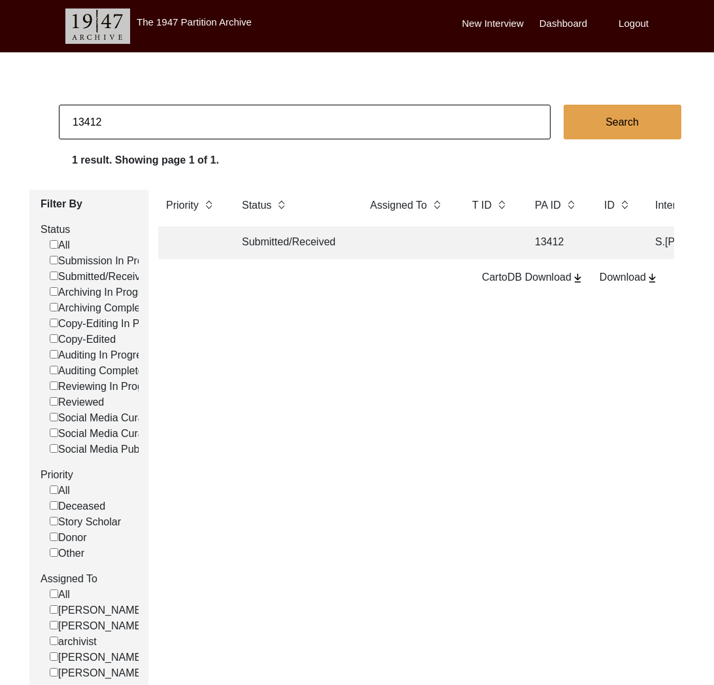
click at [343, 241] on td "Submitted/Received" at bounding box center [293, 242] width 118 height 33
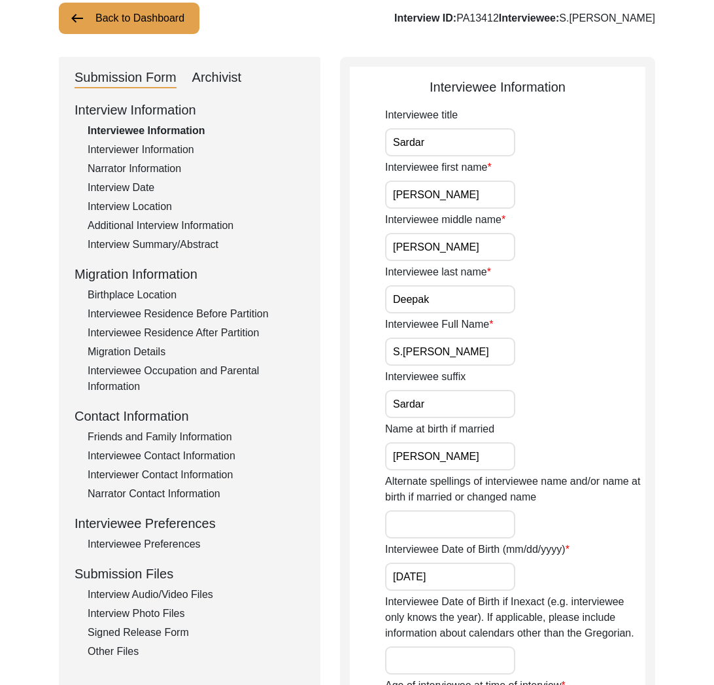
scroll to position [156, 0]
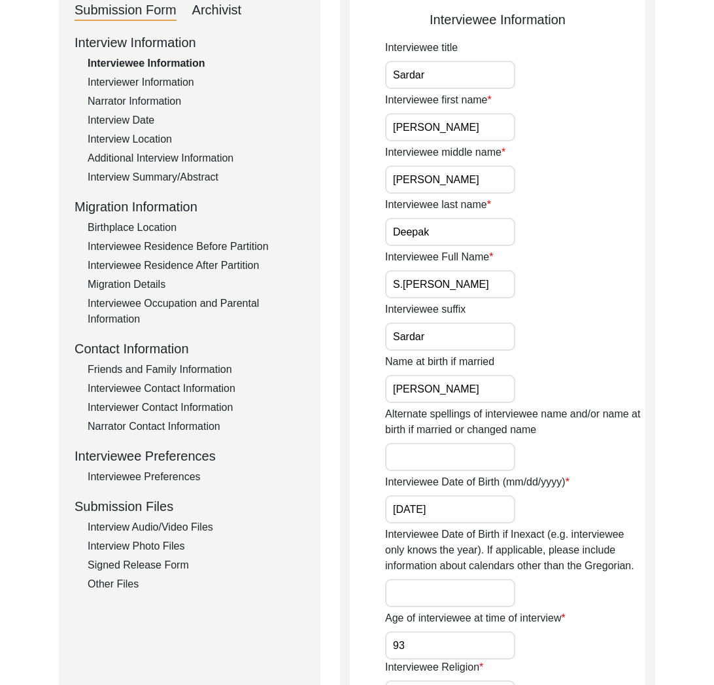
click at [164, 562] on div "Signed Release Form" at bounding box center [196, 565] width 217 height 16
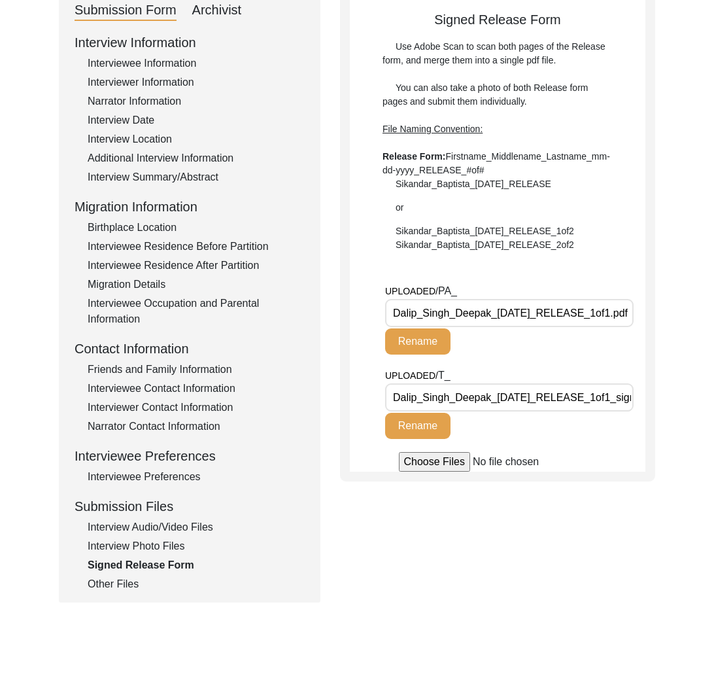
scroll to position [0, 54]
click at [524, 399] on input "Dalip_Singh_Deepak_[DATE]_RELEASE_1of1_signed.pdf" at bounding box center [509, 397] width 248 height 28
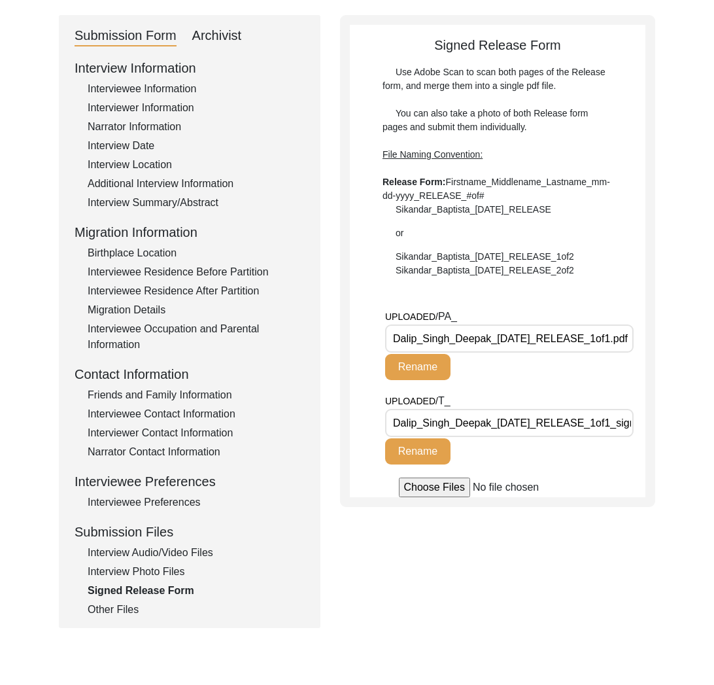
scroll to position [126, 0]
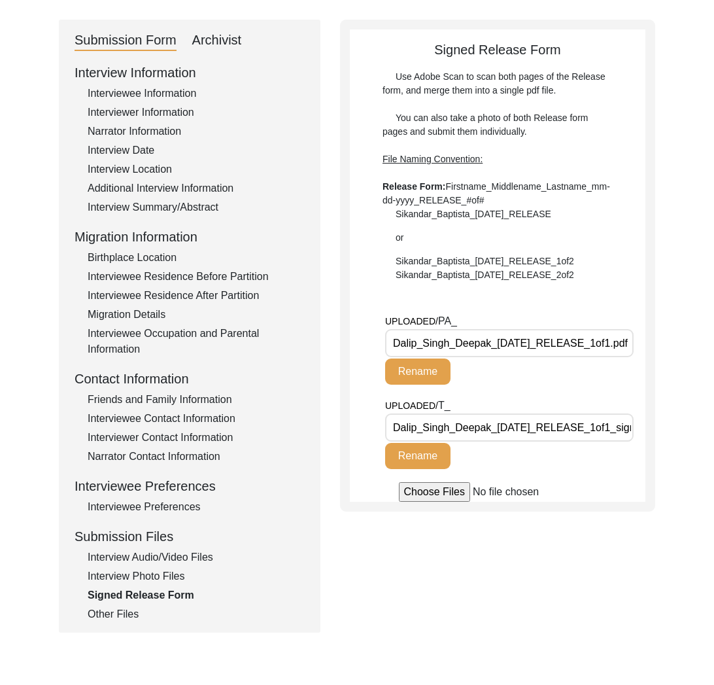
click at [177, 111] on div "Interviewer Information" at bounding box center [196, 113] width 217 height 16
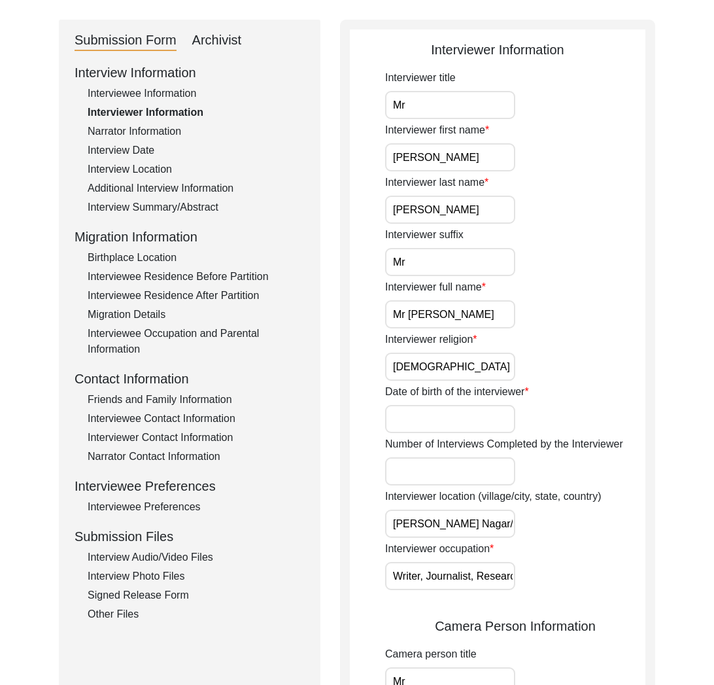
click at [400, 154] on input "[PERSON_NAME]" at bounding box center [450, 157] width 130 height 28
click at [454, 318] on input "Mr [PERSON_NAME]" at bounding box center [450, 314] width 130 height 28
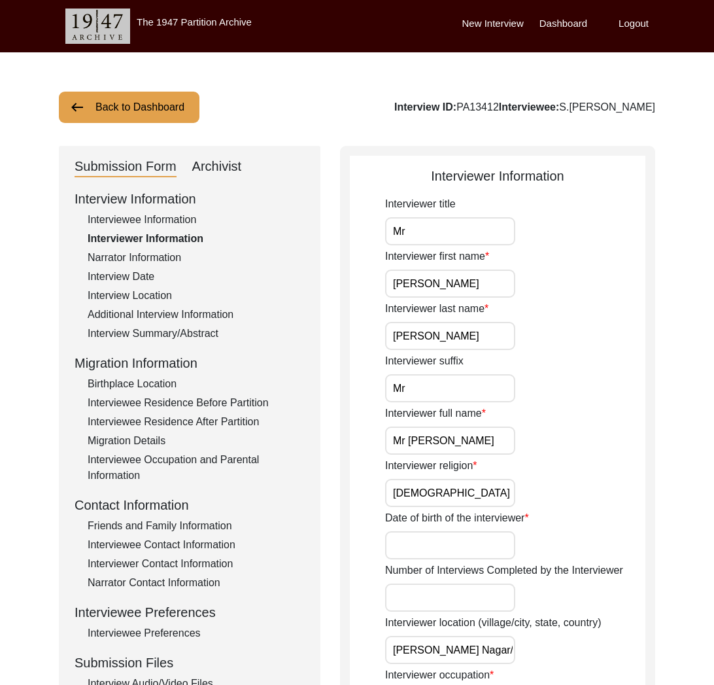
click at [137, 110] on button "Back to Dashboard" at bounding box center [129, 107] width 141 height 31
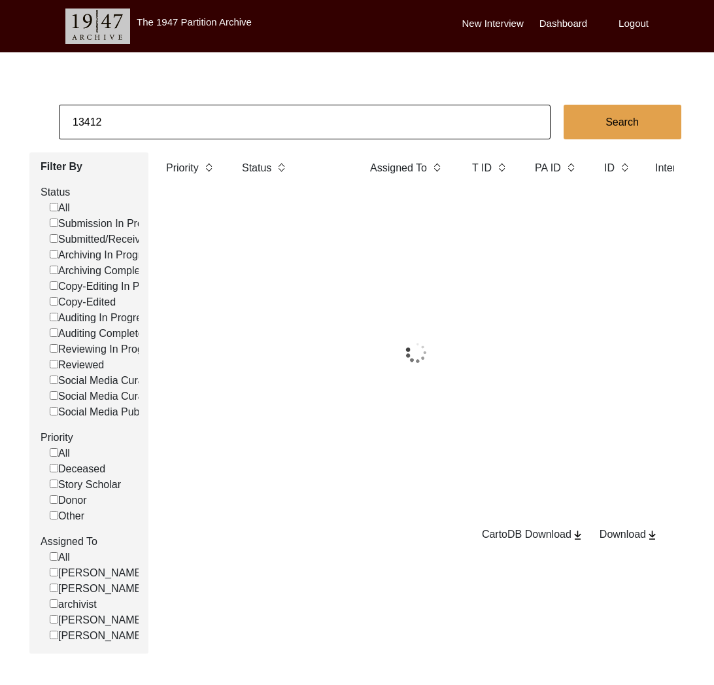
click at [196, 113] on input "13412" at bounding box center [305, 122] width 492 height 35
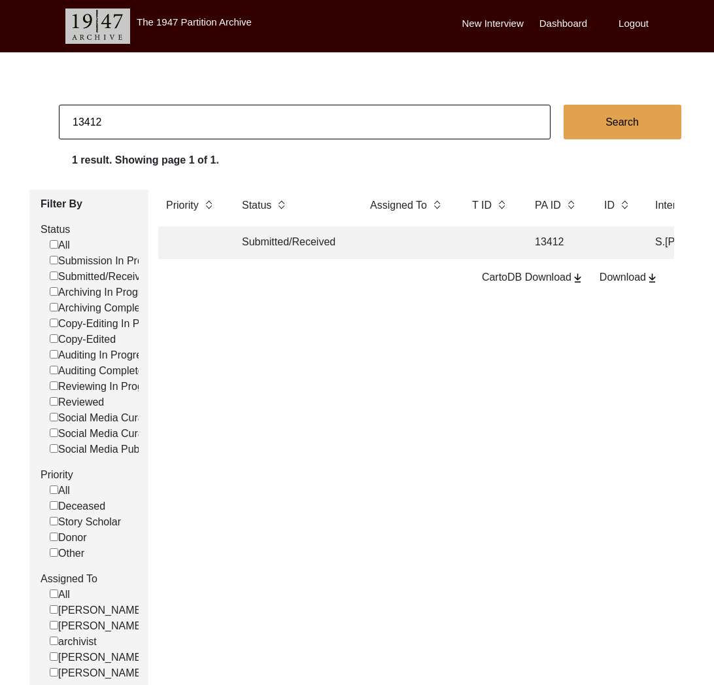
paste input "PA13510"
drag, startPoint x: 84, startPoint y: 122, endPoint x: 121, endPoint y: 125, distance: 36.8
click at [85, 122] on input "PA13510" at bounding box center [305, 122] width 492 height 35
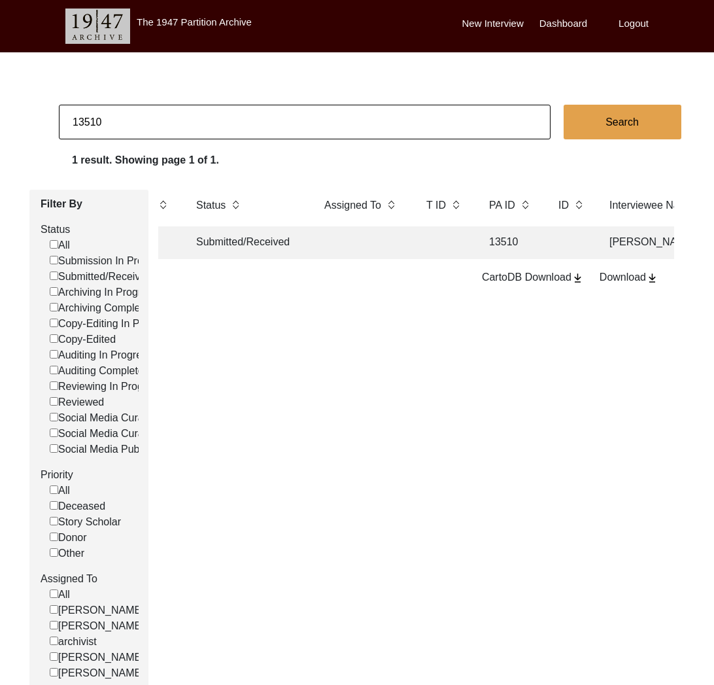
scroll to position [0, 50]
click at [392, 249] on td at bounding box center [358, 242] width 92 height 33
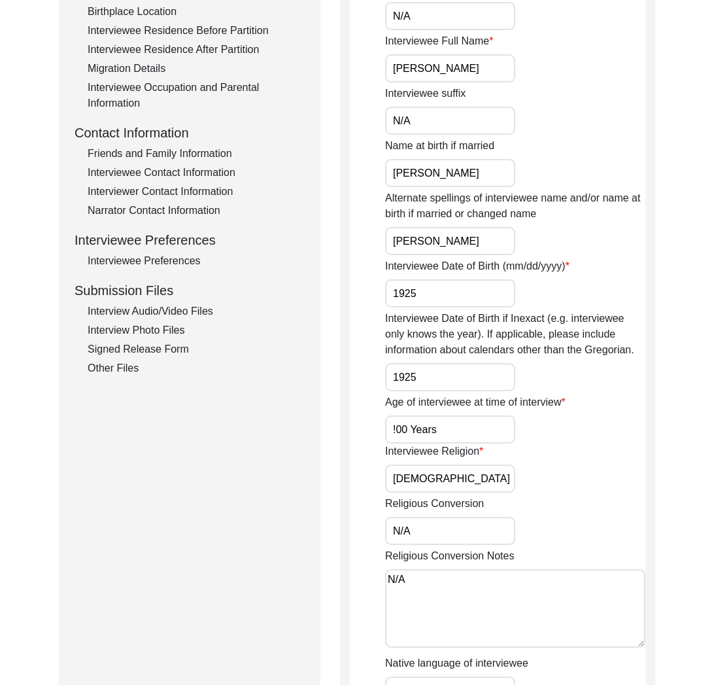
scroll to position [376, 0]
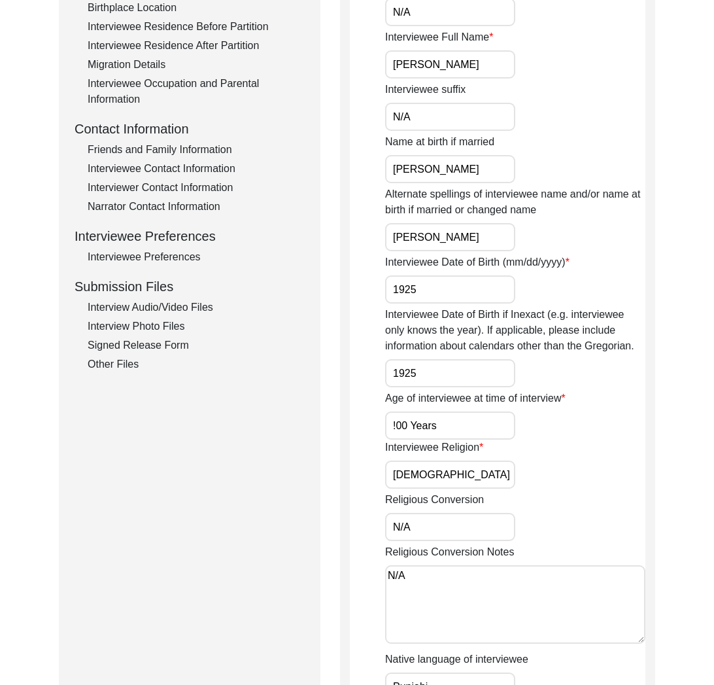
drag, startPoint x: 161, startPoint y: 344, endPoint x: 167, endPoint y: 346, distance: 6.8
click at [161, 344] on div "Signed Release Form" at bounding box center [196, 345] width 217 height 16
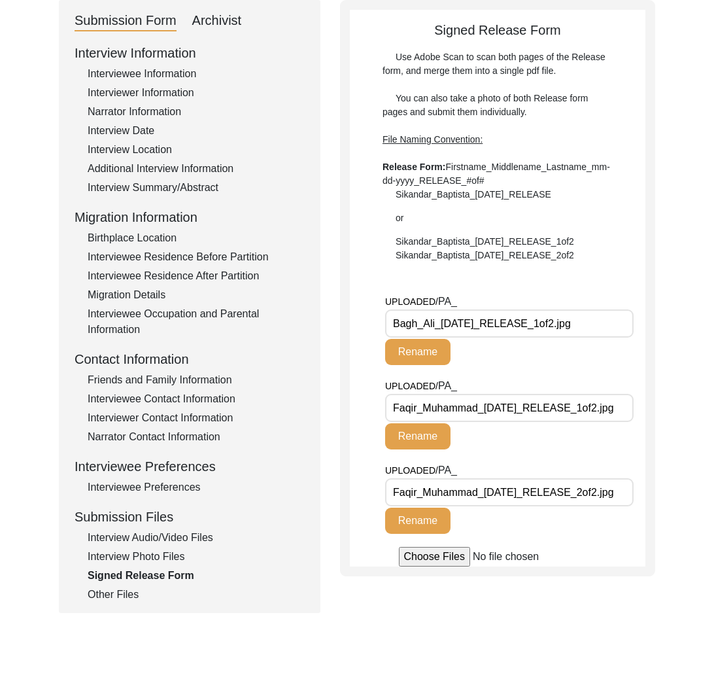
scroll to position [148, 0]
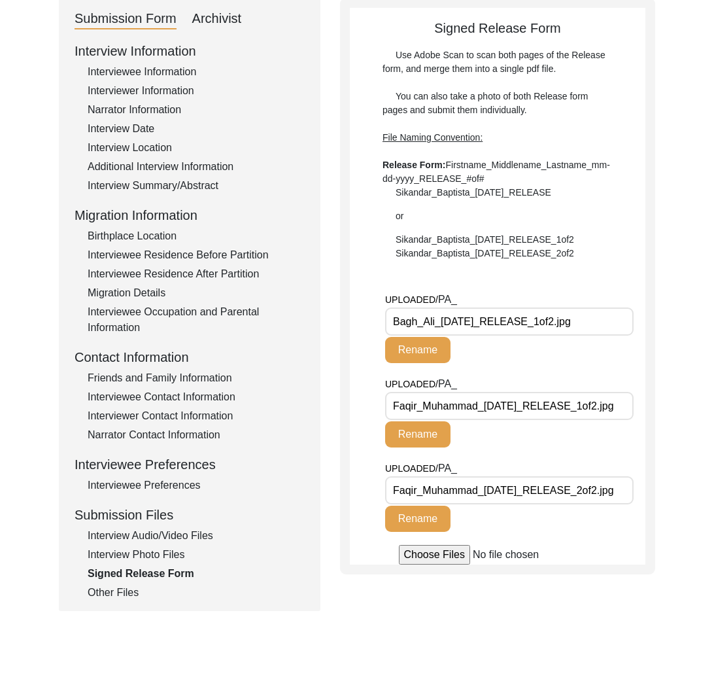
click at [468, 326] on input "Bagh_Ali_[DATE]_RELEASE_1of2.jpg" at bounding box center [509, 321] width 248 height 28
click at [468, 325] on input "Bagh_Ali_[DATE]_RELEASE_1of2.jpg" at bounding box center [509, 321] width 248 height 28
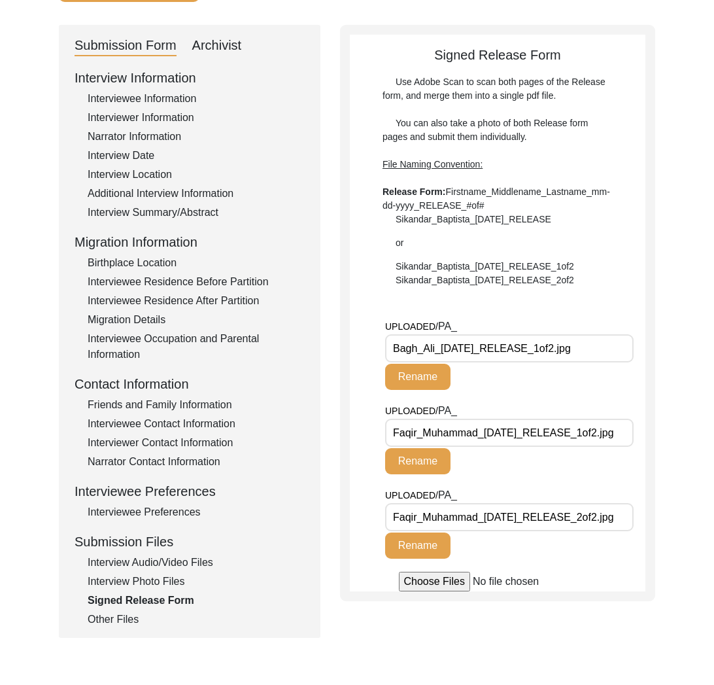
scroll to position [123, 0]
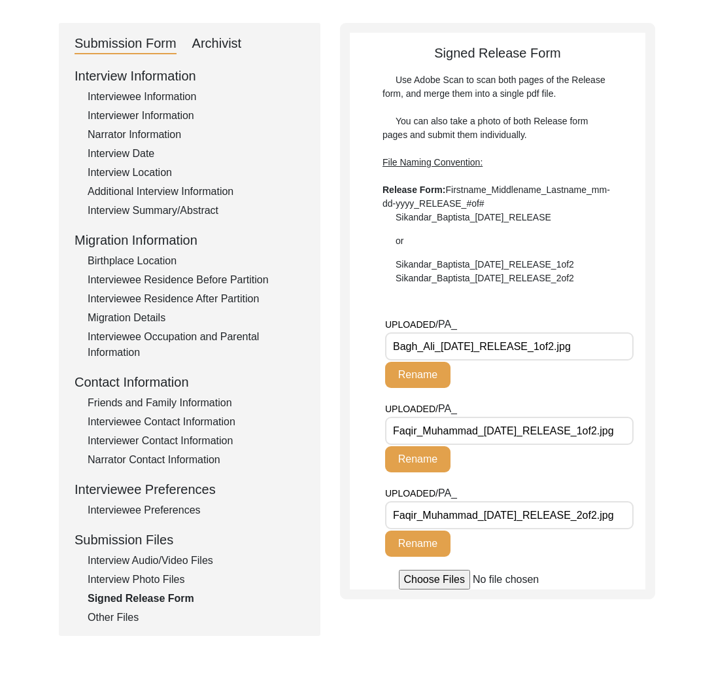
click at [167, 579] on div "Interview Photo Files" at bounding box center [196, 579] width 217 height 16
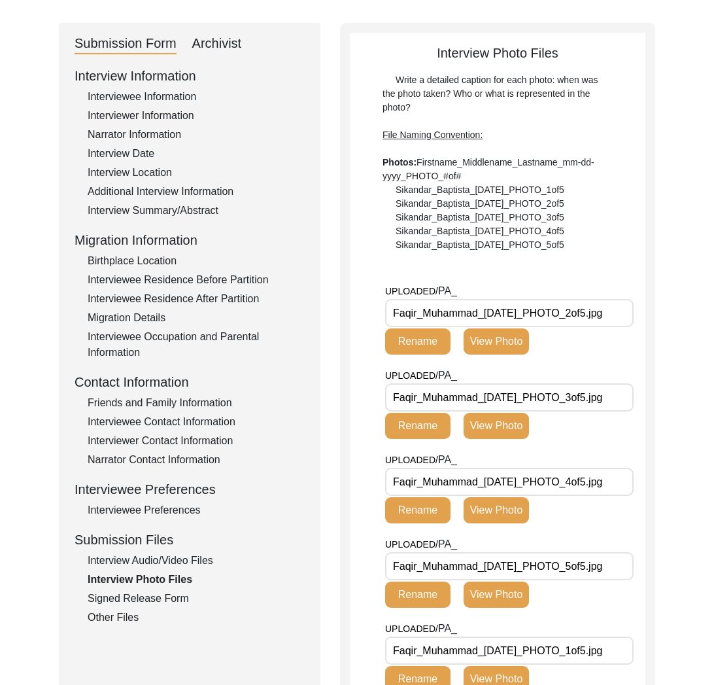
click at [167, 598] on div "Signed Release Form" at bounding box center [196, 598] width 217 height 16
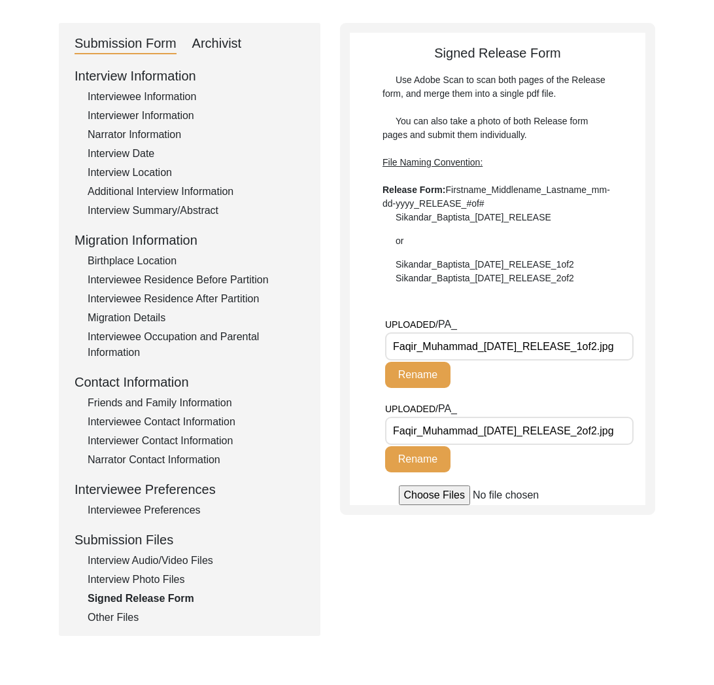
scroll to position [0, 0]
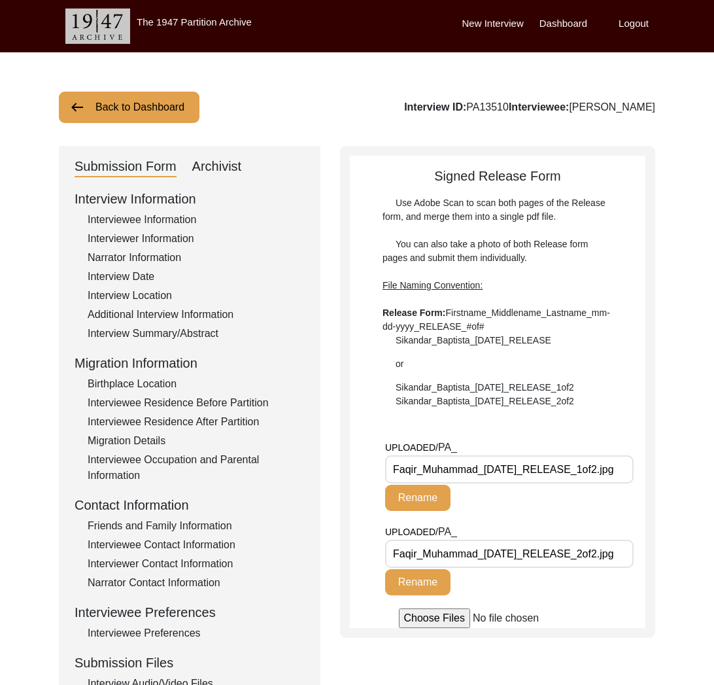
click at [178, 95] on button "Back to Dashboard" at bounding box center [129, 107] width 141 height 31
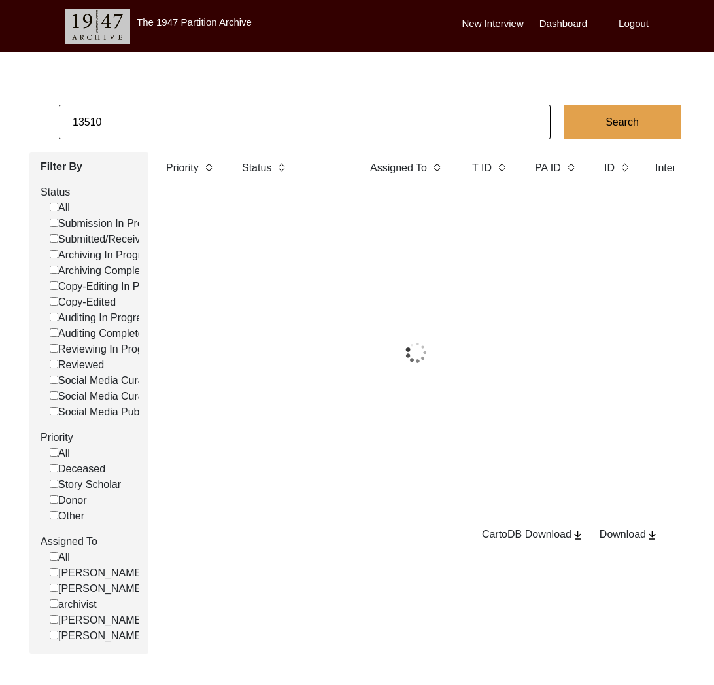
click at [211, 126] on input "13510" at bounding box center [305, 122] width 492 height 35
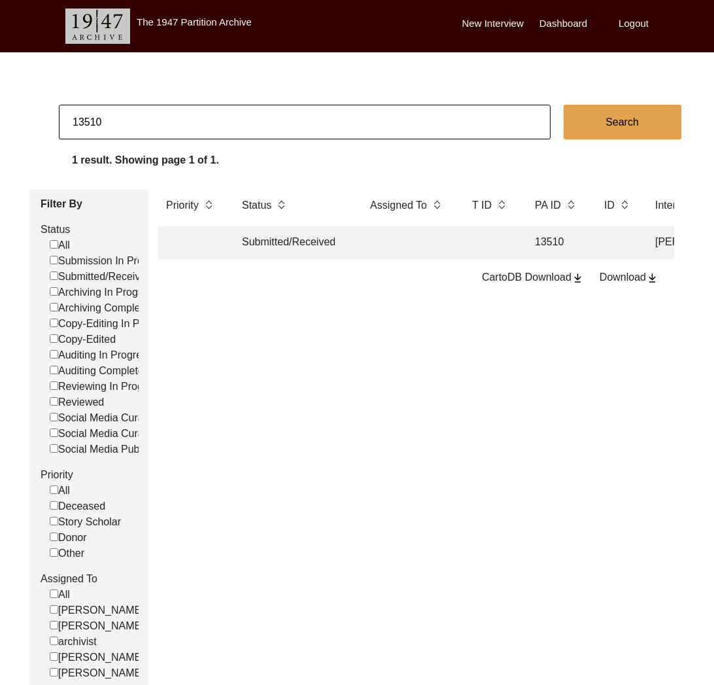
scroll to position [1, 0]
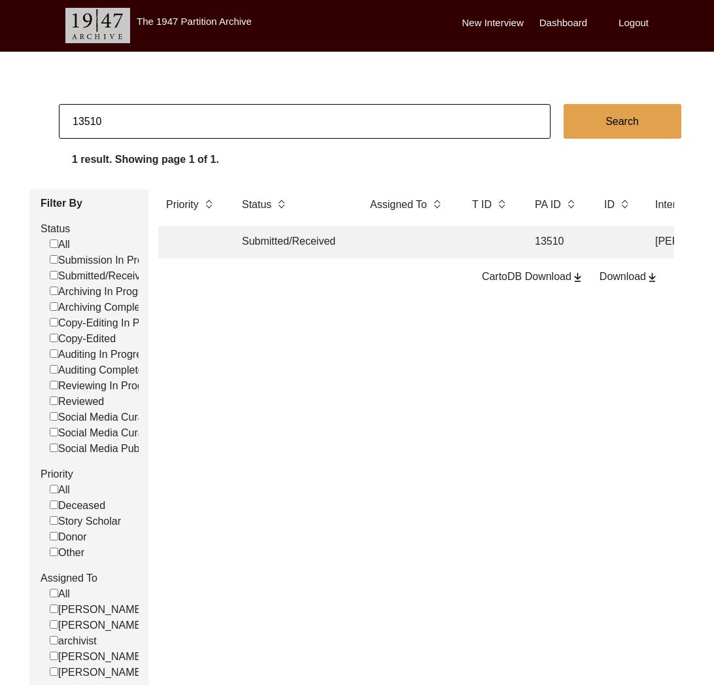
click at [211, 126] on input "13510" at bounding box center [305, 121] width 492 height 35
paste input "256"
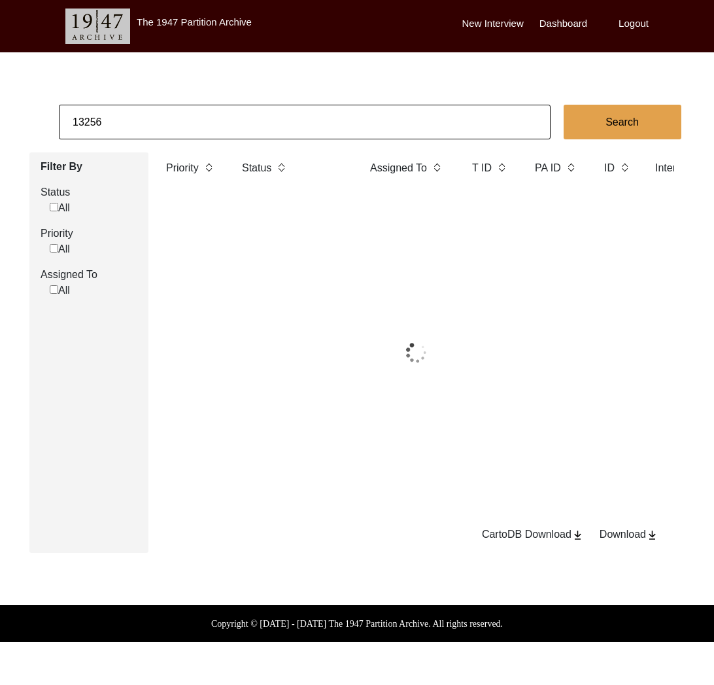
scroll to position [0, 0]
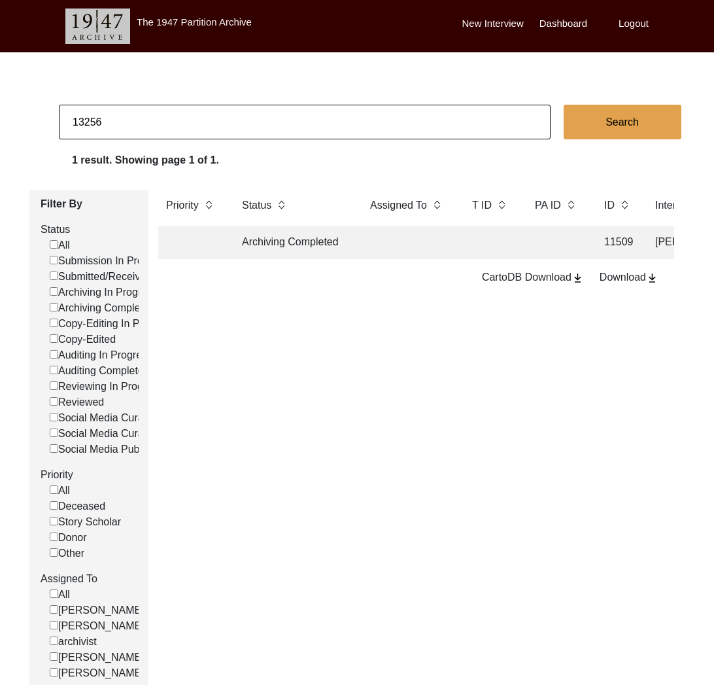
click at [326, 246] on td "Archiving Completed" at bounding box center [293, 242] width 118 height 33
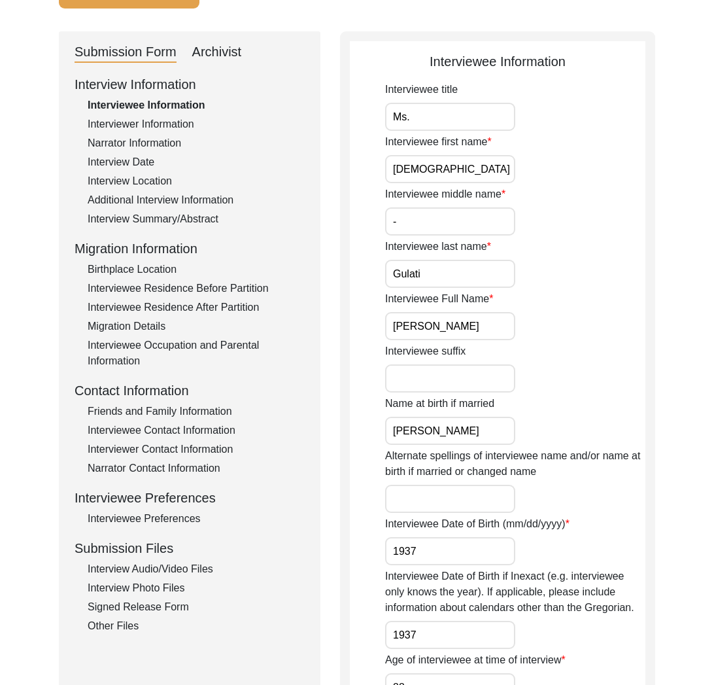
scroll to position [192, 0]
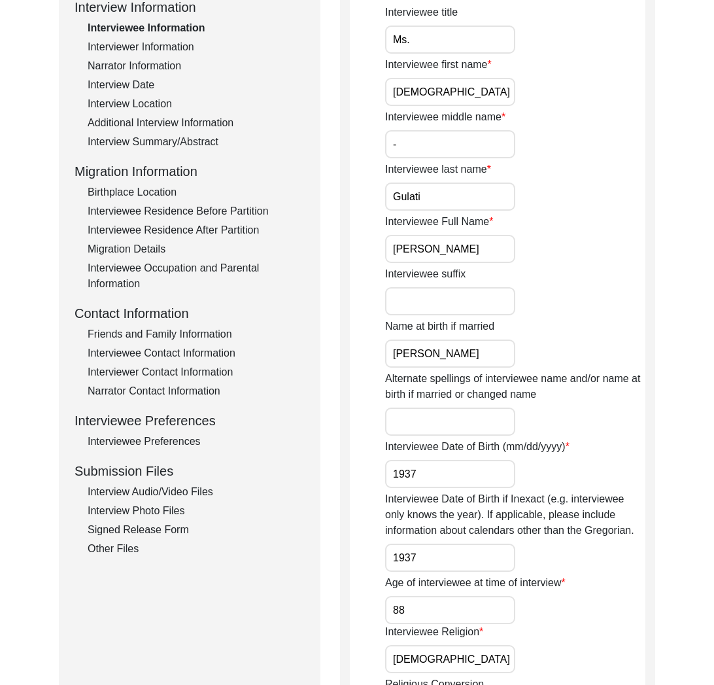
click at [155, 494] on div "Interview Audio/Video Files" at bounding box center [196, 492] width 217 height 16
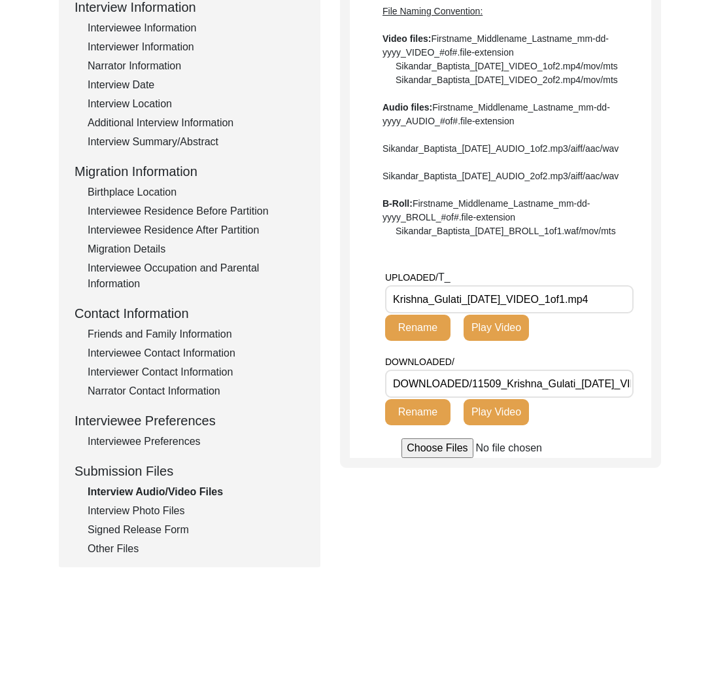
click at [126, 534] on div "Signed Release Form" at bounding box center [196, 530] width 217 height 16
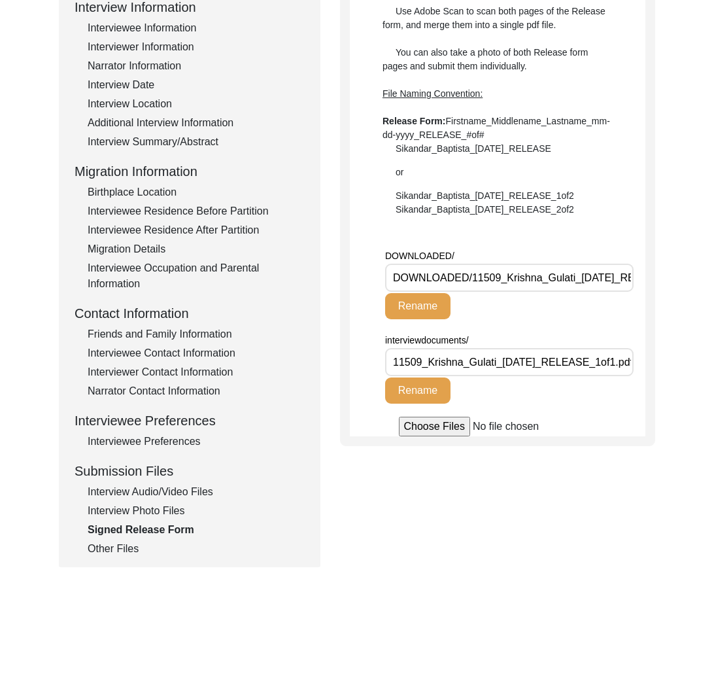
click at [126, 549] on div "Other Files" at bounding box center [196, 549] width 217 height 16
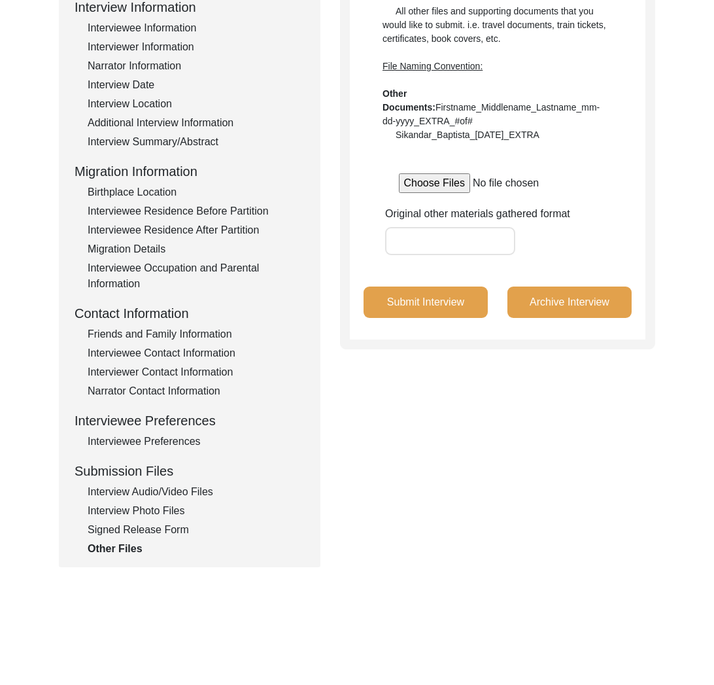
click at [135, 511] on div "Interview Photo Files" at bounding box center [196, 511] width 217 height 16
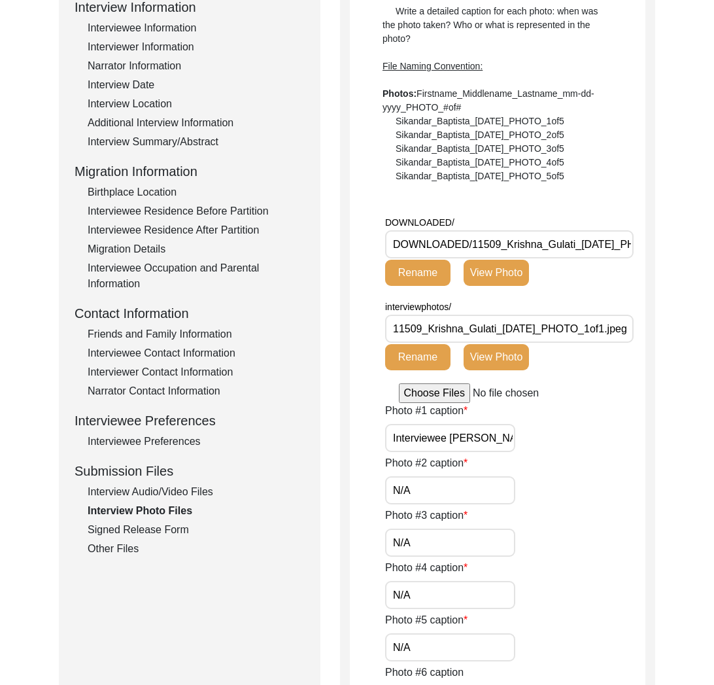
scroll to position [0, 95]
click at [135, 44] on div "Interviewer Information" at bounding box center [196, 47] width 217 height 16
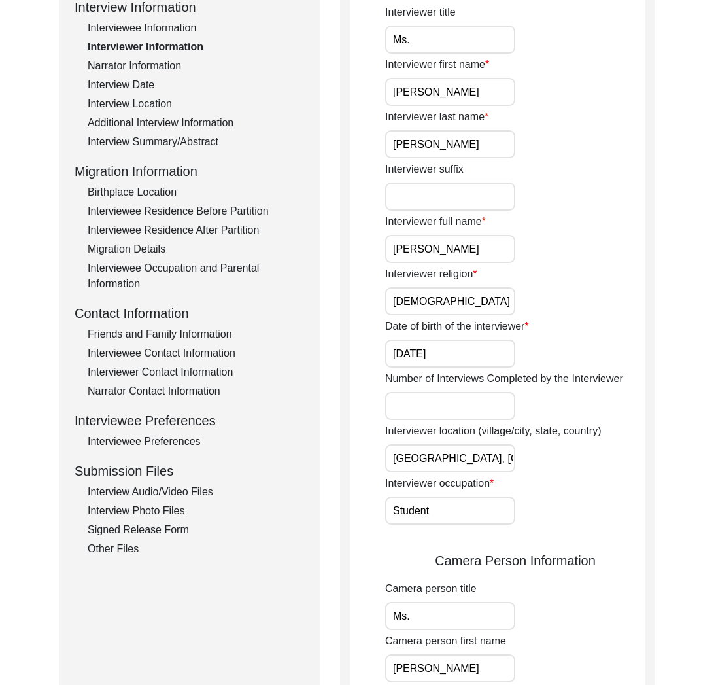
click at [439, 249] on input "[PERSON_NAME]" at bounding box center [450, 249] width 130 height 28
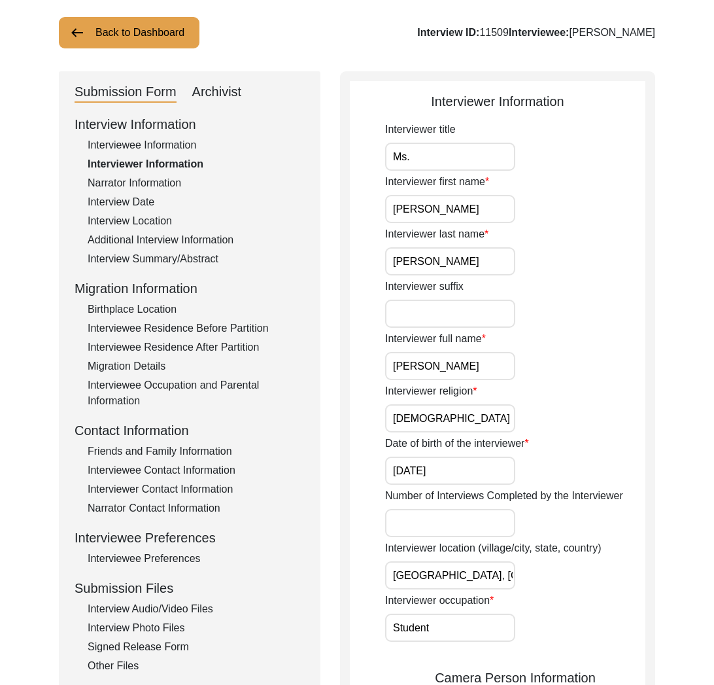
scroll to position [56, 0]
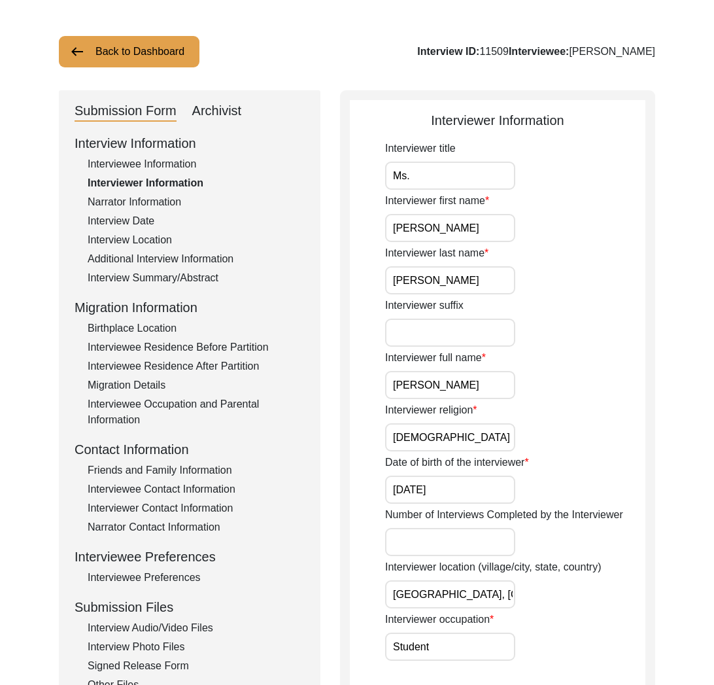
click at [161, 165] on div "Interviewee Information" at bounding box center [196, 164] width 217 height 16
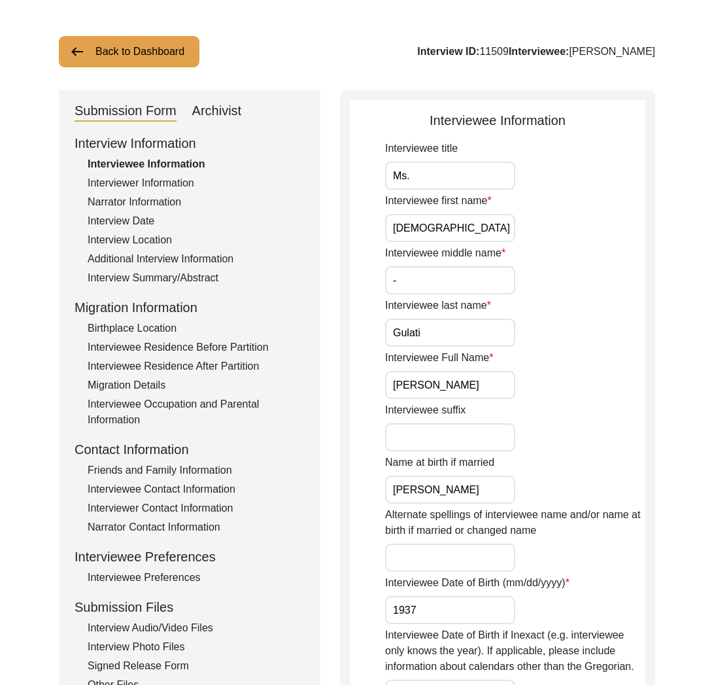
click at [170, 182] on div "Interviewer Information" at bounding box center [196, 183] width 217 height 16
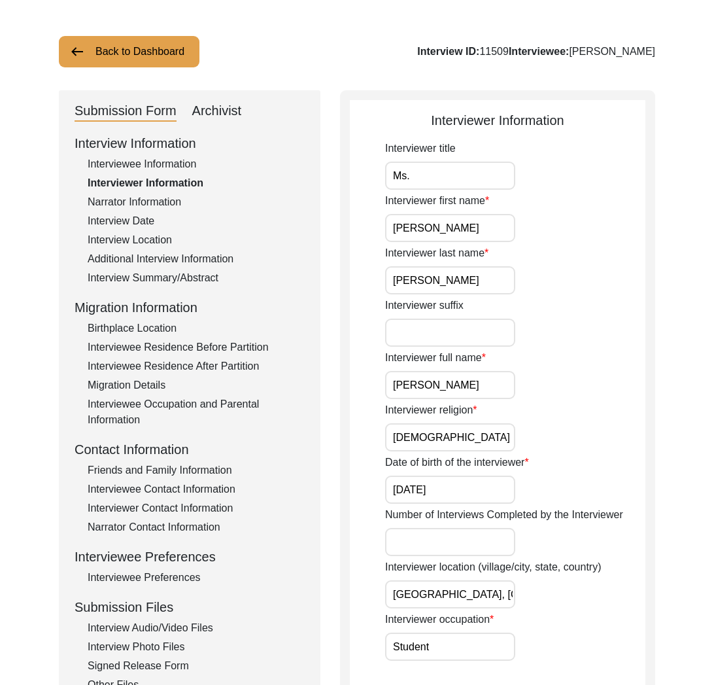
click at [454, 374] on input "[PERSON_NAME]" at bounding box center [450, 385] width 130 height 28
click at [437, 386] on input "[PERSON_NAME]" at bounding box center [450, 385] width 130 height 28
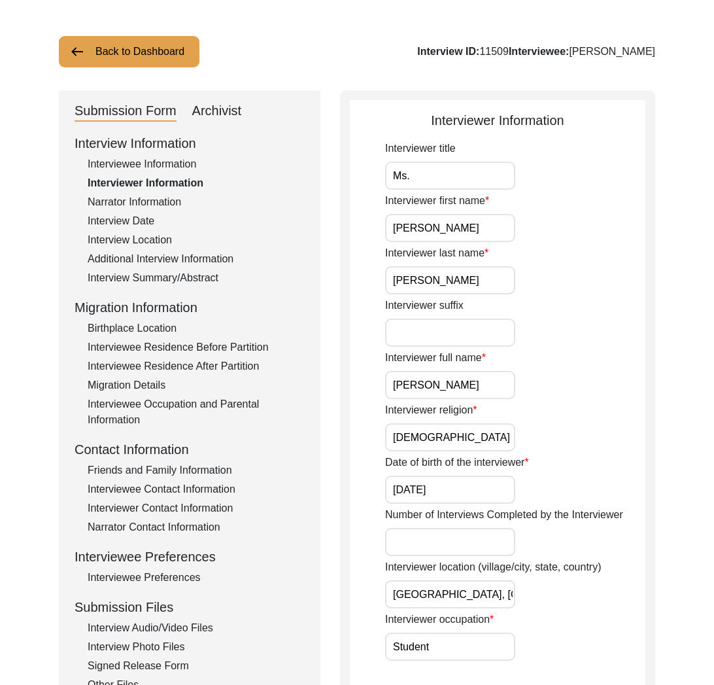
click at [437, 386] on input "[PERSON_NAME]" at bounding box center [450, 385] width 130 height 28
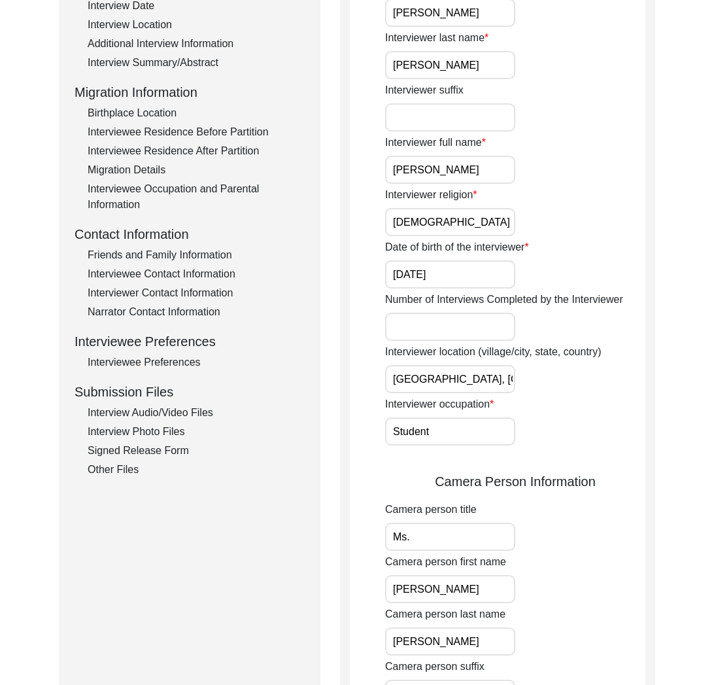
click at [114, 464] on div "Other Files" at bounding box center [196, 470] width 217 height 16
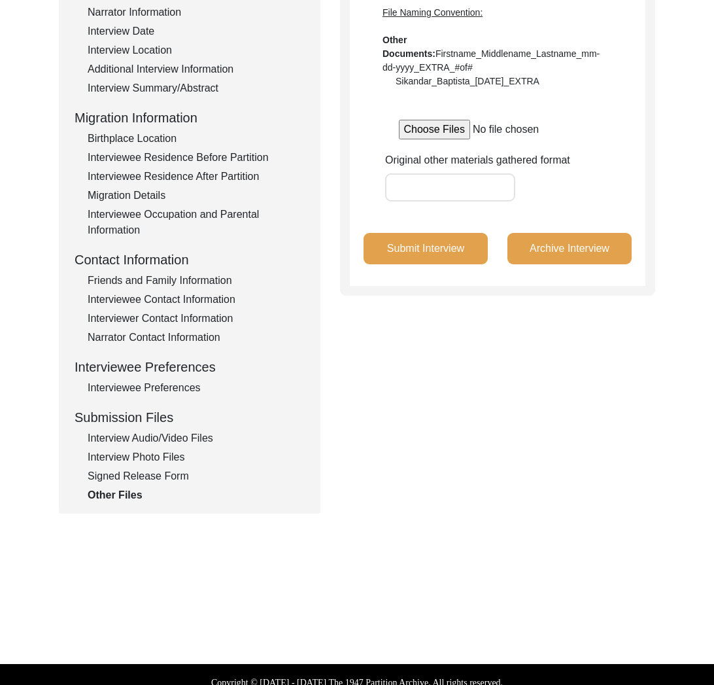
scroll to position [0, 0]
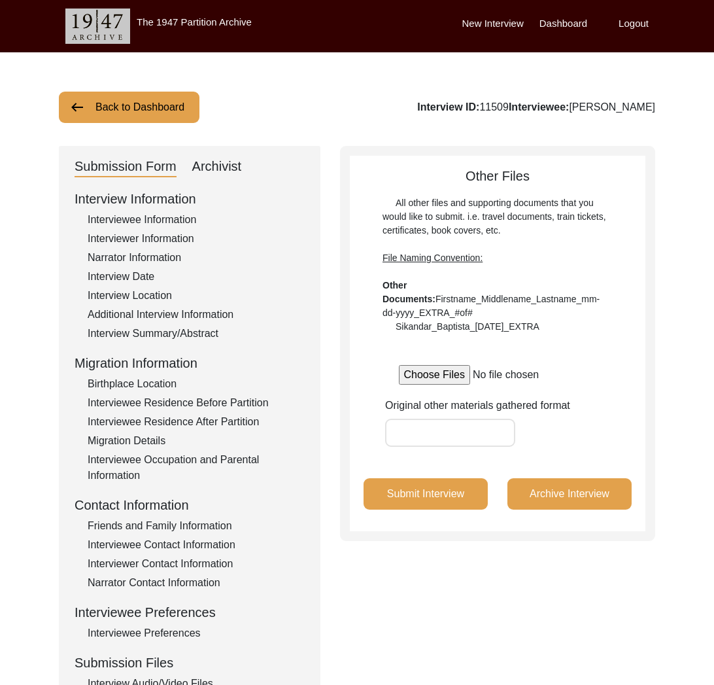
drag, startPoint x: 669, startPoint y: 105, endPoint x: 69, endPoint y: 242, distance: 615.6
click at [588, 105] on div "Back to Dashboard Interview ID: 11509 Interviewee: [PERSON_NAME] Submission For…" at bounding box center [357, 454] width 714 height 804
click at [162, 239] on div "Interviewer Information" at bounding box center [196, 239] width 217 height 16
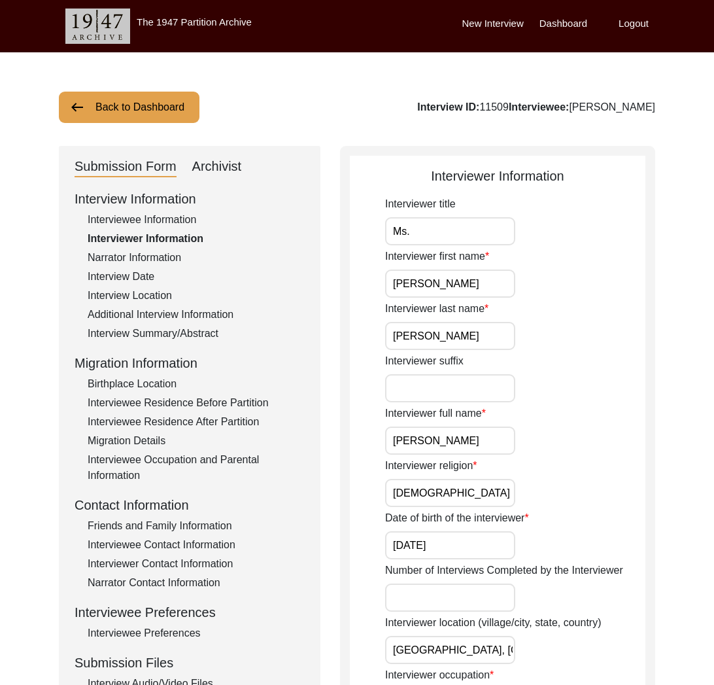
drag, startPoint x: 130, startPoint y: 121, endPoint x: 137, endPoint y: 120, distance: 7.3
click at [137, 120] on button "Back to Dashboard" at bounding box center [129, 107] width 141 height 31
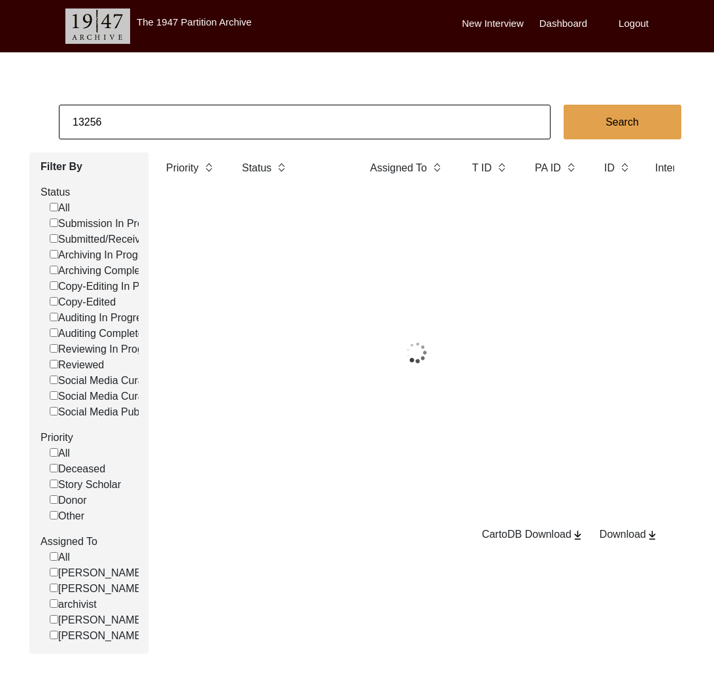
click at [157, 115] on input "13256" at bounding box center [305, 122] width 492 height 35
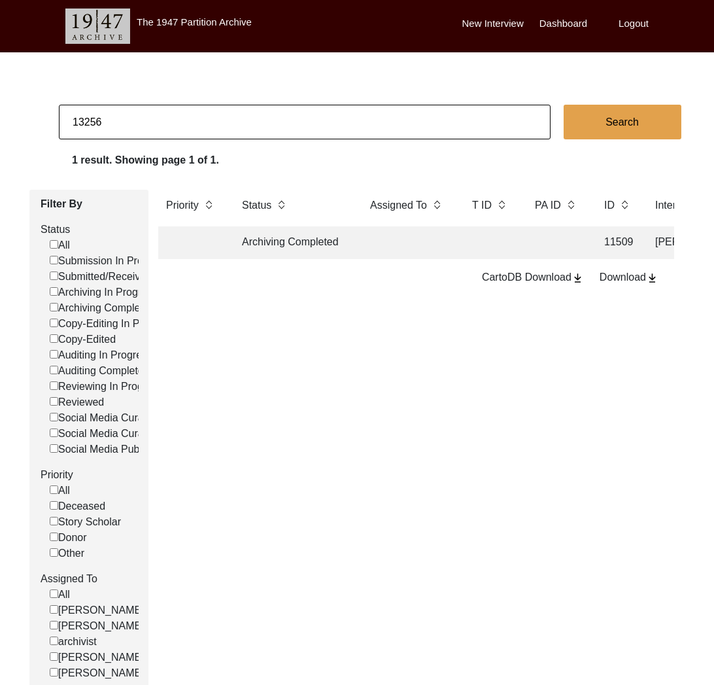
paste input "1499"
click at [449, 243] on td at bounding box center [408, 242] width 92 height 33
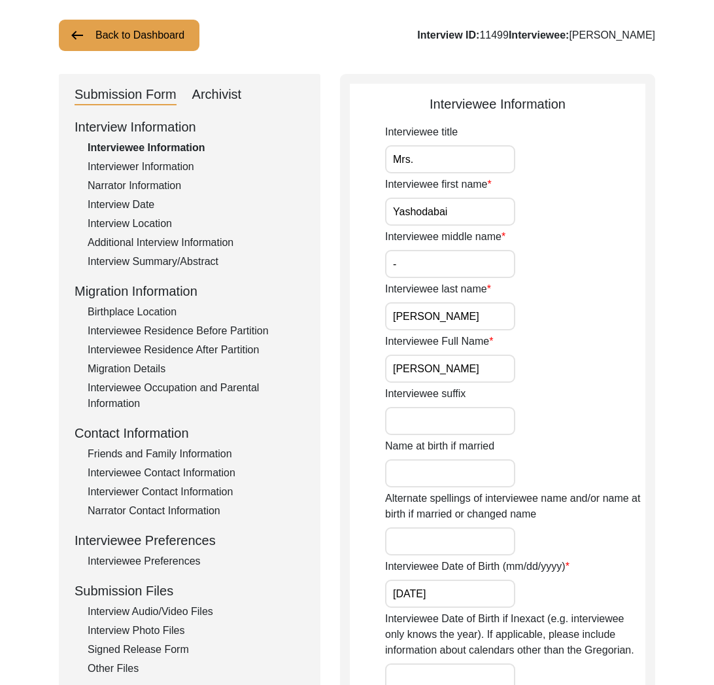
scroll to position [115, 0]
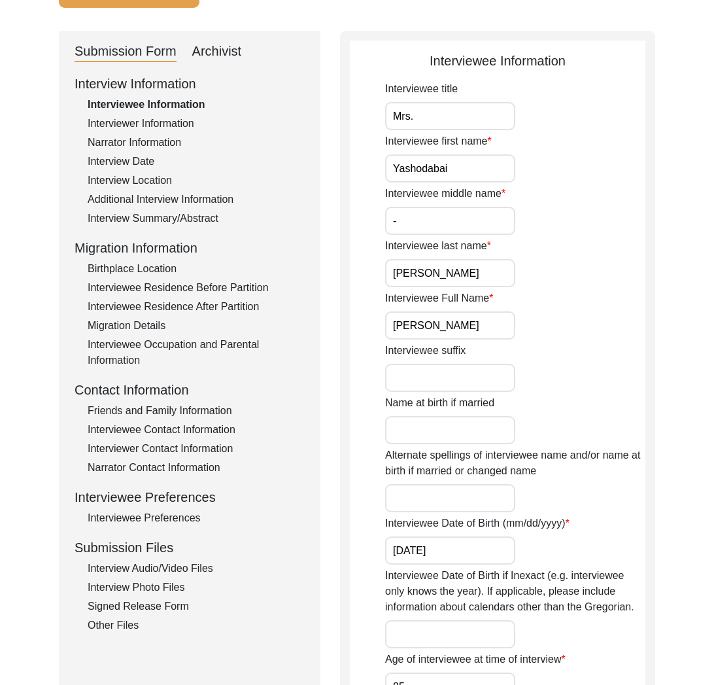
click at [175, 562] on div "Interview Audio/Video Files" at bounding box center [196, 568] width 217 height 16
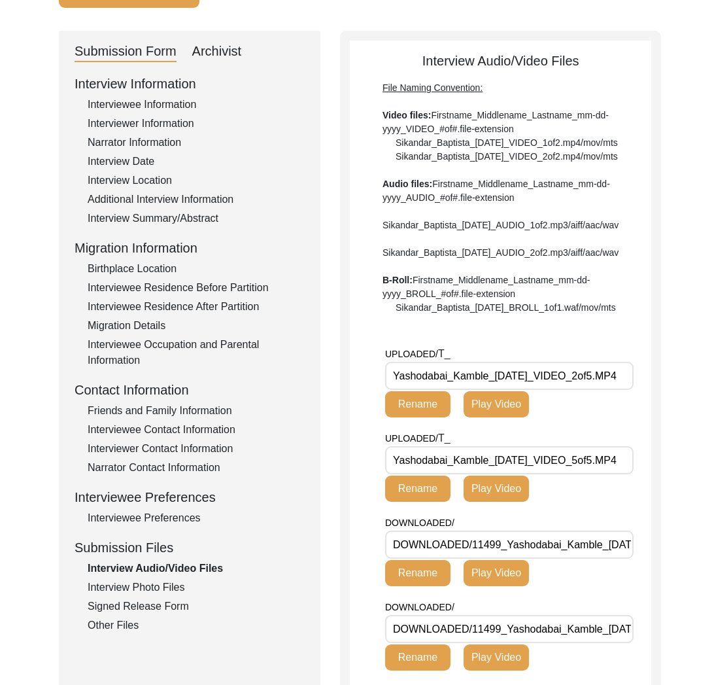
drag, startPoint x: 489, startPoint y: 415, endPoint x: 395, endPoint y: 412, distance: 94.2
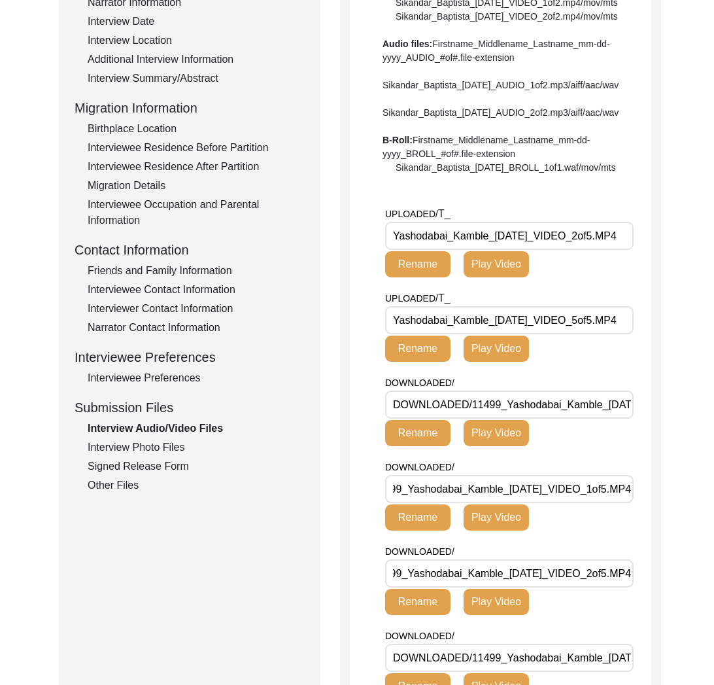
scroll to position [0, 0]
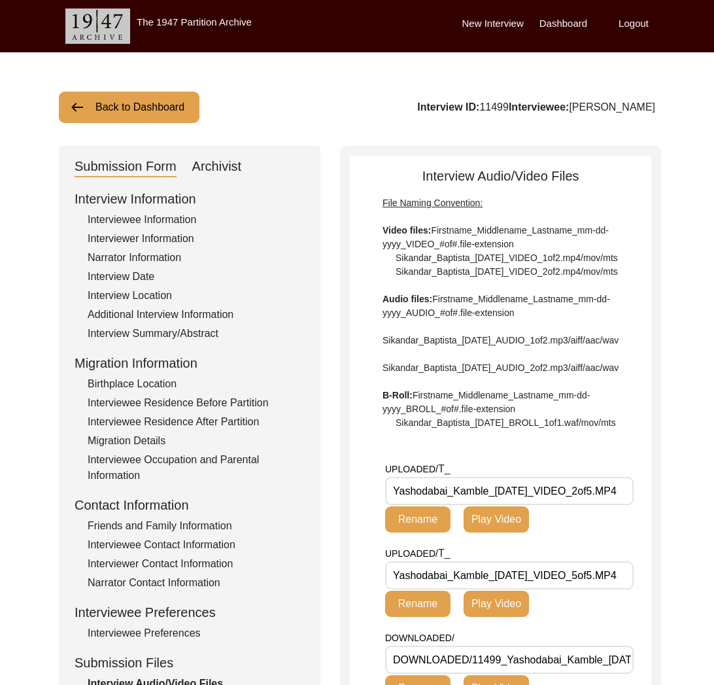
click at [163, 107] on button "Back to Dashboard" at bounding box center [129, 107] width 141 height 31
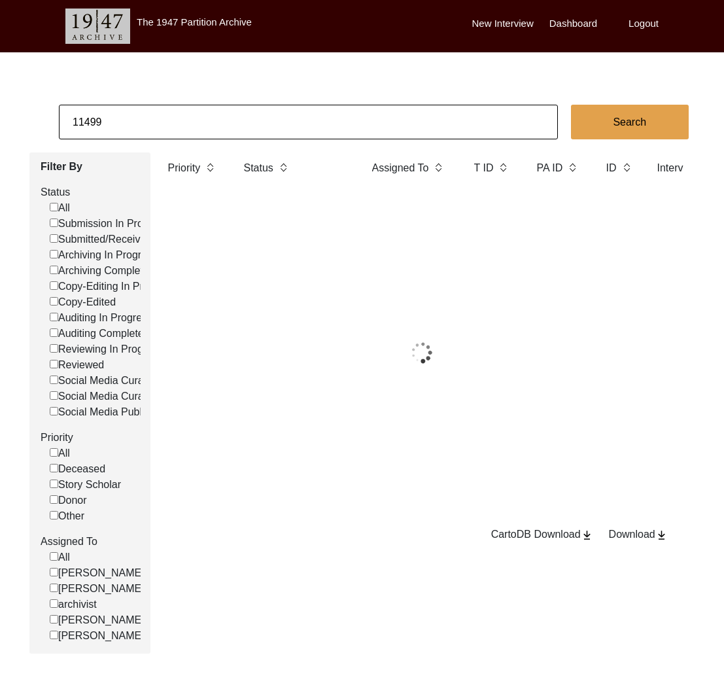
click at [201, 127] on input "11499" at bounding box center [308, 122] width 499 height 35
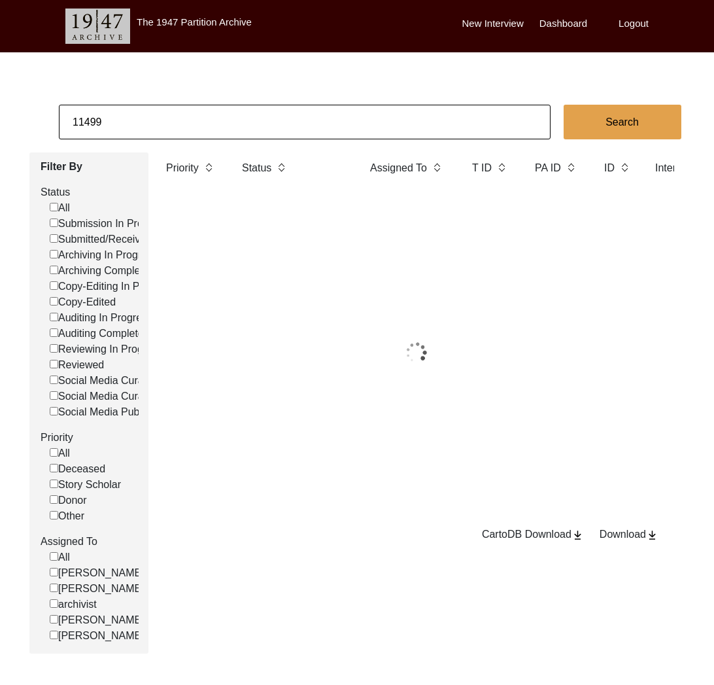
click at [201, 127] on input "11499" at bounding box center [305, 122] width 492 height 35
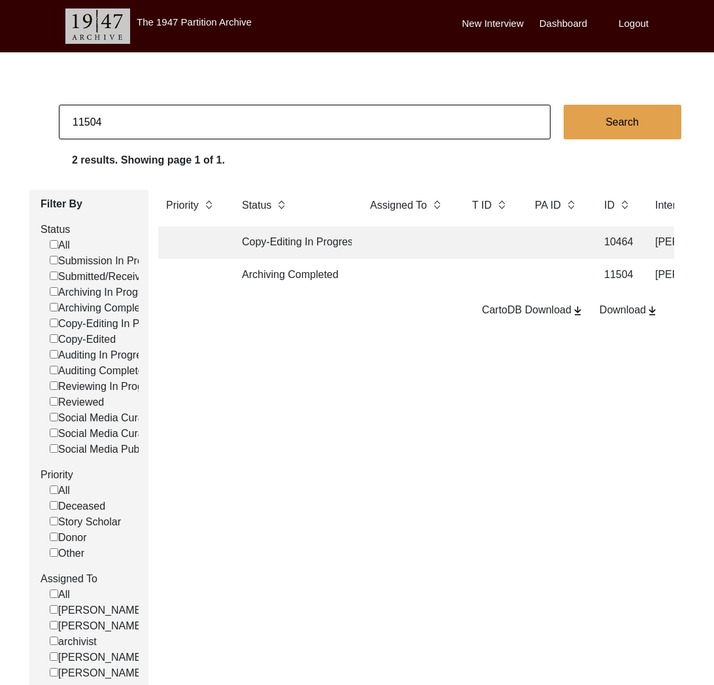
click at [338, 284] on td "Archiving Completed" at bounding box center [293, 275] width 118 height 33
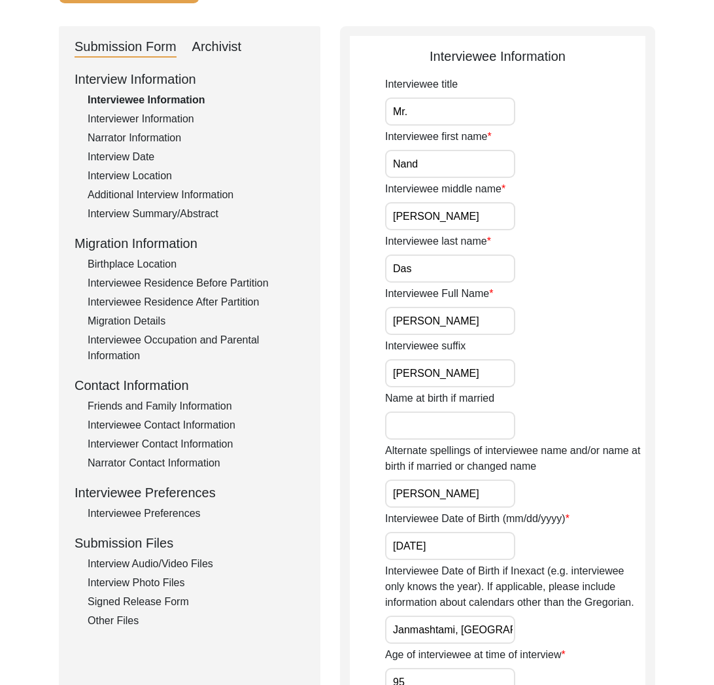
scroll to position [143, 0]
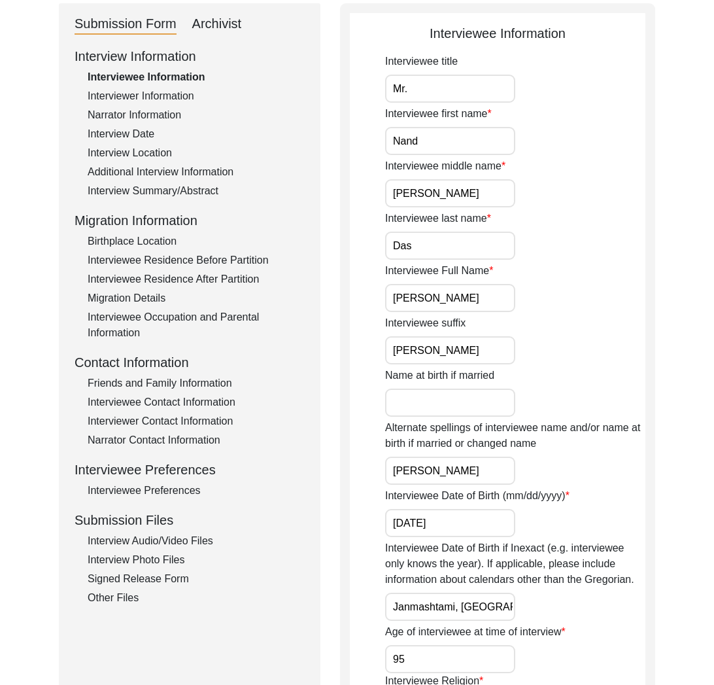
click at [190, 538] on div "Interview Audio/Video Files" at bounding box center [196, 541] width 217 height 16
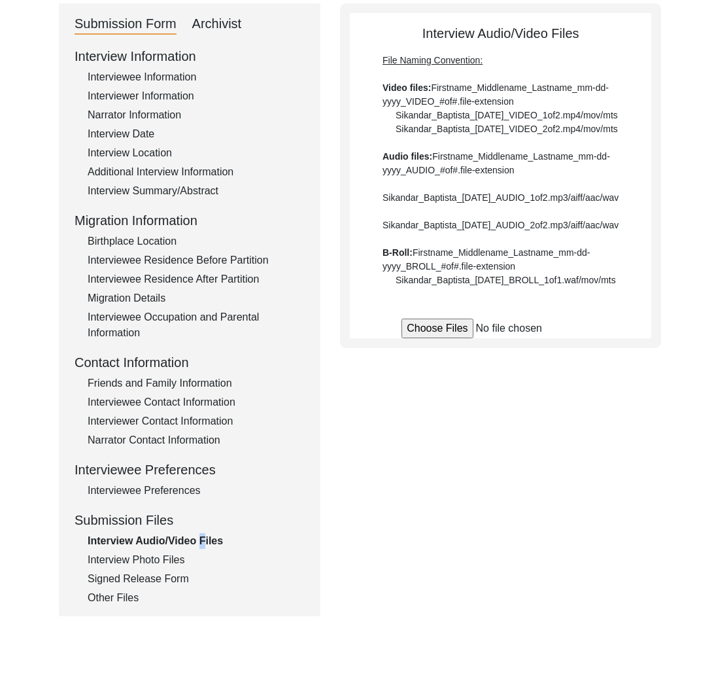
click at [193, 540] on div "Interview Audio/Video Files" at bounding box center [196, 541] width 217 height 16
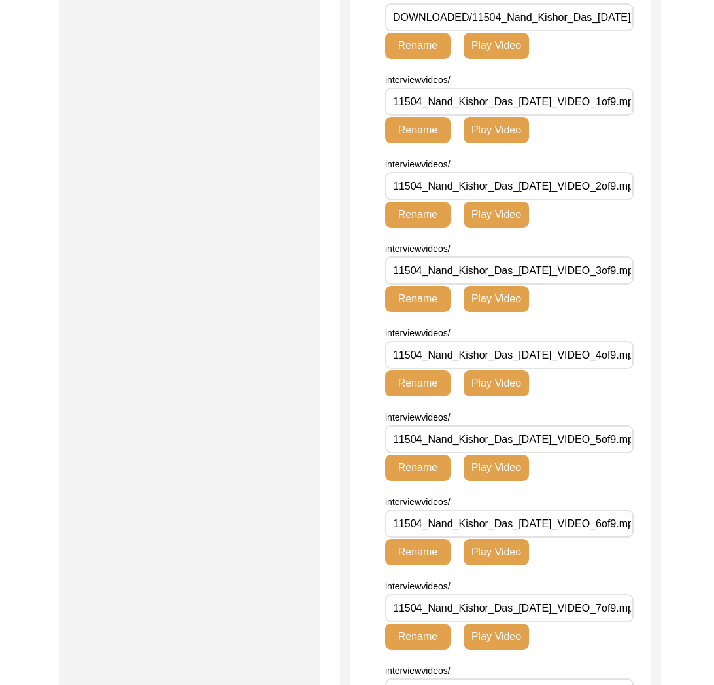
scroll to position [502, 0]
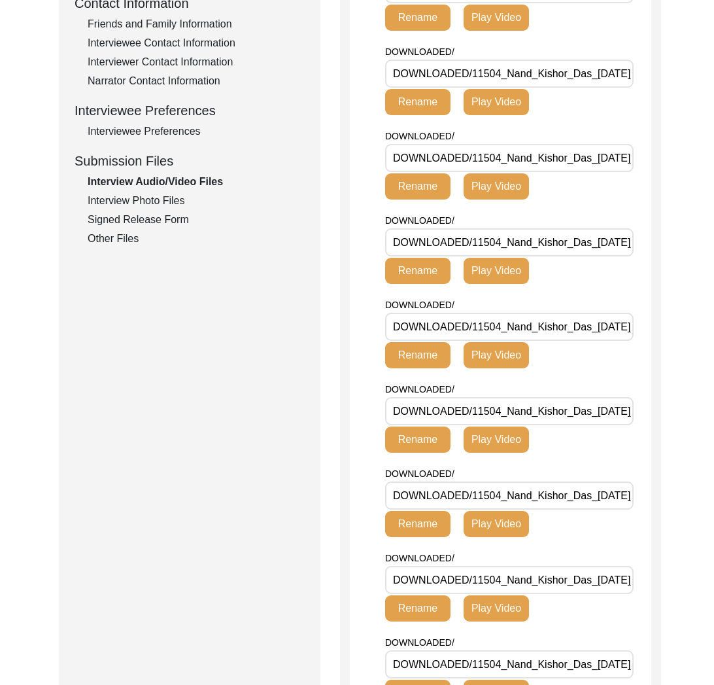
click at [154, 196] on div "Interview Photo Files" at bounding box center [196, 201] width 217 height 16
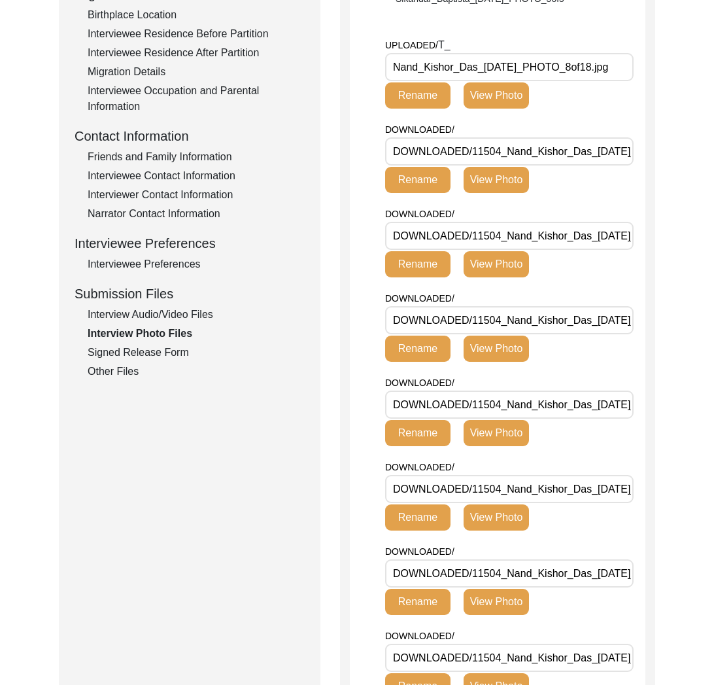
scroll to position [270, 0]
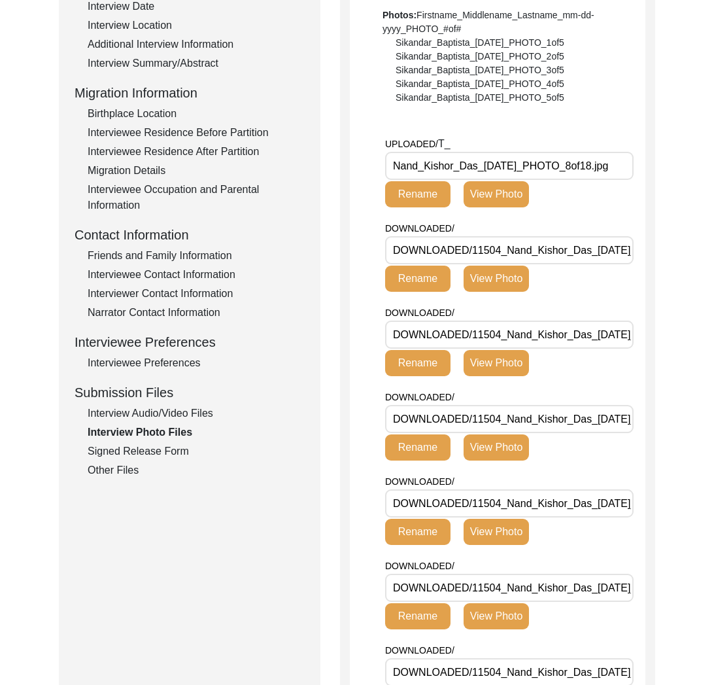
drag, startPoint x: 479, startPoint y: 165, endPoint x: 345, endPoint y: 167, distance: 134.7
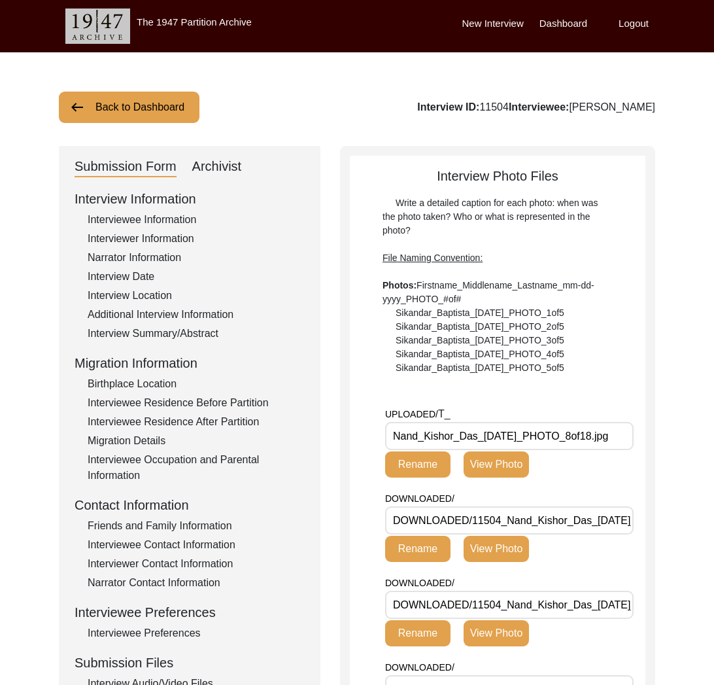
scroll to position [133, 0]
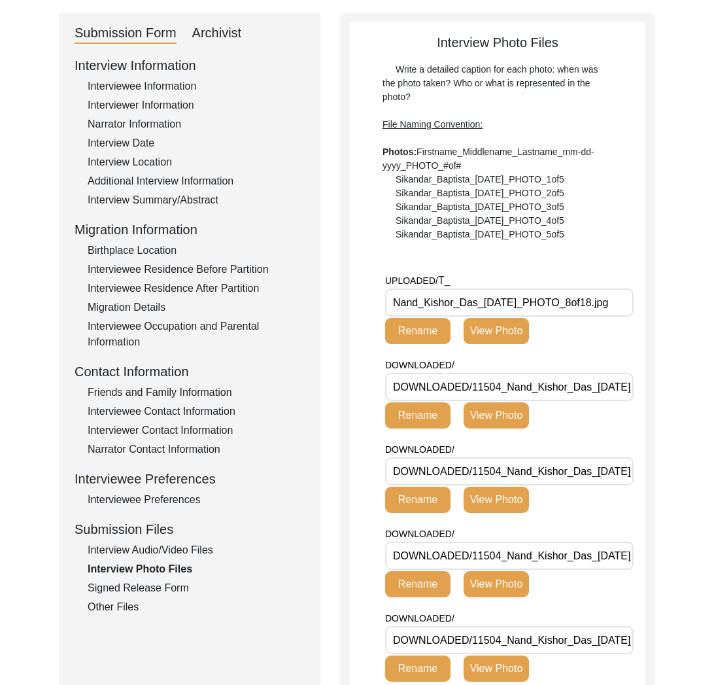
drag, startPoint x: 173, startPoint y: 553, endPoint x: 175, endPoint y: 568, distance: 15.3
click at [173, 553] on div "Interview Audio/Video Files" at bounding box center [196, 550] width 217 height 16
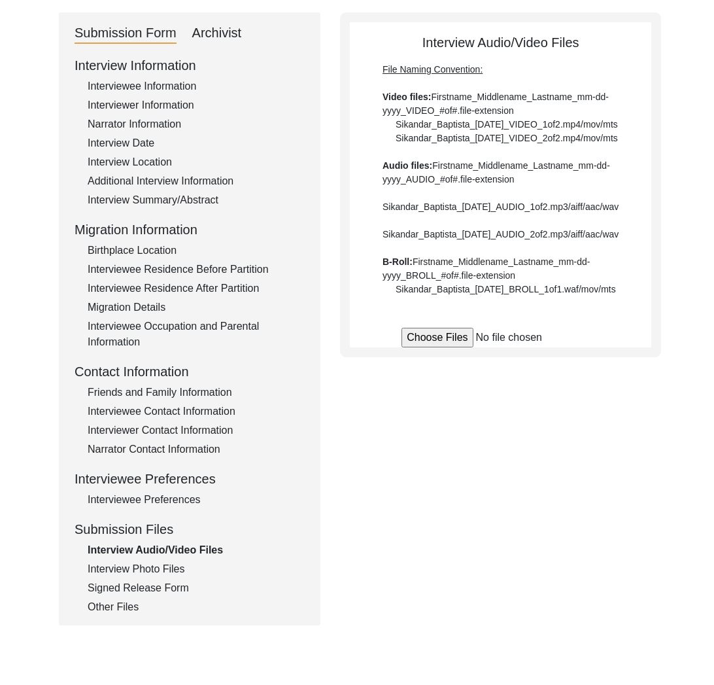
click at [173, 570] on div "Interview Photo Files" at bounding box center [196, 569] width 217 height 16
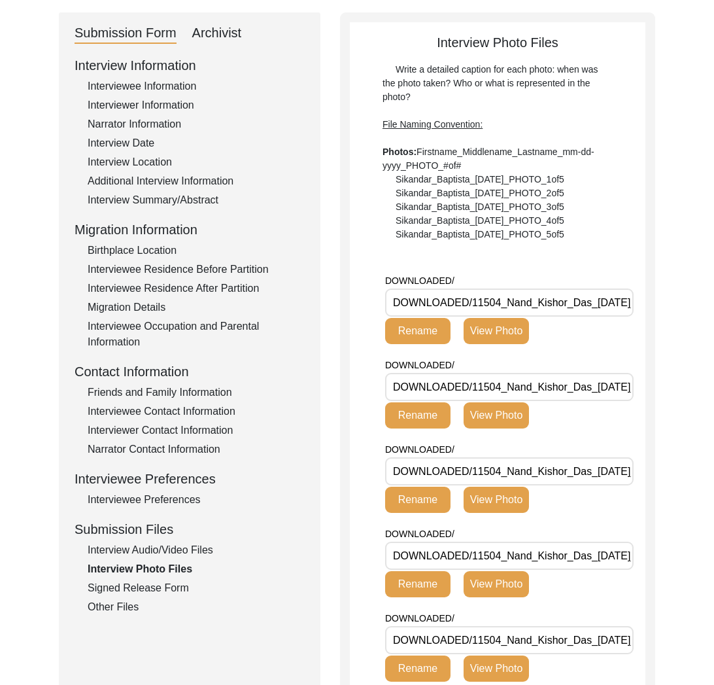
click at [174, 596] on div "Interview Information Interviewee Information Interviewer Information Narrator …" at bounding box center [190, 335] width 230 height 559
click at [170, 589] on div "Signed Release Form" at bounding box center [196, 588] width 217 height 16
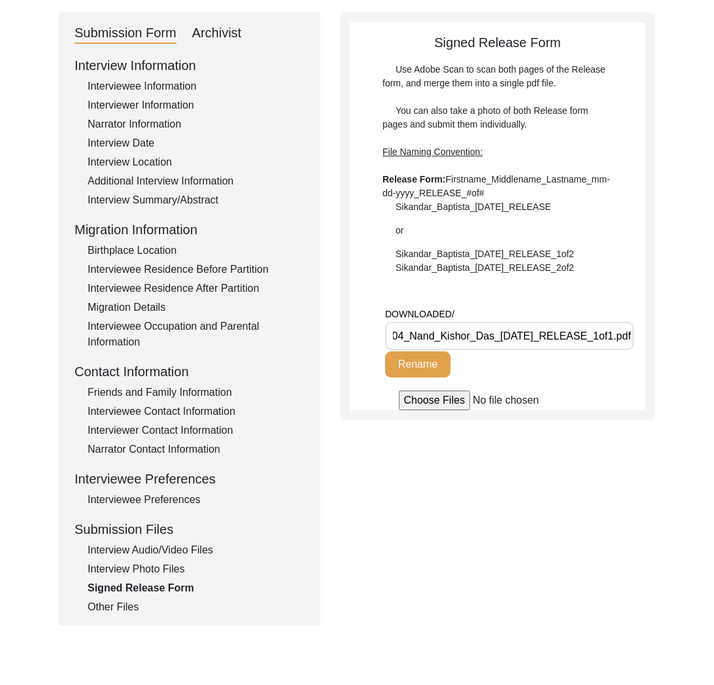
scroll to position [0, 0]
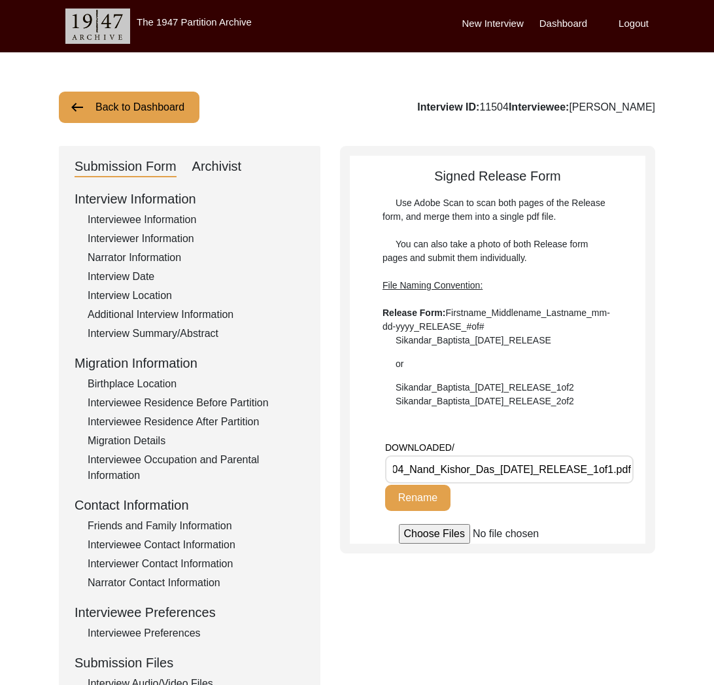
click at [152, 111] on button "Back to Dashboard" at bounding box center [129, 107] width 141 height 31
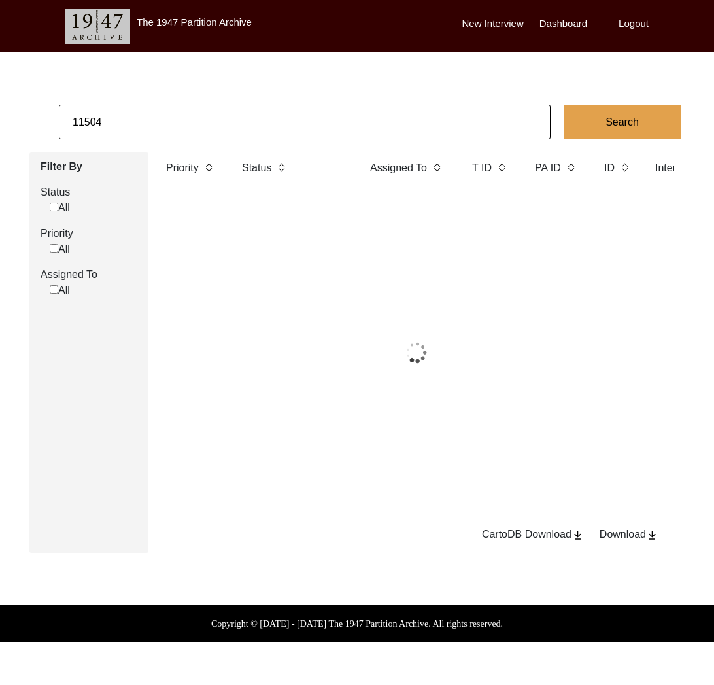
click at [192, 122] on input "11504" at bounding box center [305, 122] width 492 height 35
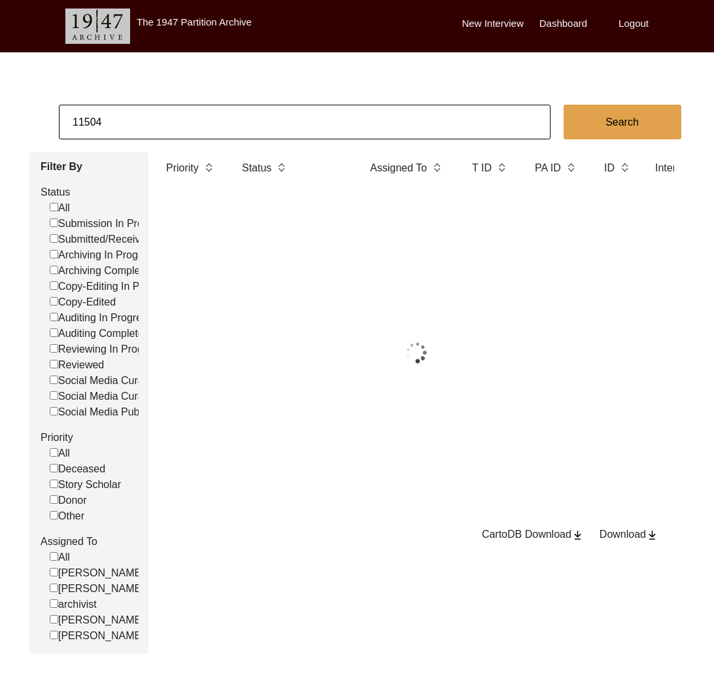
click at [192, 122] on input "11504" at bounding box center [305, 122] width 492 height 35
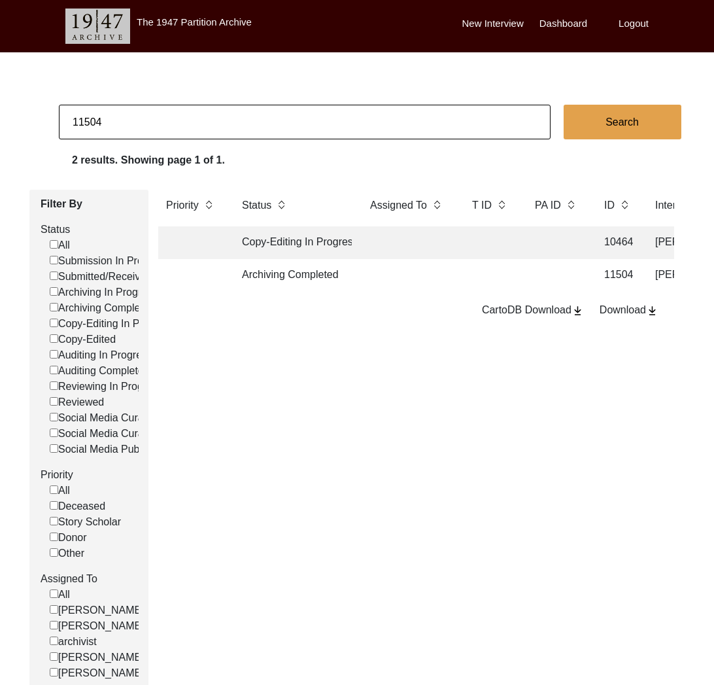
paste input "5"
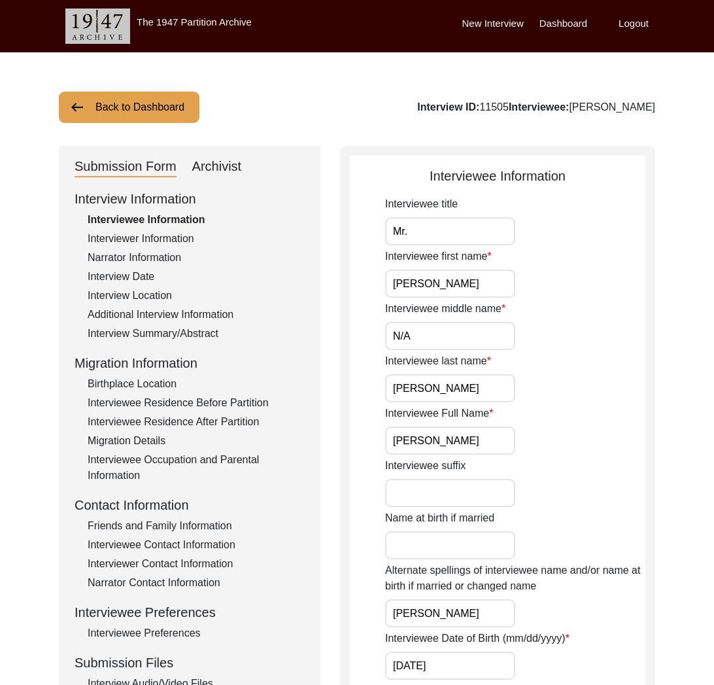
scroll to position [237, 0]
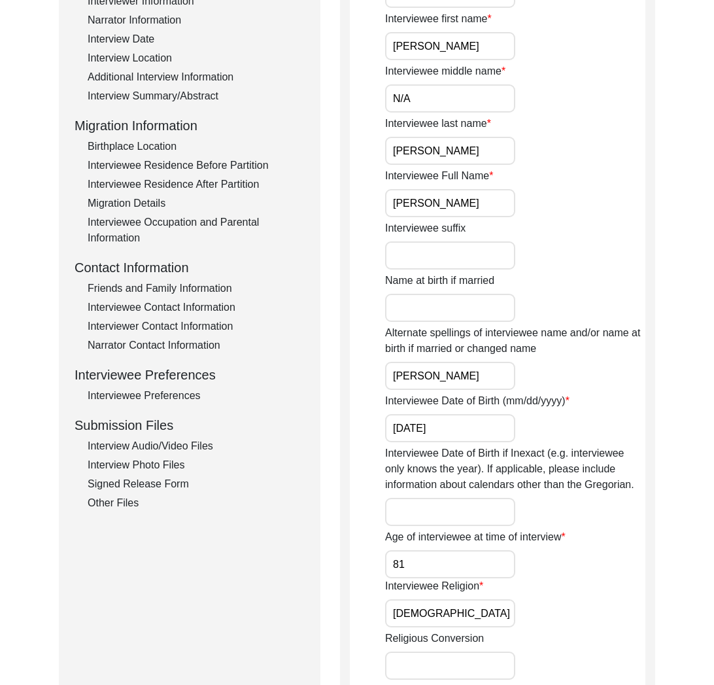
click at [182, 436] on div "Interview Information Interviewee Information Interviewer Information Narrator …" at bounding box center [190, 231] width 230 height 559
click at [182, 453] on div "Interview Audio/Video Files" at bounding box center [196, 446] width 217 height 16
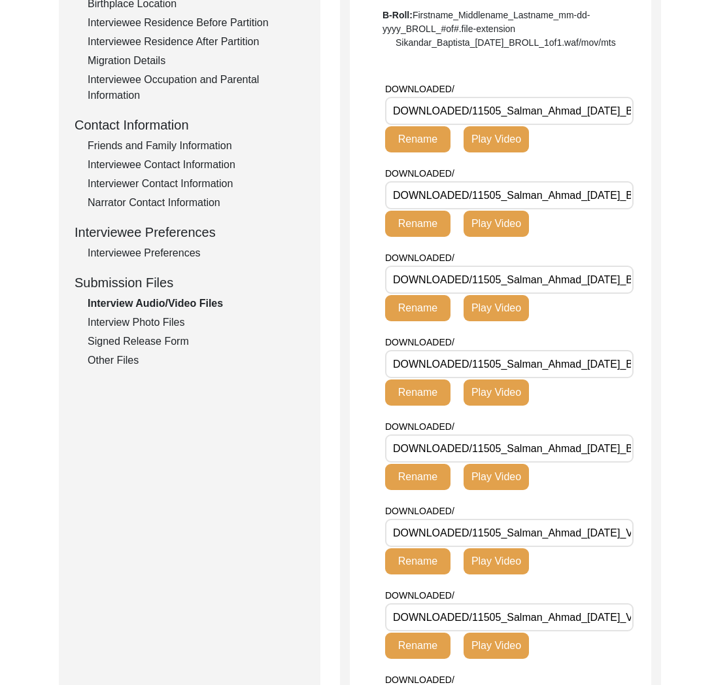
scroll to position [447, 0]
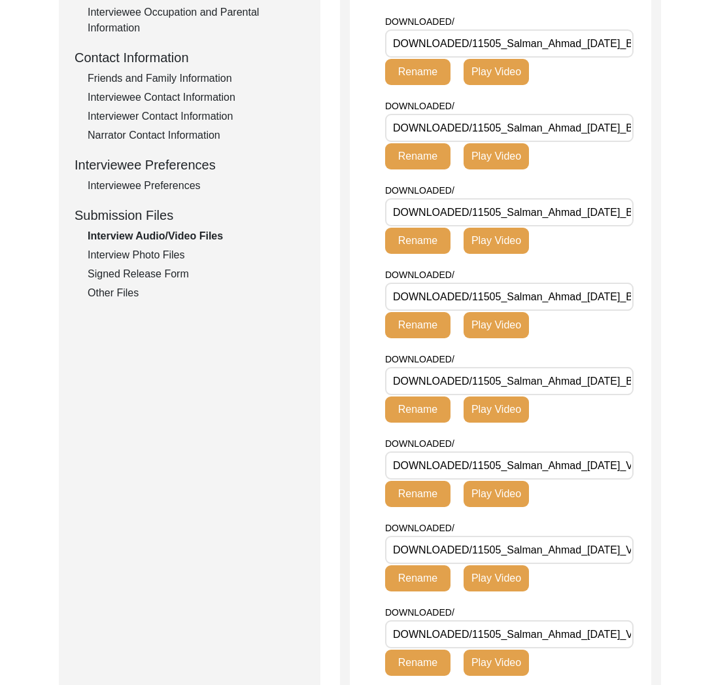
click at [154, 249] on div "Interview Photo Files" at bounding box center [196, 255] width 217 height 16
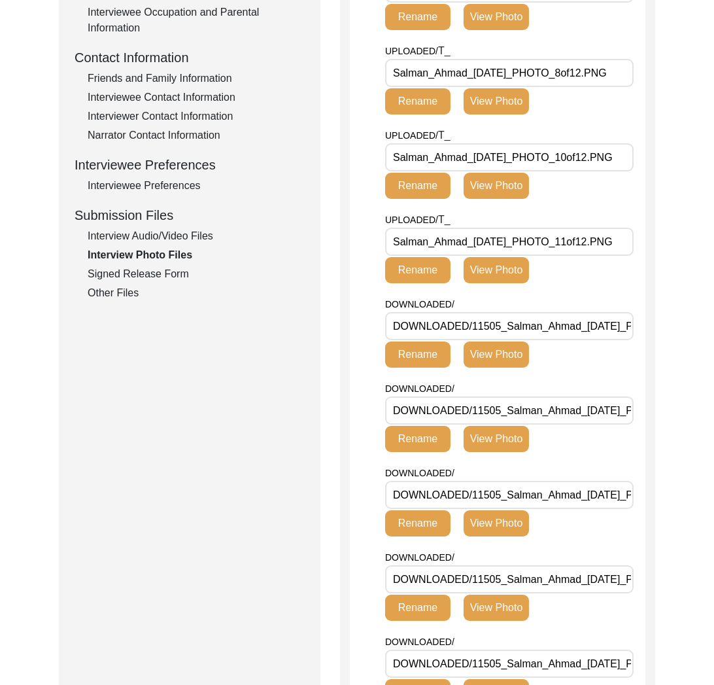
scroll to position [211, 0]
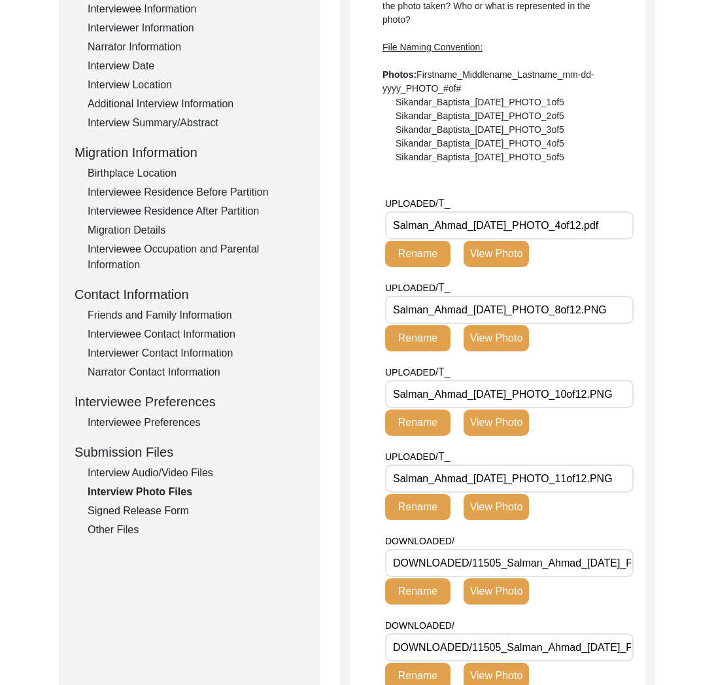
drag, startPoint x: 469, startPoint y: 224, endPoint x: 388, endPoint y: 227, distance: 81.8
click at [388, 227] on input "Salman_Ahmad_[DATE]_PHOTO_4of12.pdf" at bounding box center [509, 225] width 248 height 28
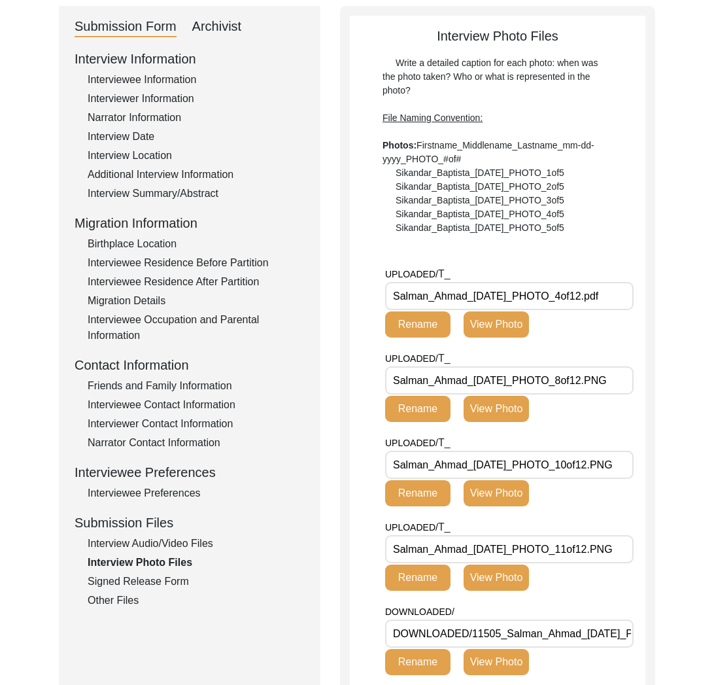
scroll to position [0, 0]
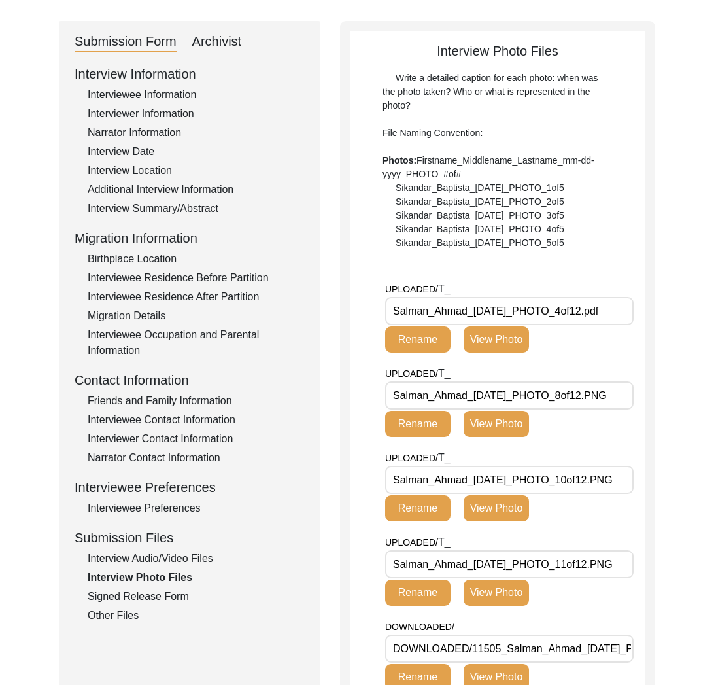
scroll to position [186, 0]
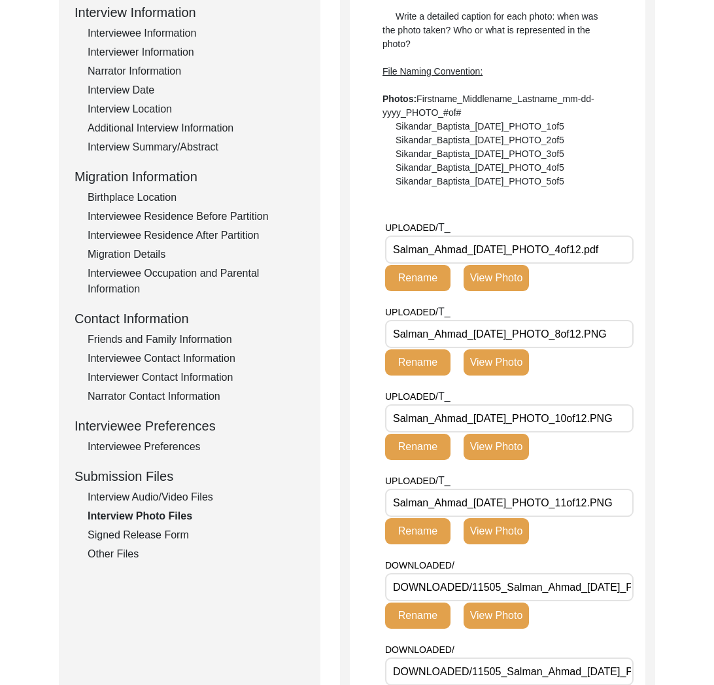
click at [163, 530] on div "Signed Release Form" at bounding box center [196, 535] width 217 height 16
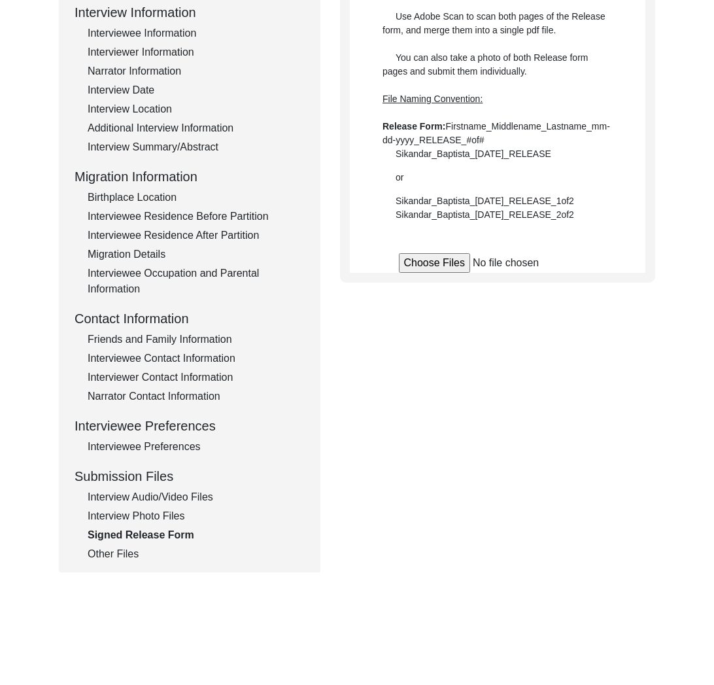
click at [167, 517] on div "Interview Photo Files" at bounding box center [196, 516] width 217 height 16
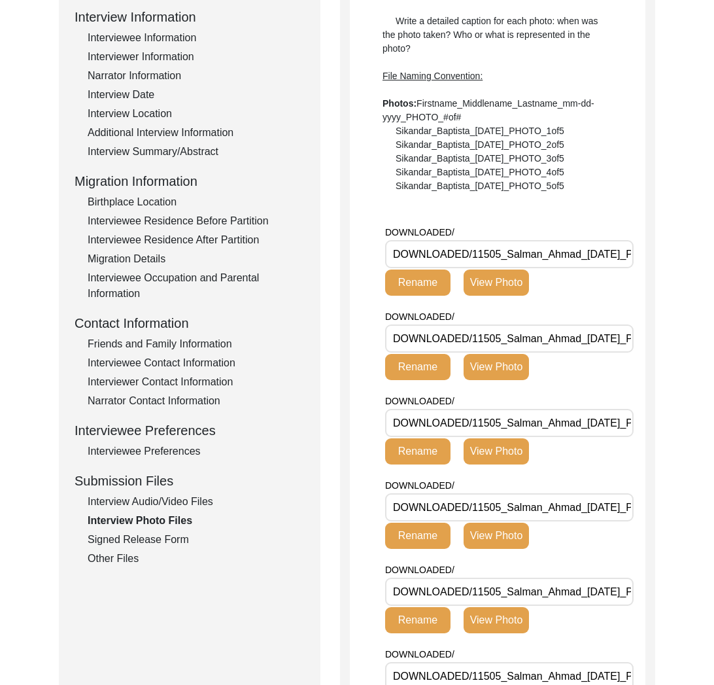
scroll to position [0, 0]
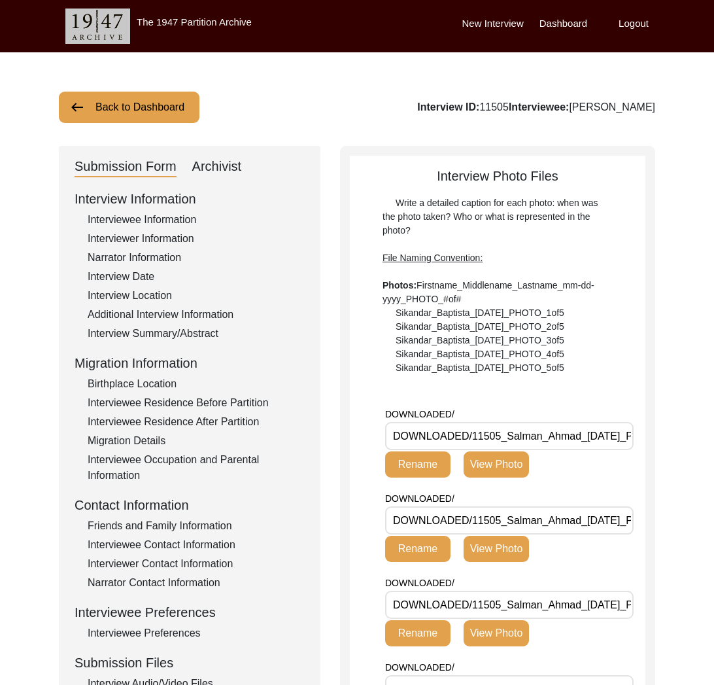
click at [140, 104] on button "Back to Dashboard" at bounding box center [129, 107] width 141 height 31
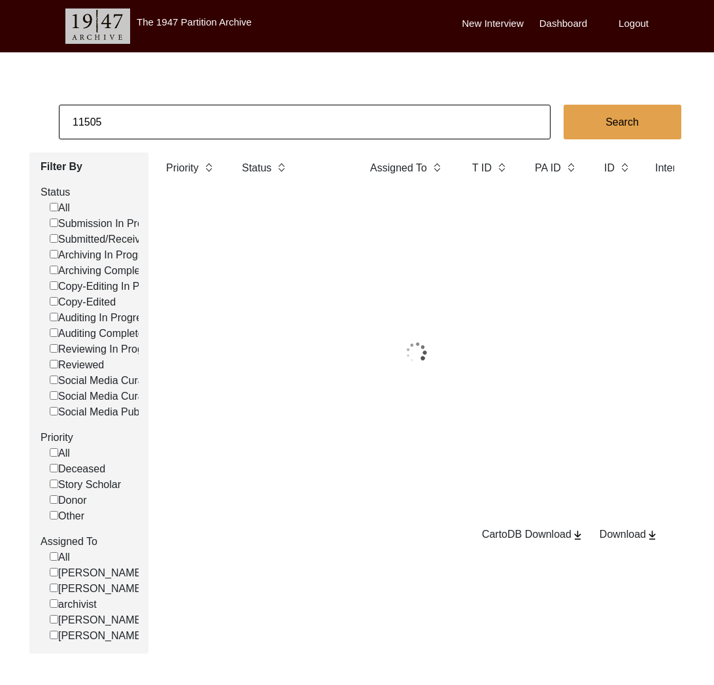
click at [175, 126] on input "11505" at bounding box center [305, 122] width 492 height 35
drag, startPoint x: 140, startPoint y: 104, endPoint x: 175, endPoint y: 126, distance: 40.8
click at [175, 126] on input "11505" at bounding box center [305, 122] width 492 height 35
paste input "7"
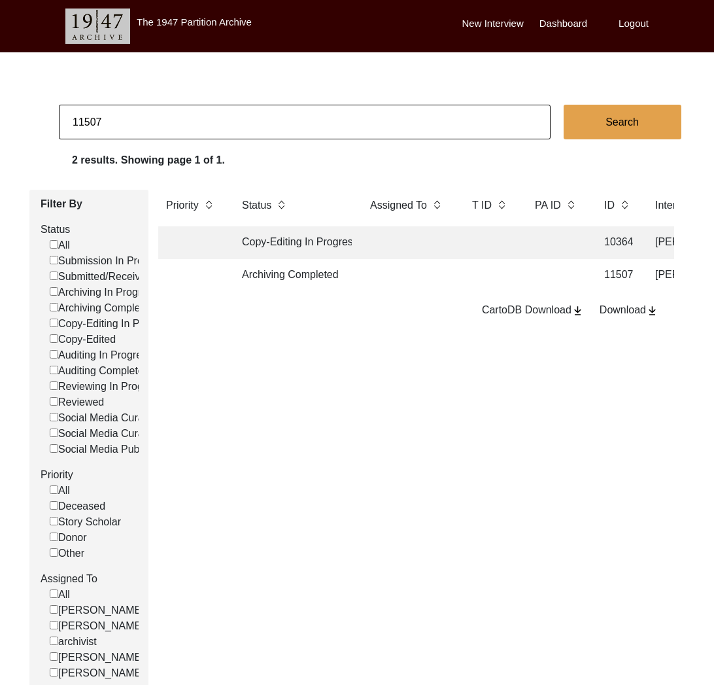
click at [362, 275] on td at bounding box center [408, 275] width 92 height 33
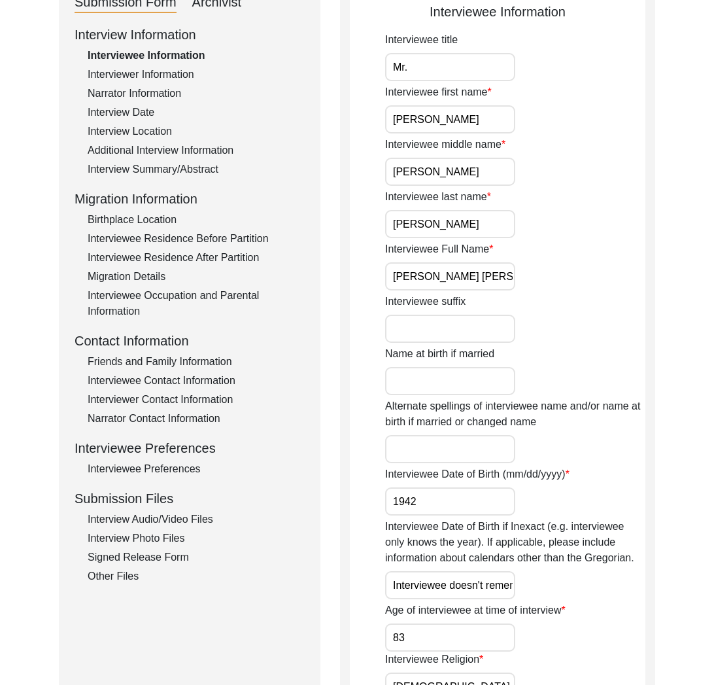
scroll to position [243, 0]
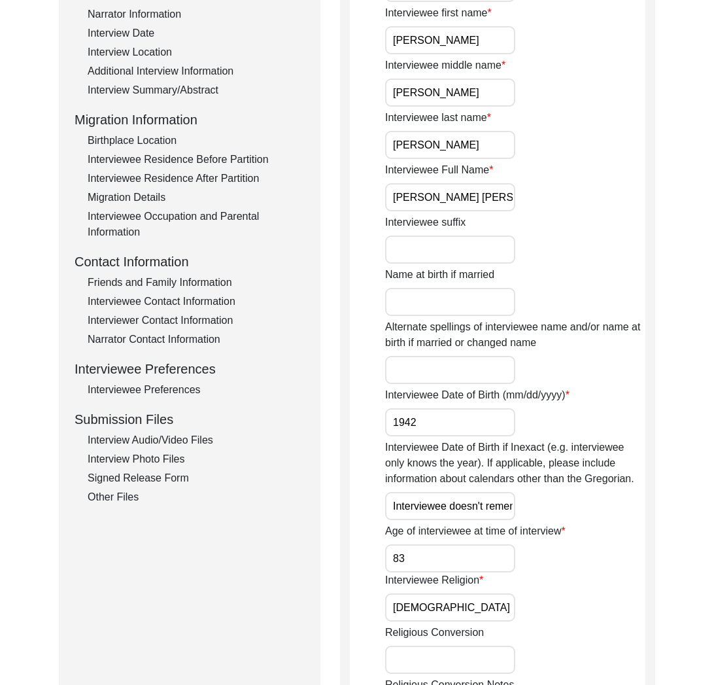
click at [182, 441] on div "Interview Audio/Video Files" at bounding box center [196, 440] width 217 height 16
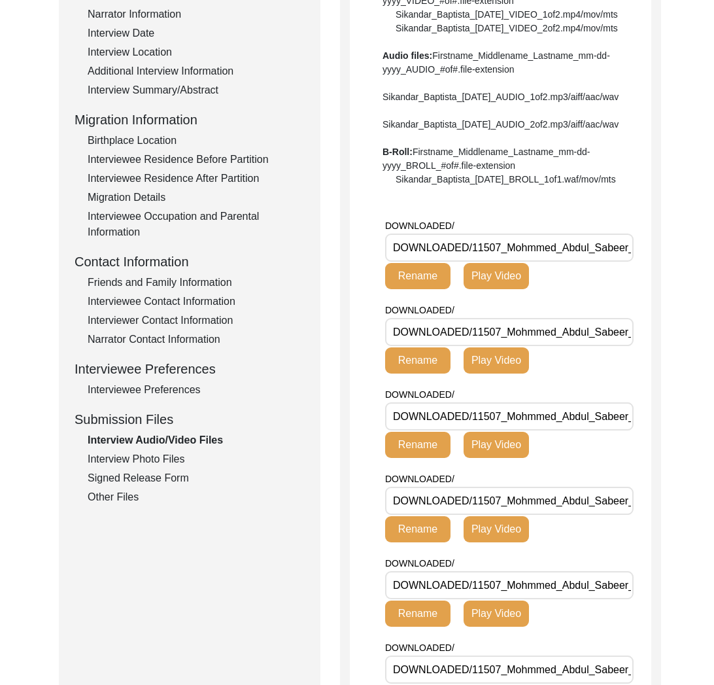
click at [128, 459] on div "Interview Photo Files" at bounding box center [196, 459] width 217 height 16
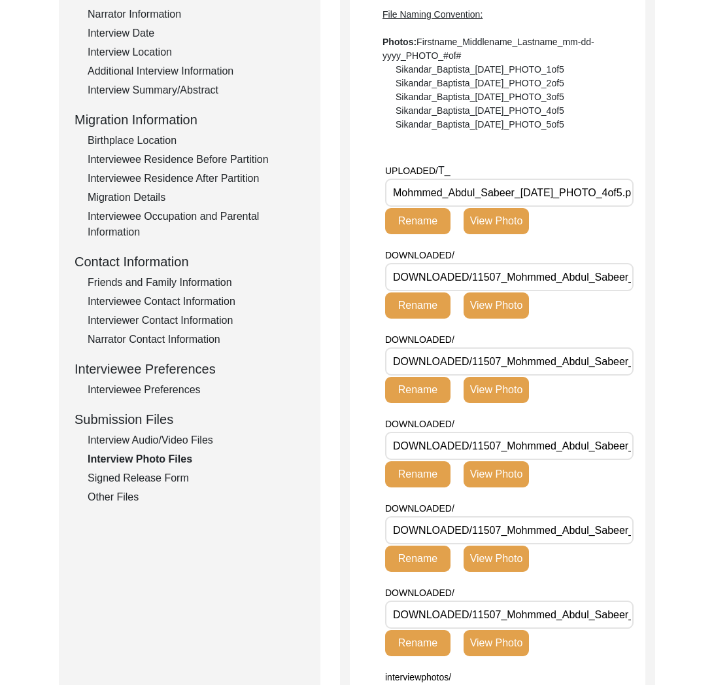
drag, startPoint x: 515, startPoint y: 192, endPoint x: 369, endPoint y: 192, distance: 146.5
click at [369, 192] on app-file-uploader "UPLOADED/ T_ Mohmmed_Abdul_Sabeer_[DATE]_PHOTO_4of5.png Rename View Photo DOWNL…" at bounding box center [498, 594] width 296 height 863
click at [177, 485] on div "Signed Release Form" at bounding box center [196, 478] width 217 height 16
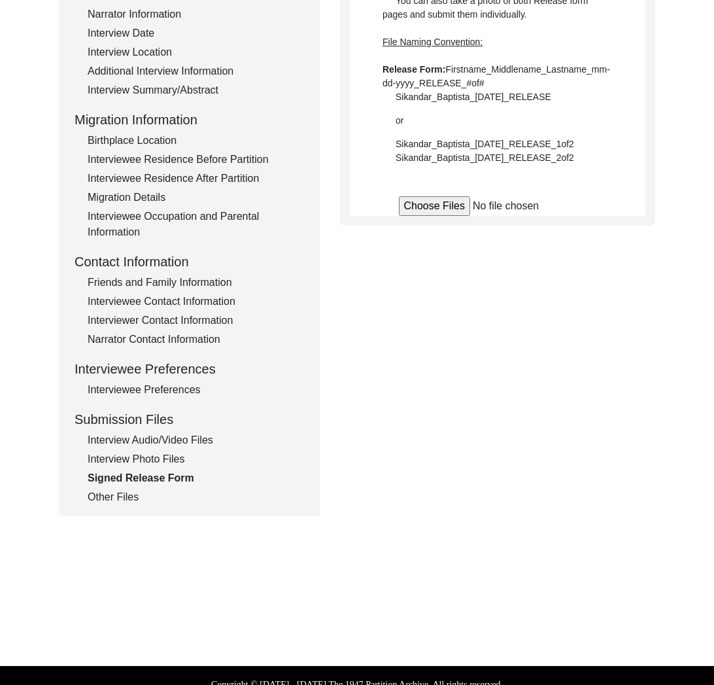
click at [177, 485] on div "Signed Release Form" at bounding box center [196, 478] width 217 height 16
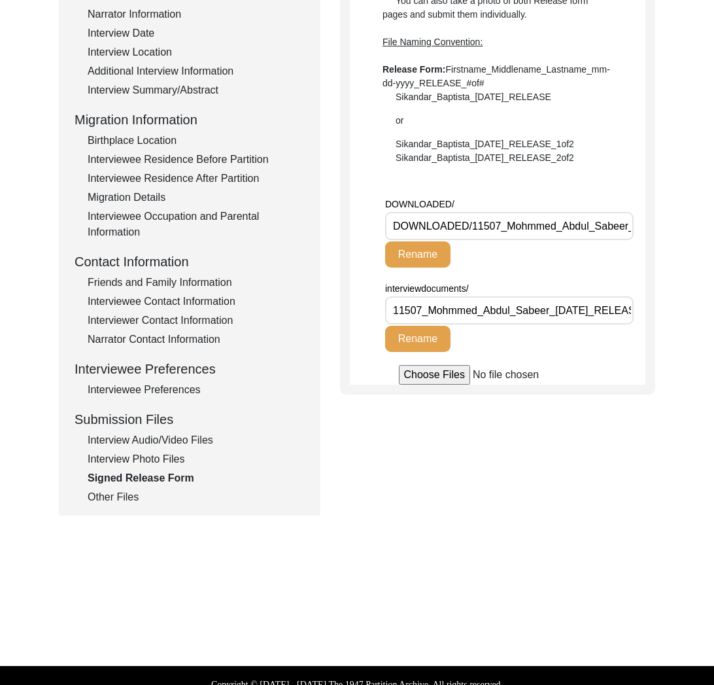
scroll to position [0, 0]
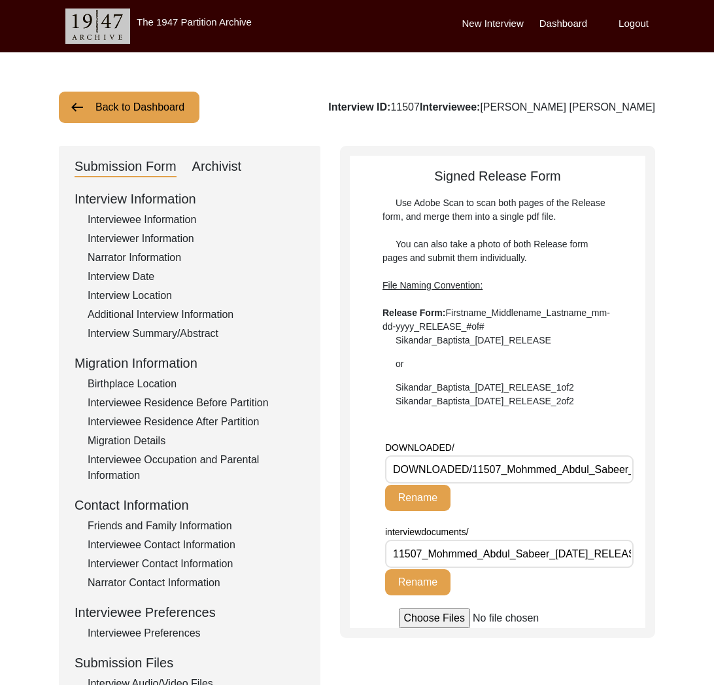
click at [131, 103] on button "Back to Dashboard" at bounding box center [129, 107] width 141 height 31
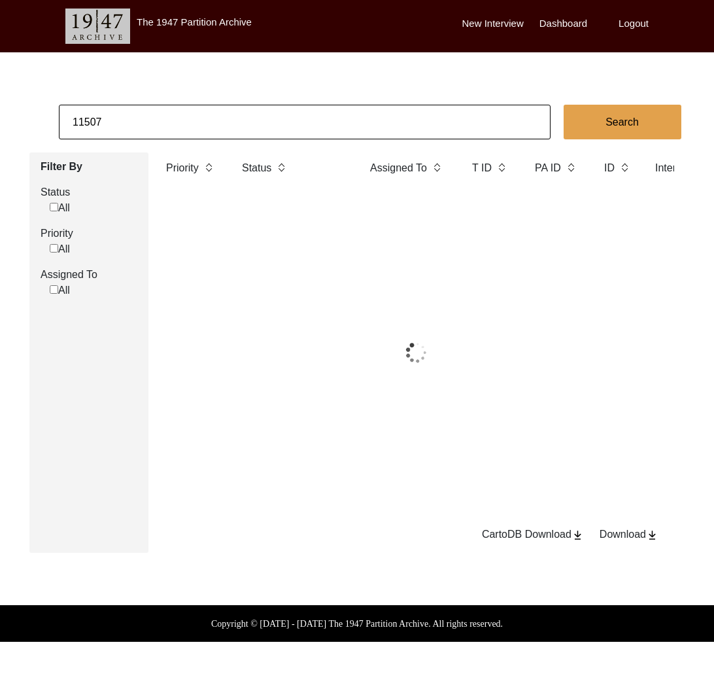
click at [149, 116] on input "11507" at bounding box center [305, 122] width 492 height 35
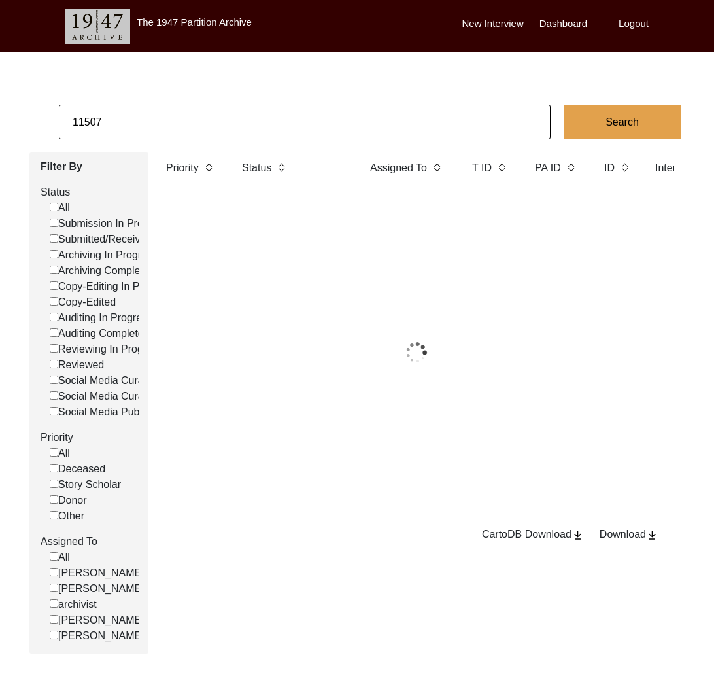
click at [149, 116] on input "11507" at bounding box center [305, 122] width 492 height 35
paste input "8"
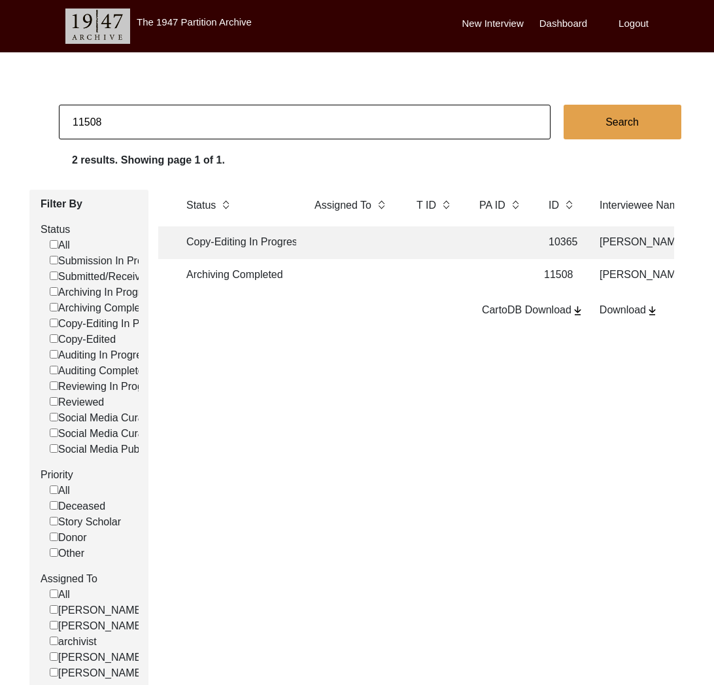
scroll to position [0, 54]
click at [503, 284] on td at bounding box center [502, 275] width 59 height 33
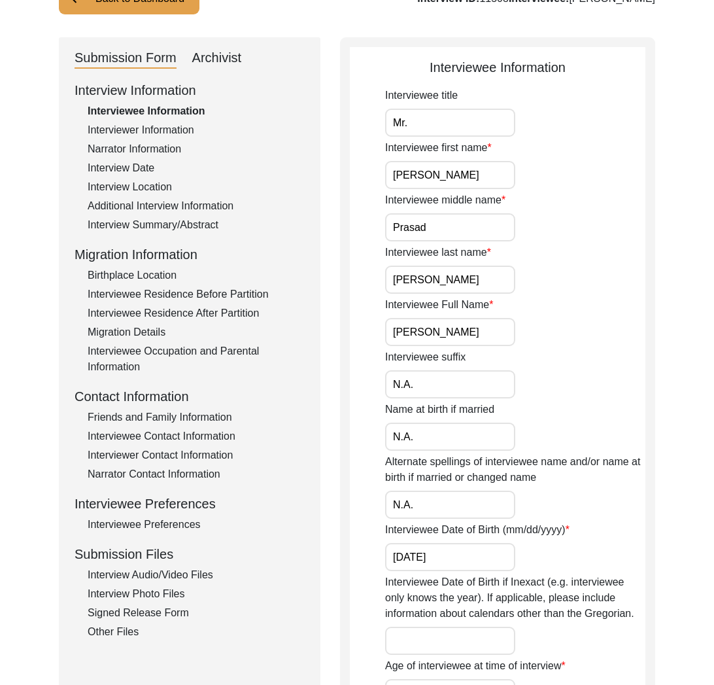
scroll to position [248, 0]
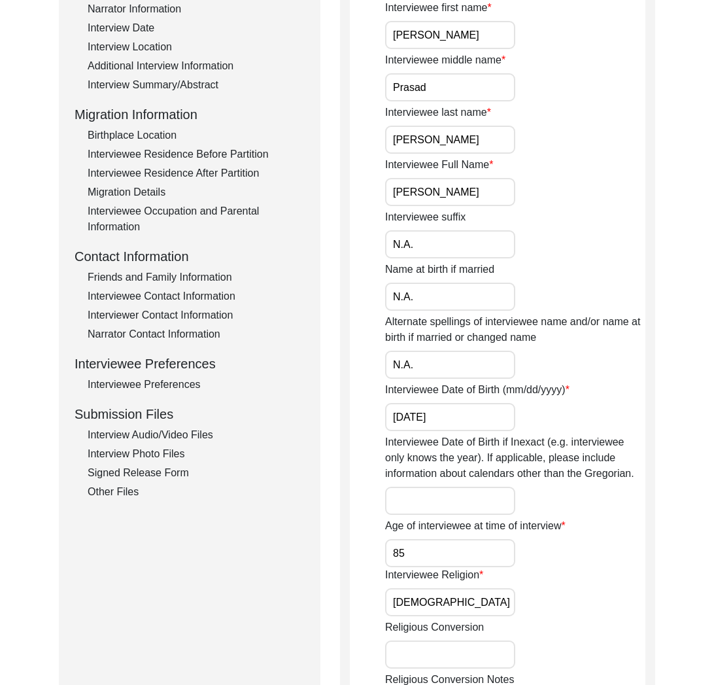
click at [201, 434] on div "Interview Audio/Video Files" at bounding box center [196, 435] width 217 height 16
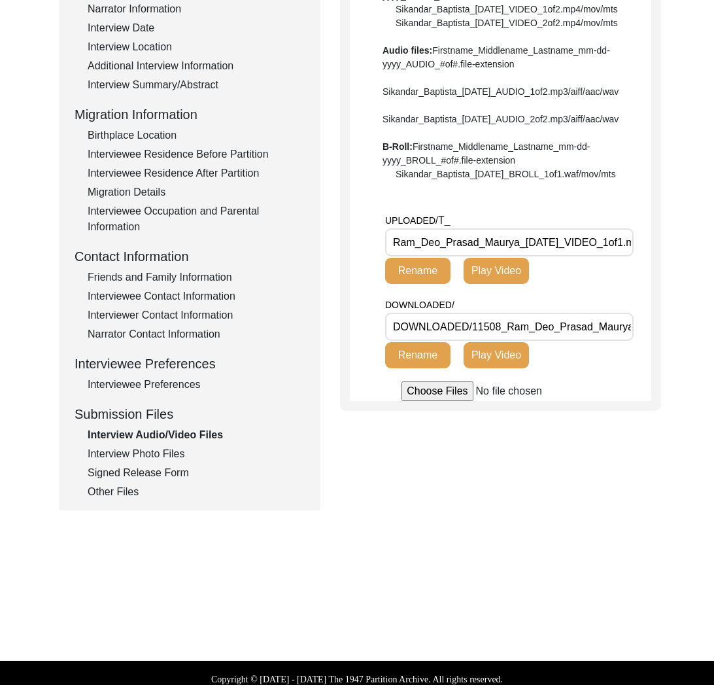
drag, startPoint x: 519, startPoint y: 279, endPoint x: 383, endPoint y: 271, distance: 135.6
click at [383, 271] on app-file-uploader "UPLOADED/ T_ Ram_Deo_Prasad_Maurya_[DATE]_VIDEO_1of1.mp4 Rename Play Video DOWN…" at bounding box center [500, 307] width 301 height 188
click at [167, 471] on div "Signed Release Form" at bounding box center [196, 473] width 217 height 16
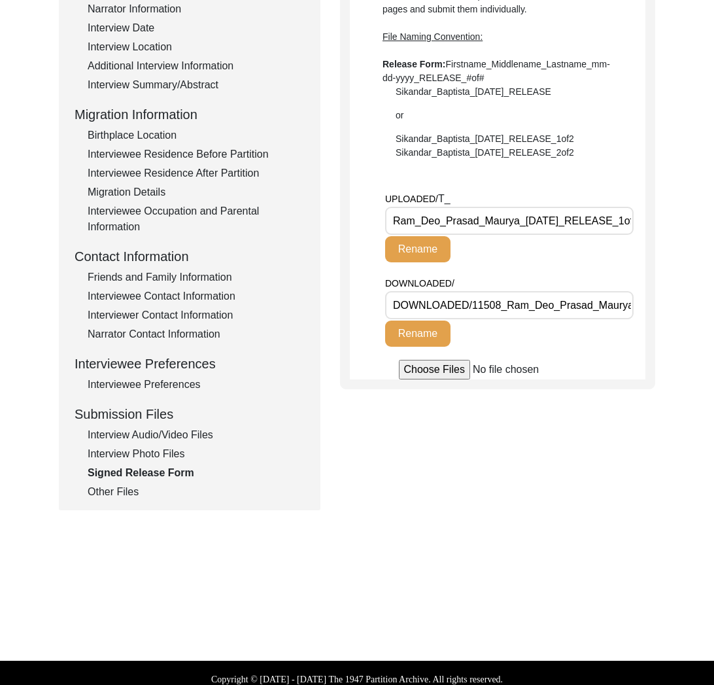
click at [169, 431] on div "Interview Audio/Video Files" at bounding box center [196, 435] width 217 height 16
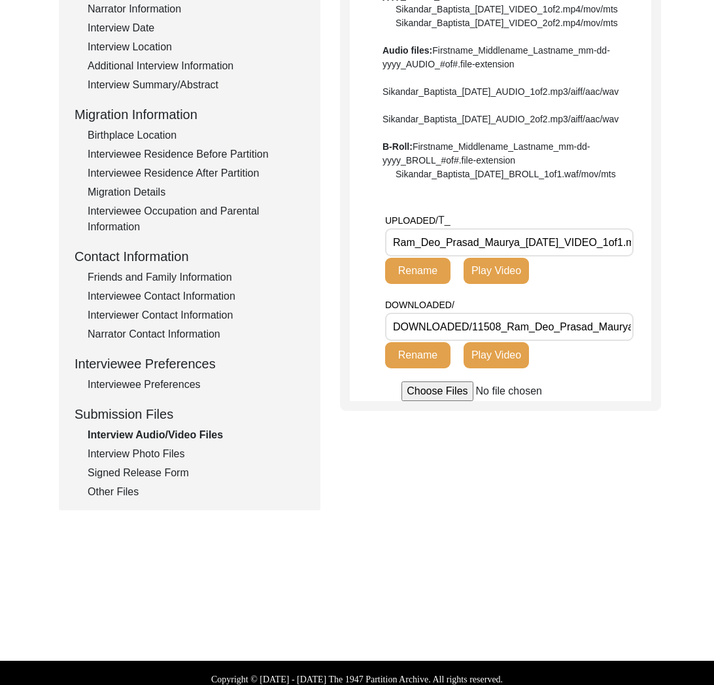
click at [145, 460] on div "Interview Photo Files" at bounding box center [196, 454] width 217 height 16
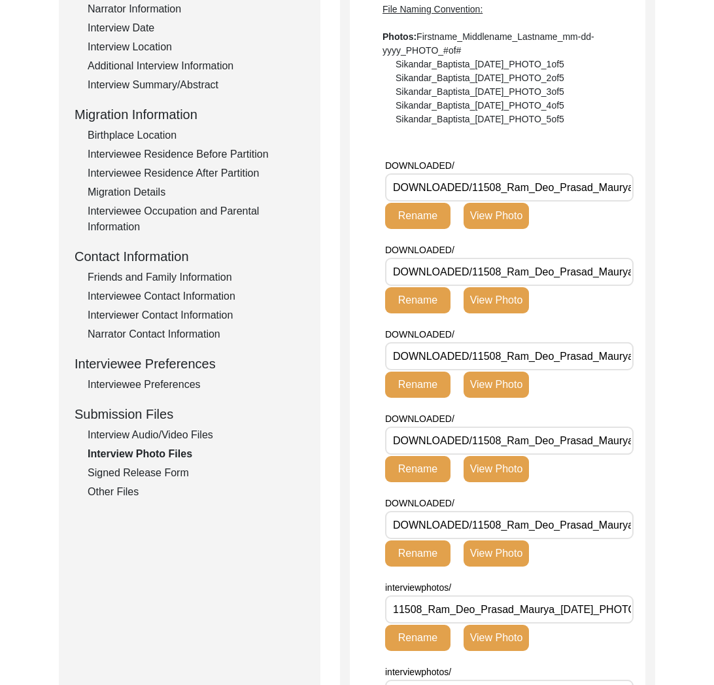
click at [148, 479] on div "Signed Release Form" at bounding box center [196, 473] width 217 height 16
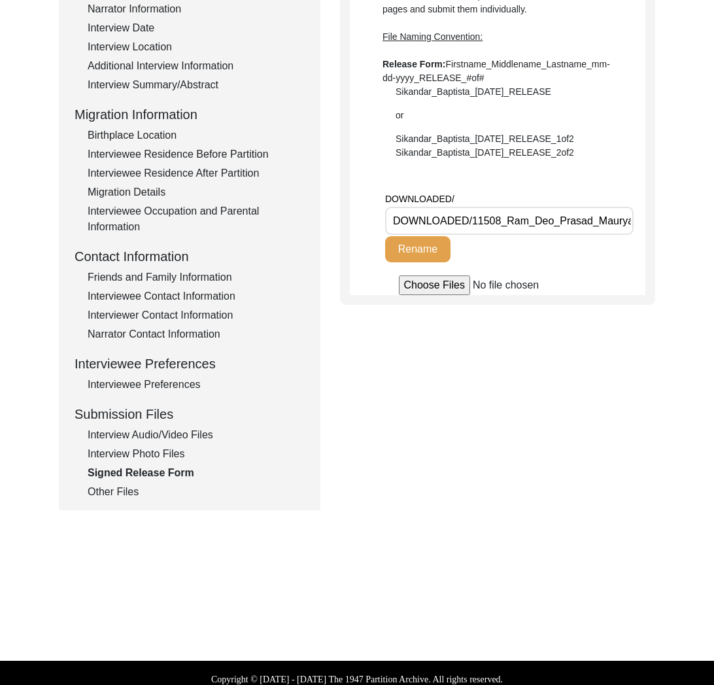
click at [141, 438] on div "Interview Audio/Video Files" at bounding box center [196, 435] width 217 height 16
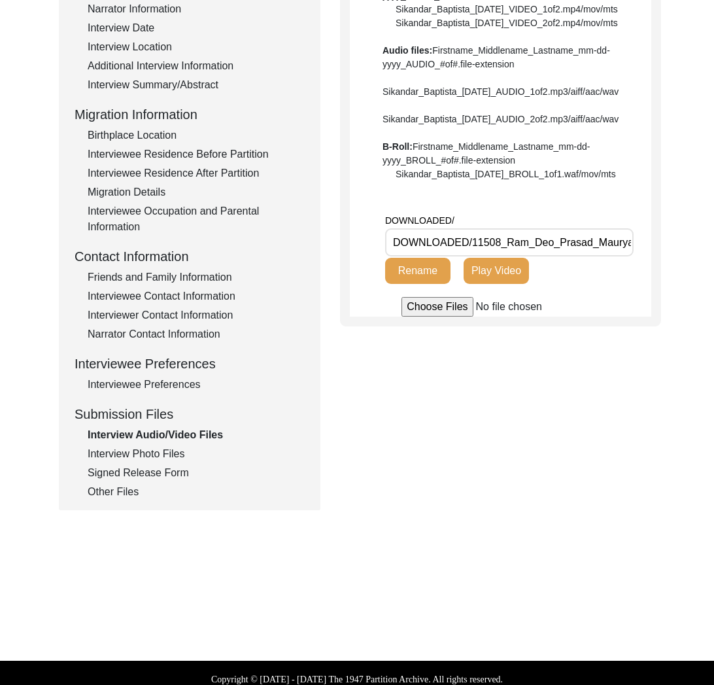
click at [141, 453] on div "Interview Photo Files" at bounding box center [196, 454] width 217 height 16
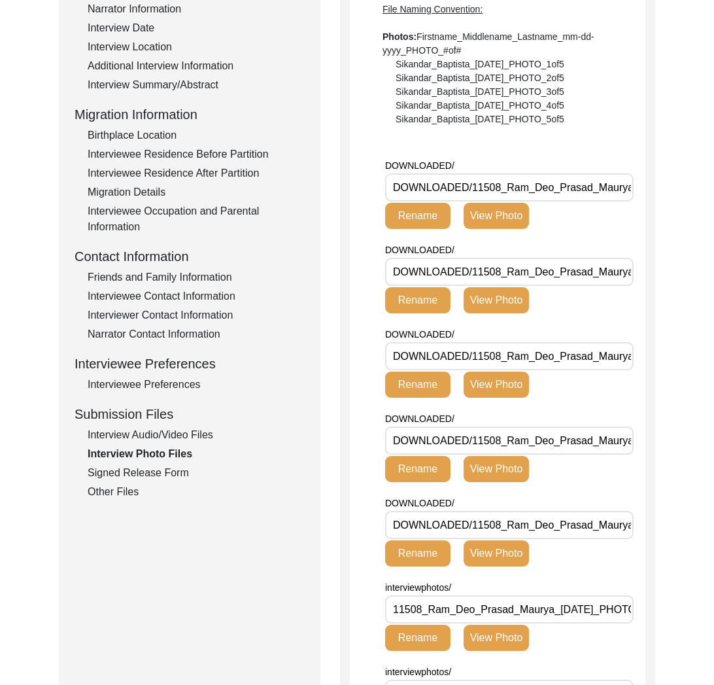
click at [163, 474] on div "Signed Release Form" at bounding box center [196, 473] width 217 height 16
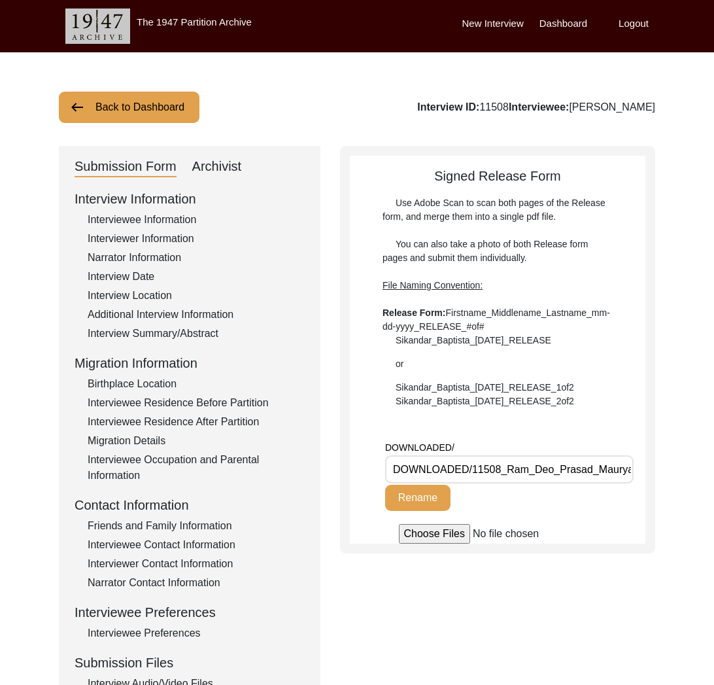
drag, startPoint x: 109, startPoint y: 96, endPoint x: 160, endPoint y: 103, distance: 52.2
click at [121, 97] on button "Back to Dashboard" at bounding box center [129, 107] width 141 height 31
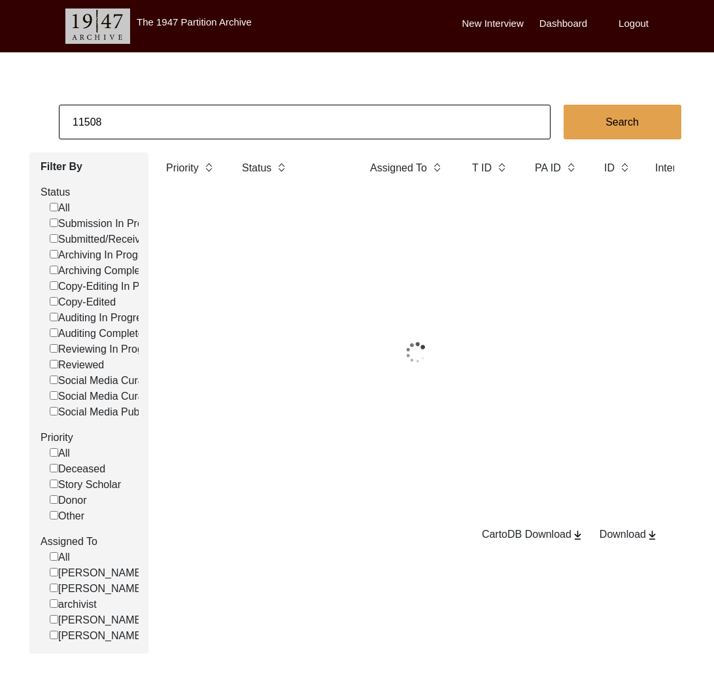
click at [175, 109] on input "11508" at bounding box center [305, 122] width 492 height 35
paste input "2"
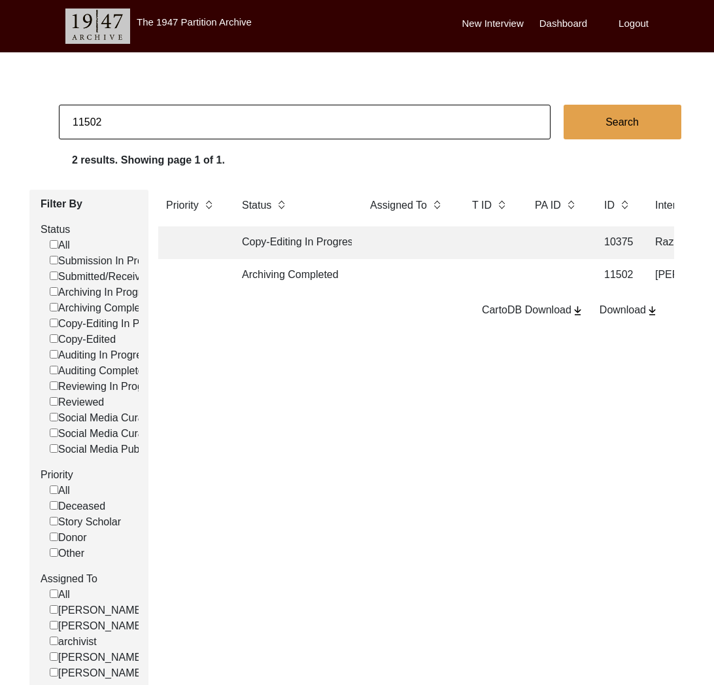
click at [376, 275] on td at bounding box center [408, 275] width 92 height 33
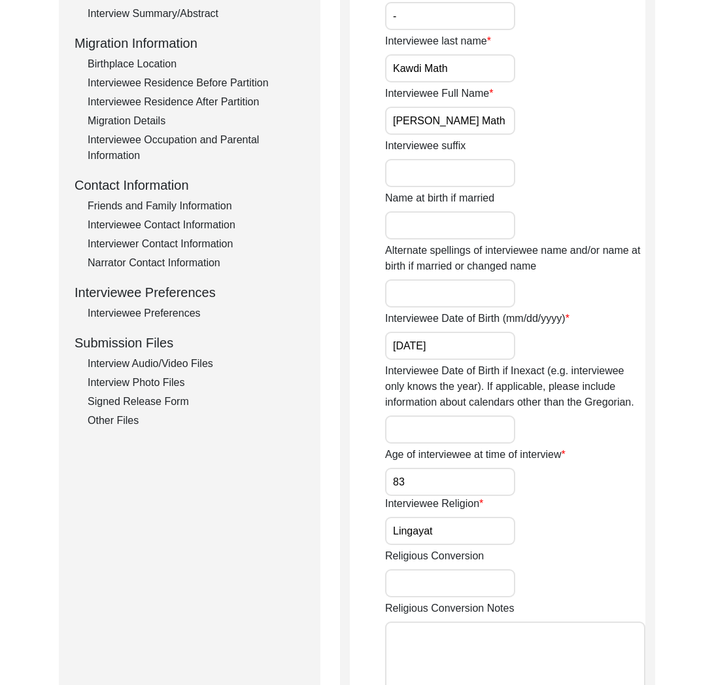
scroll to position [369, 0]
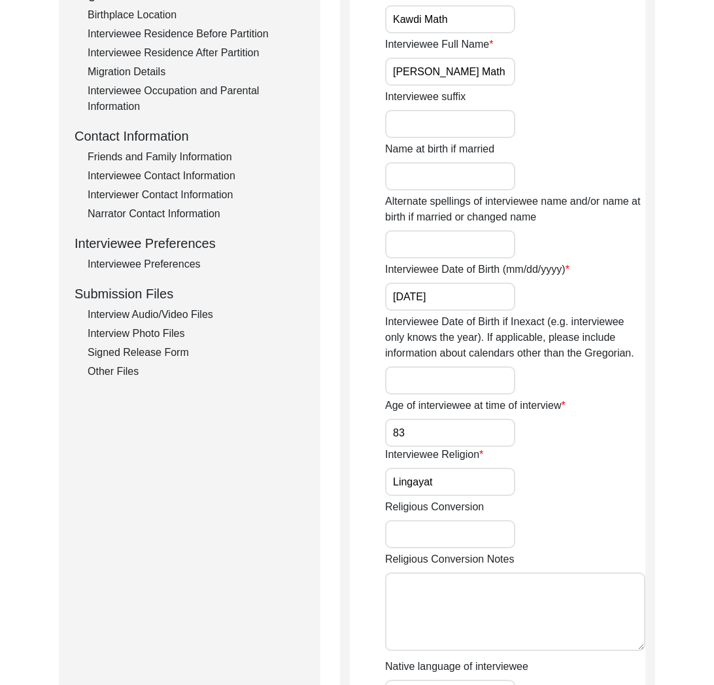
click at [184, 318] on div "Interview Audio/Video Files" at bounding box center [196, 315] width 217 height 16
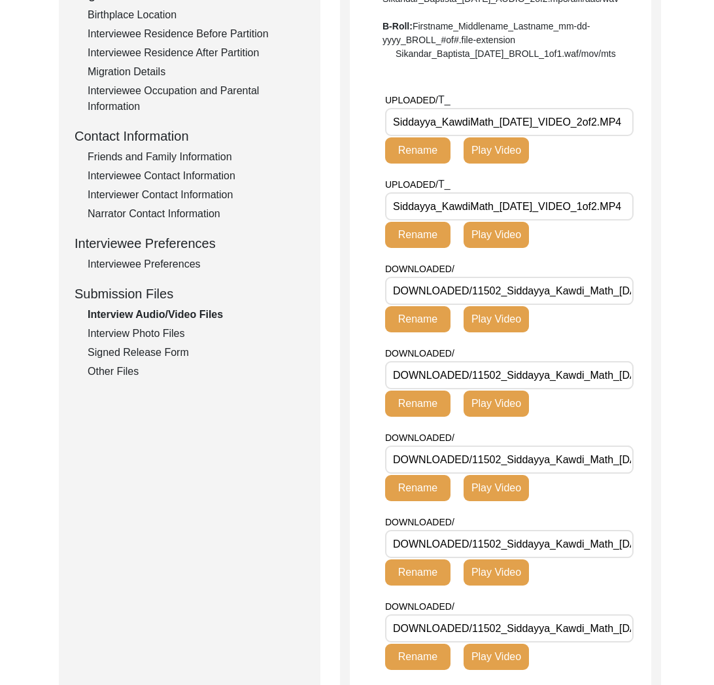
drag, startPoint x: 494, startPoint y: 160, endPoint x: 385, endPoint y: 159, distance: 108.6
click at [385, 136] on input "Siddayya_KawdiMath_[DATE]_VIDEO_2of2.MP4" at bounding box center [509, 122] width 248 height 28
click at [164, 336] on div "Interview Photo Files" at bounding box center [196, 334] width 217 height 16
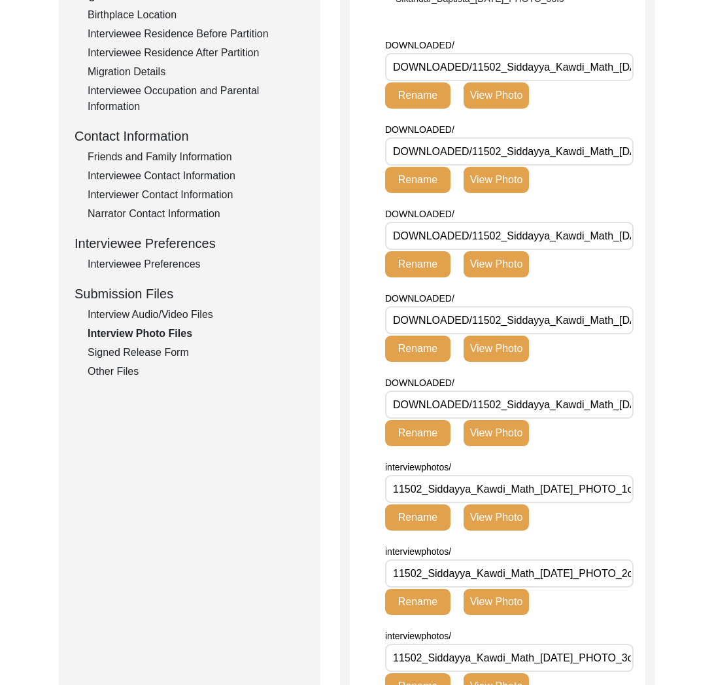
click at [163, 352] on div "Signed Release Form" at bounding box center [196, 353] width 217 height 16
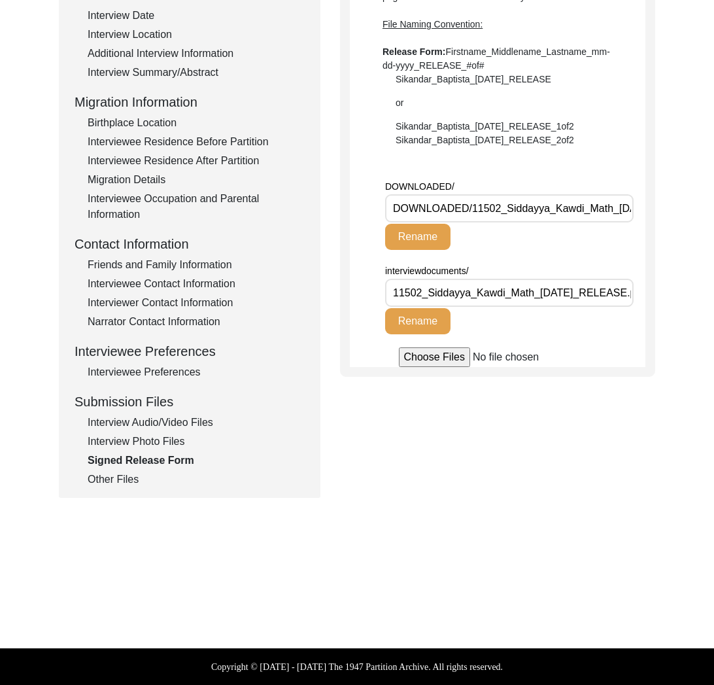
click at [122, 486] on div "Other Files" at bounding box center [196, 479] width 217 height 16
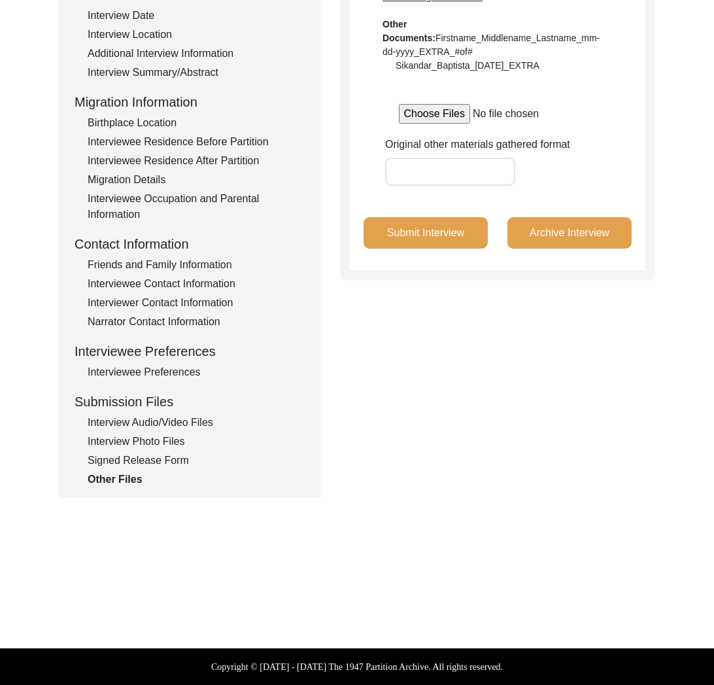
click at [150, 422] on div "Interview Audio/Video Files" at bounding box center [196, 423] width 217 height 16
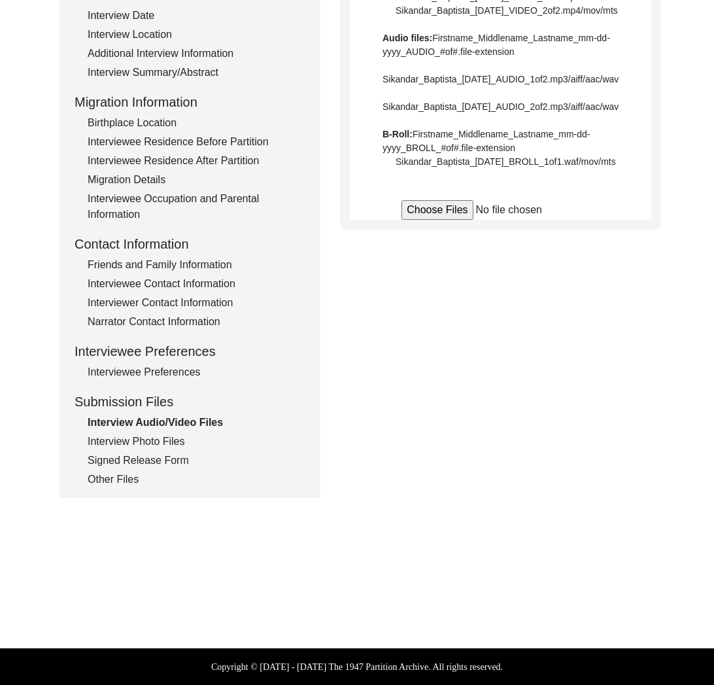
scroll to position [369, 0]
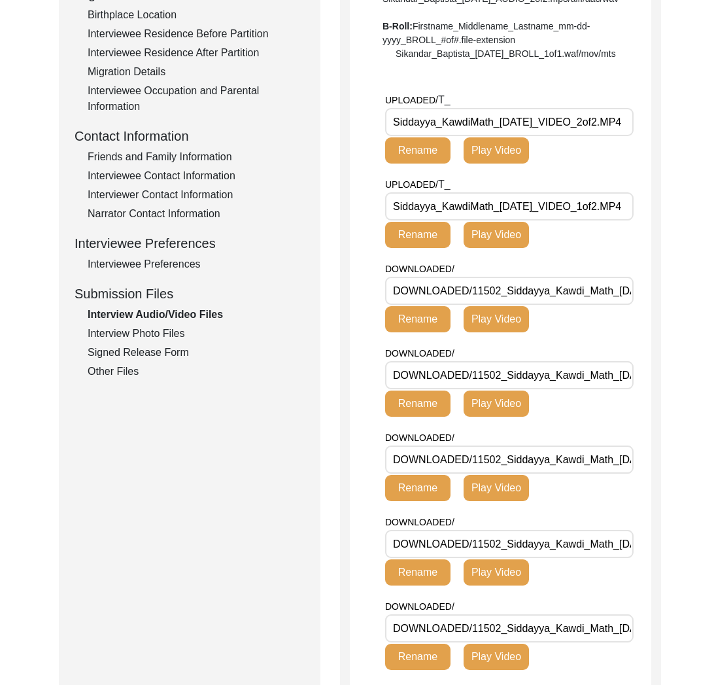
drag, startPoint x: 493, startPoint y: 162, endPoint x: 388, endPoint y: 162, distance: 104.6
click at [388, 136] on input "Siddayya_KawdiMath_[DATE]_VIDEO_2of2.MP4" at bounding box center [509, 122] width 248 height 28
click at [176, 338] on div "Interview Photo Files" at bounding box center [196, 334] width 217 height 16
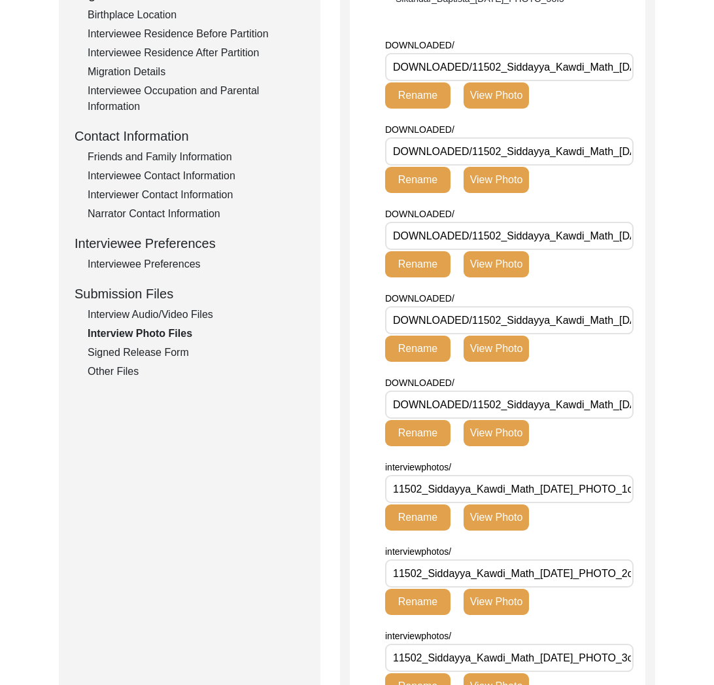
click at [197, 311] on div "Interview Audio/Video Files" at bounding box center [196, 315] width 217 height 16
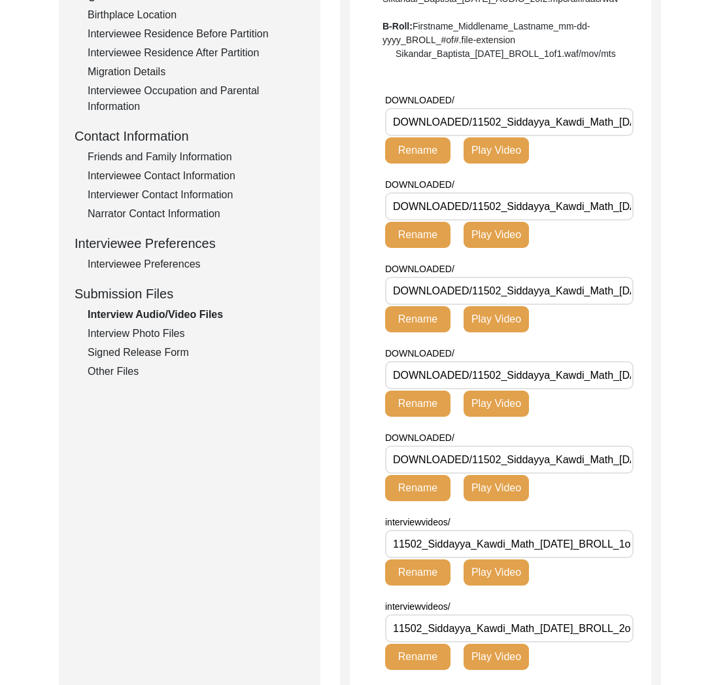
scroll to position [0, 0]
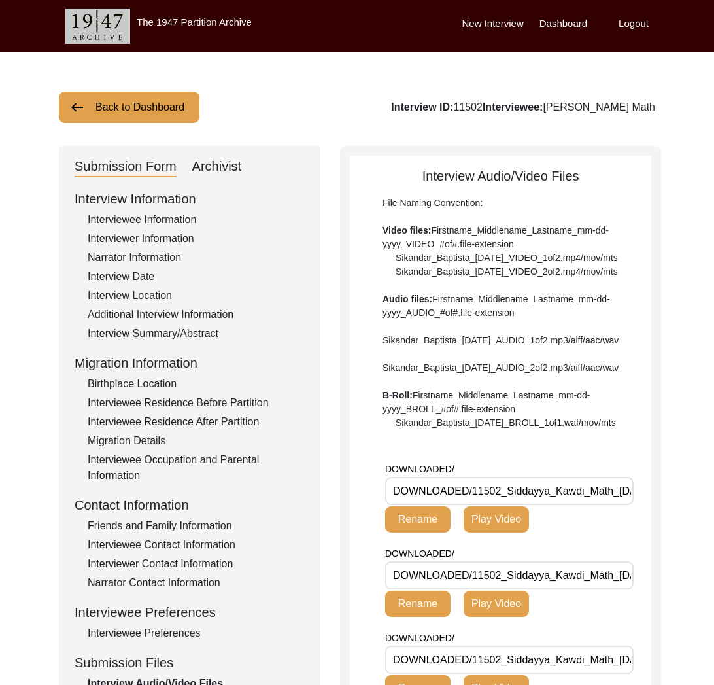
click at [146, 111] on button "Back to Dashboard" at bounding box center [129, 107] width 141 height 31
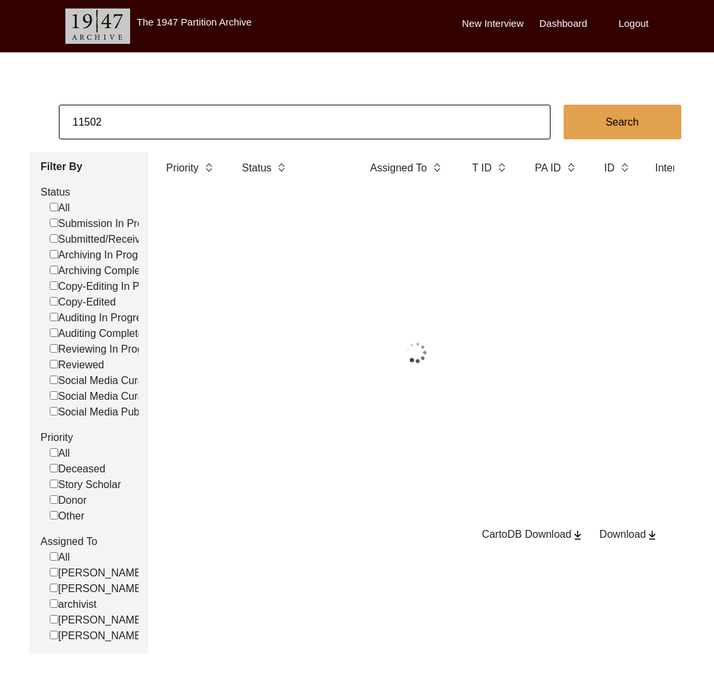
click at [180, 123] on input "11502" at bounding box center [305, 122] width 492 height 35
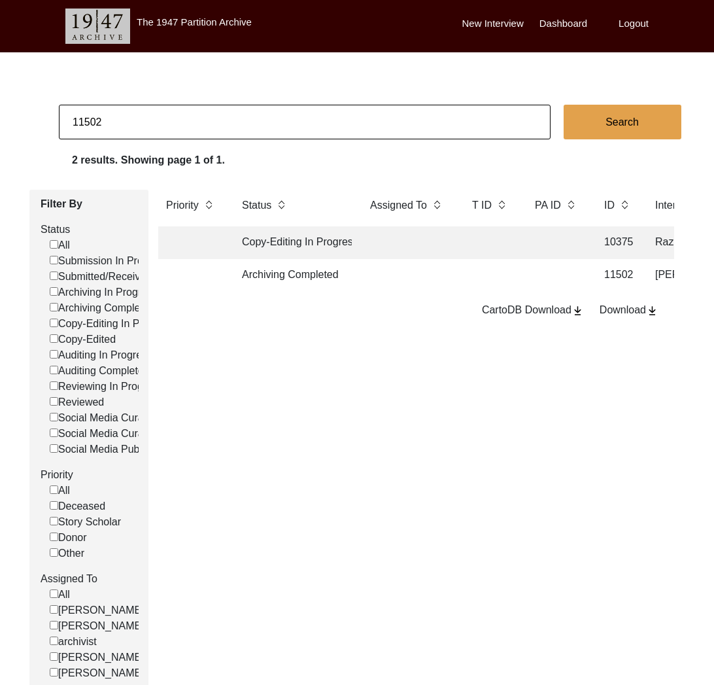
paste input "9"
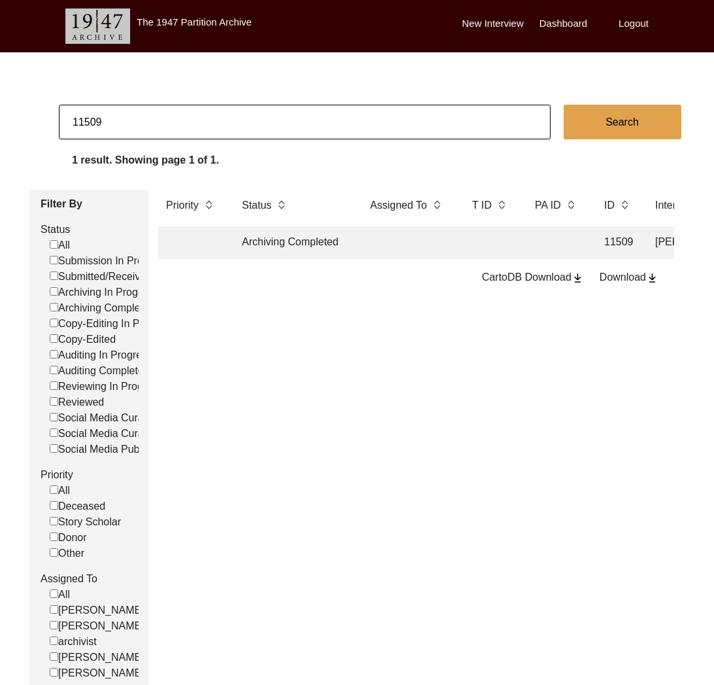
click at [377, 237] on td at bounding box center [408, 242] width 92 height 33
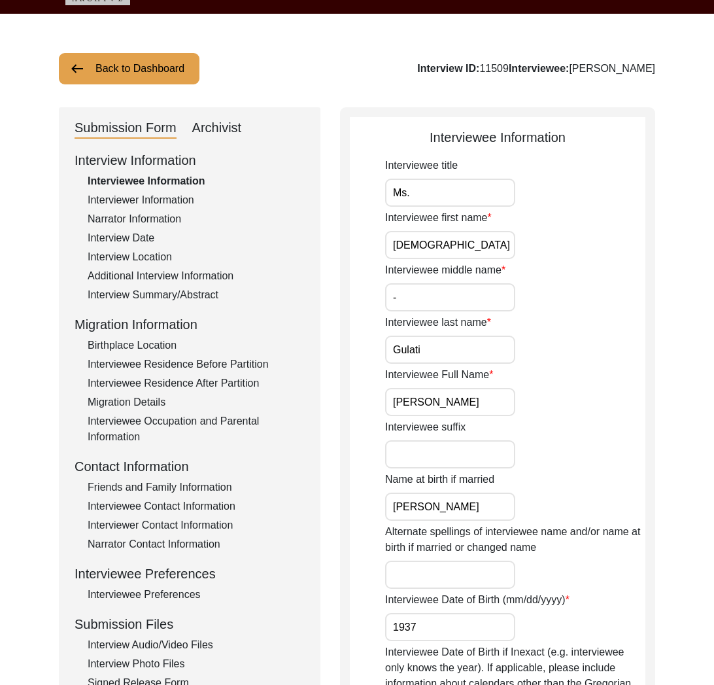
scroll to position [117, 0]
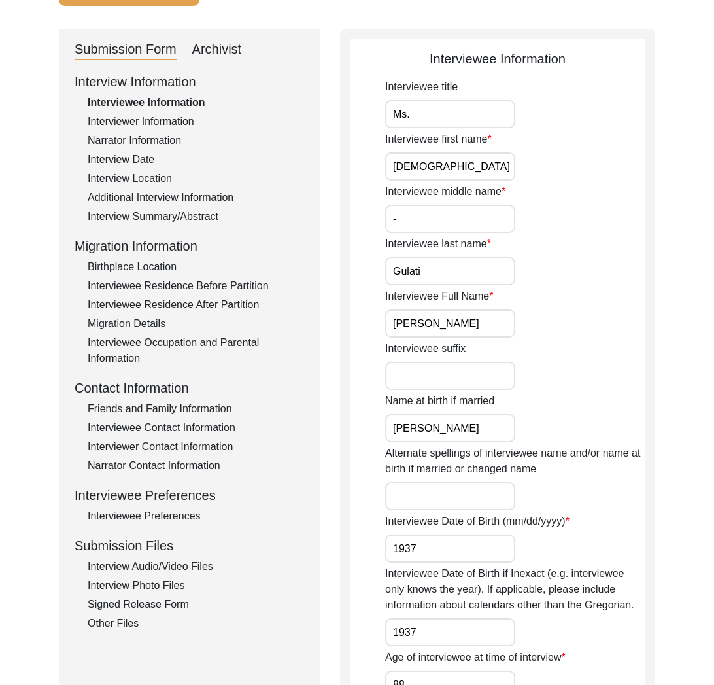
click at [160, 581] on div "Interview Photo Files" at bounding box center [196, 585] width 217 height 16
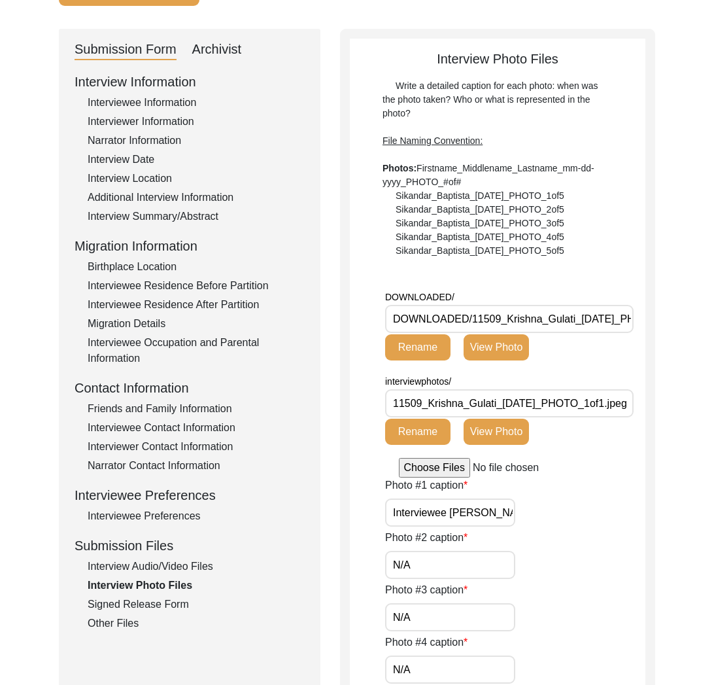
click at [143, 564] on div "Interview Audio/Video Files" at bounding box center [196, 566] width 217 height 16
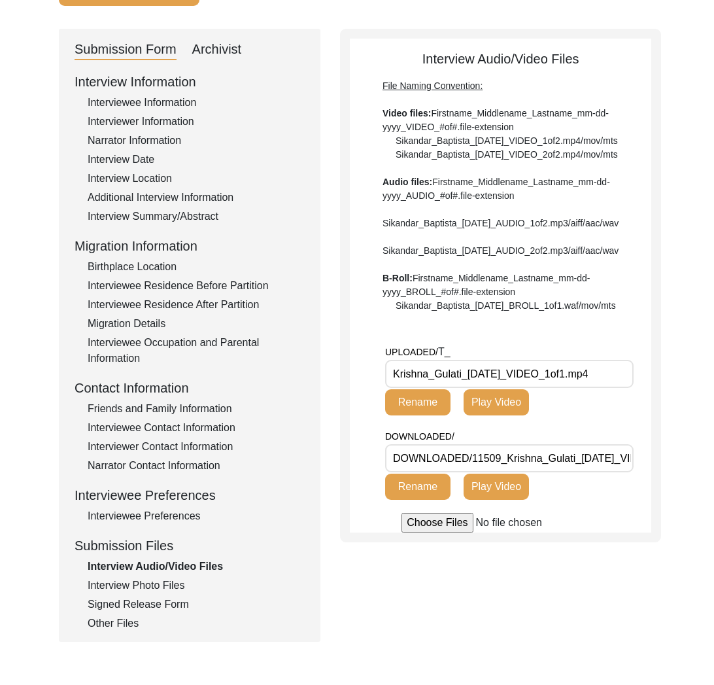
scroll to position [0, 91]
click at [479, 388] on input "Krishna_Gulati_[DATE]_VIDEO_1of1.mp4" at bounding box center [509, 374] width 248 height 28
click at [151, 587] on div "Interview Photo Files" at bounding box center [196, 585] width 217 height 16
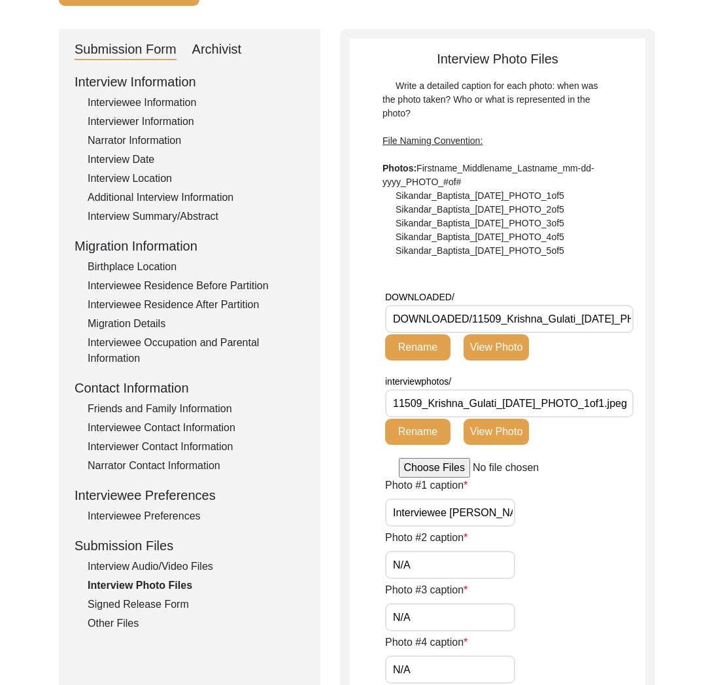
click at [177, 562] on div "Interview Audio/Video Files" at bounding box center [196, 566] width 217 height 16
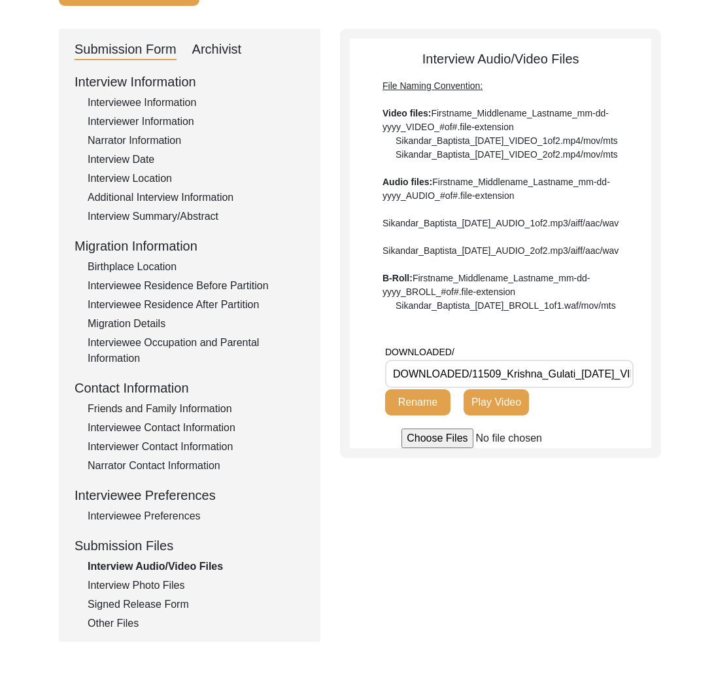
scroll to position [0, 0]
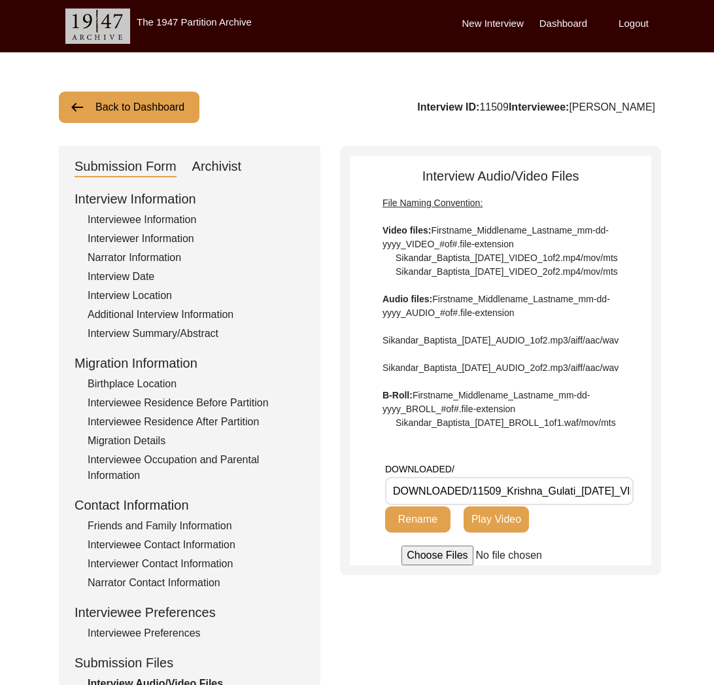
click at [154, 107] on button "Back to Dashboard" at bounding box center [129, 107] width 141 height 31
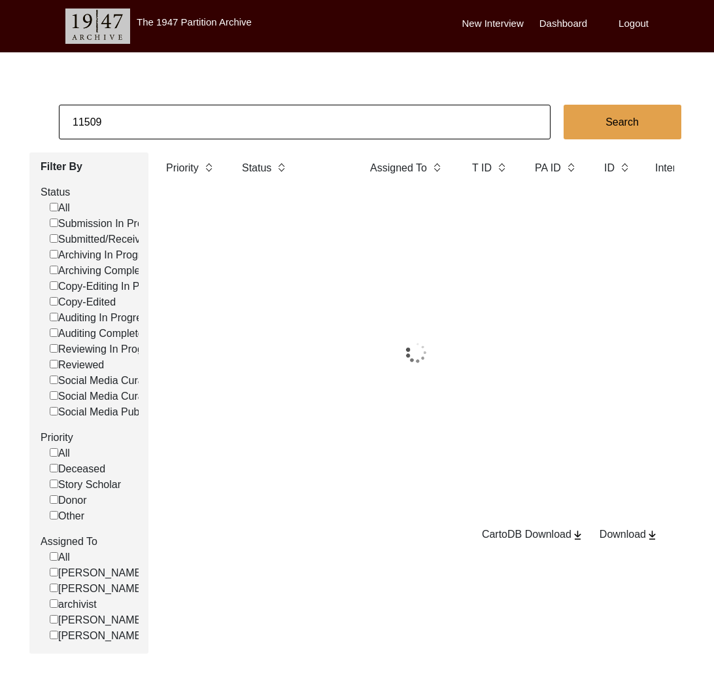
click at [153, 118] on input "11509" at bounding box center [305, 122] width 492 height 35
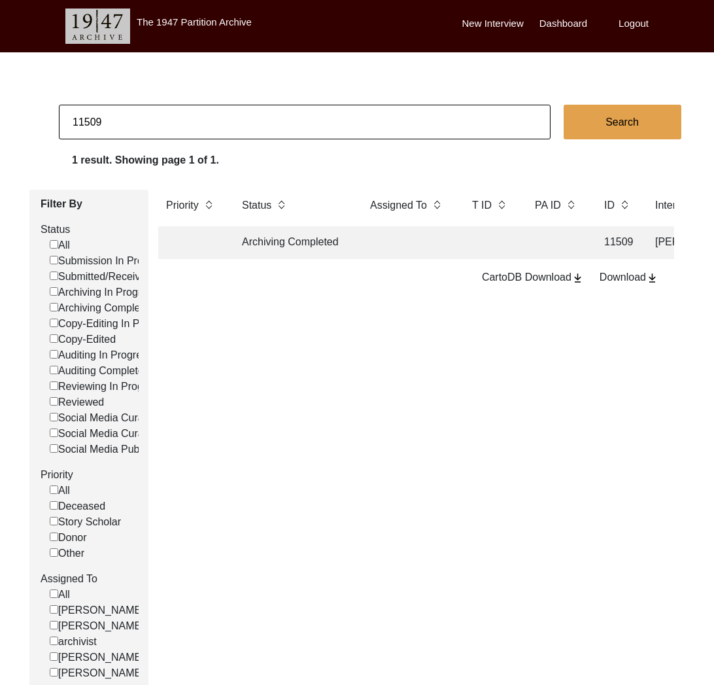
click at [153, 118] on input "11509" at bounding box center [305, 122] width 492 height 35
paste input "10"
click at [336, 256] on td "Archiving Completed" at bounding box center [293, 242] width 118 height 33
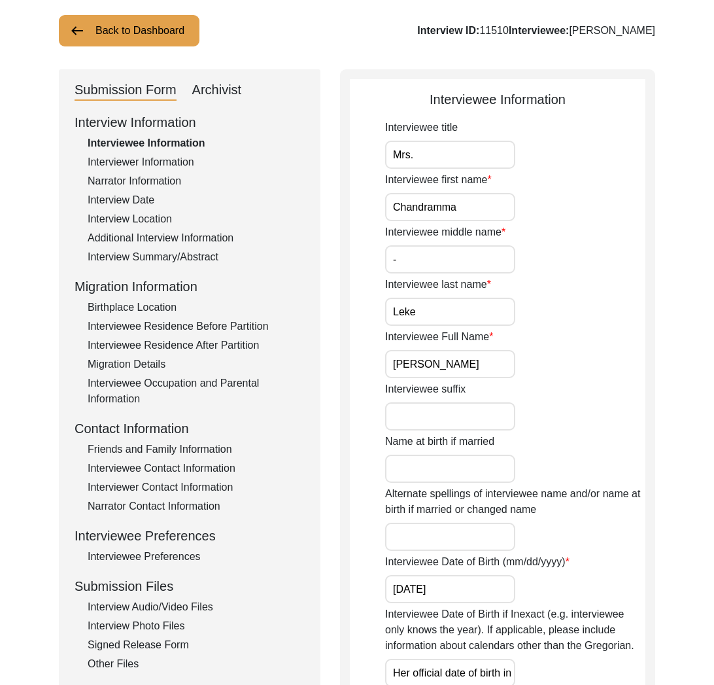
scroll to position [151, 0]
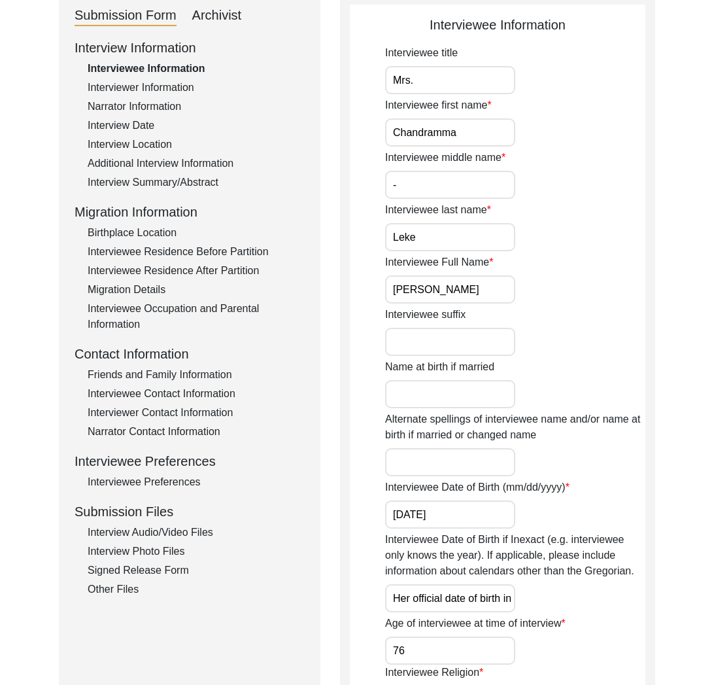
click at [165, 533] on div "Interview Audio/Video Files" at bounding box center [196, 532] width 217 height 16
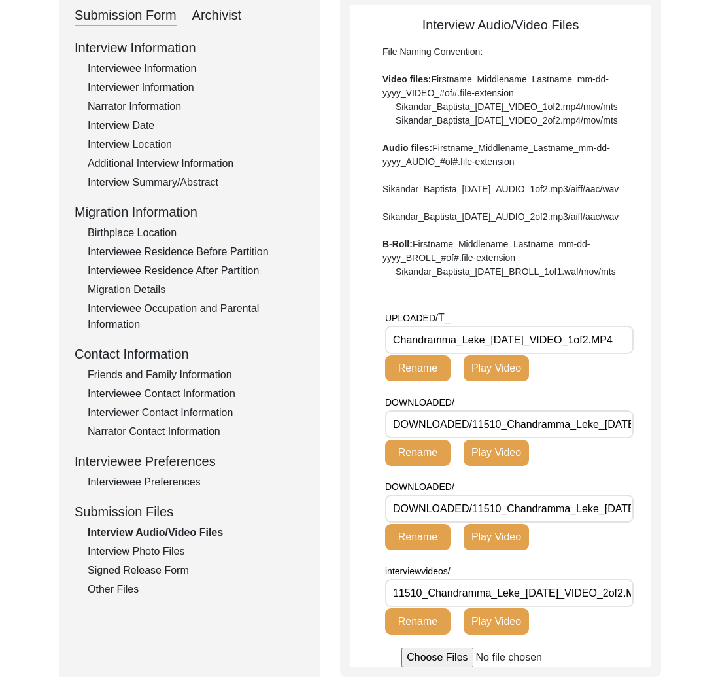
drag, startPoint x: 487, startPoint y: 379, endPoint x: 377, endPoint y: 381, distance: 110.5
click at [377, 381] on app-file-uploader "UPLOADED/ T_ Chandramma_Leke_[DATE]_VIDEO_1of2.MP4 Rename Play Video DOWNLOADED…" at bounding box center [500, 488] width 301 height 357
drag, startPoint x: 160, startPoint y: 549, endPoint x: 163, endPoint y: 568, distance: 18.6
click at [160, 549] on div "Interview Photo Files" at bounding box center [196, 551] width 217 height 16
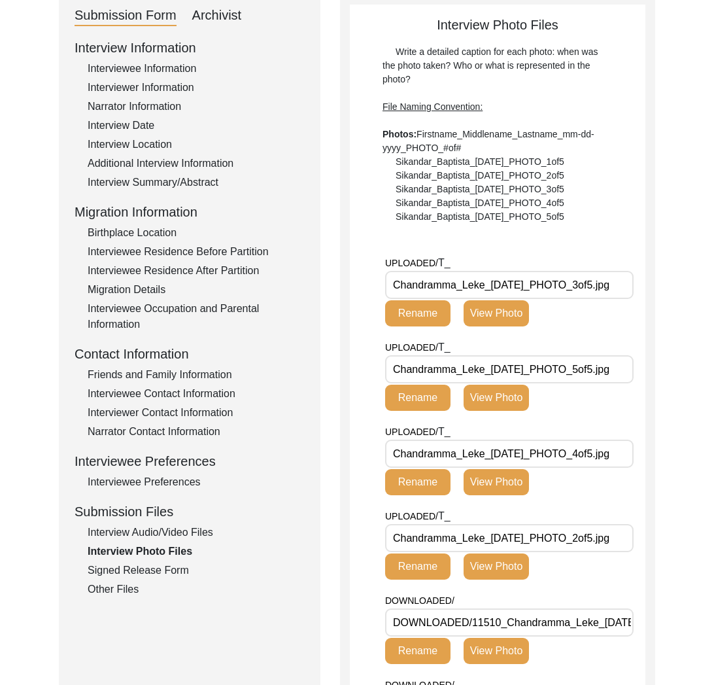
click at [159, 569] on div "Signed Release Form" at bounding box center [196, 570] width 217 height 16
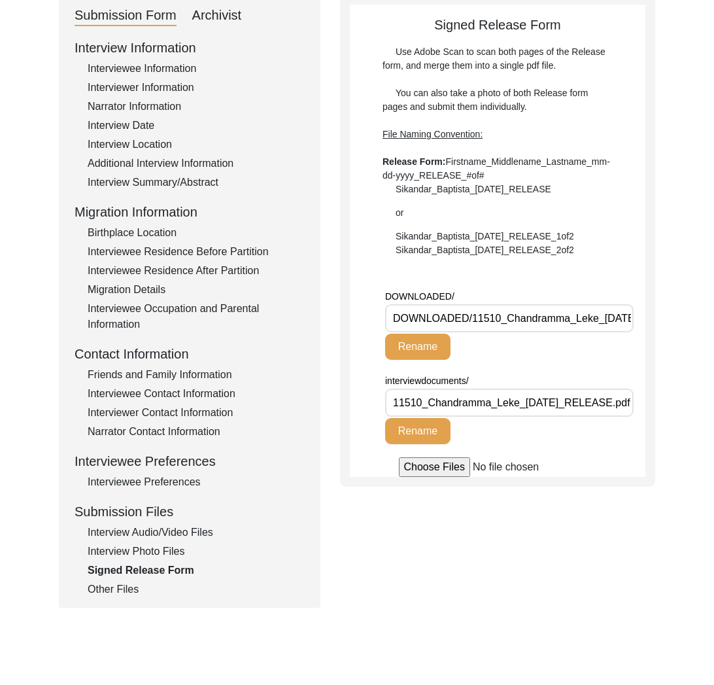
click at [146, 545] on div "Interview Photo Files" at bounding box center [196, 551] width 217 height 16
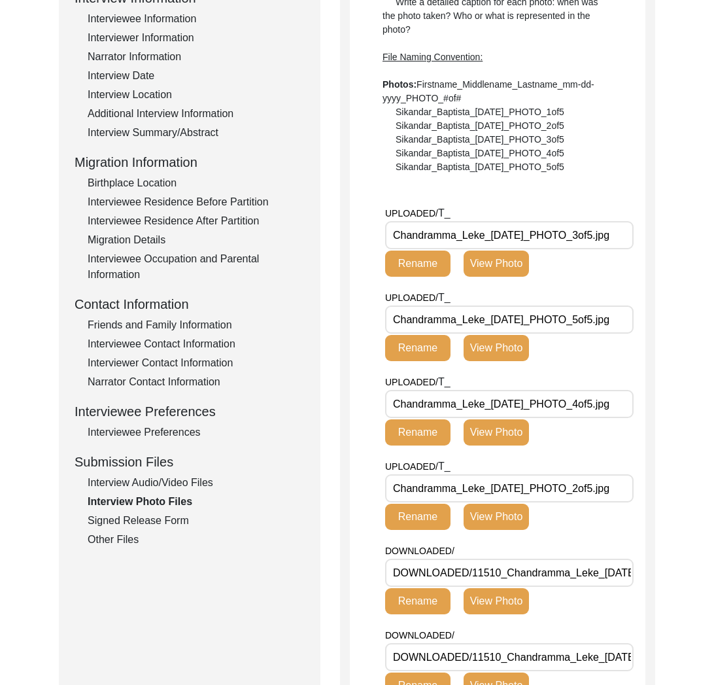
scroll to position [201, 0]
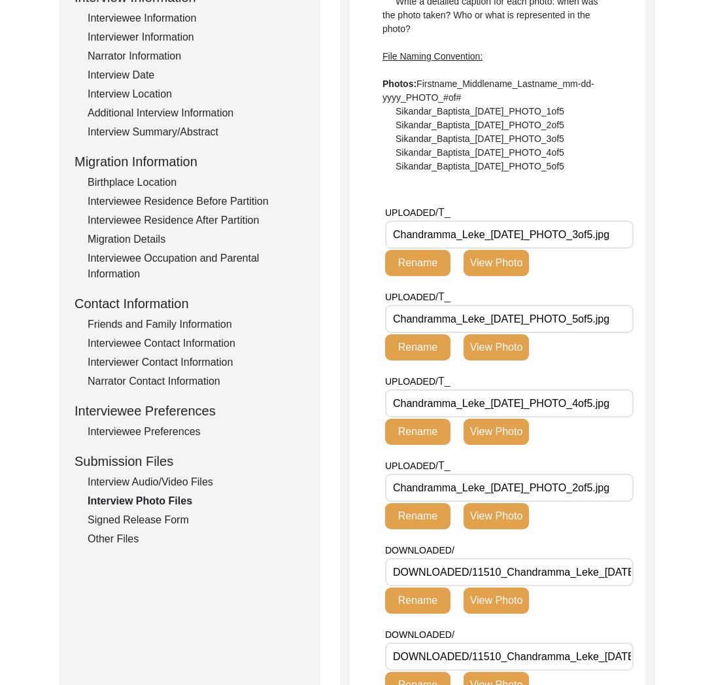
click at [150, 521] on div "Signed Release Form" at bounding box center [196, 520] width 217 height 16
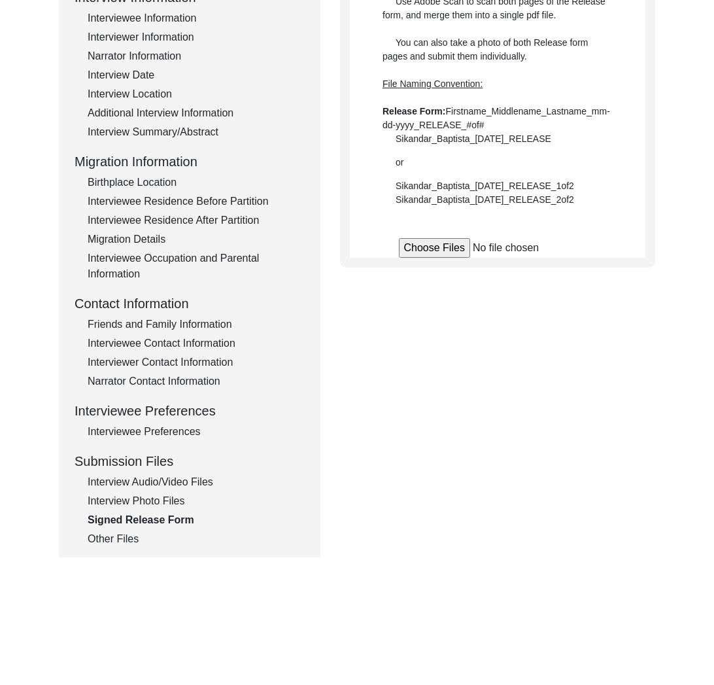
click at [165, 502] on div "Interview Photo Files" at bounding box center [196, 501] width 217 height 16
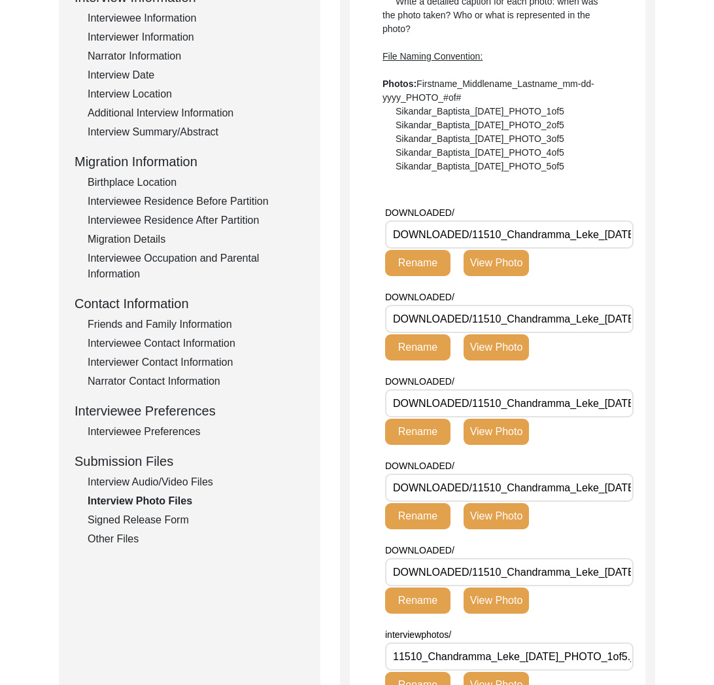
scroll to position [0, 112]
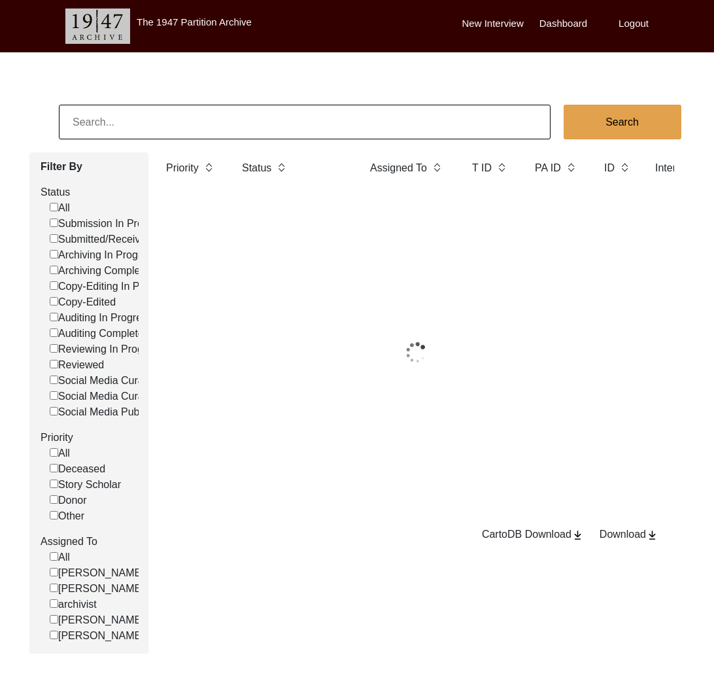
click at [343, 128] on input at bounding box center [305, 122] width 492 height 35
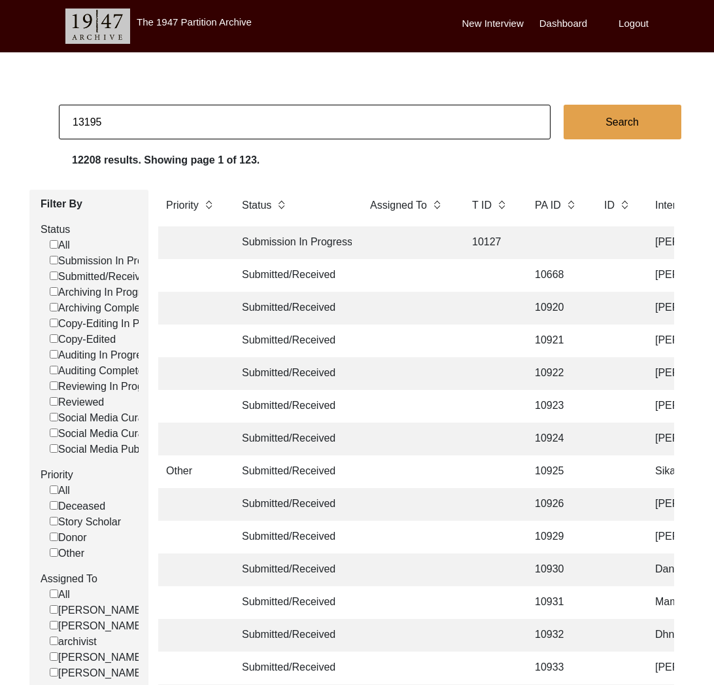
type input "13195"
checkbox input "false"
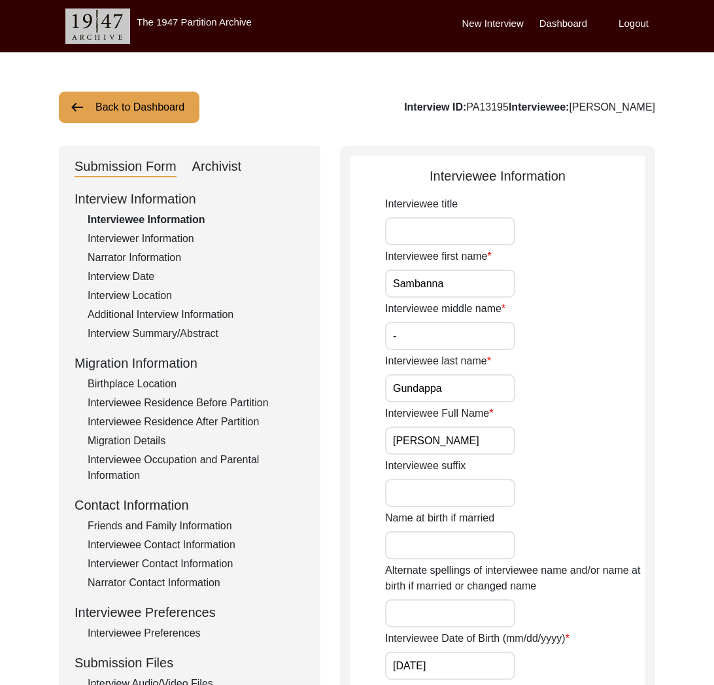
click at [223, 171] on div "Archivist" at bounding box center [217, 166] width 50 height 21
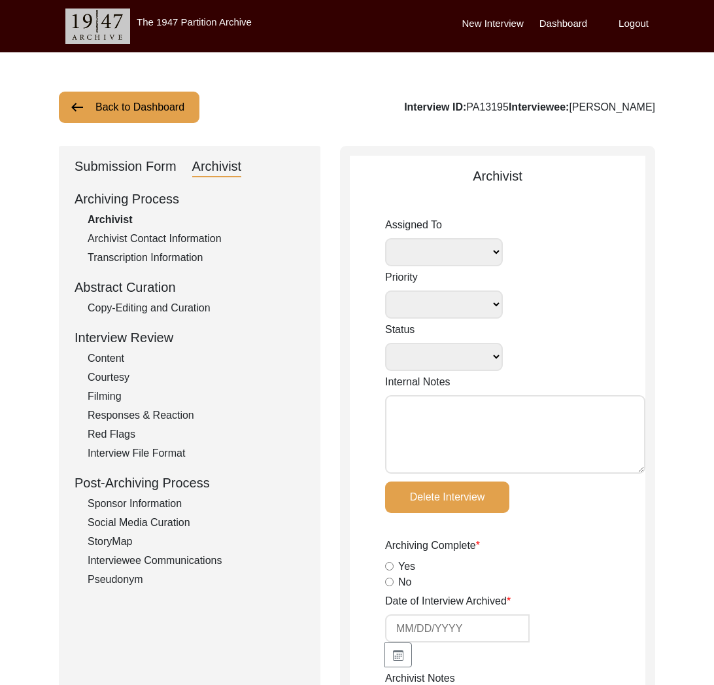
select select
select select "Submitted/Received"
type textarea "[PERSON_NAME] [DATE]: self assigned to archive. Note from [PERSON_NAME]'s track…"
radio input "true"
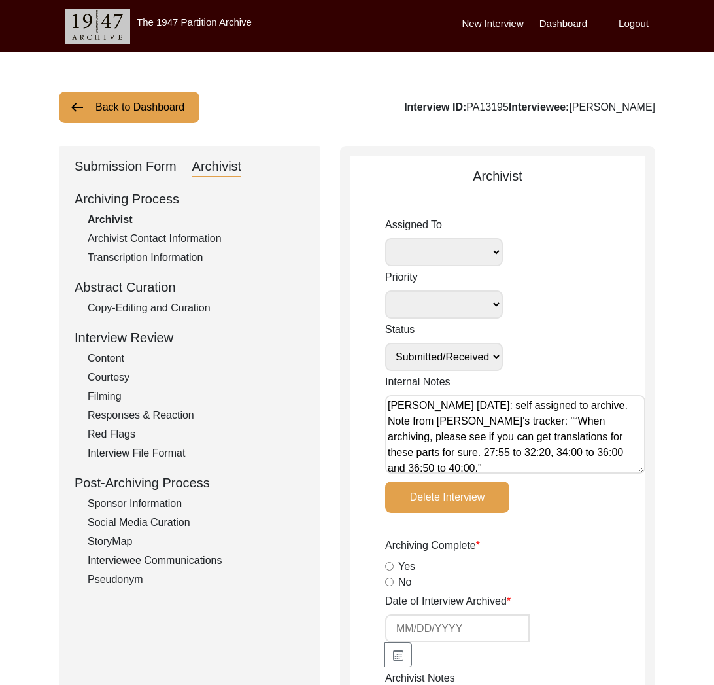
click at [192, 304] on div "Copy-Editing and Curation" at bounding box center [196, 308] width 217 height 16
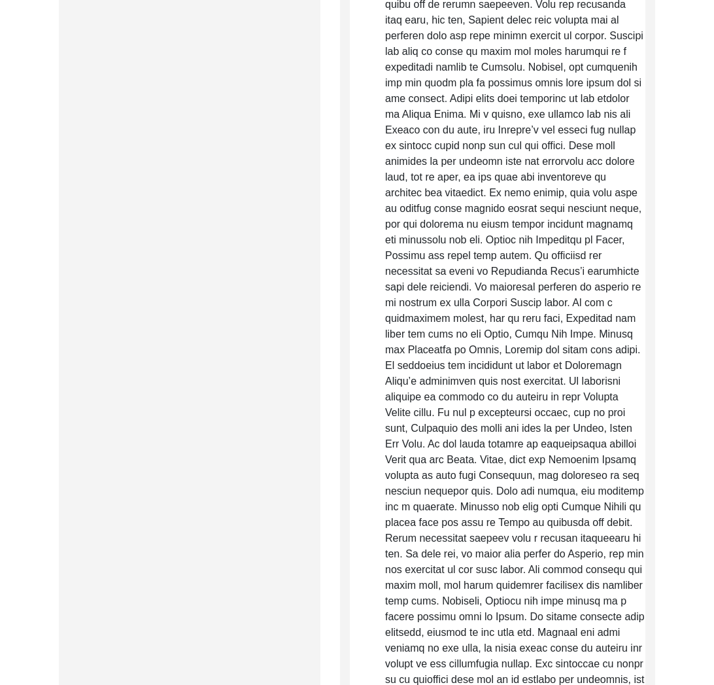
scroll to position [1567, 0]
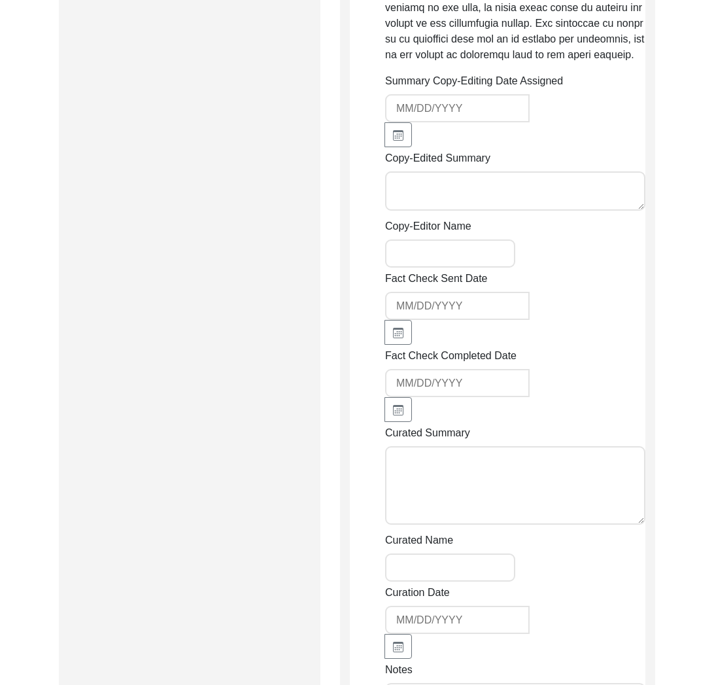
click at [496, 186] on textarea "Copy-Edited Summary" at bounding box center [515, 190] width 260 height 39
paste textarea "Copy Edit by Tori Borges, August 26, 2025 Sabanna Sandi Gundappa was born in th…"
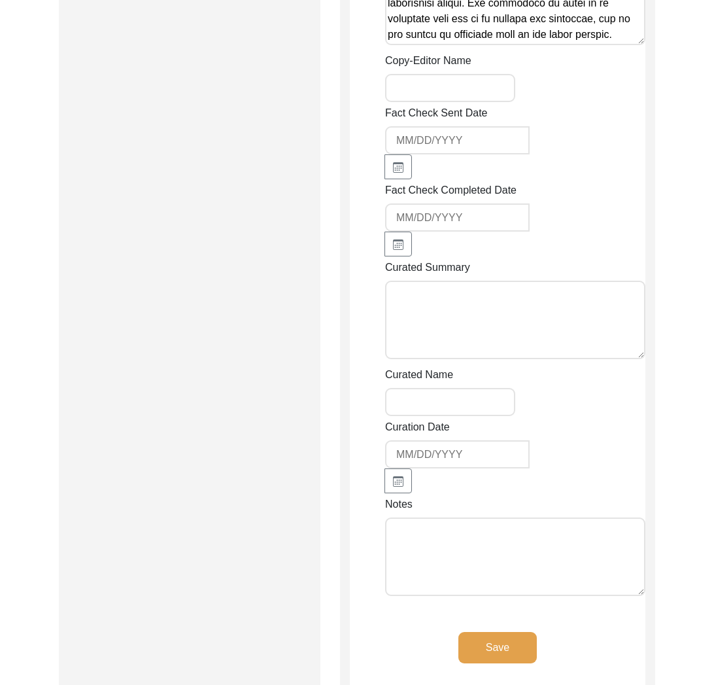
scroll to position [2546, 0]
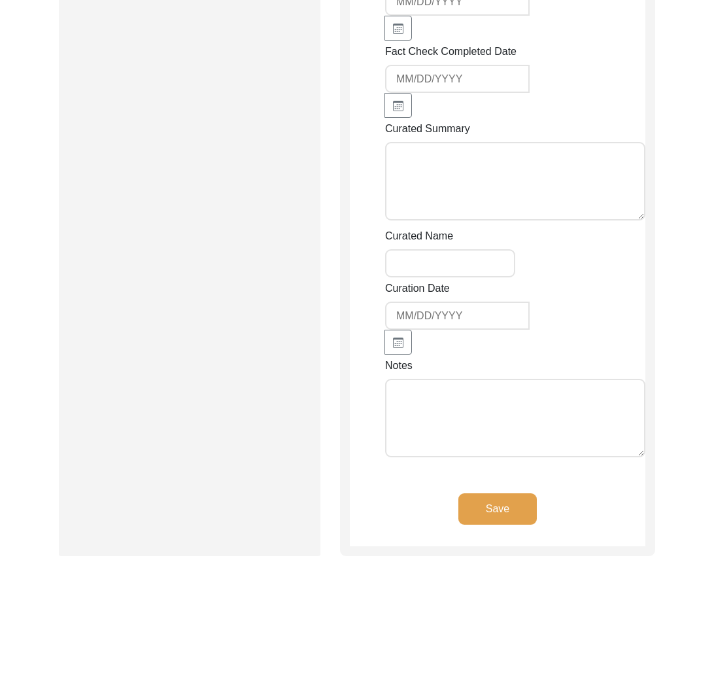
type textarea "Copy Edit by Tori Borges, August 26, 2025 Sabanna Sandi Gundappa was born in th…"
click at [530, 395] on textarea "Notes" at bounding box center [515, 418] width 260 height 78
paste textarea "Tori Borges copy edit notes Rearranged order sentences for chronology Replaced …"
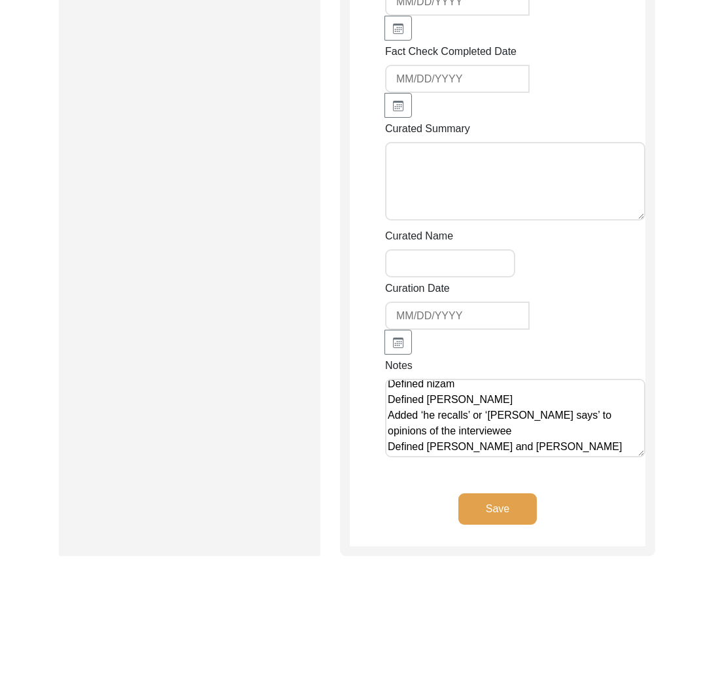
scroll to position [131, 0]
type textarea "Tori Borges copy edit notes Rearranged order sentences for chronology Replaced …"
click at [499, 493] on button "Save" at bounding box center [497, 508] width 78 height 31
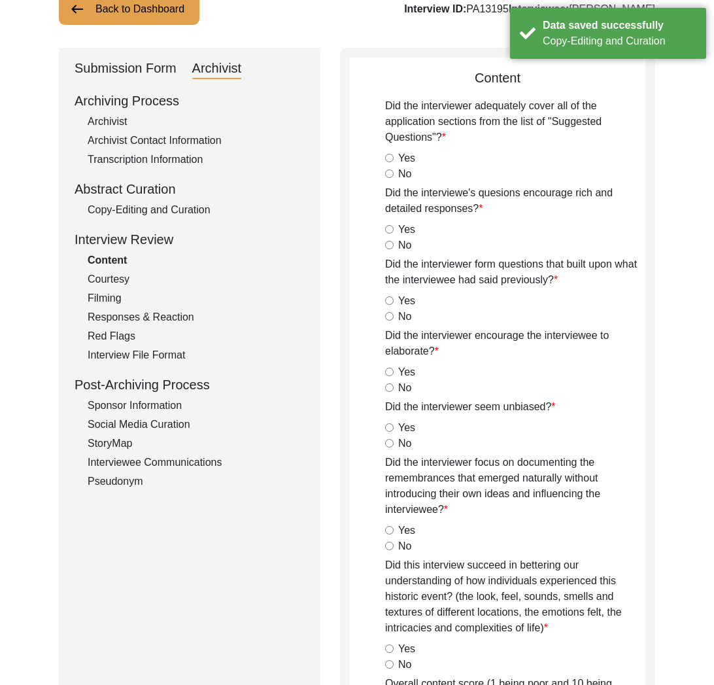
scroll to position [61, 0]
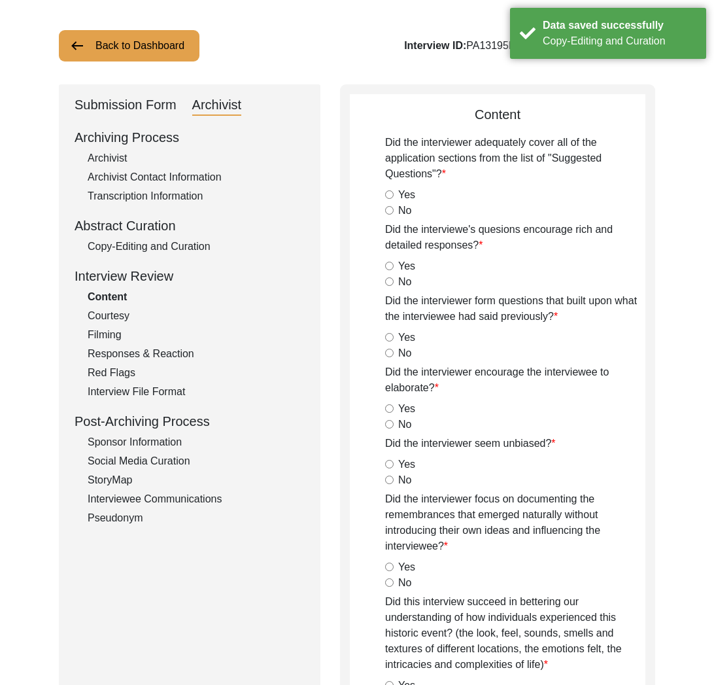
click at [188, 243] on div "Copy-Editing and Curation" at bounding box center [196, 247] width 217 height 16
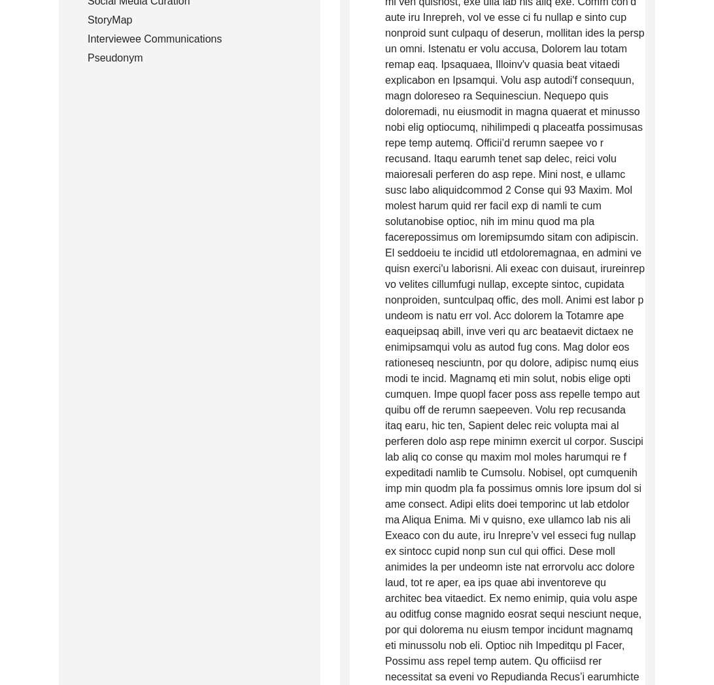
scroll to position [0, 0]
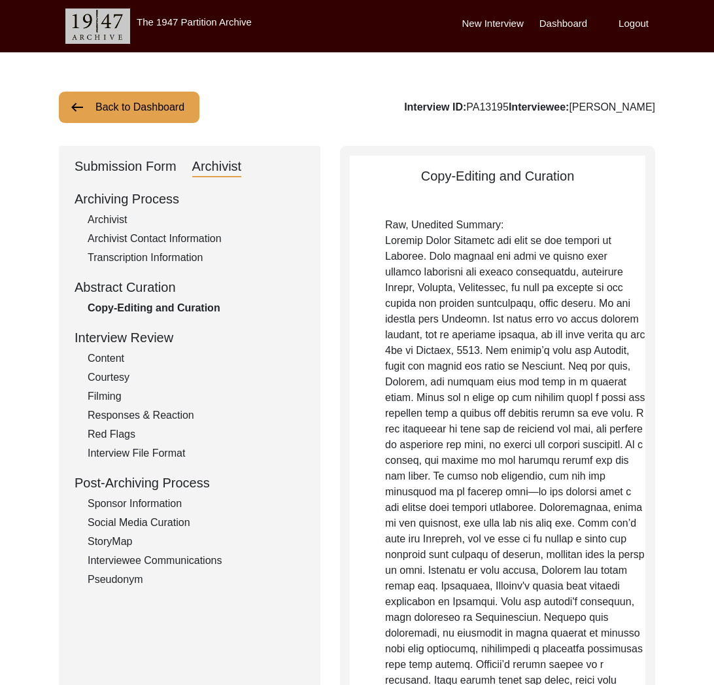
click at [133, 166] on div "Submission Form" at bounding box center [126, 166] width 102 height 21
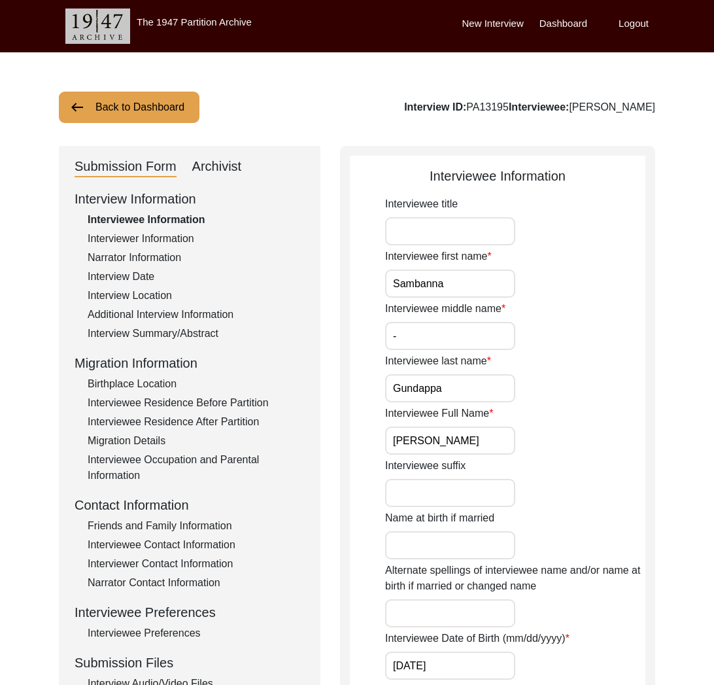
click at [204, 545] on div "Interviewee Contact Information" at bounding box center [196, 545] width 217 height 16
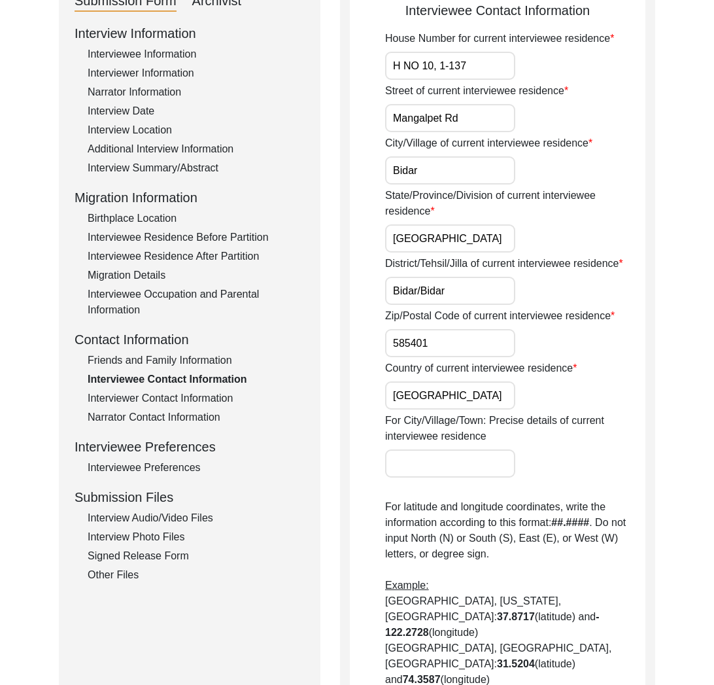
scroll to position [313, 0]
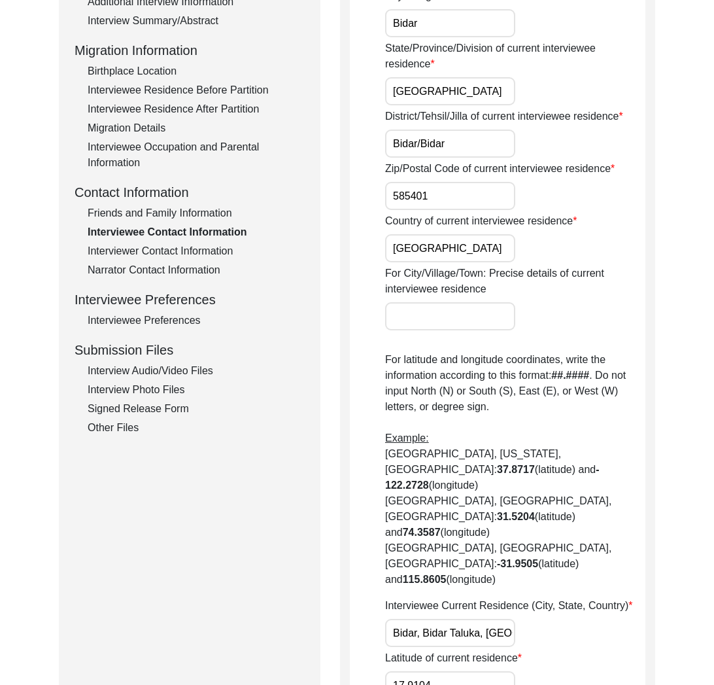
click at [197, 381] on div "Interview Information Interviewee Information Interviewer Information Narrator …" at bounding box center [190, 155] width 230 height 559
click at [192, 376] on div "Interview Audio/Video Files" at bounding box center [196, 371] width 217 height 16
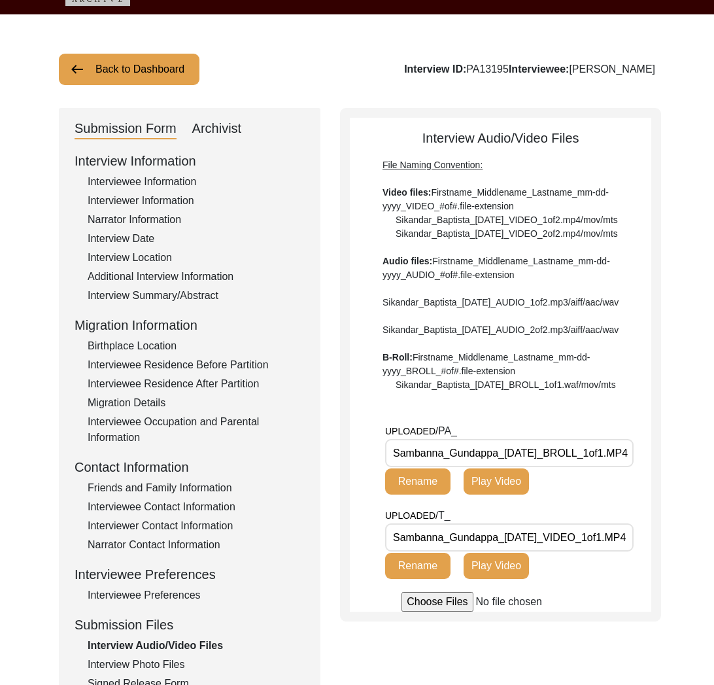
scroll to position [0, 0]
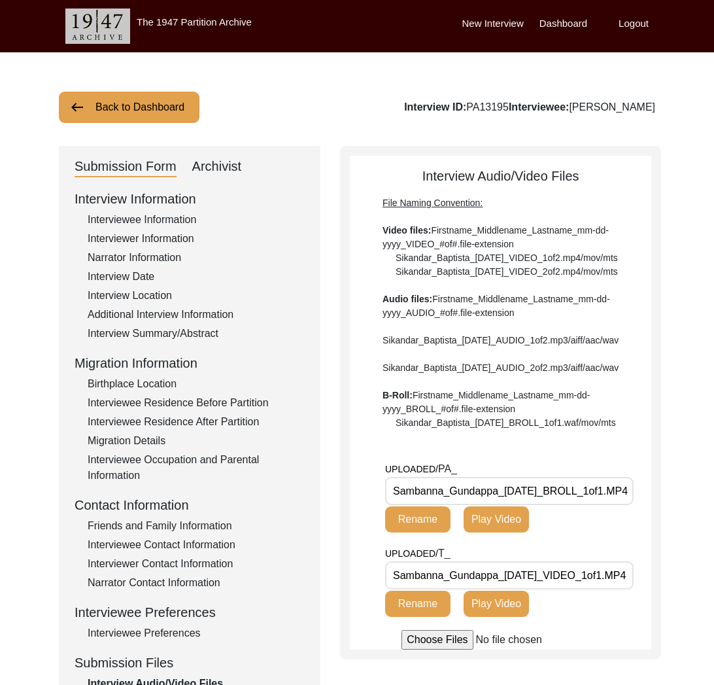
click at [220, 169] on div "Archivist" at bounding box center [217, 166] width 50 height 21
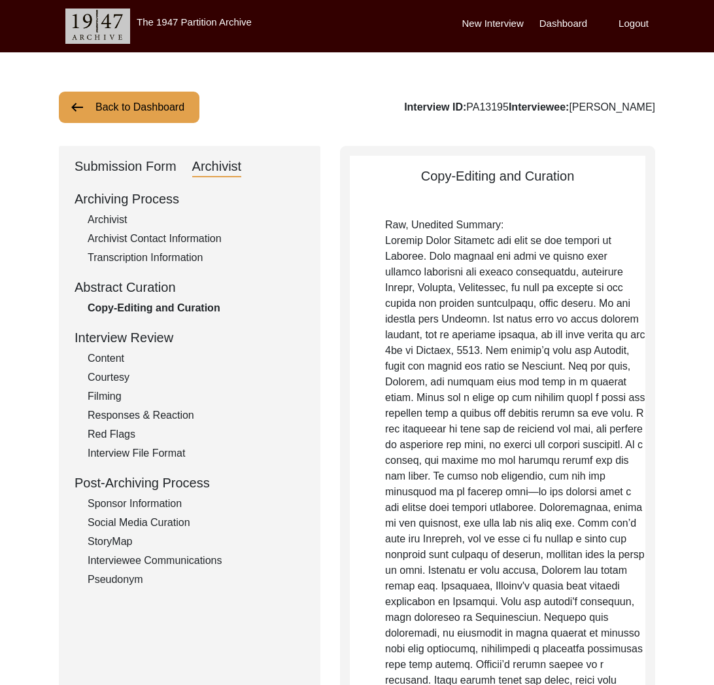
click at [105, 214] on div "Archivist" at bounding box center [196, 220] width 217 height 16
select select "Submitted/Received"
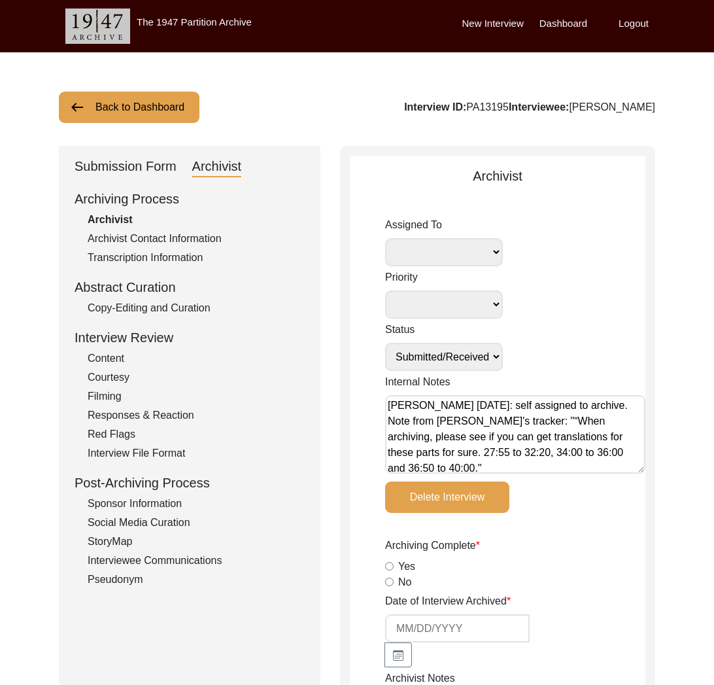
scroll to position [5, 0]
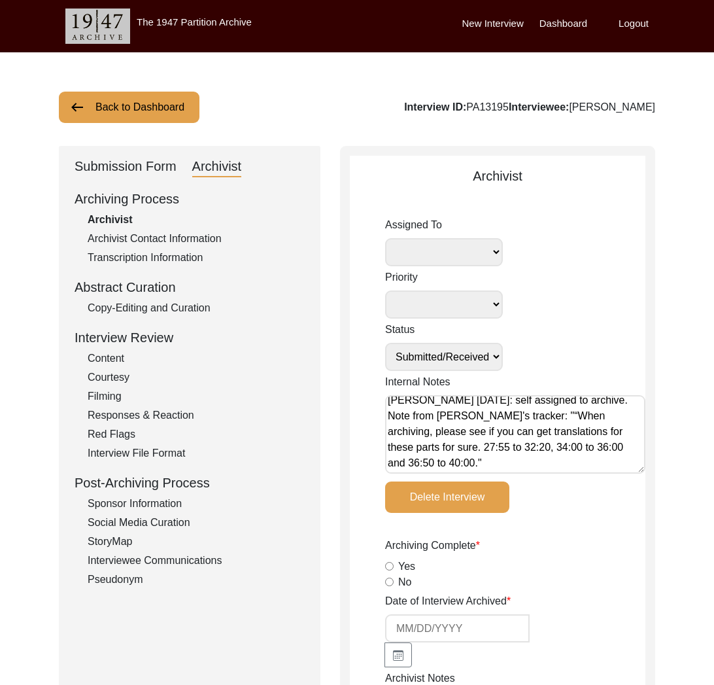
click at [138, 170] on div "Submission Form" at bounding box center [126, 166] width 102 height 21
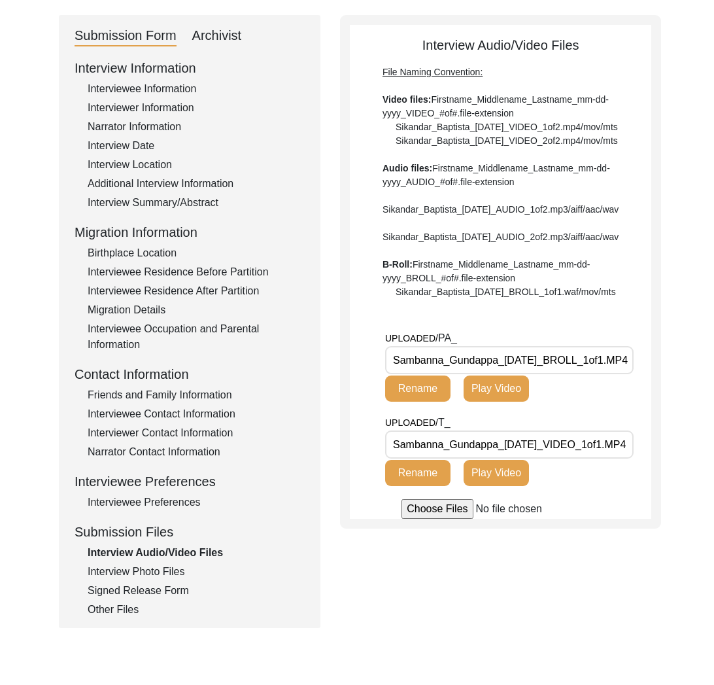
scroll to position [146, 0]
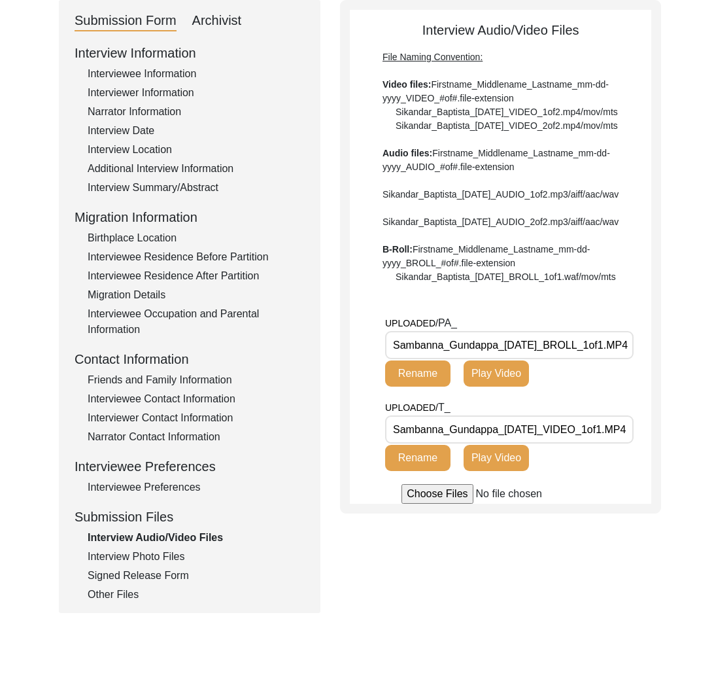
click at [167, 553] on div "Interview Photo Files" at bounding box center [196, 557] width 217 height 16
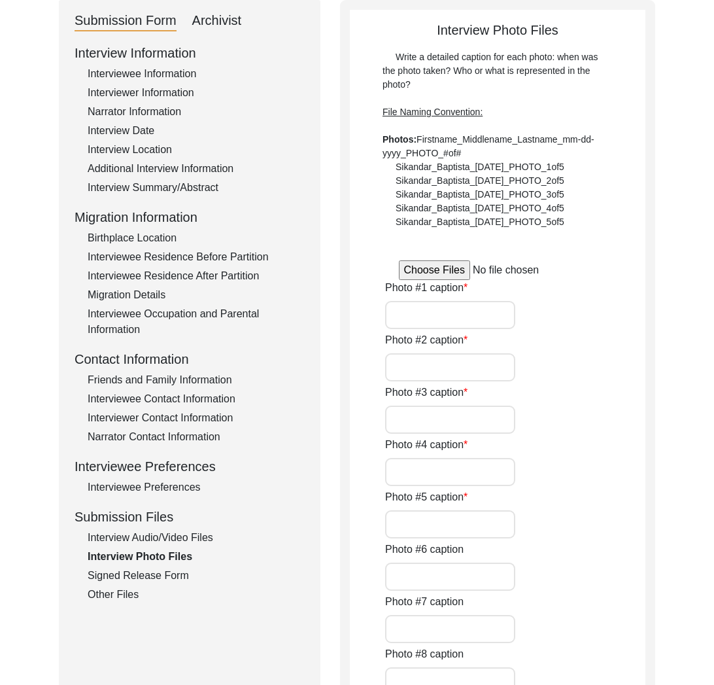
type input "Pictures in the lobby of the Senior Citizen home where Sambanna Gundappa lives …"
type input "Sambanna Gundappa standing, looking at the camera, while in the process of sign…"
type input "Sambanna Gundappa sitting outside in the Senior Citizen Home compound to relax."
type input "Sambanna Gundappa during 1947 Partition Archive interview."
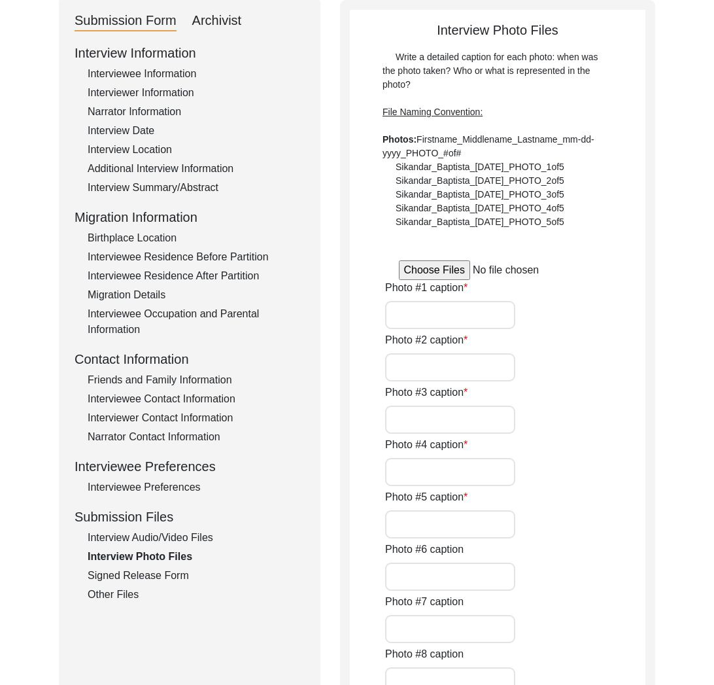
type input "0of5"
type input "jpg, png"
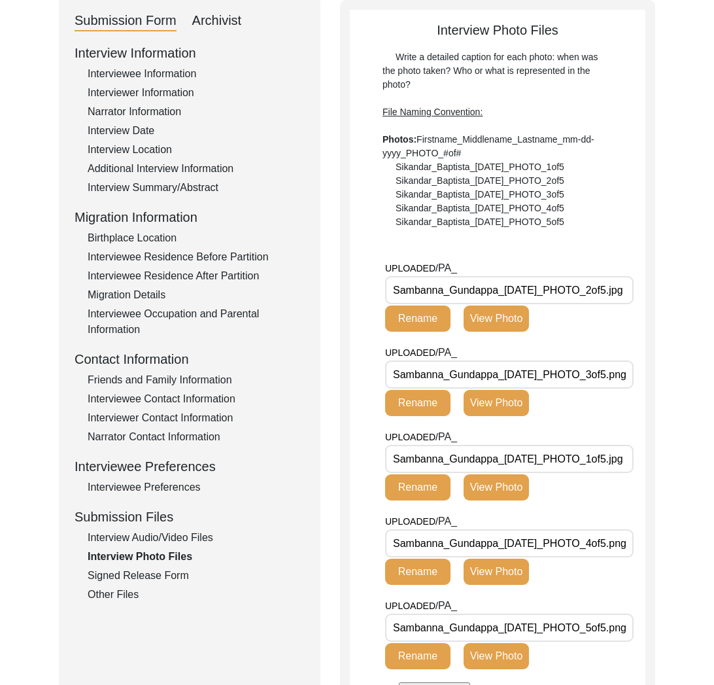
scroll to position [0, 12]
click at [515, 401] on button "View Photo" at bounding box center [496, 403] width 65 height 26
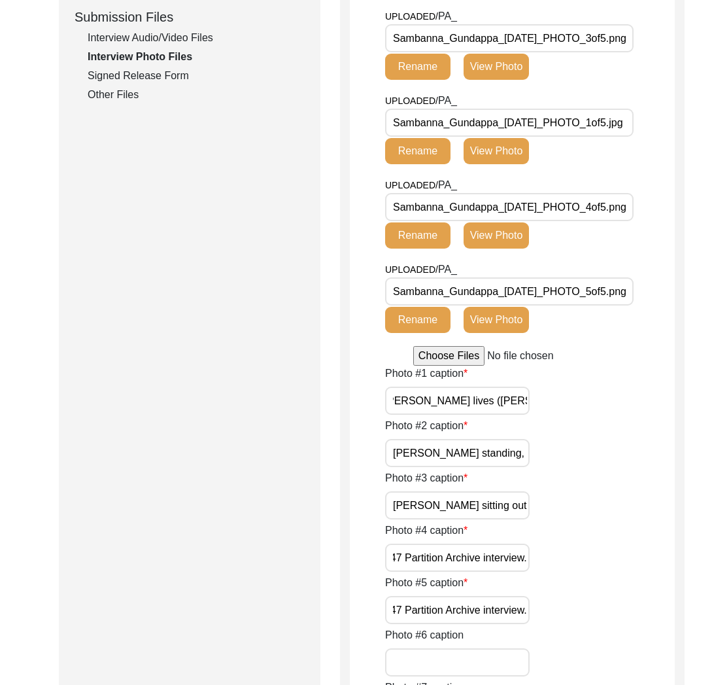
scroll to position [712, 0]
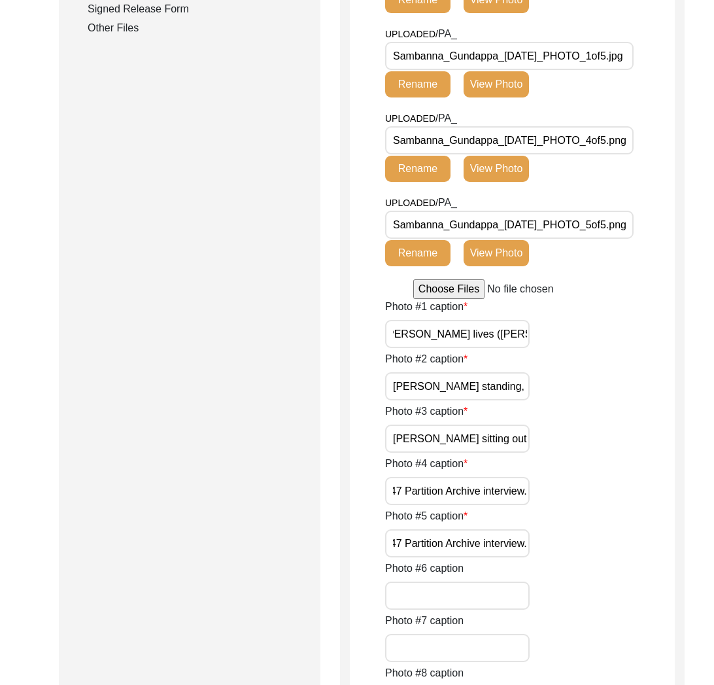
click at [463, 452] on input "Sambanna Gundappa sitting outside in the Senior Citizen Home compound to relax." at bounding box center [457, 438] width 145 height 28
click at [454, 505] on input "Sambanna Gundappa during 1947 Partition Archive interview." at bounding box center [457, 491] width 145 height 28
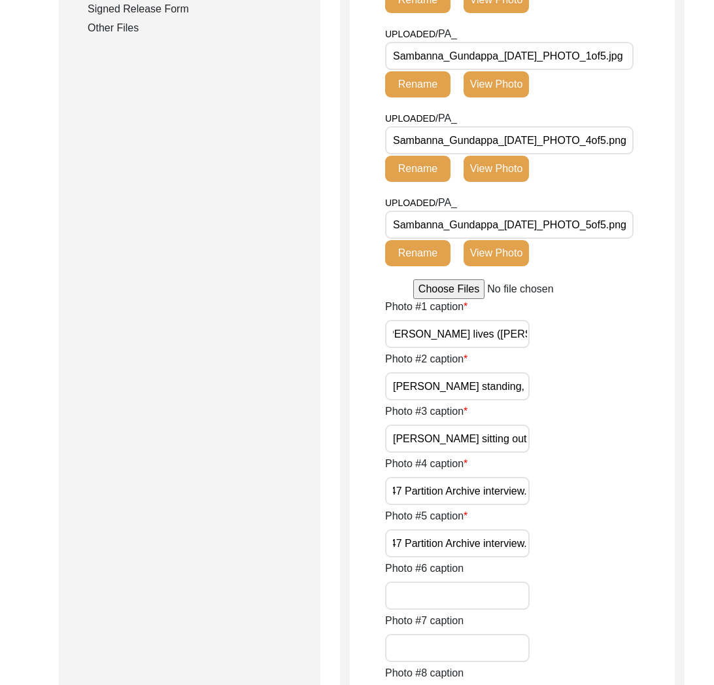
click at [454, 505] on input "Sambanna Gundappa during 1947 Partition Archive interview." at bounding box center [457, 491] width 145 height 28
click at [472, 557] on input "Sambanna Gundappa during 1947 Partition Archive interview." at bounding box center [457, 543] width 145 height 28
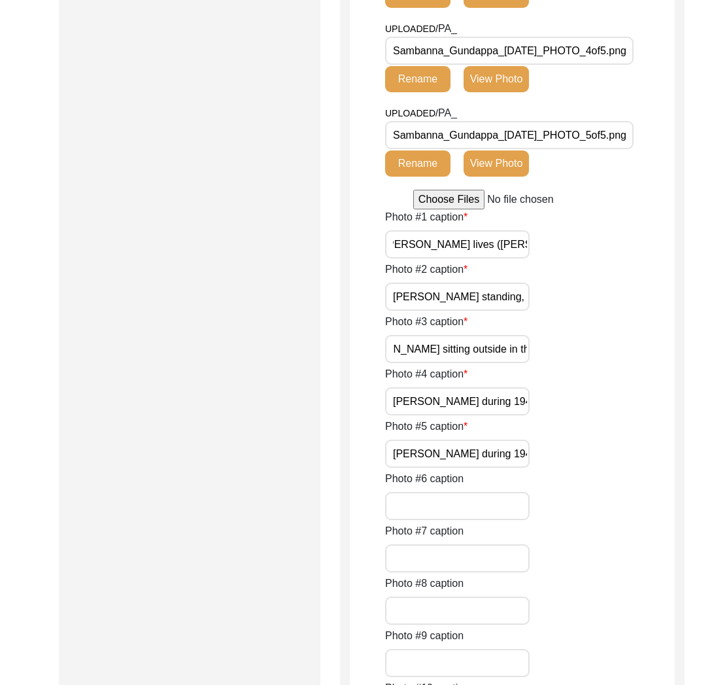
scroll to position [0, 36]
click at [471, 363] on input "Sambanna Gundappa sitting outside in the Senior Citizen Home compound to relax." at bounding box center [457, 349] width 145 height 28
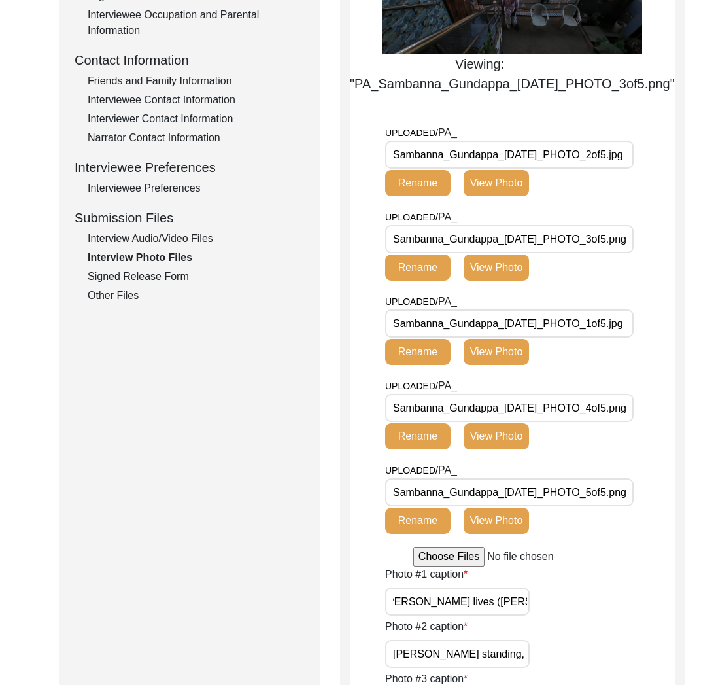
scroll to position [407, 0]
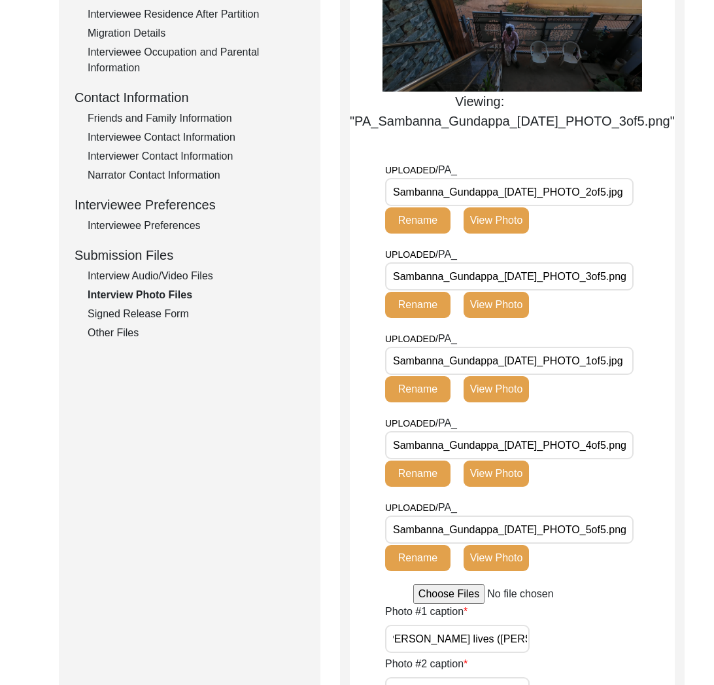
type input "Sambanna Gundappa standing outside in the Senior Citizen Home compound to relax."
click at [517, 486] on button "View Photo" at bounding box center [496, 473] width 65 height 26
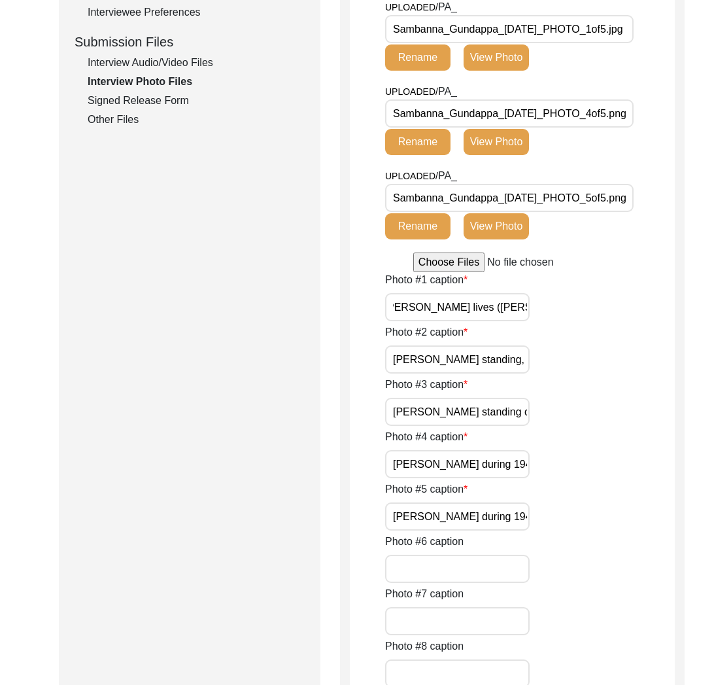
scroll to position [704, 0]
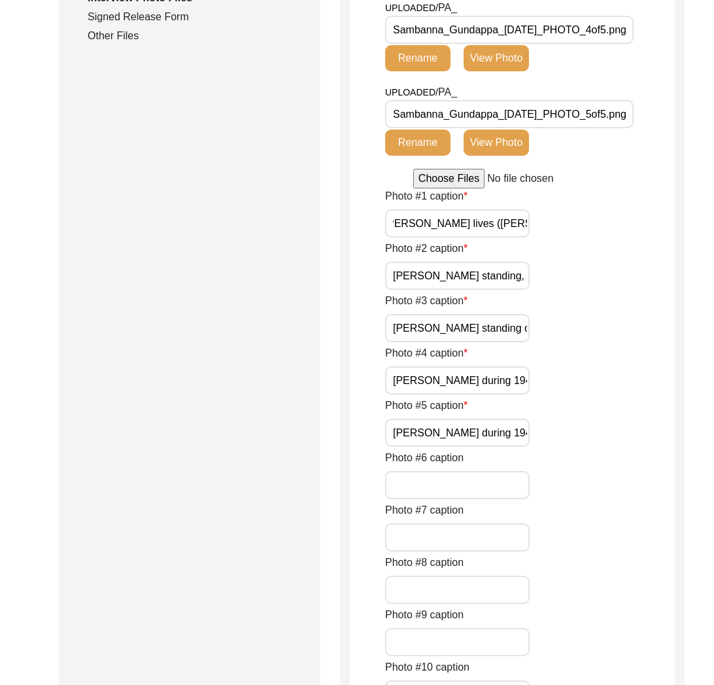
click at [483, 394] on input "Sambanna Gundappa during 1947 Partition Archive interview." at bounding box center [457, 380] width 145 height 28
paste input "sitting inside during the interview, looking away from the camera."
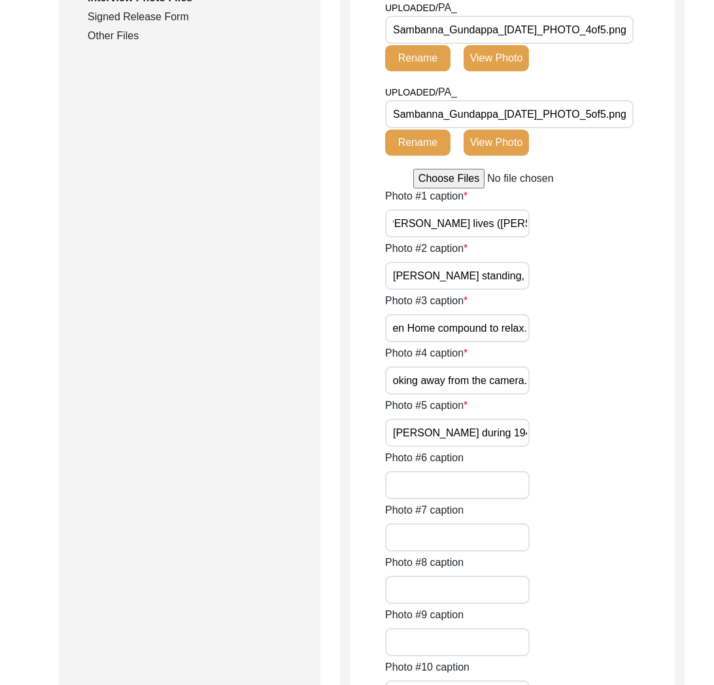
type input "Sambanna Gundappa sitting inside during the interview, looking away from the ca…"
drag, startPoint x: 496, startPoint y: 573, endPoint x: 394, endPoint y: 574, distance: 102.7
click at [394, 447] on input "Sambanna Gundappa during 1947 Partition Archive interview." at bounding box center [457, 432] width 145 height 28
click at [613, 169] on div "UPLOADED/ PA_ Sambanna_Gundappa_03-12-2025_PHOTO_5of5.png Rename View Photo" at bounding box center [530, 126] width 290 height 84
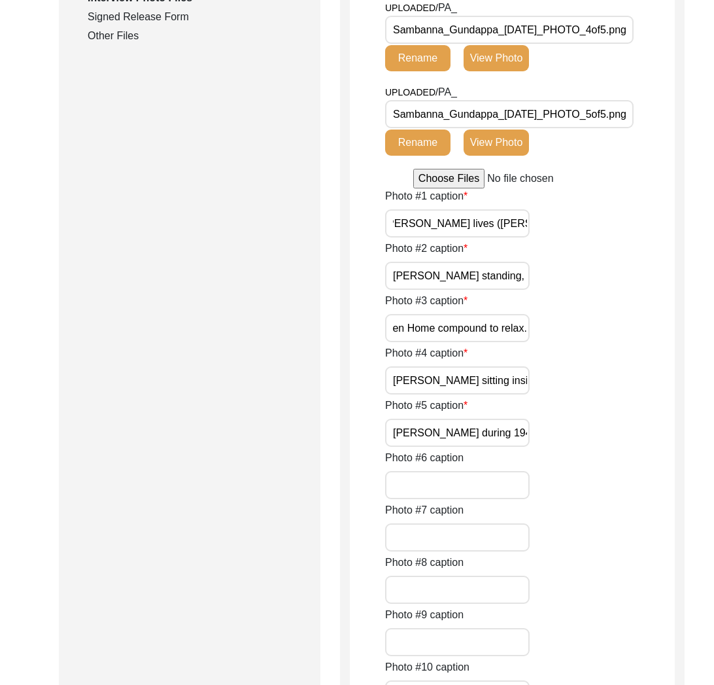
click at [516, 156] on button "View Photo" at bounding box center [496, 142] width 65 height 26
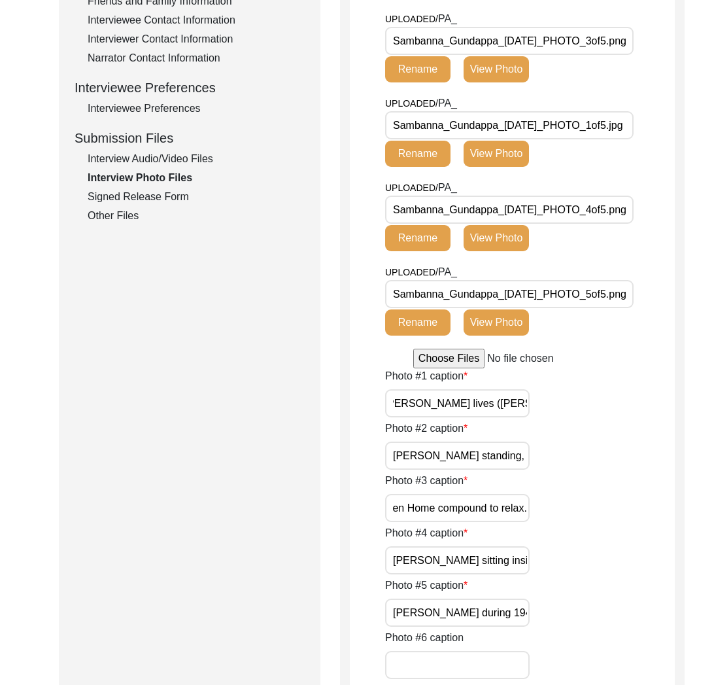
scroll to position [814, 0]
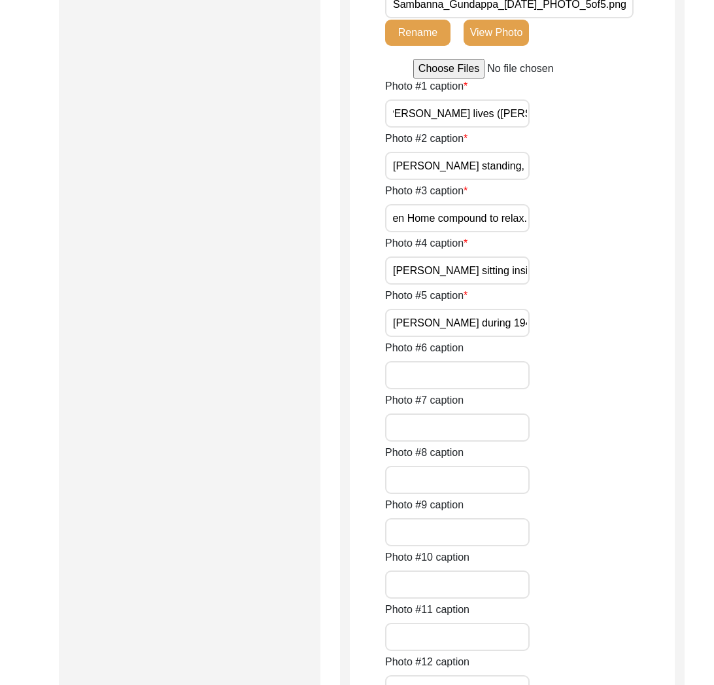
click at [475, 337] on input "Sambanna Gundappa during 1947 Partition Archive interview." at bounding box center [457, 323] width 145 height 28
paste input "sitting down during the interview having a drink"
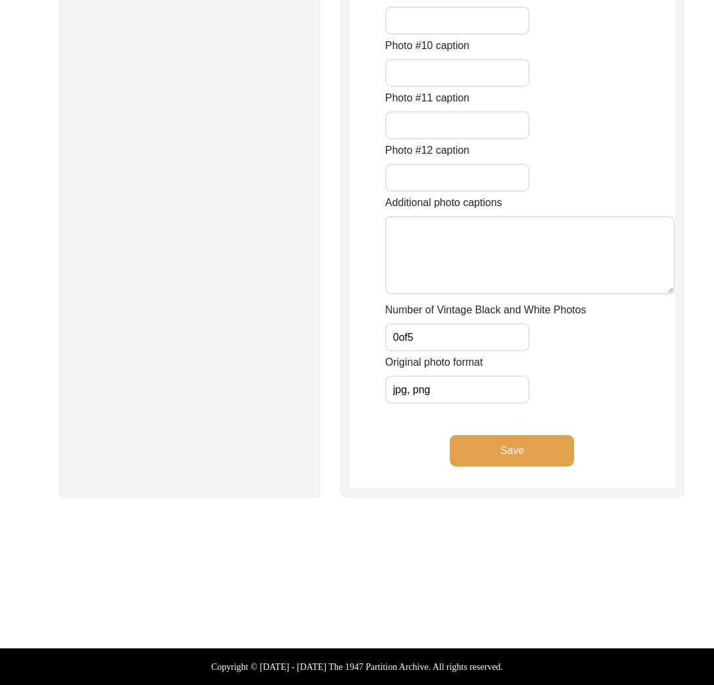
type input "Sambanna Gundappa sitting down during the interview having a drink."
click at [531, 466] on button "Save" at bounding box center [512, 450] width 124 height 31
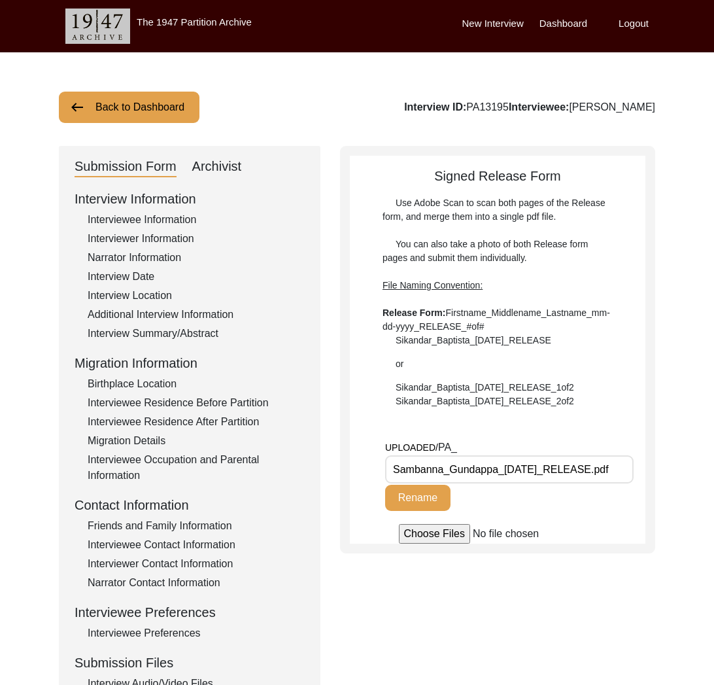
click at [219, 164] on div "Archivist" at bounding box center [217, 166] width 50 height 21
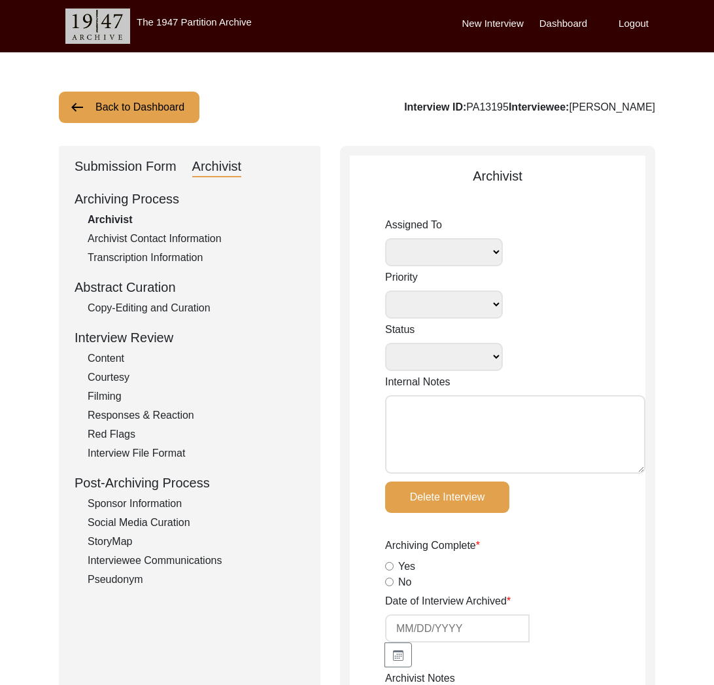
select select
select select "Submitted/Received"
type textarea "[PERSON_NAME] [DATE]: self assigned to archive. Note from [PERSON_NAME]'s track…"
radio input "true"
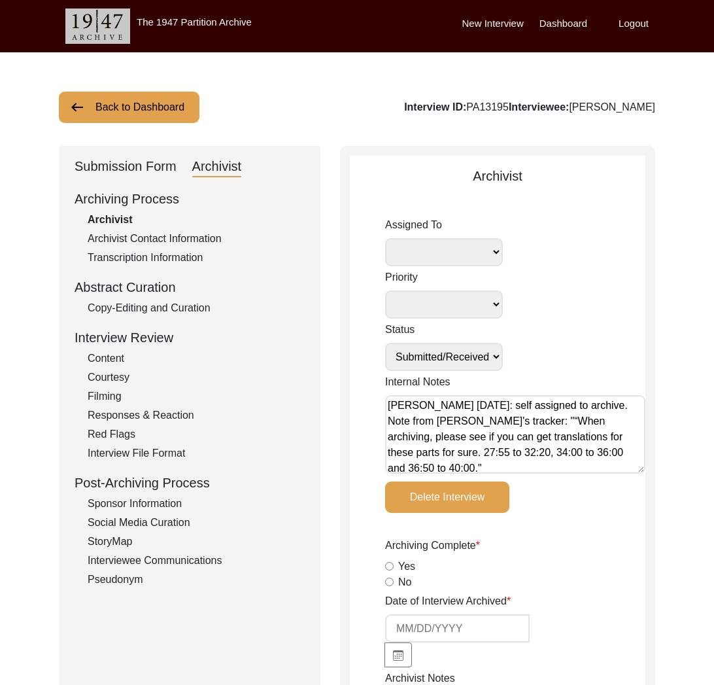
select select
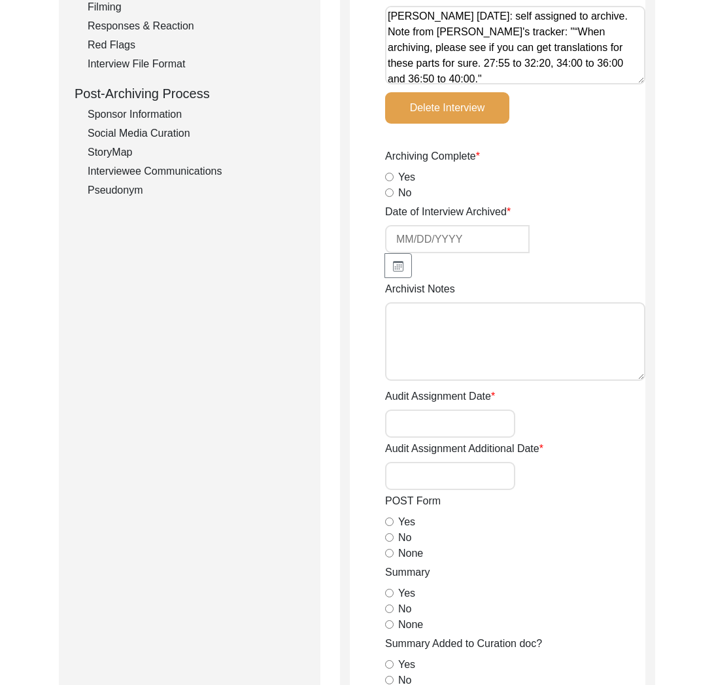
scroll to position [510, 0]
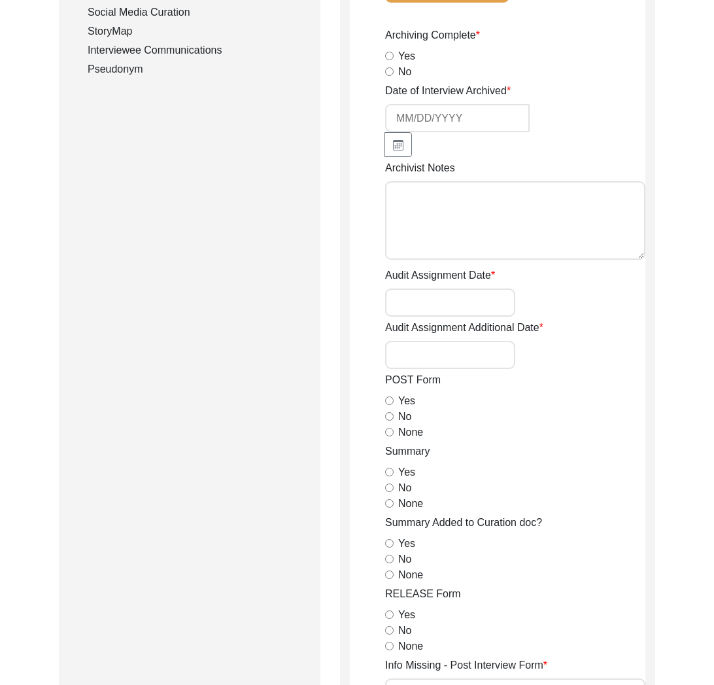
click at [524, 235] on textarea "Archivist Notes" at bounding box center [515, 220] width 260 height 78
paste textarea "Tori Borges Archivist Notes August 26, 2025 Interview Information Interviewee I…"
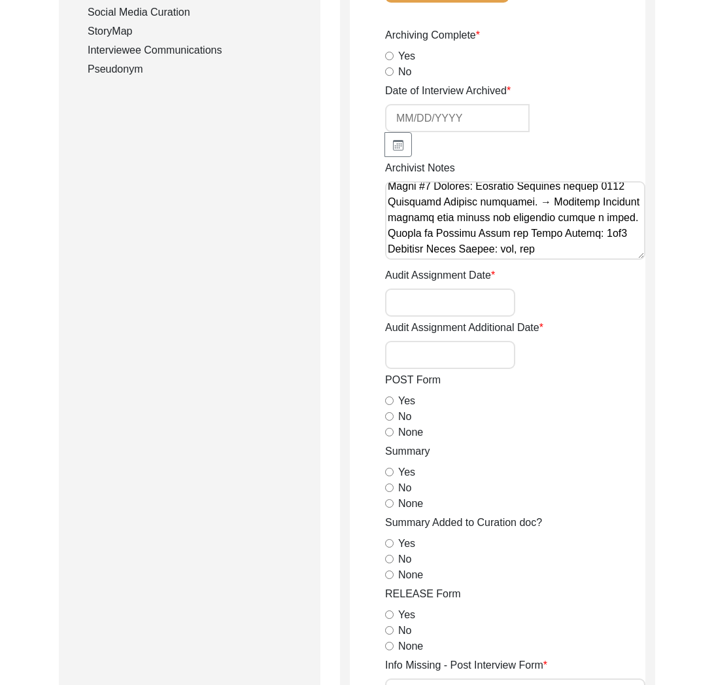
scroll to position [2045, 0]
type textarea "Tori Borges Archivist Notes August 26, 2025 Interview Information Interviewee I…"
click at [430, 118] on input at bounding box center [457, 118] width 145 height 28
type input "8/26/2025"
click at [575, 417] on div "No" at bounding box center [515, 417] width 260 height 16
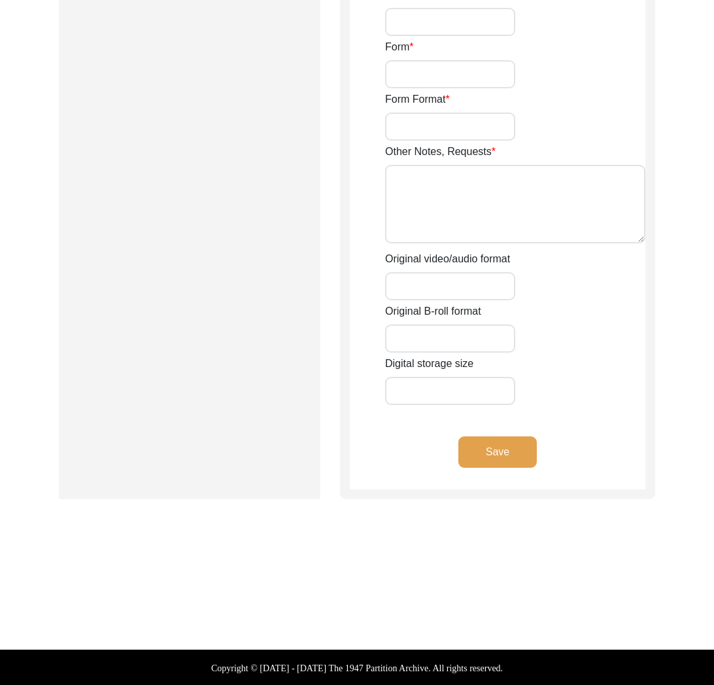
click at [480, 444] on button "Save" at bounding box center [497, 451] width 78 height 31
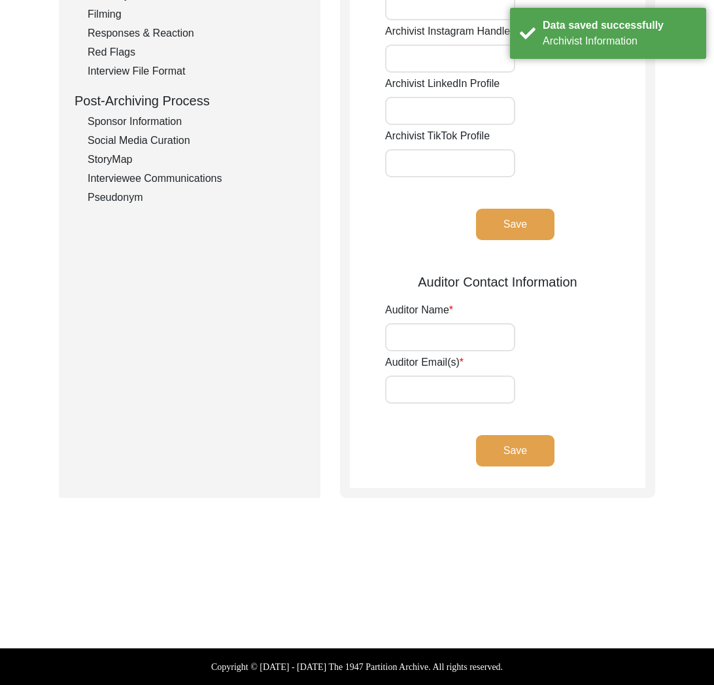
scroll to position [0, 0]
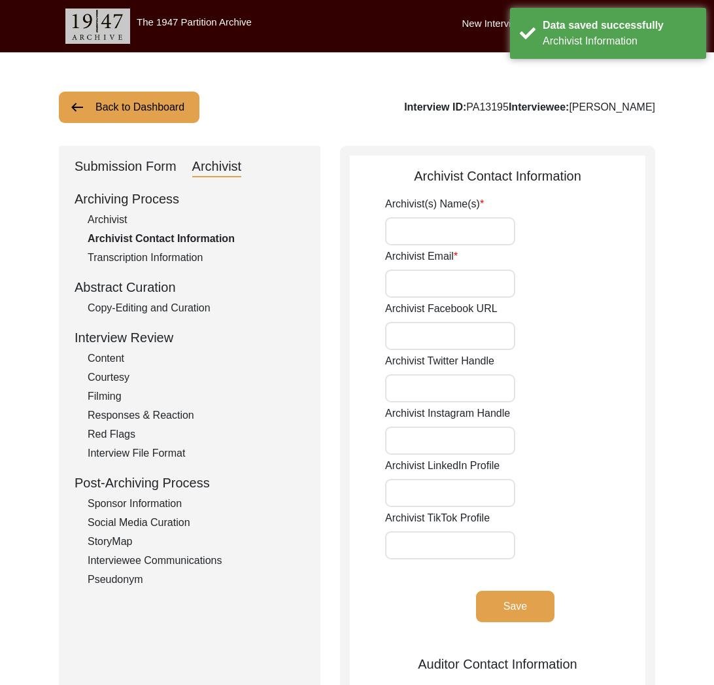
click at [107, 224] on div "Archivist" at bounding box center [196, 220] width 217 height 16
select select "Submitted/Received"
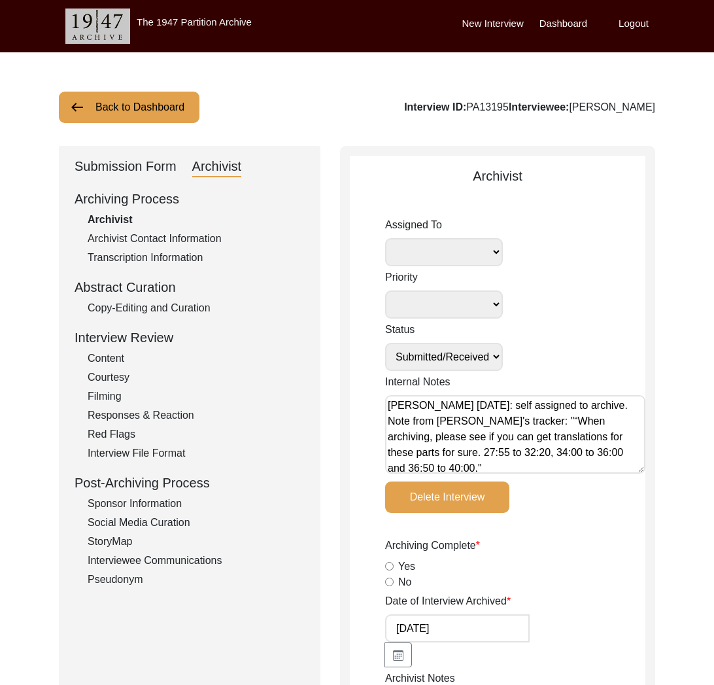
click at [155, 165] on div "Submission Form" at bounding box center [126, 166] width 102 height 21
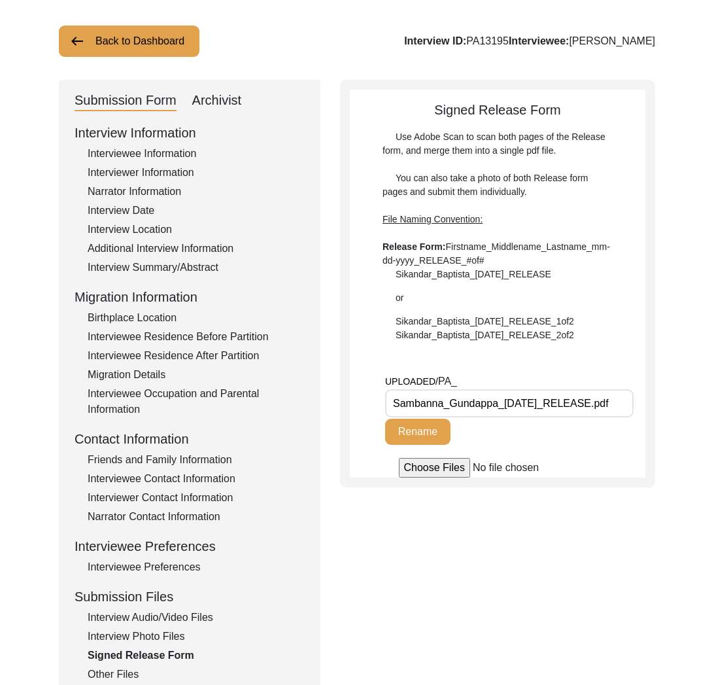
scroll to position [101, 0]
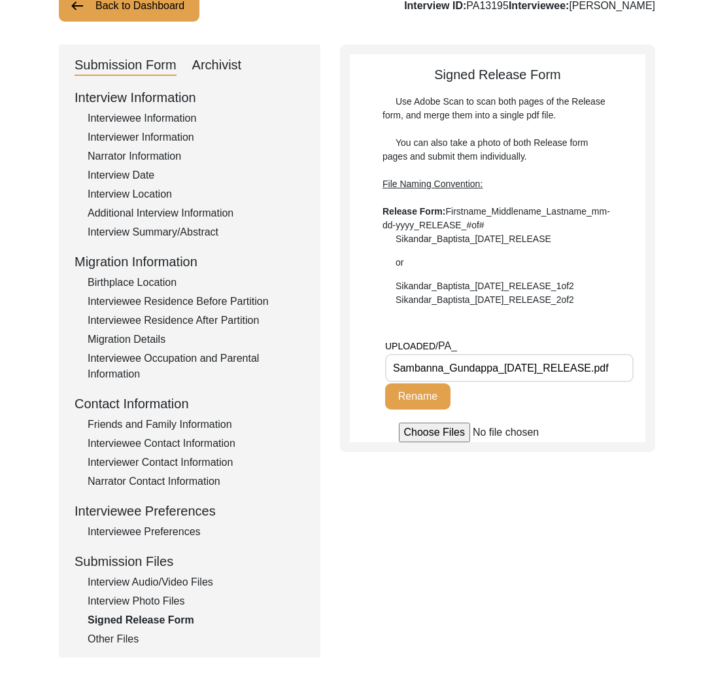
drag, startPoint x: 497, startPoint y: 368, endPoint x: 372, endPoint y: 372, distance: 125.0
click at [372, 372] on app-file-uploader "UPLOADED/ PA_ Sambanna_Gundappa_03-12-2025_RELEASE.pdf Rename" at bounding box center [498, 390] width 296 height 104
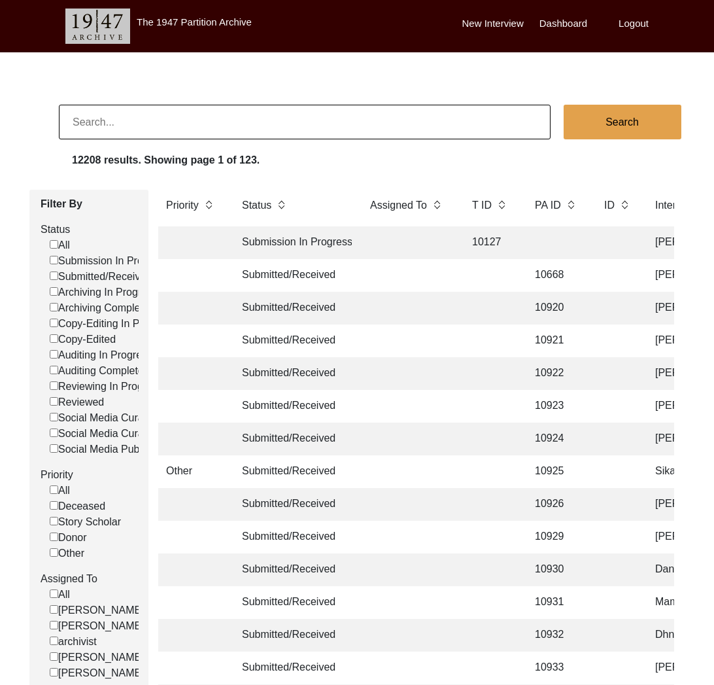
click at [114, 127] on input at bounding box center [305, 122] width 492 height 35
paste input "[PERSON_NAME]"
type input "[PERSON_NAME]"
checkbox input "false"
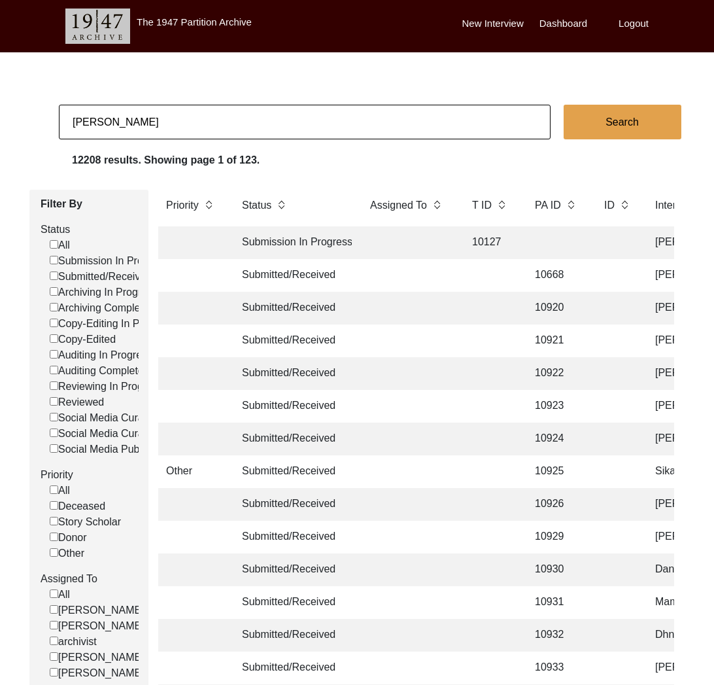
checkbox input "false"
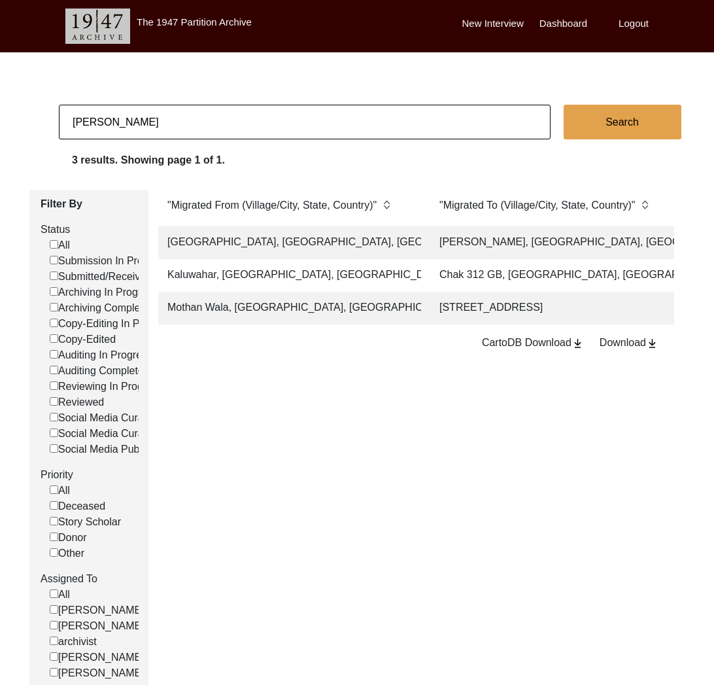
scroll to position [0, 1796]
click at [354, 248] on td "[GEOGRAPHIC_DATA], [GEOGRAPHIC_DATA], [GEOGRAPHIC_DATA]" at bounding box center [289, 242] width 262 height 33
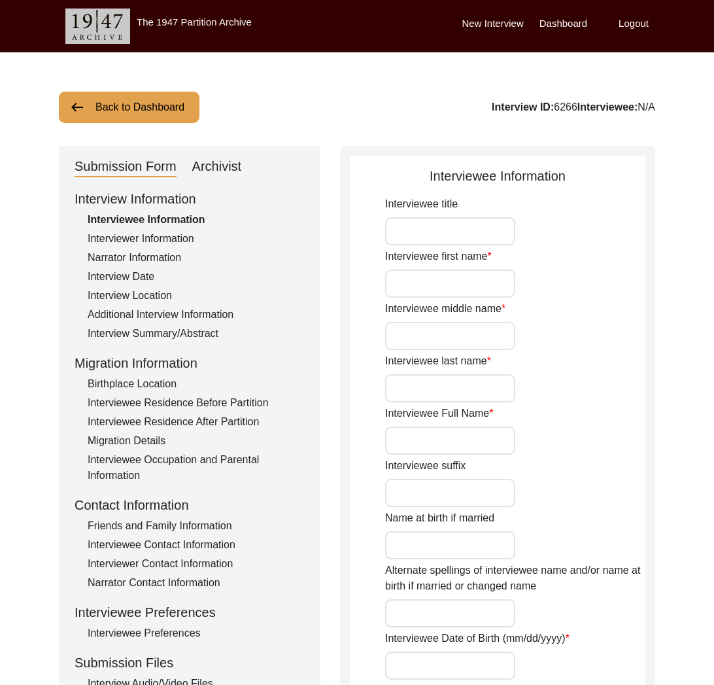
type input "[PERSON_NAME]"
type input "[DATE]"
type input "[DEMOGRAPHIC_DATA]"
click at [188, 335] on div "Interview Summary/Abstract" at bounding box center [196, 334] width 217 height 16
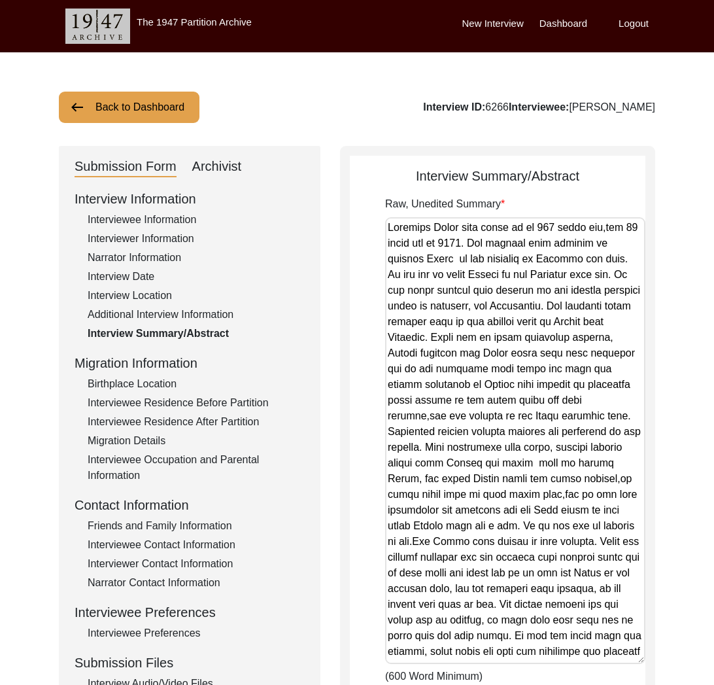
drag, startPoint x: 635, startPoint y: 287, endPoint x: 622, endPoint y: 656, distance: 369.0
click at [622, 656] on textarea "Raw, Unedited Summary" at bounding box center [515, 440] width 260 height 447
